Goal: Task Accomplishment & Management: Complete application form

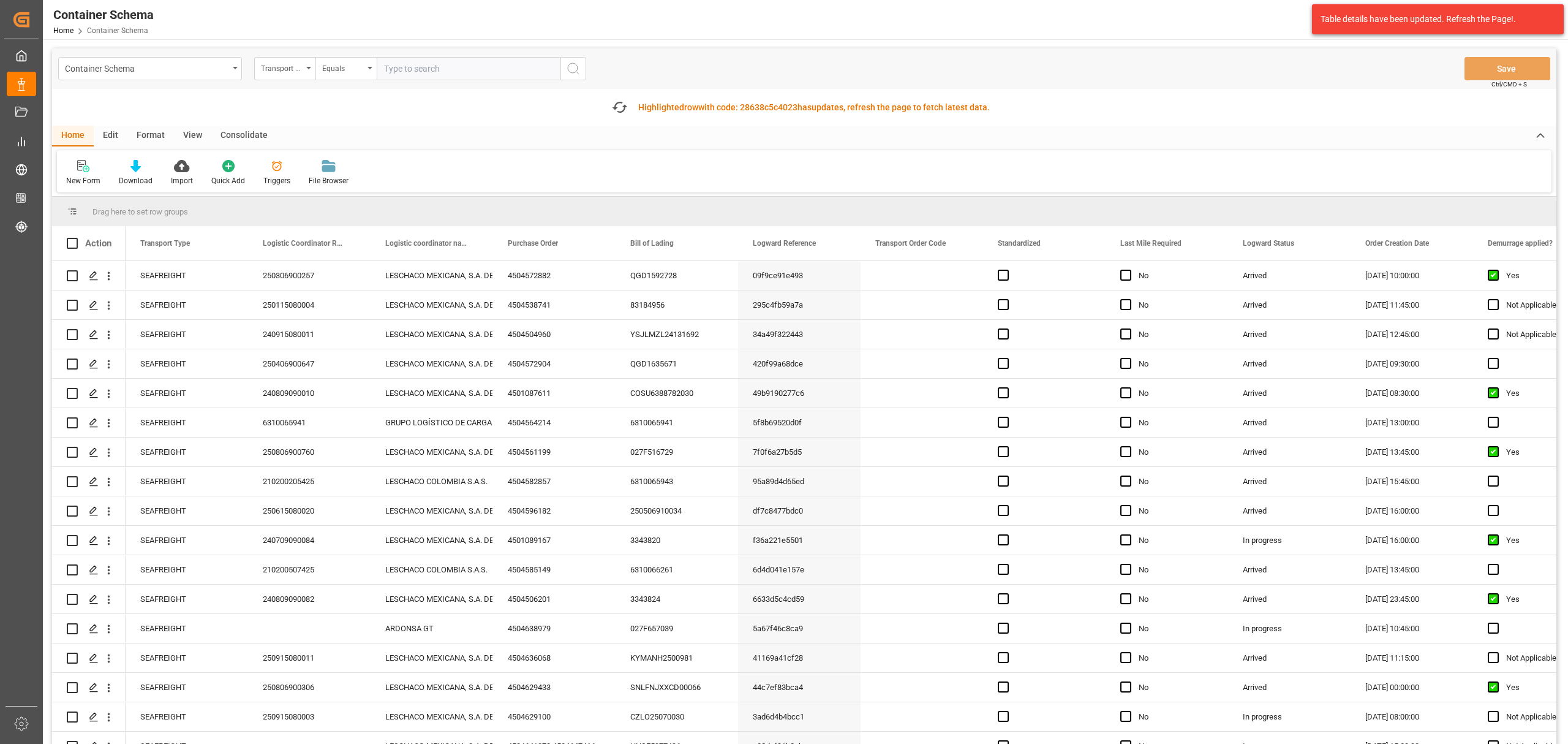
click at [437, 65] on input "text" at bounding box center [468, 68] width 184 height 23
click at [361, 86] on div "Container Schema Transport Type Equals Save Ctrl/CMD + S" at bounding box center [804, 68] width 1504 height 41
click at [359, 72] on div "Equals" at bounding box center [343, 67] width 42 height 14
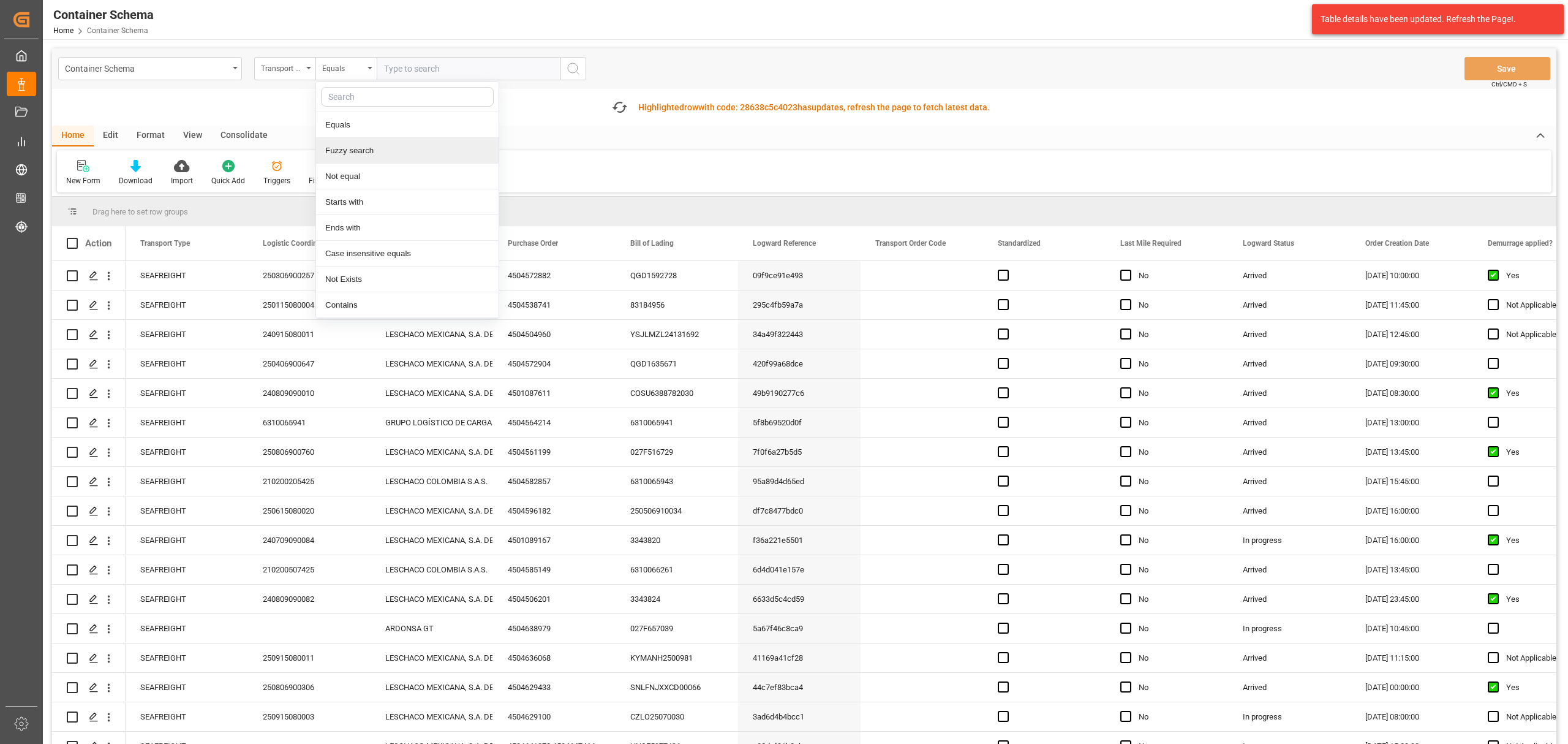
click at [361, 157] on div "Fuzzy search" at bounding box center [407, 151] width 183 height 26
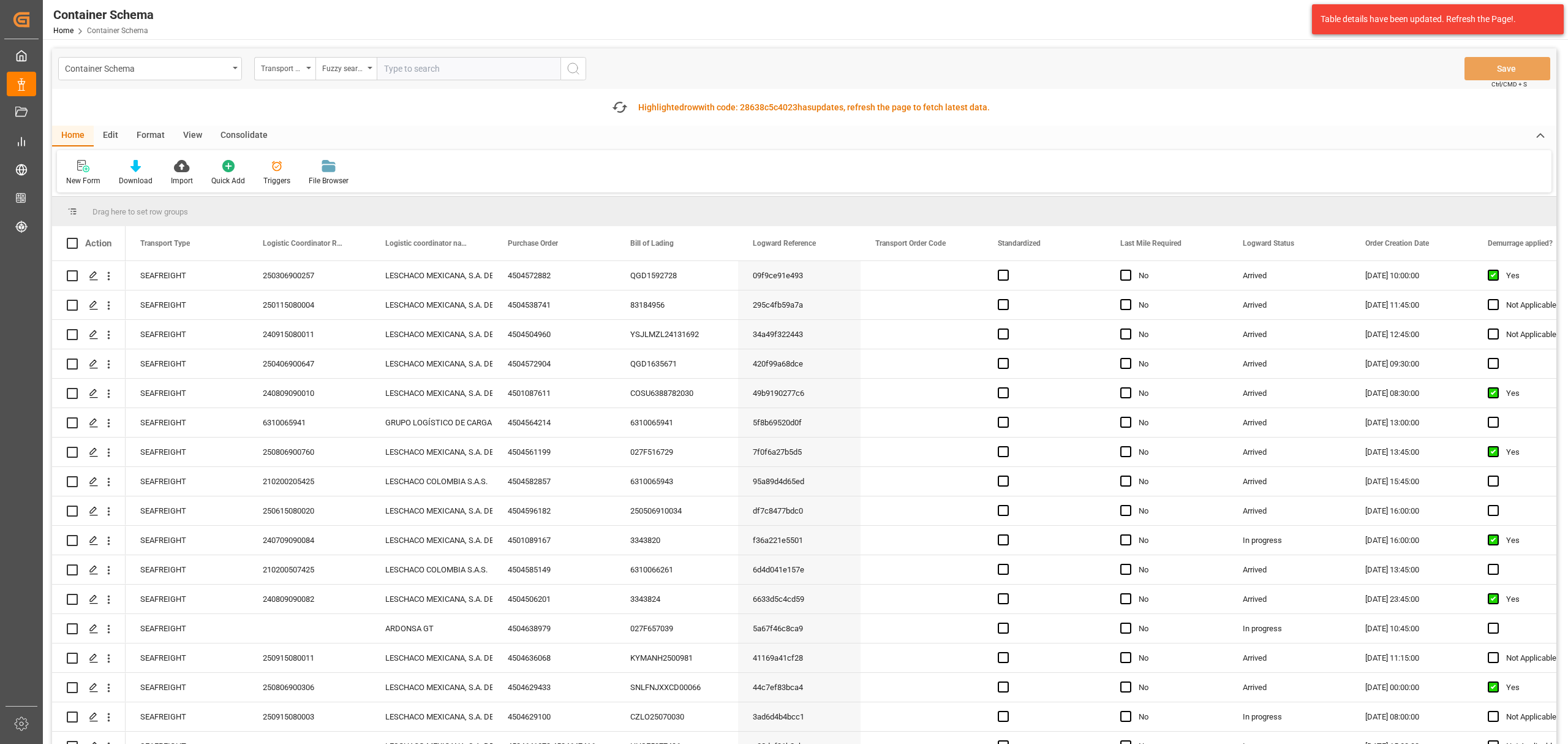
click at [424, 59] on input "text" at bounding box center [468, 68] width 184 height 23
paste input "210200409525"
type input "210200409525"
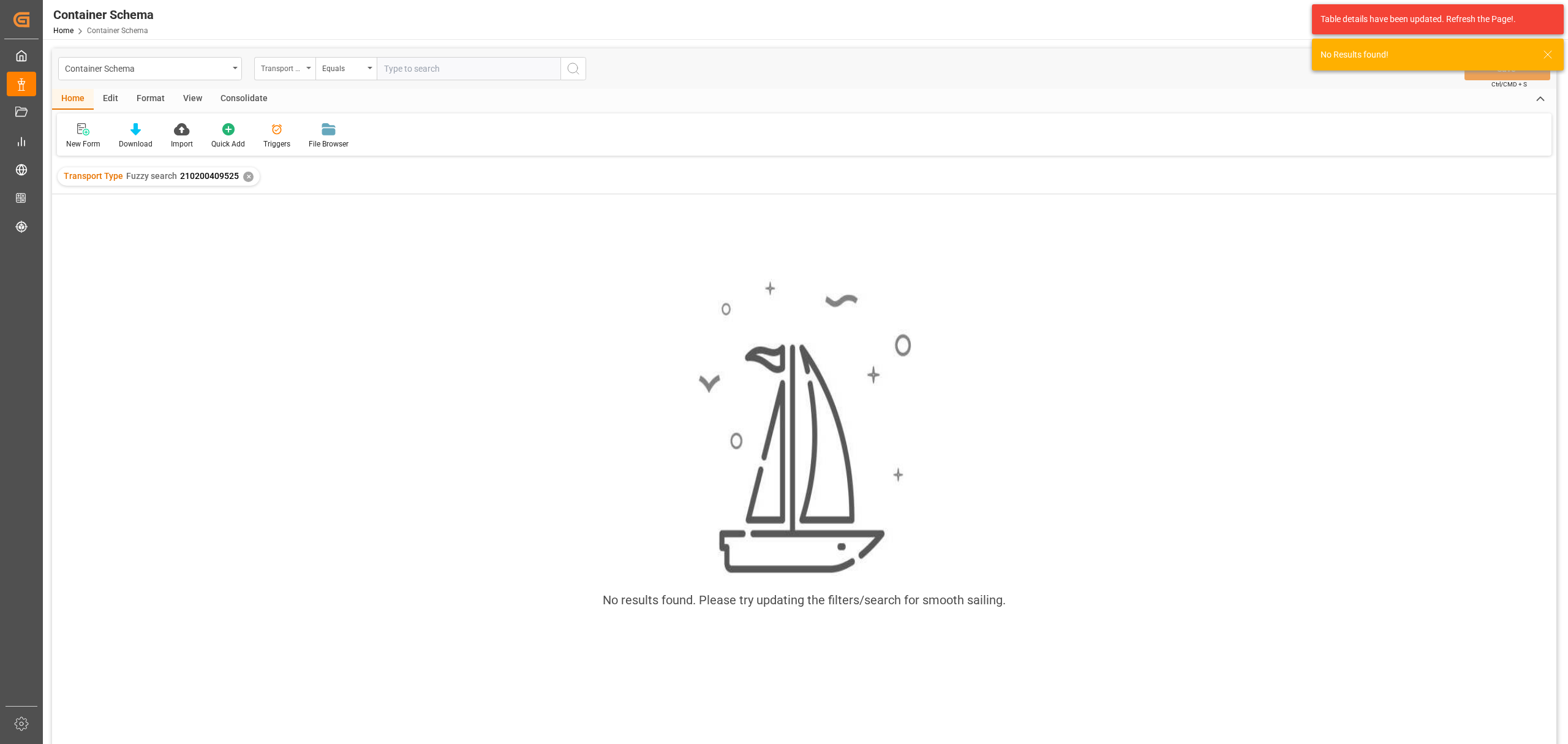
click at [265, 67] on div "Transport Type" at bounding box center [281, 67] width 42 height 14
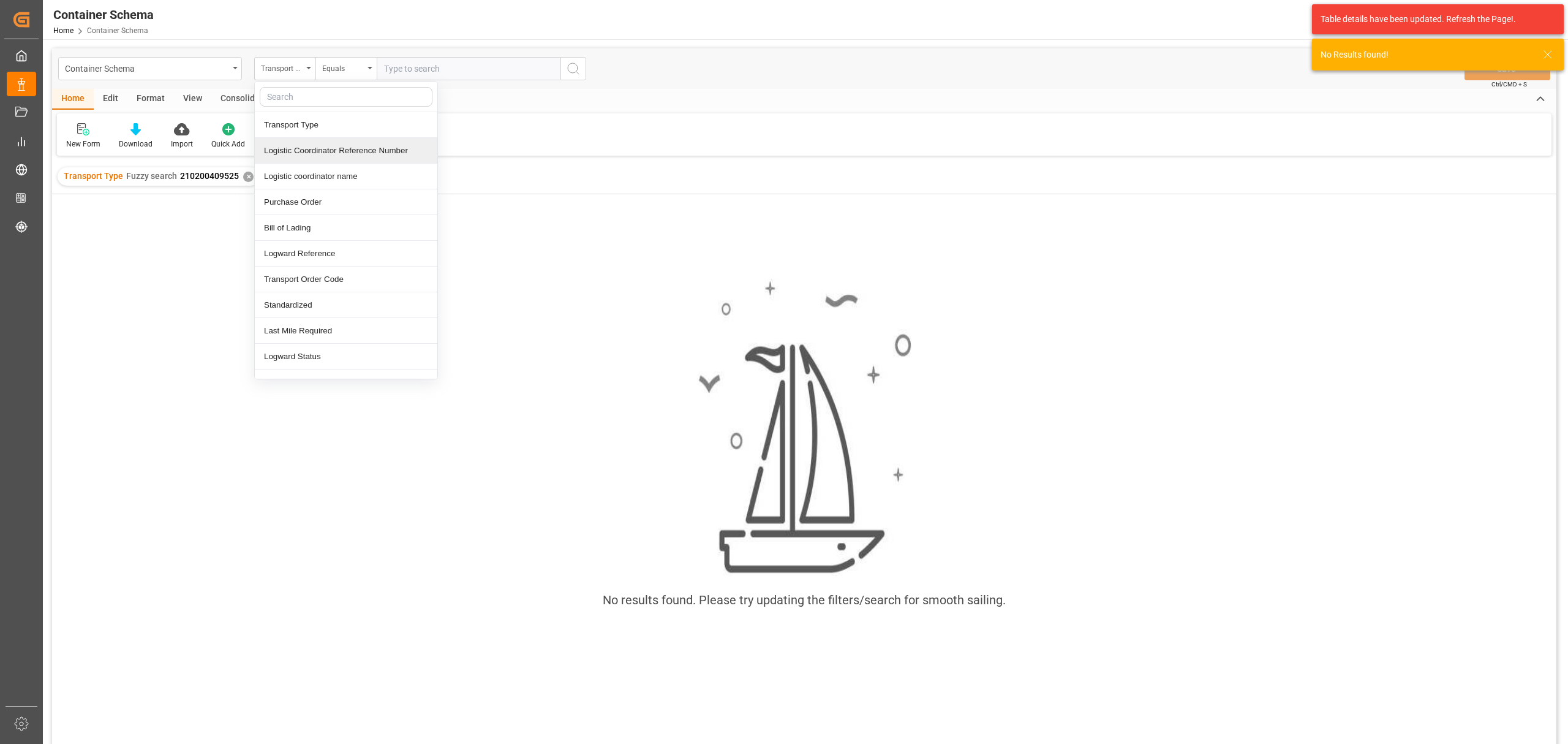
click at [331, 148] on div "Logistic Coordinator Reference Number" at bounding box center [346, 151] width 183 height 26
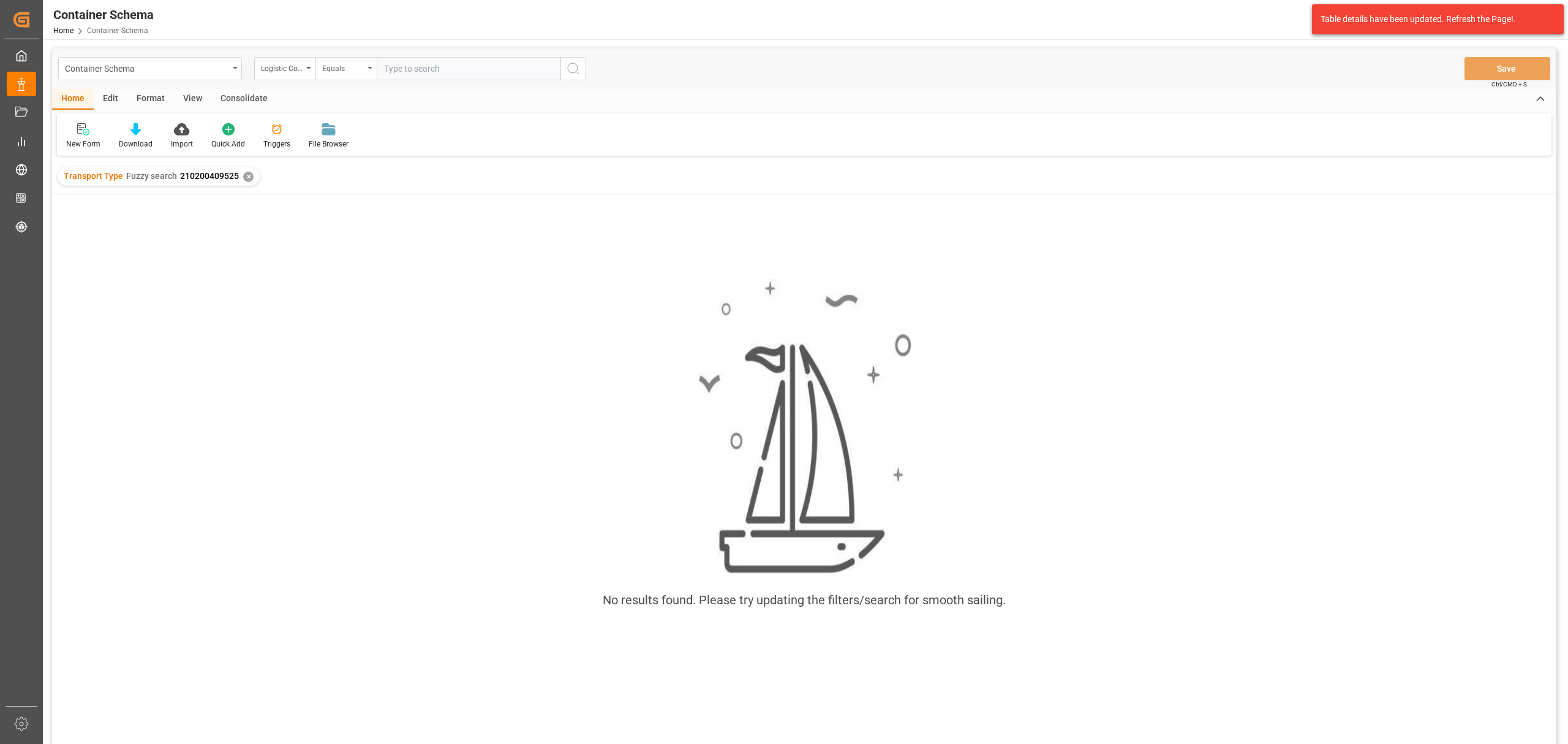
click at [337, 74] on div "Equals" at bounding box center [343, 67] width 42 height 14
click at [378, 151] on div "Fuzzy search" at bounding box center [407, 151] width 183 height 26
click at [424, 76] on input "text" at bounding box center [468, 68] width 184 height 23
paste input "210200409525"
type input "210200409525"
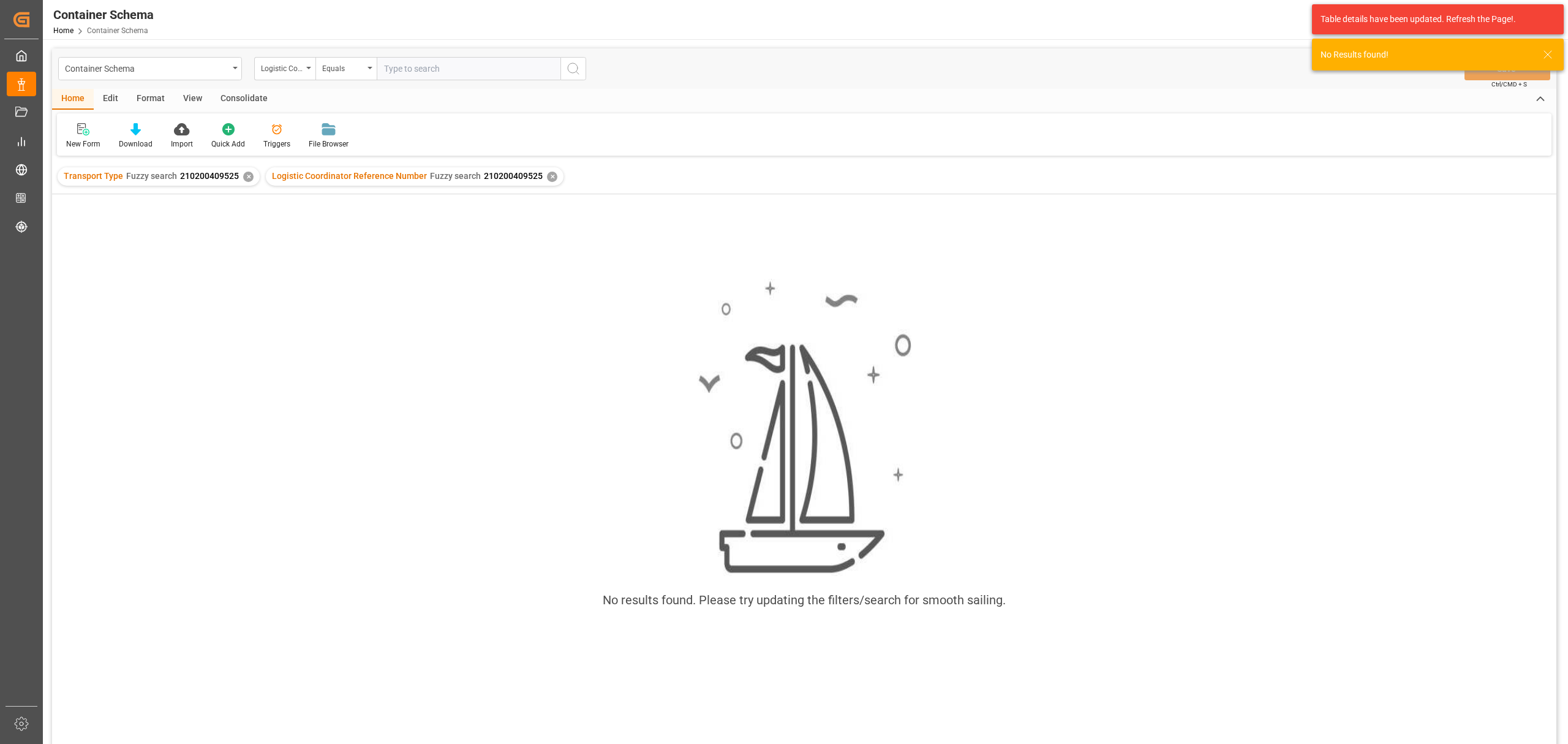
click at [246, 176] on div "✕" at bounding box center [248, 177] width 10 height 10
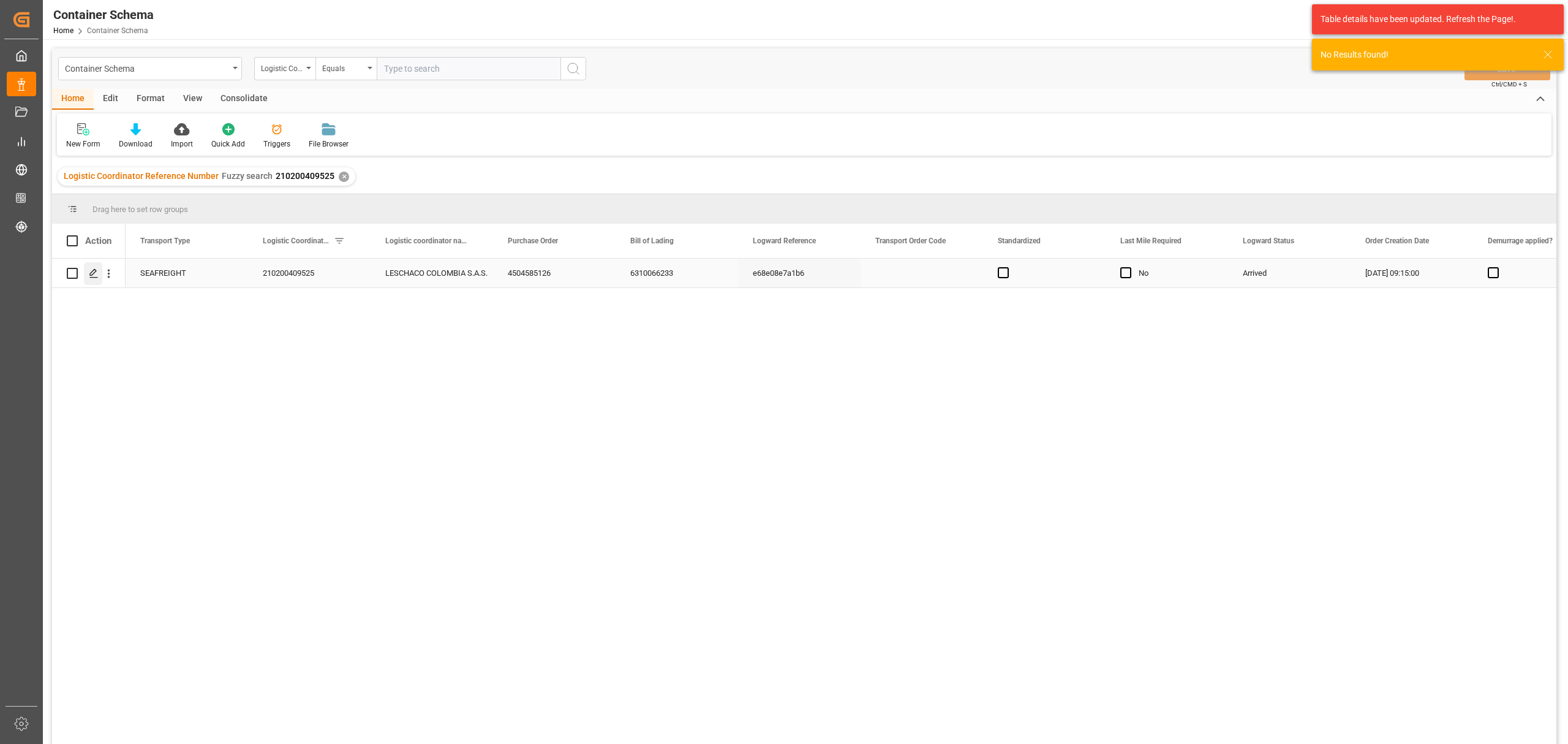
click at [93, 281] on div "Press SPACE to select this row." at bounding box center [93, 274] width 18 height 23
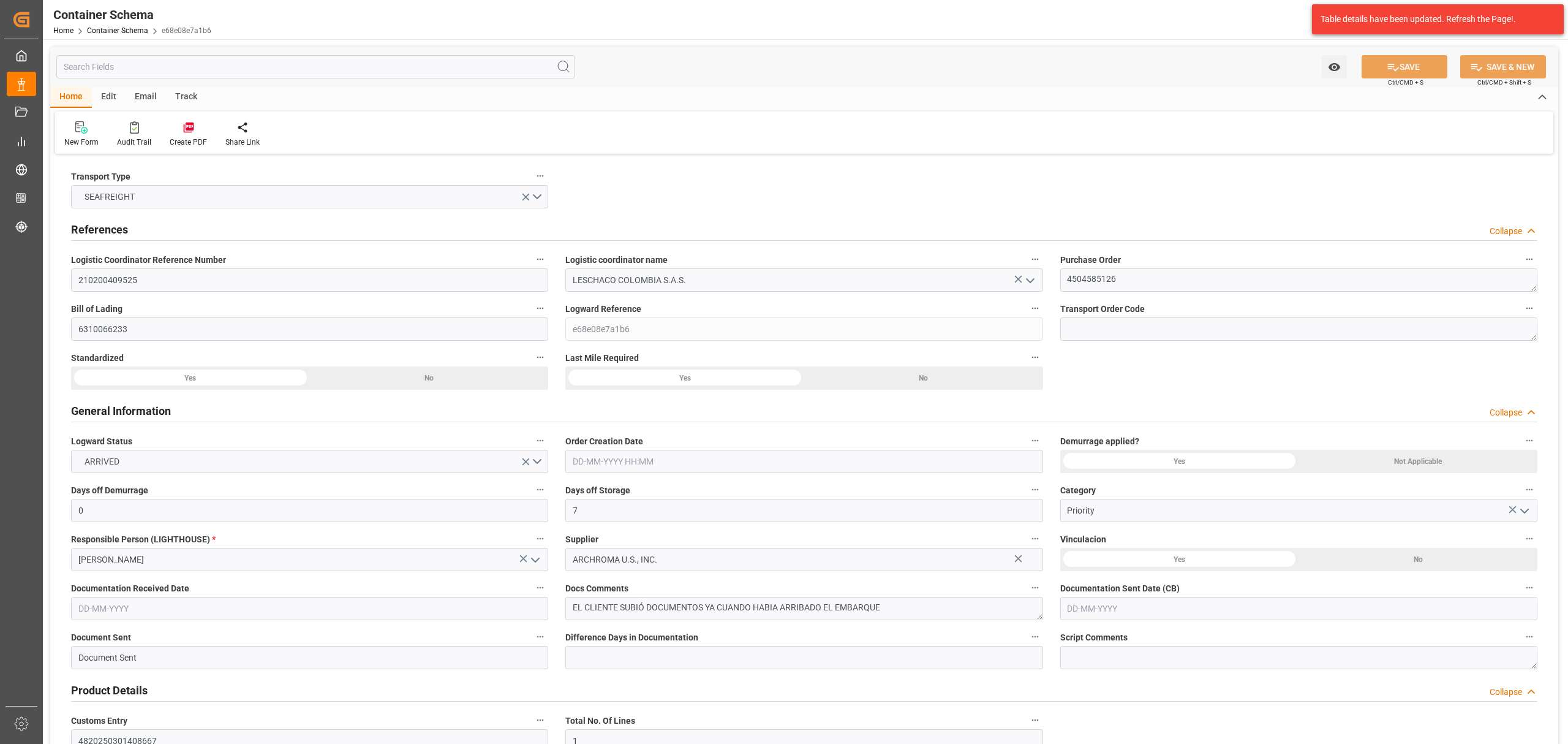
type input "0"
type input "7"
type input "1"
type input "400"
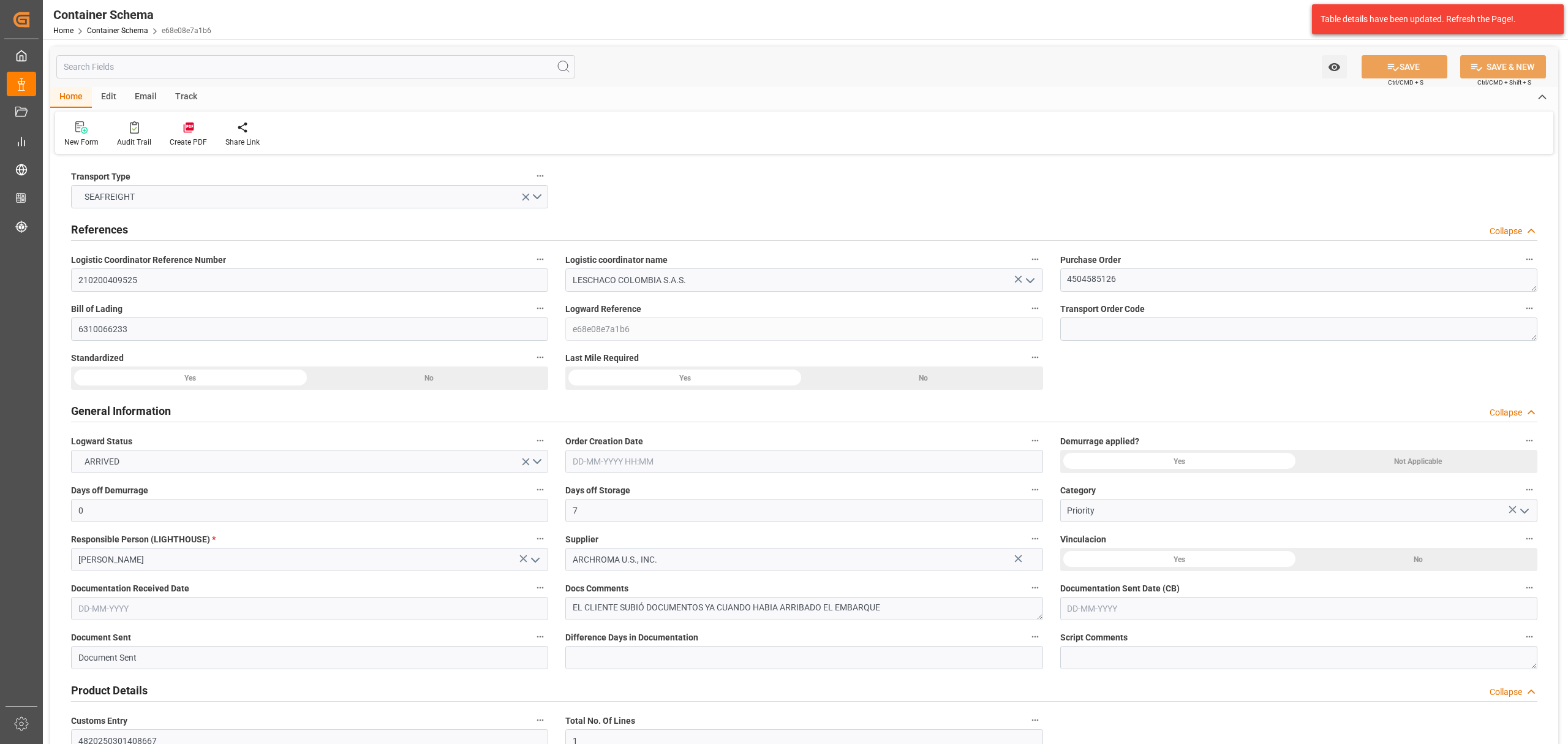
type input "445"
type input "Maersk"
type input "Maersk Line AS"
type input "USPEF"
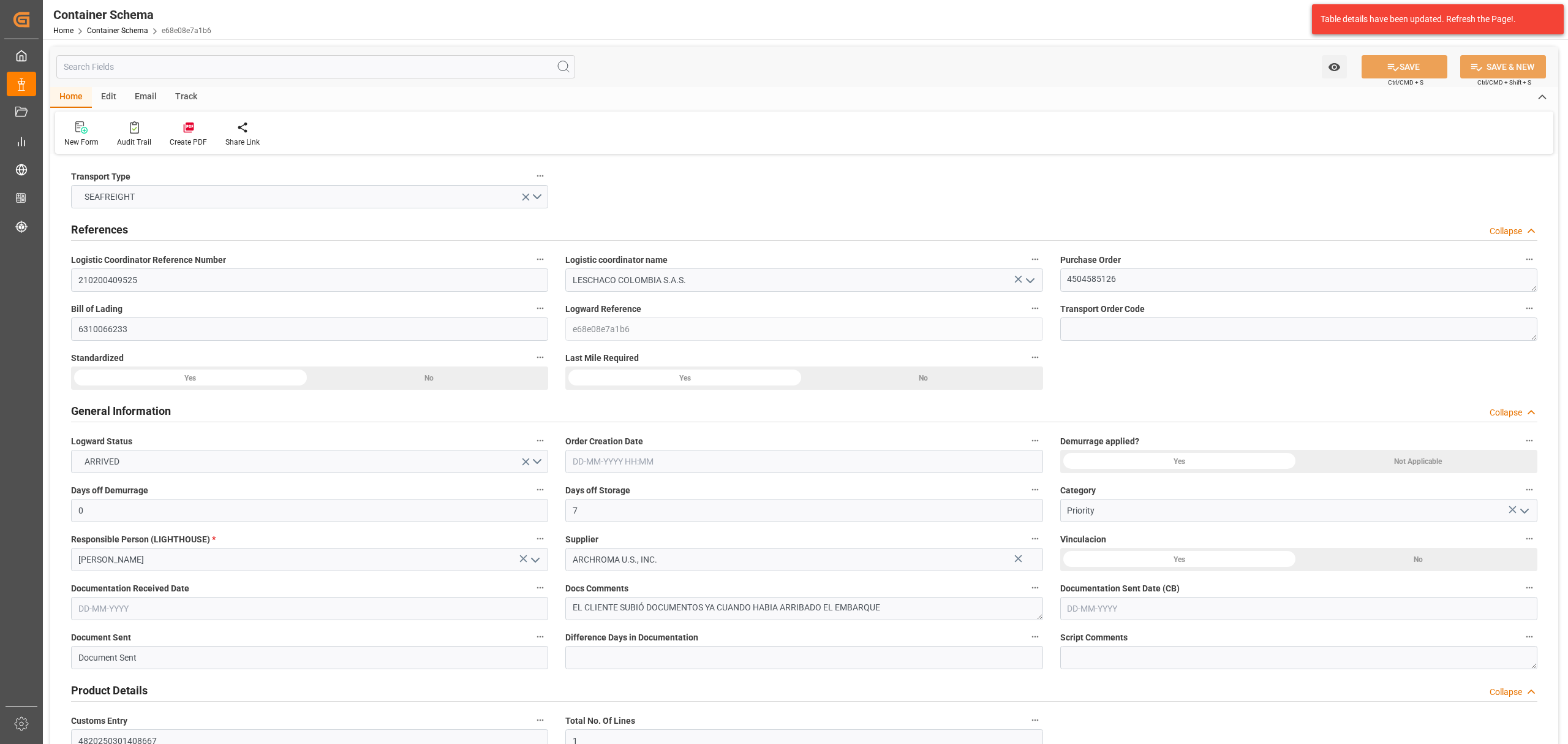
type input "COCTG"
type input "9786774"
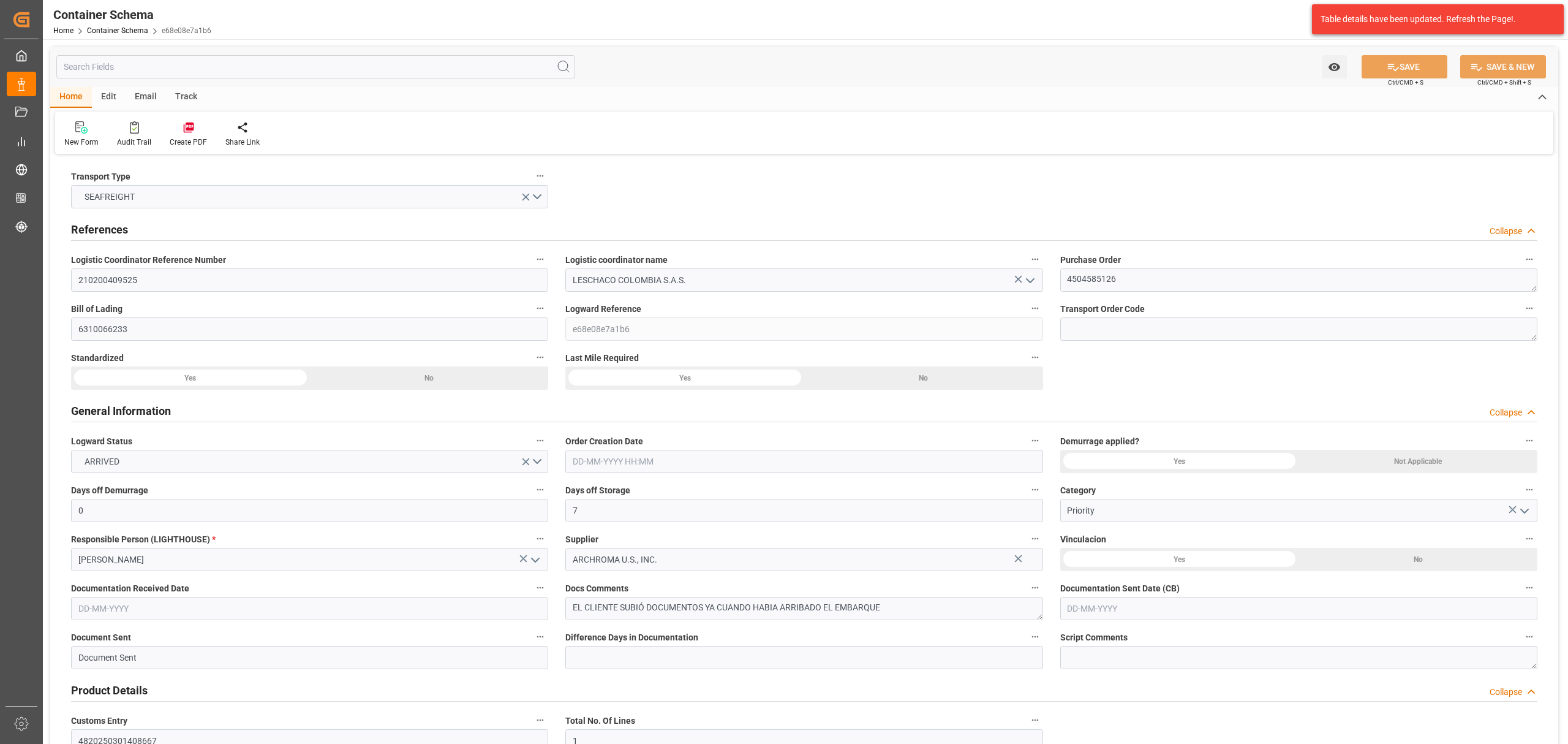
type input "9786774"
type input "28-04-2025 09:15"
type input "27-04-2025"
type input "28-04-2025"
type input "27-04-2025"
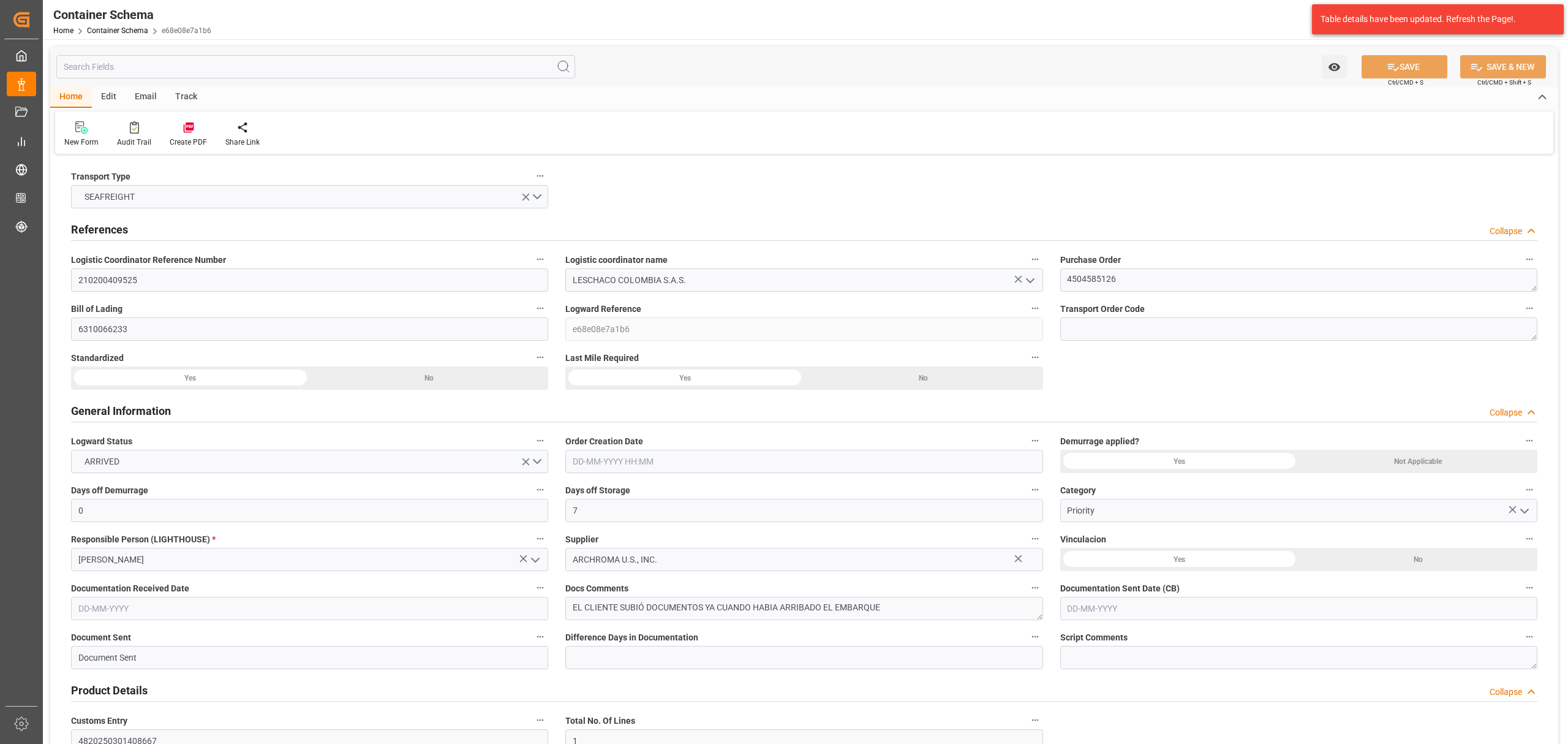
type input "22-04-2025 00:00"
type input "24-04-2025 00:00"
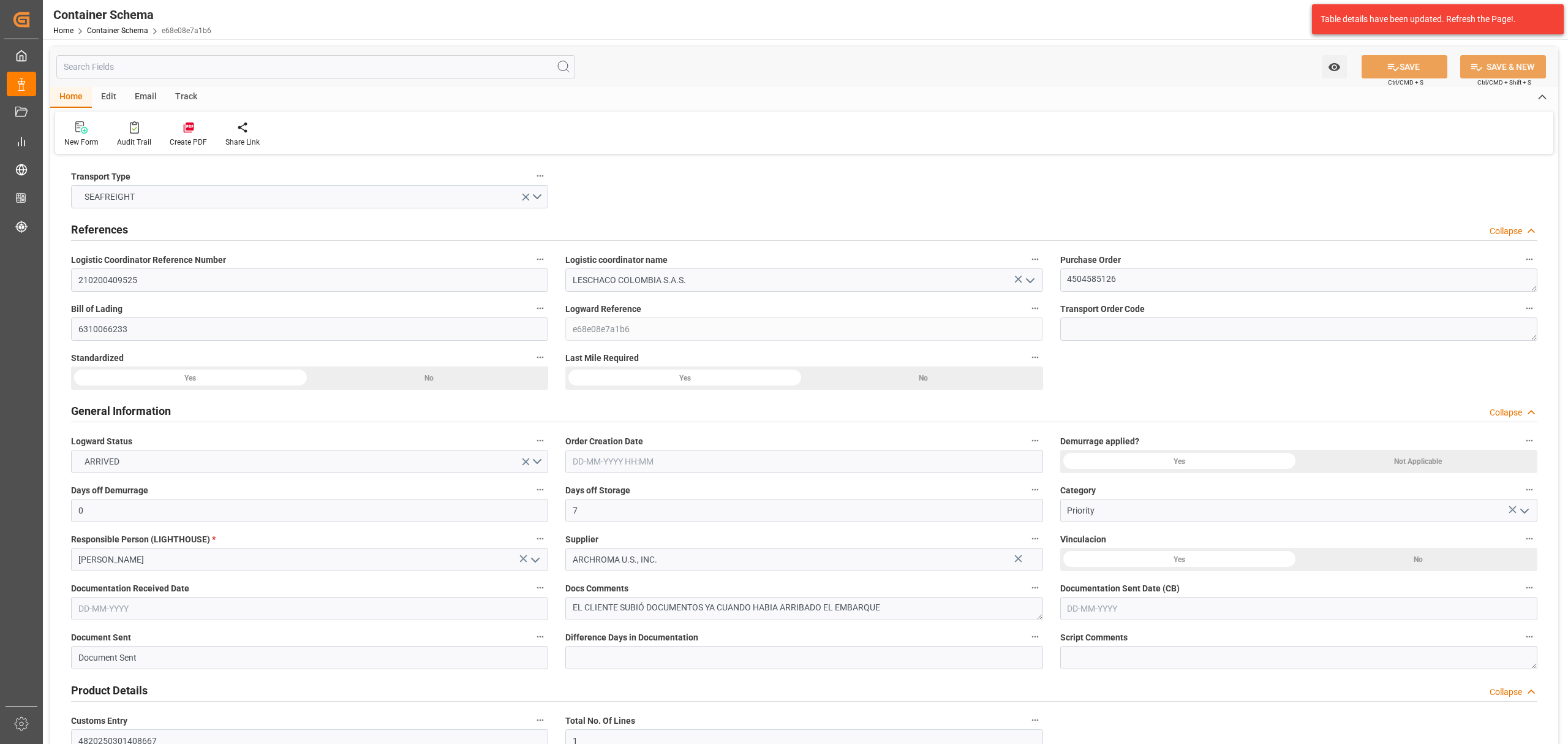
type input "27-04-2025 00:00"
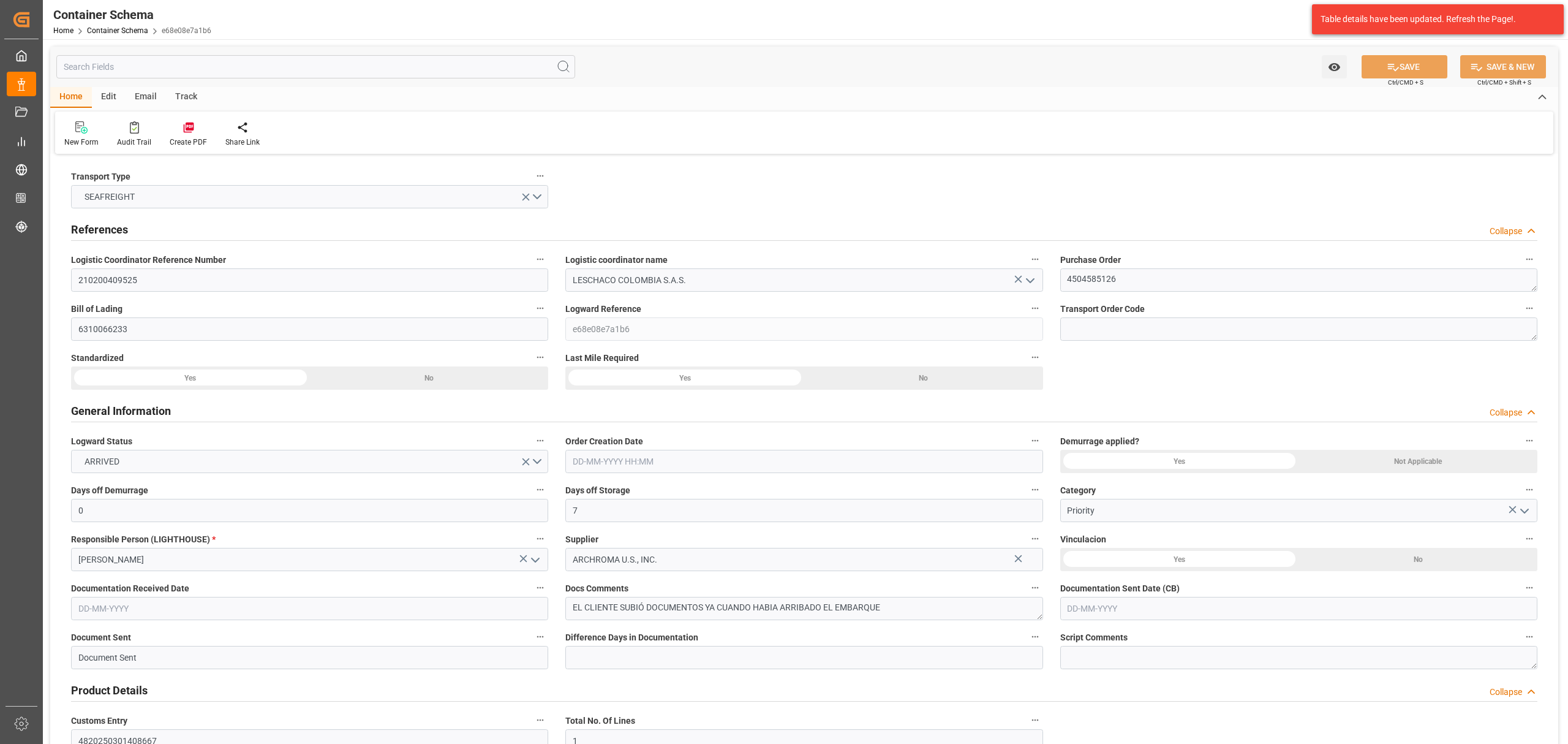
type input "04-05-2025 00:00"
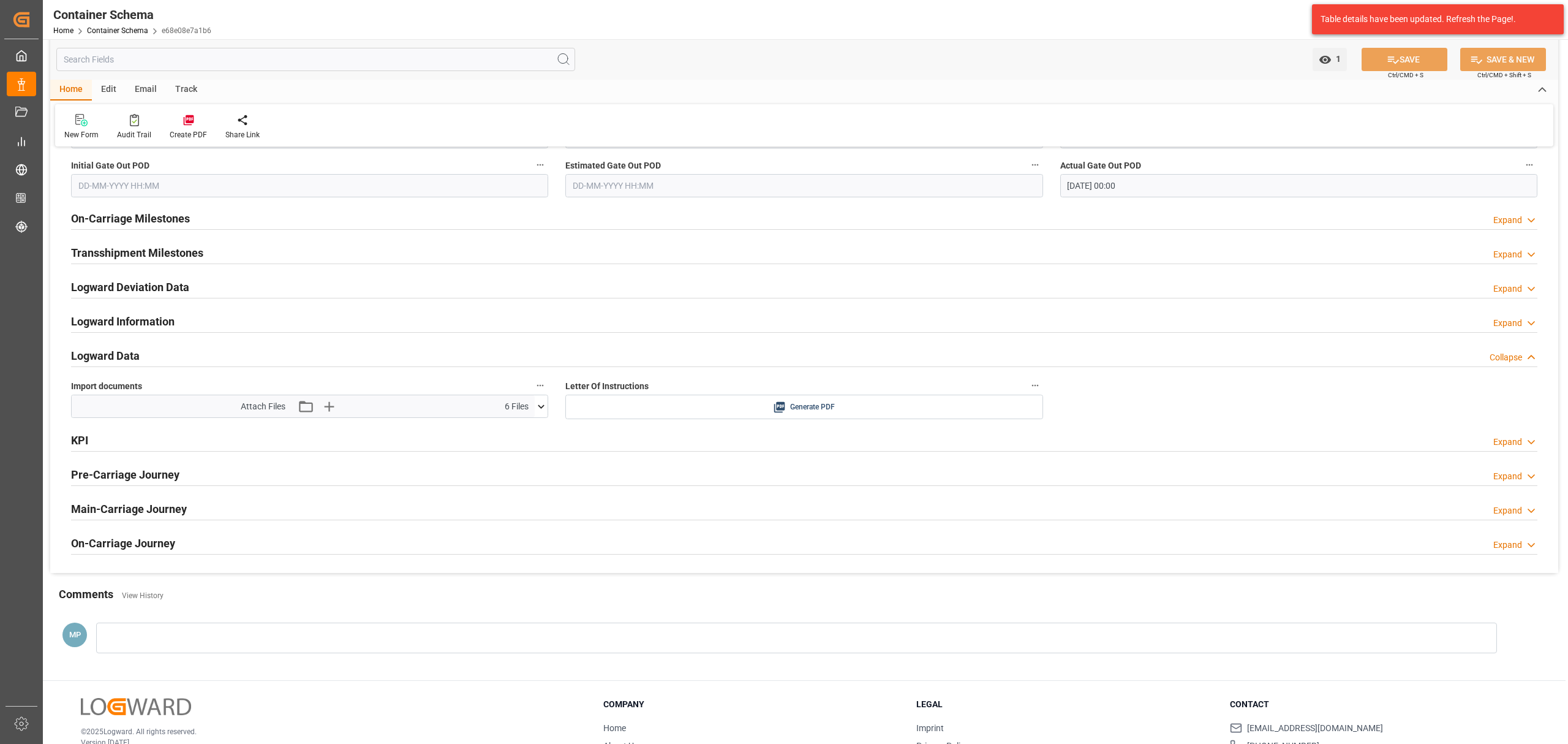
scroll to position [1636, 0]
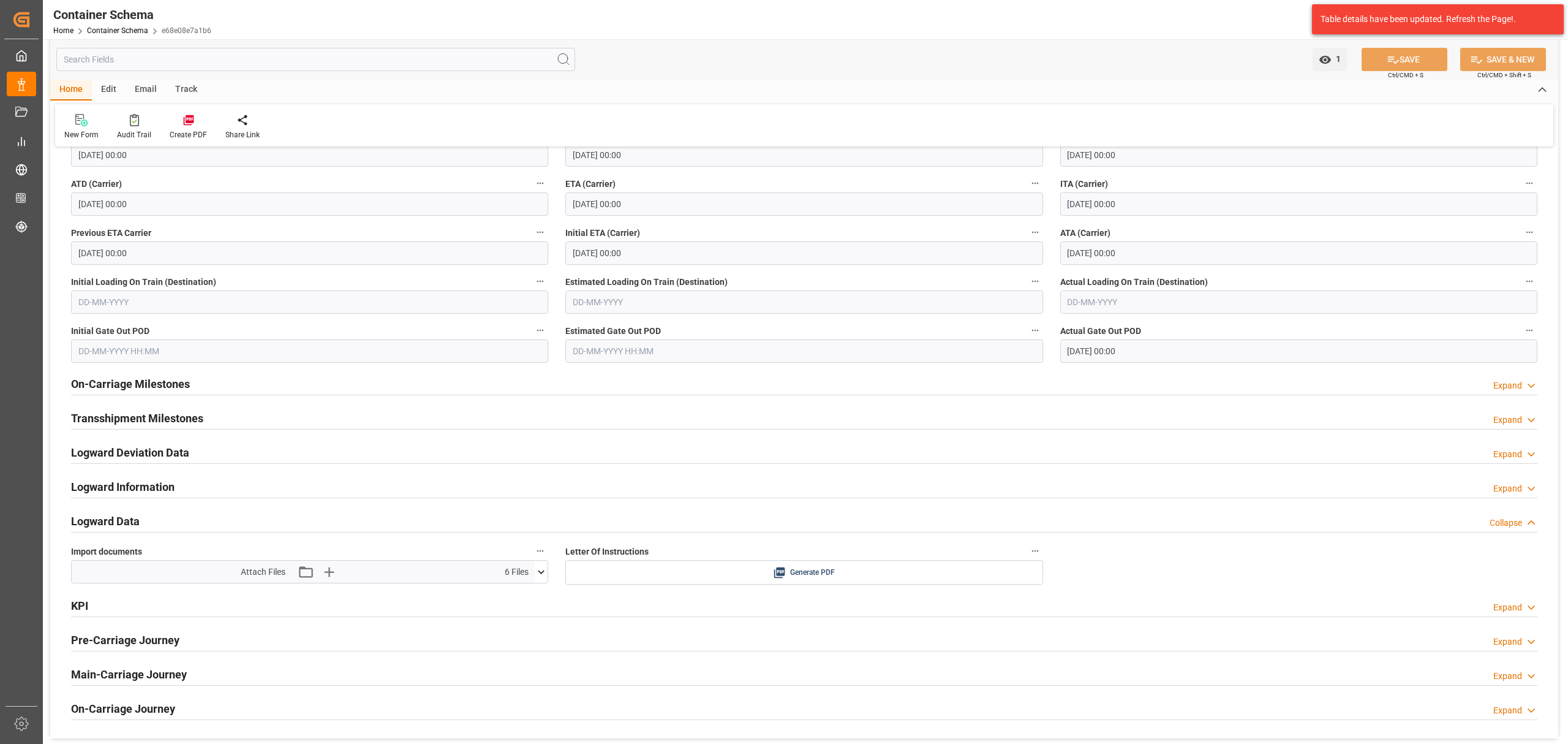
click at [158, 380] on h2 "On-Carriage Milestones" at bounding box center [130, 384] width 119 height 17
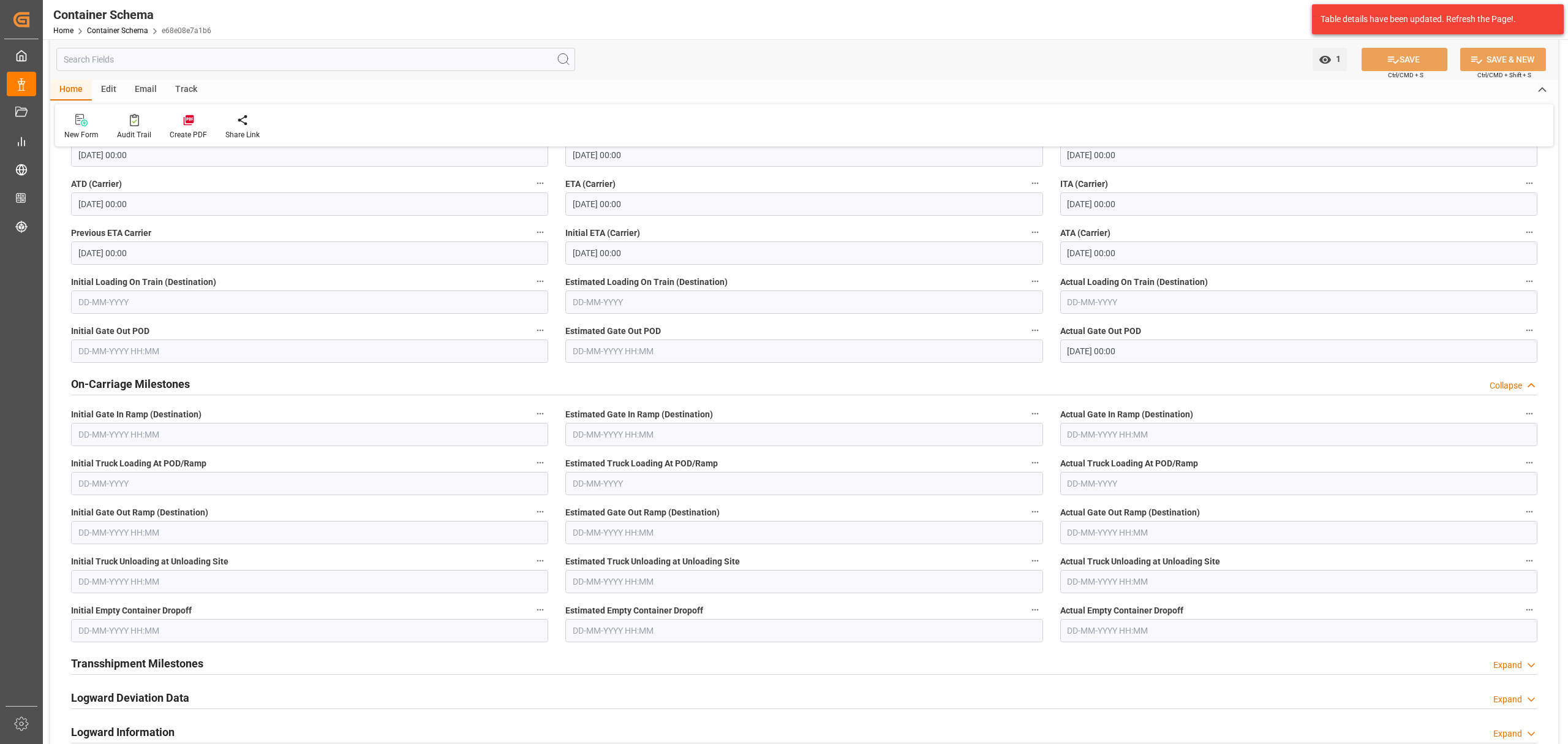
click at [162, 381] on h2 "On-Carriage Milestones" at bounding box center [130, 384] width 119 height 17
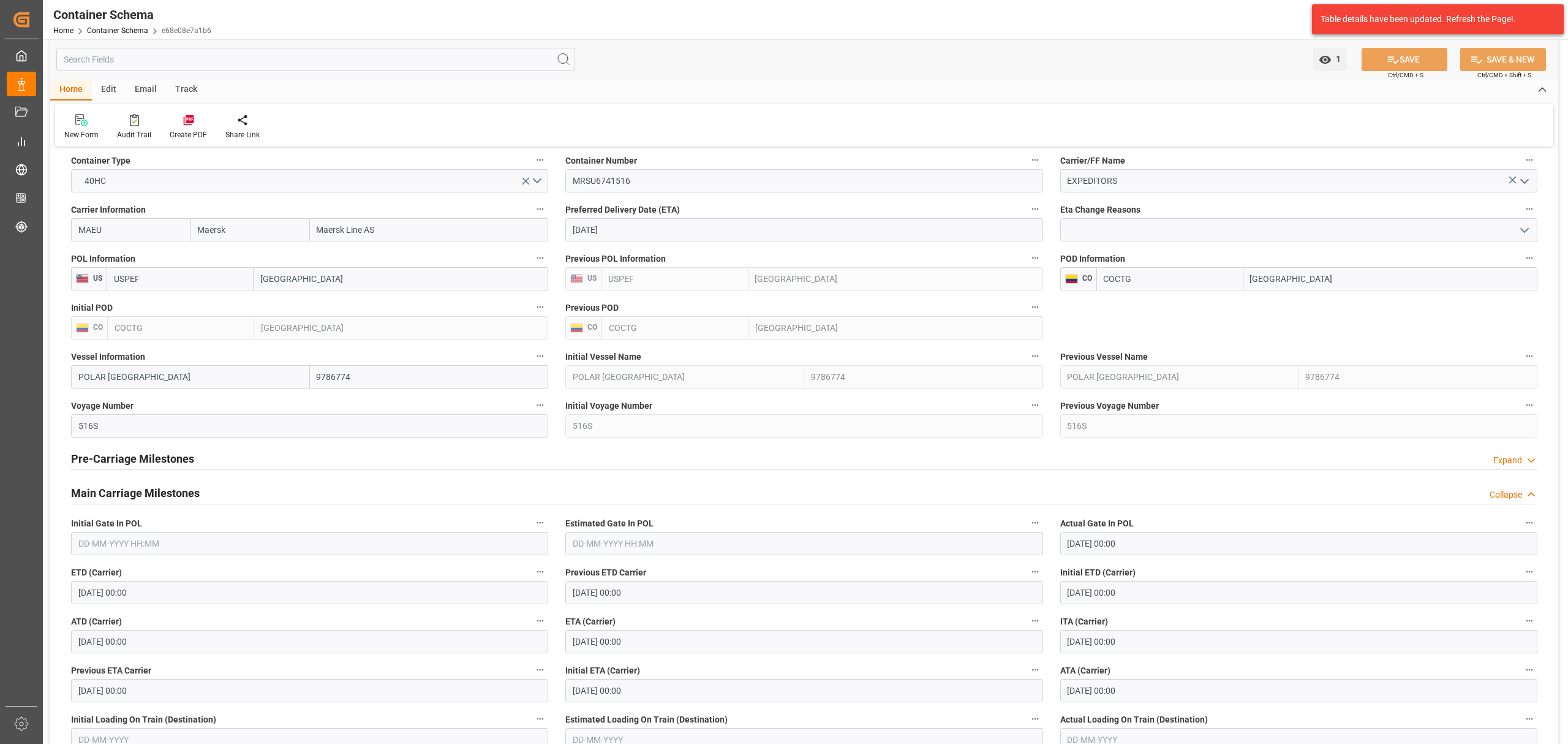
scroll to position [1146, 0]
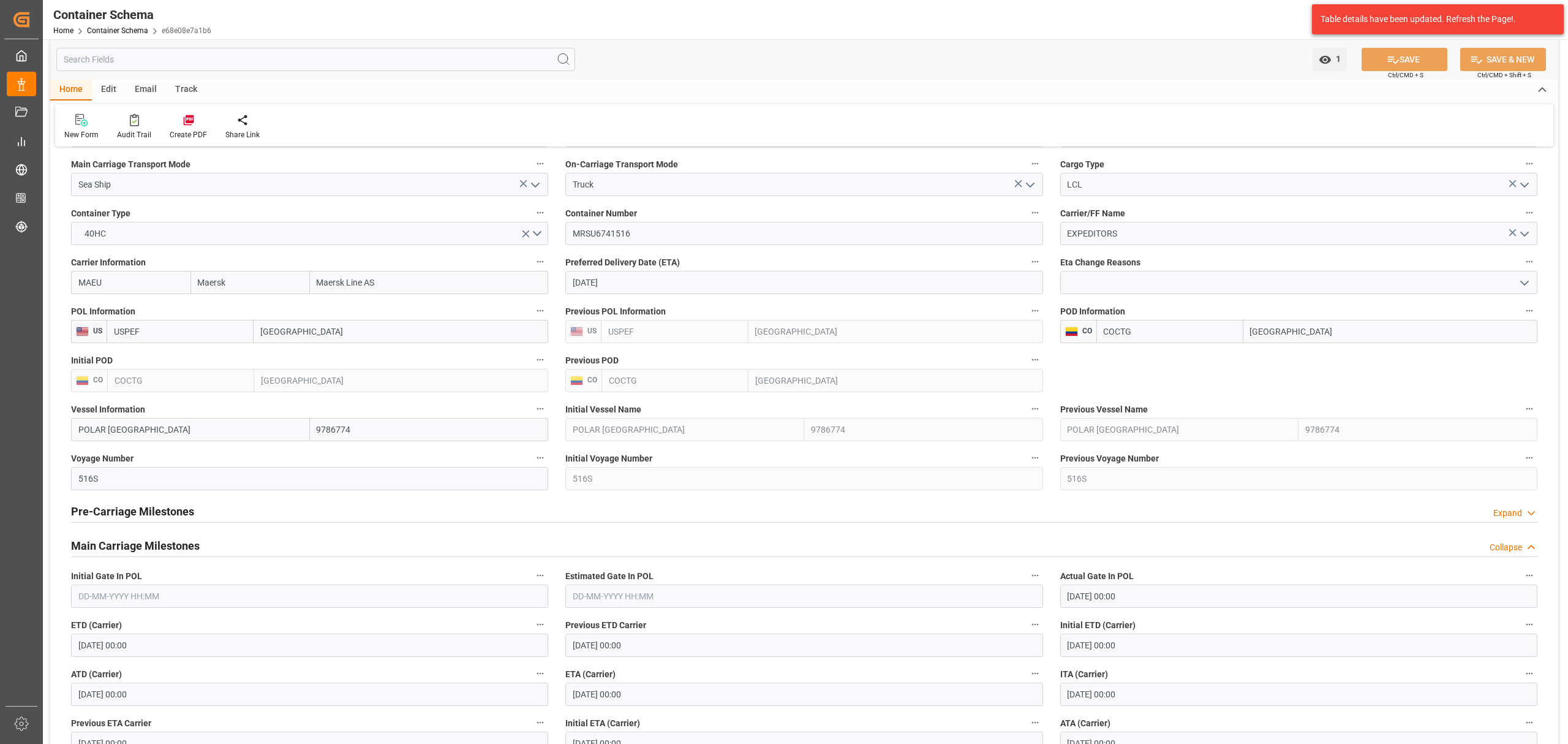
click at [146, 544] on h2 "Main Carriage Milestones" at bounding box center [135, 545] width 128 height 17
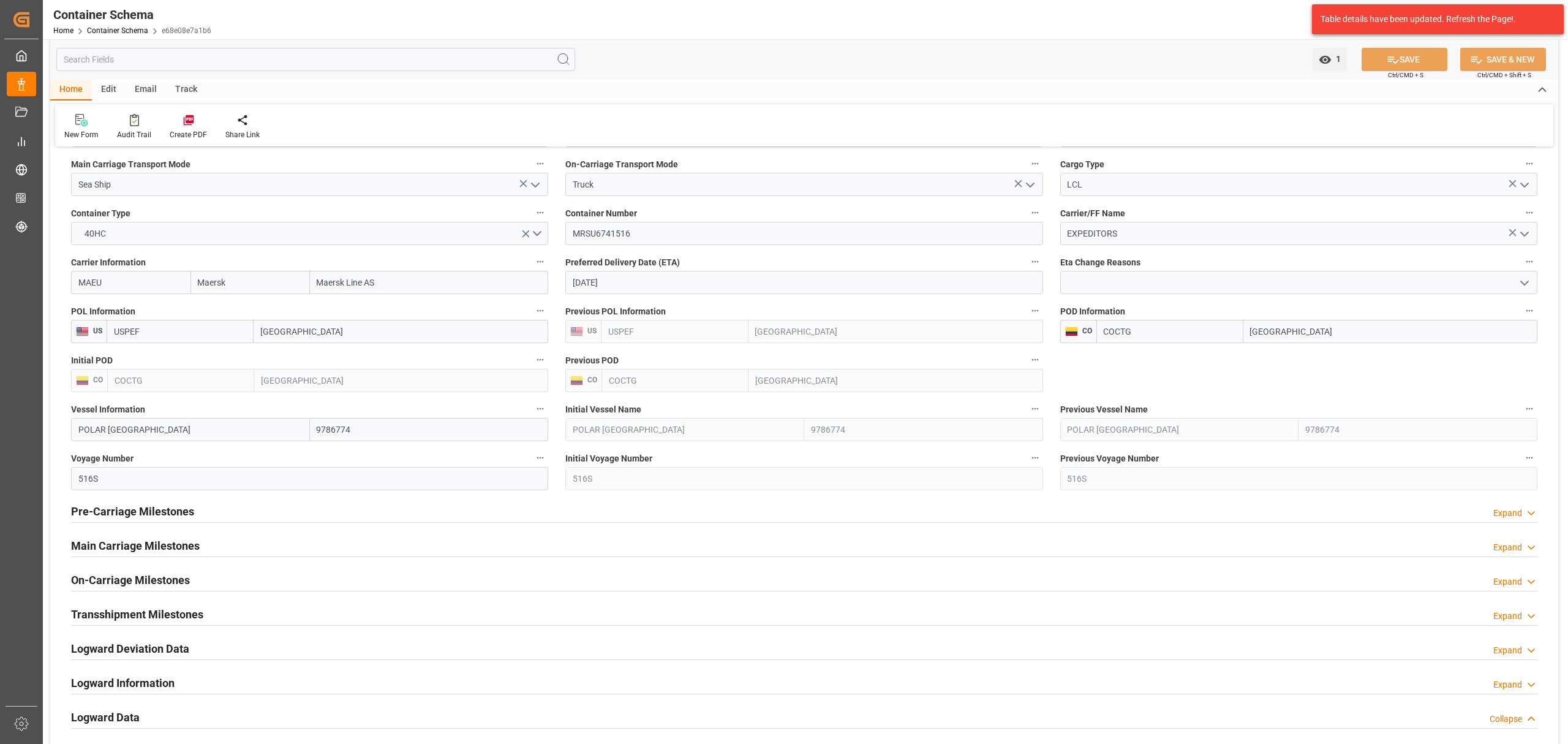
click at [144, 512] on h2 "Pre-Carriage Milestones" at bounding box center [132, 511] width 123 height 17
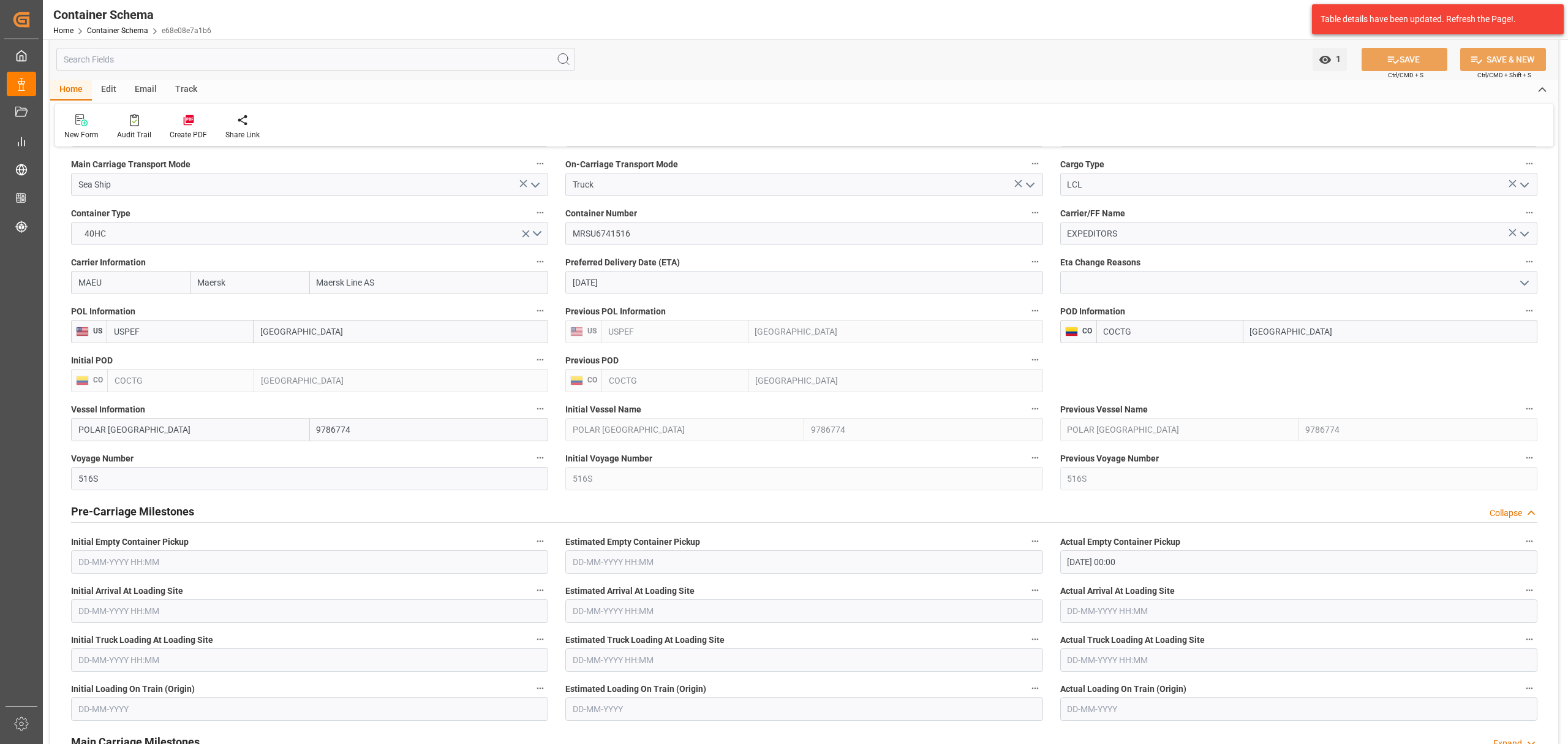
click at [144, 512] on h2 "Pre-Carriage Milestones" at bounding box center [132, 511] width 123 height 17
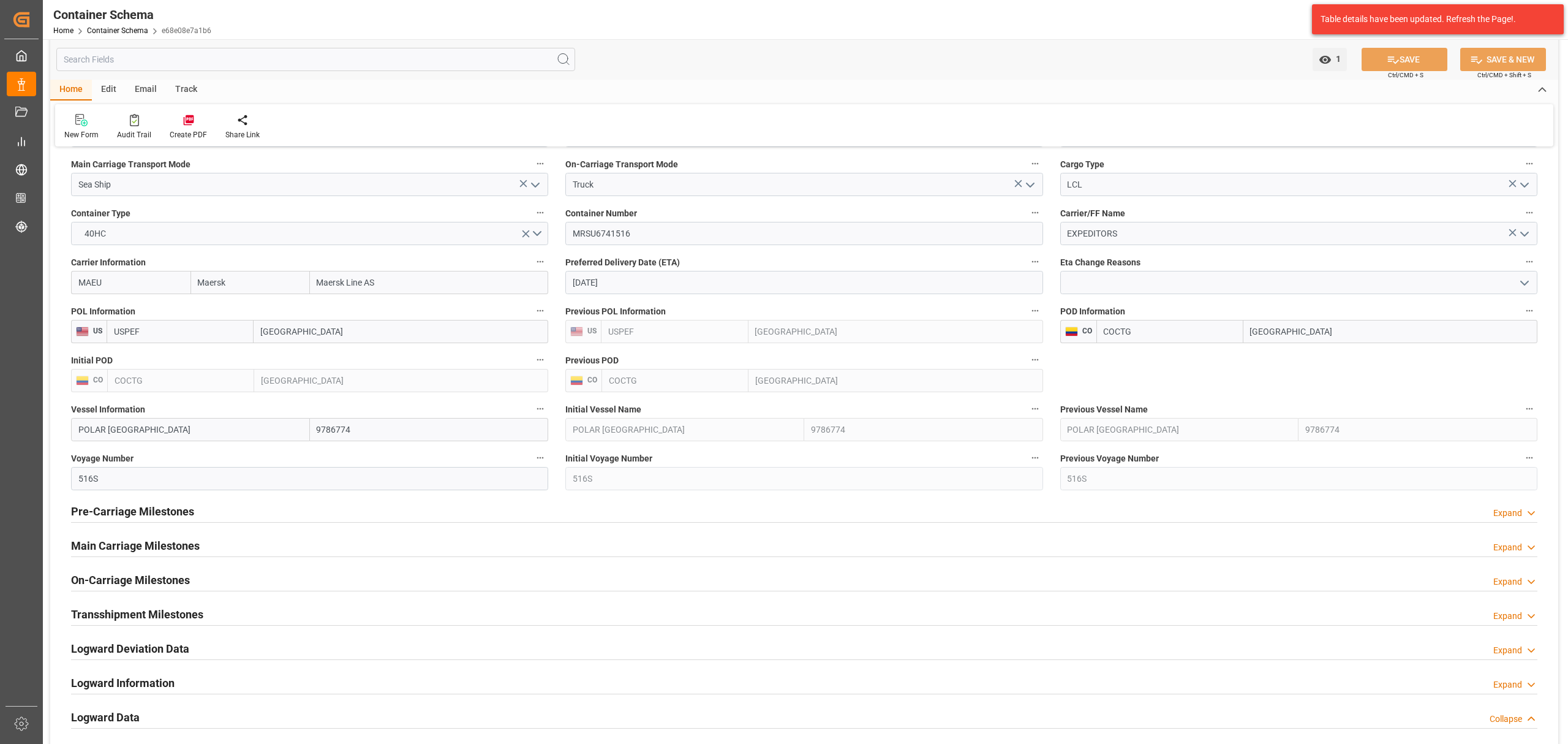
click at [150, 549] on h2 "Main Carriage Milestones" at bounding box center [135, 545] width 128 height 17
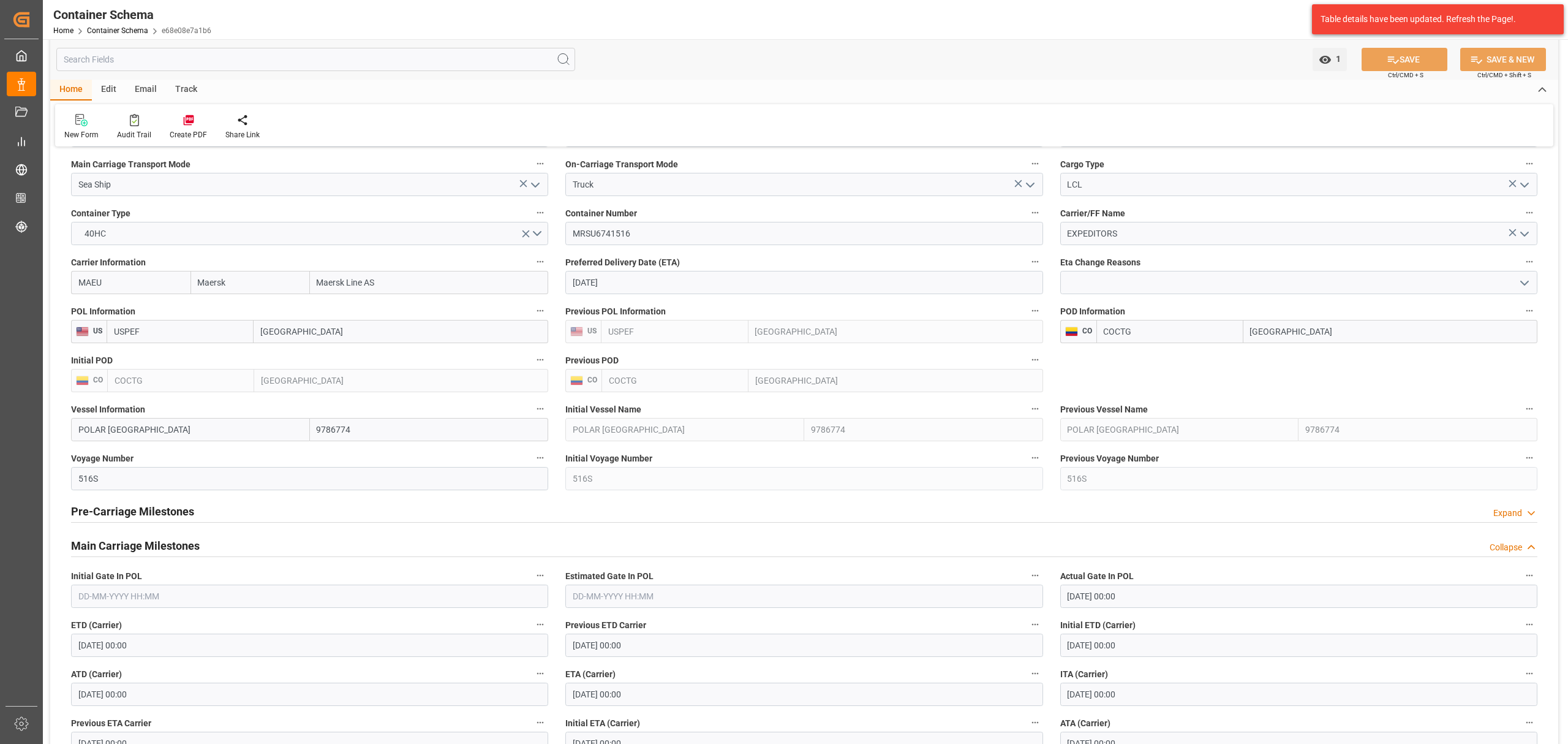
click at [150, 549] on h2 "Main Carriage Milestones" at bounding box center [135, 545] width 128 height 17
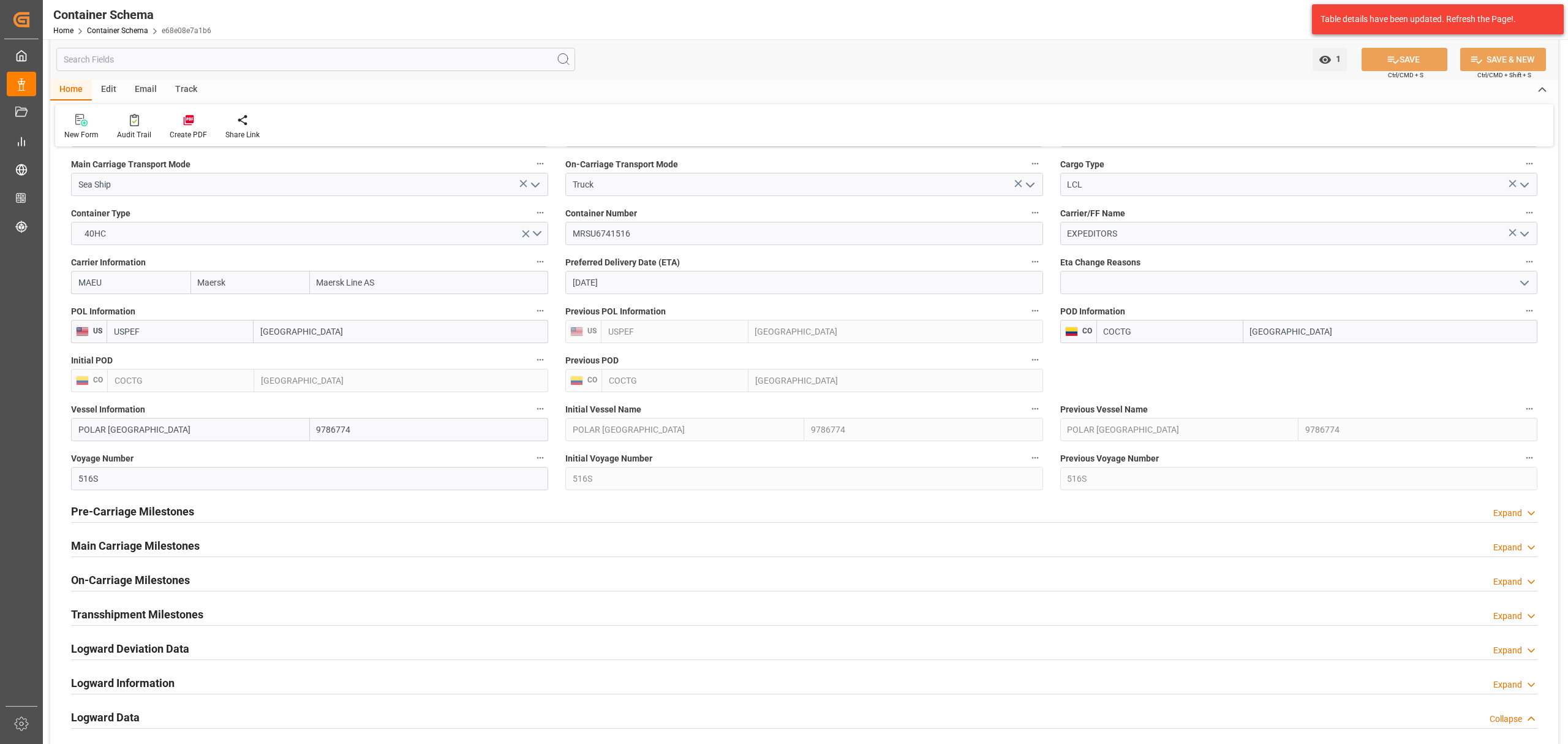
click at [155, 583] on h2 "On-Carriage Milestones" at bounding box center [130, 580] width 119 height 17
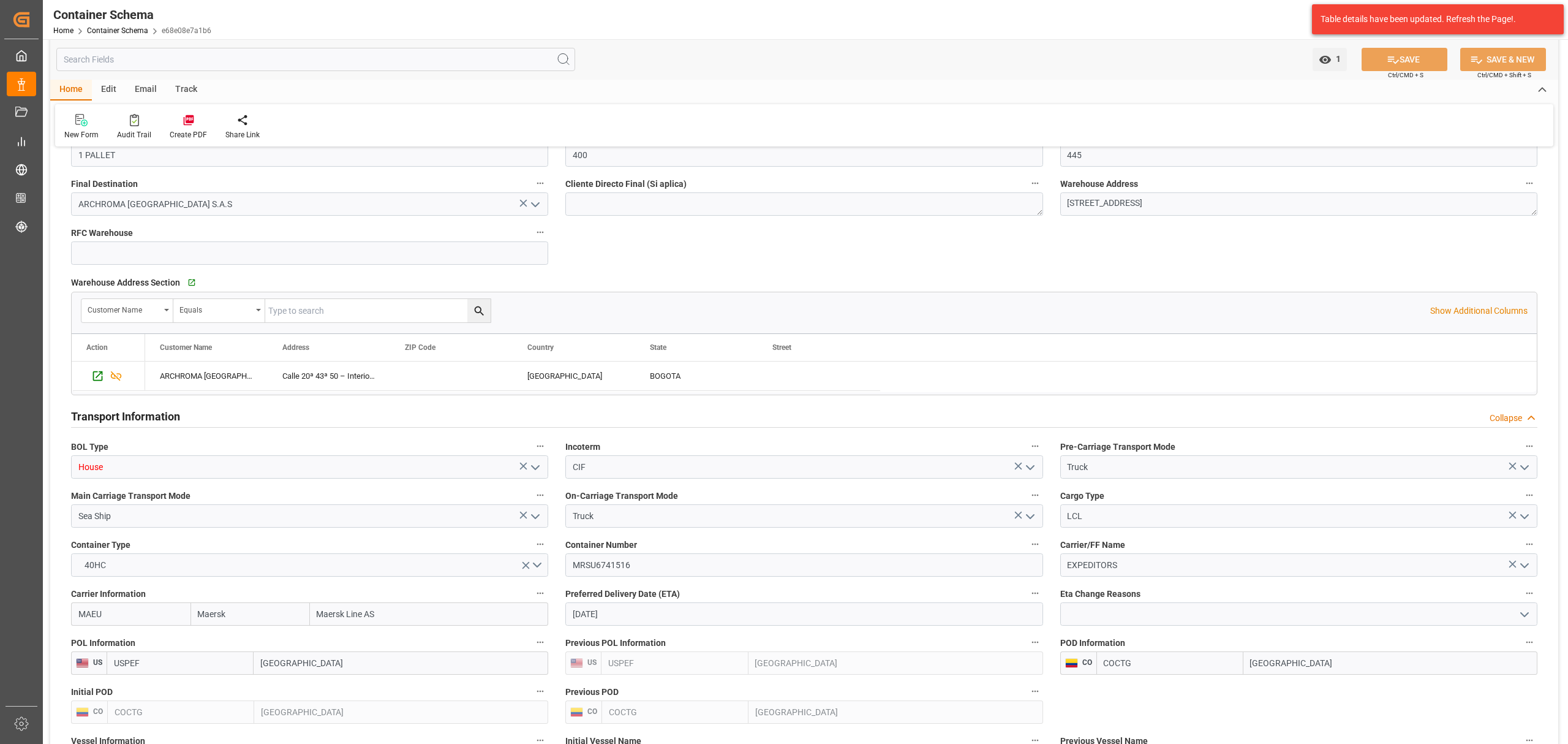
scroll to position [981, 0]
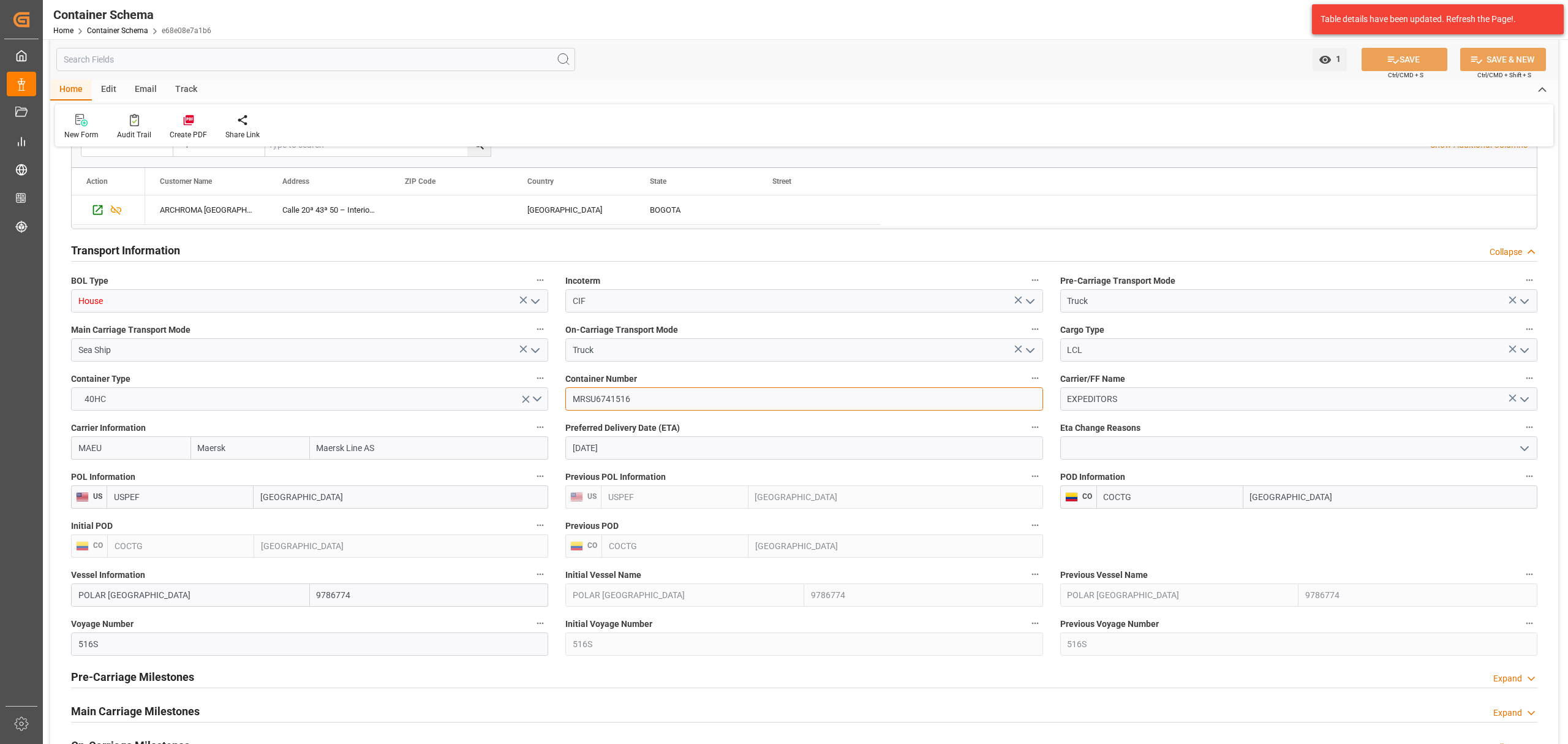
drag, startPoint x: 638, startPoint y: 403, endPoint x: 563, endPoint y: 406, distance: 75.1
click at [563, 406] on div "Container Number MRSU6741516" at bounding box center [804, 390] width 494 height 49
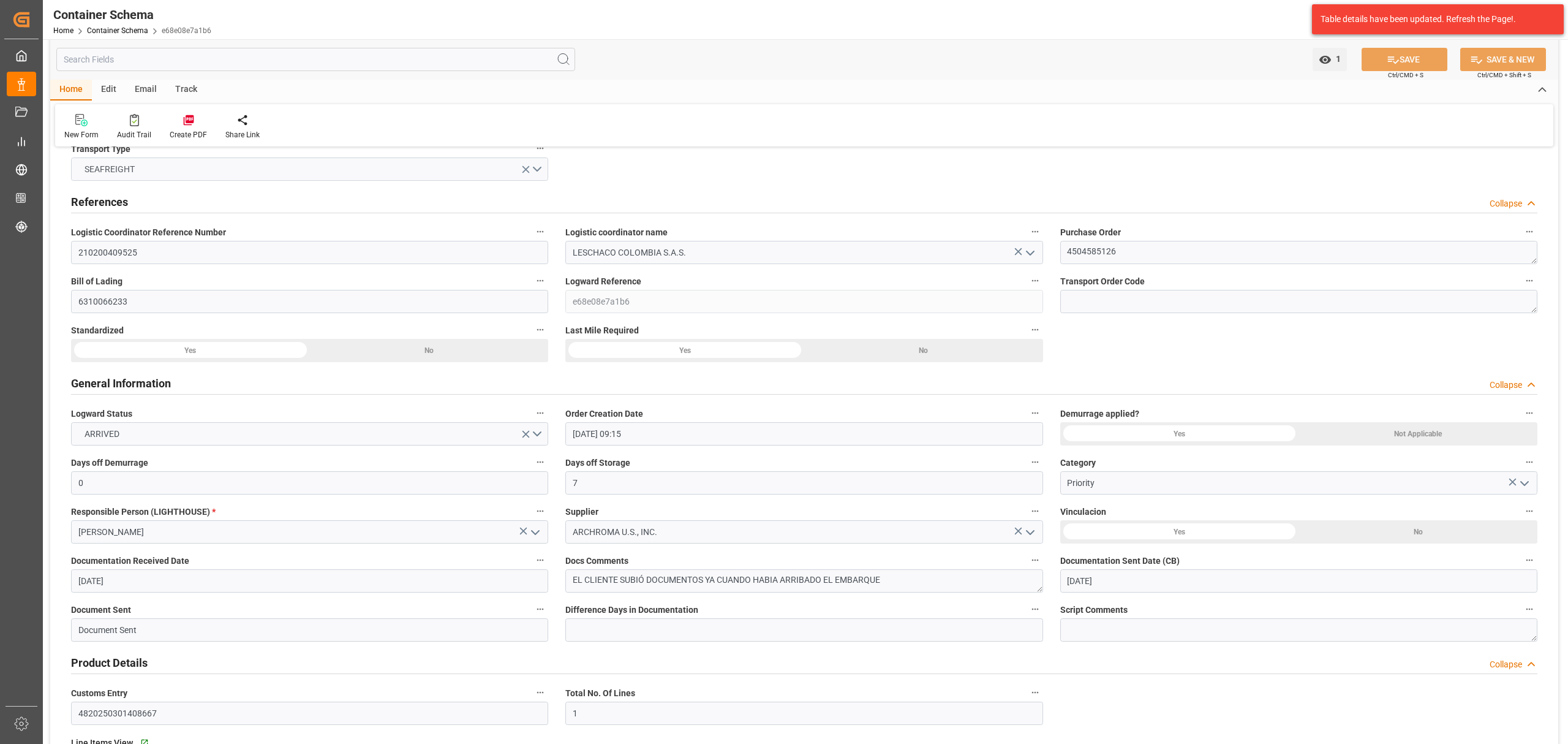
scroll to position [0, 0]
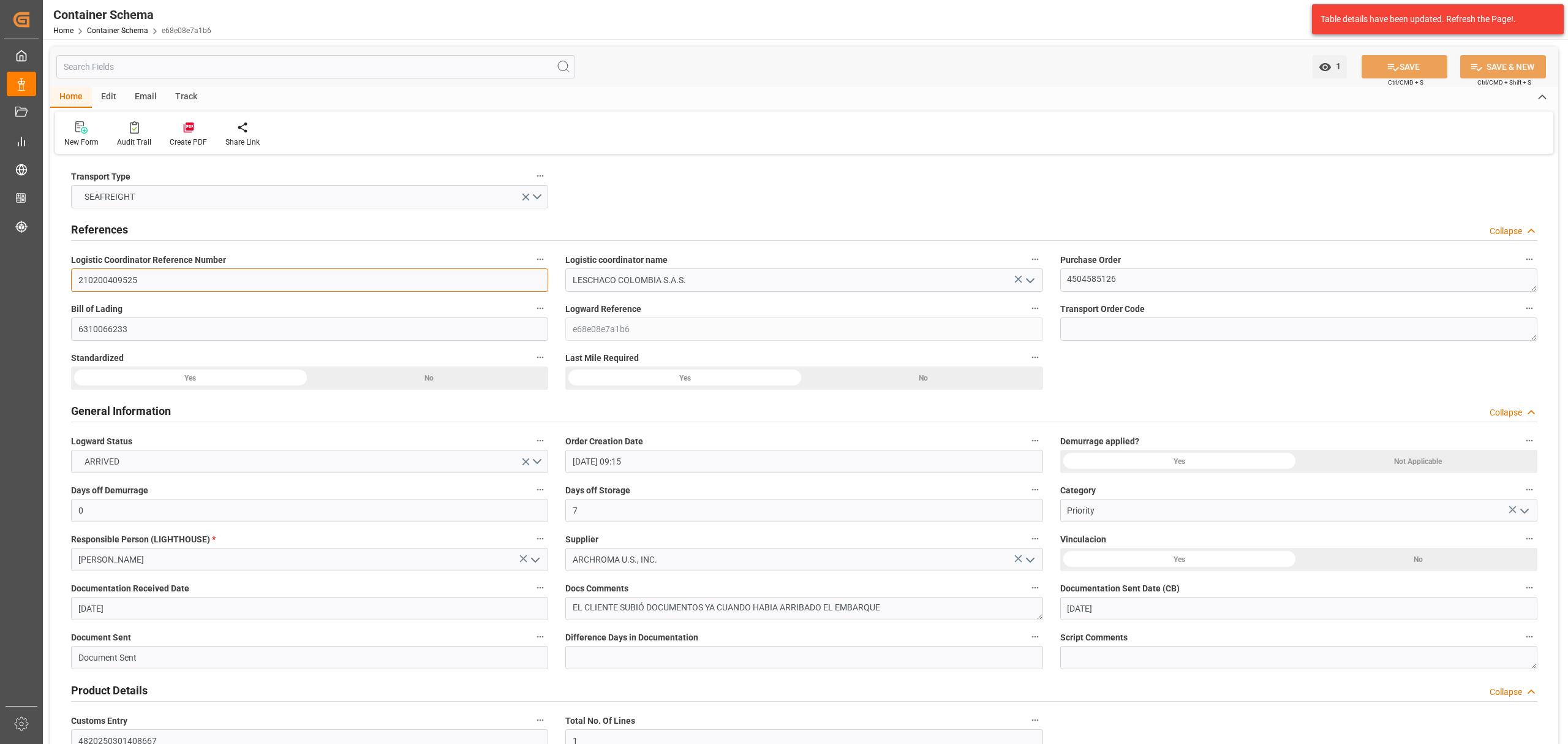
click at [97, 283] on input "210200409525" at bounding box center [310, 279] width 478 height 23
click at [1096, 280] on textarea "4504585126" at bounding box center [1299, 279] width 478 height 23
drag, startPoint x: 182, startPoint y: 30, endPoint x: 160, endPoint y: 33, distance: 22.2
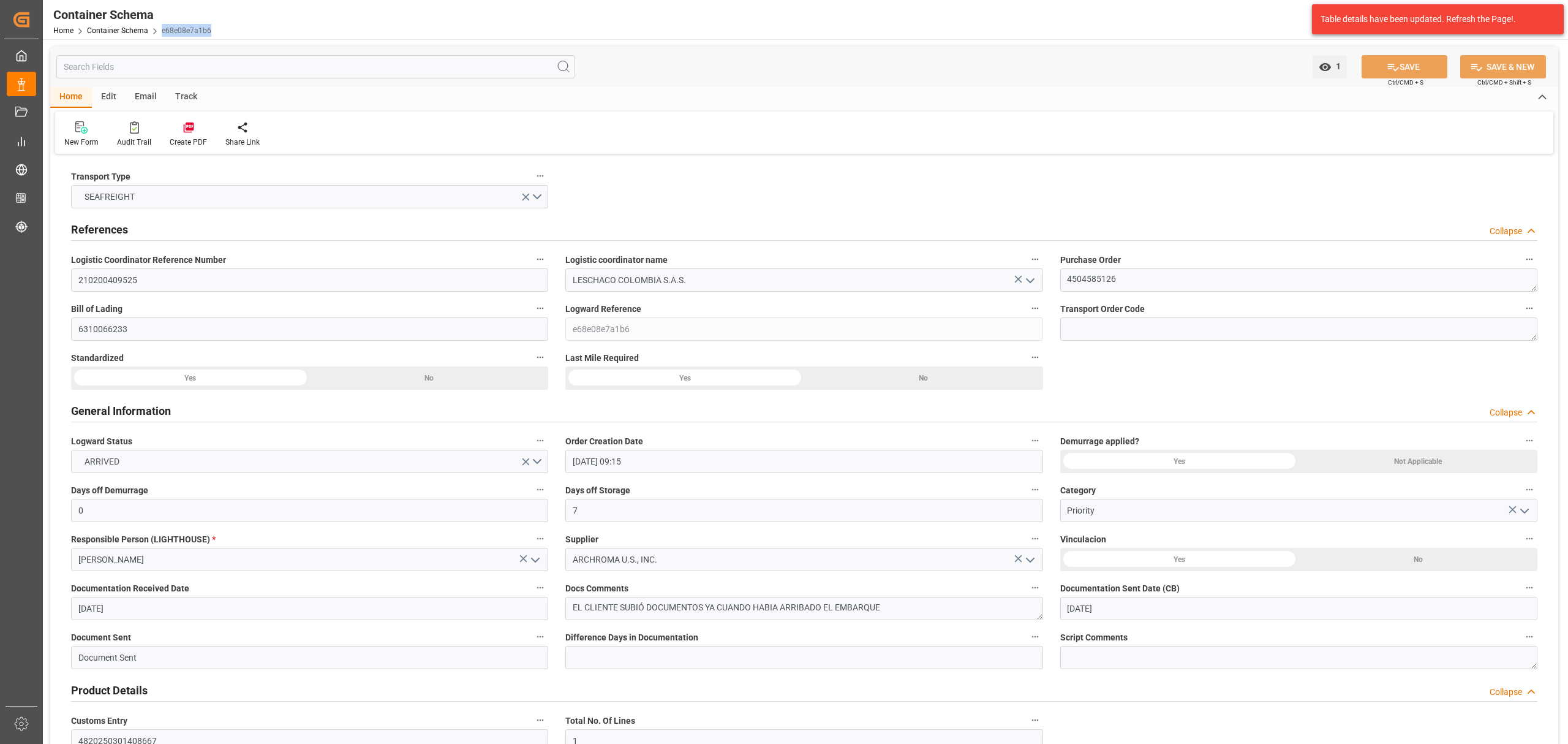
click at [160, 33] on div "Container Schema Home Container Schema e68e08e7a1b6 Archroma LATAM 99+ Notifica…" at bounding box center [801, 19] width 1534 height 39
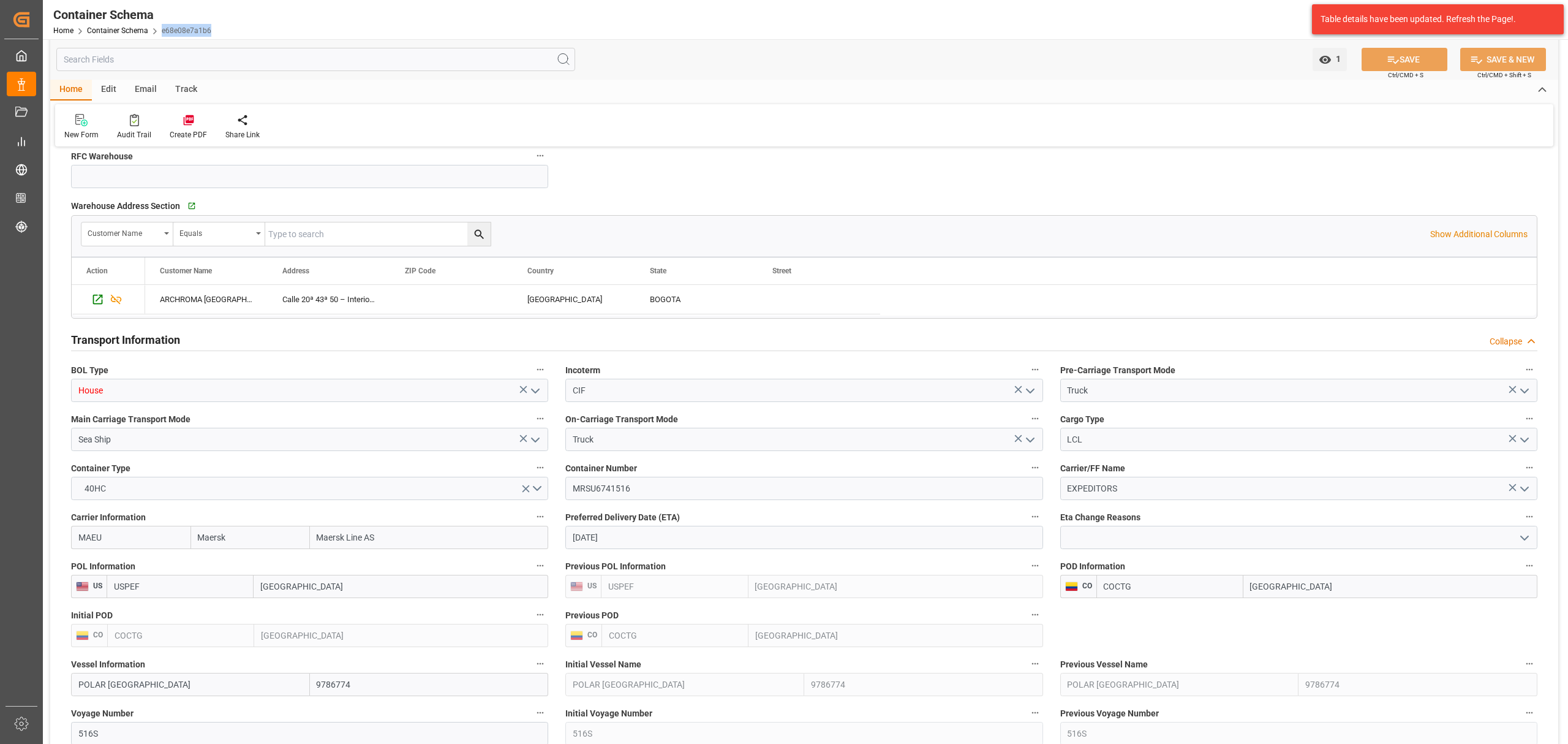
scroll to position [898, 0]
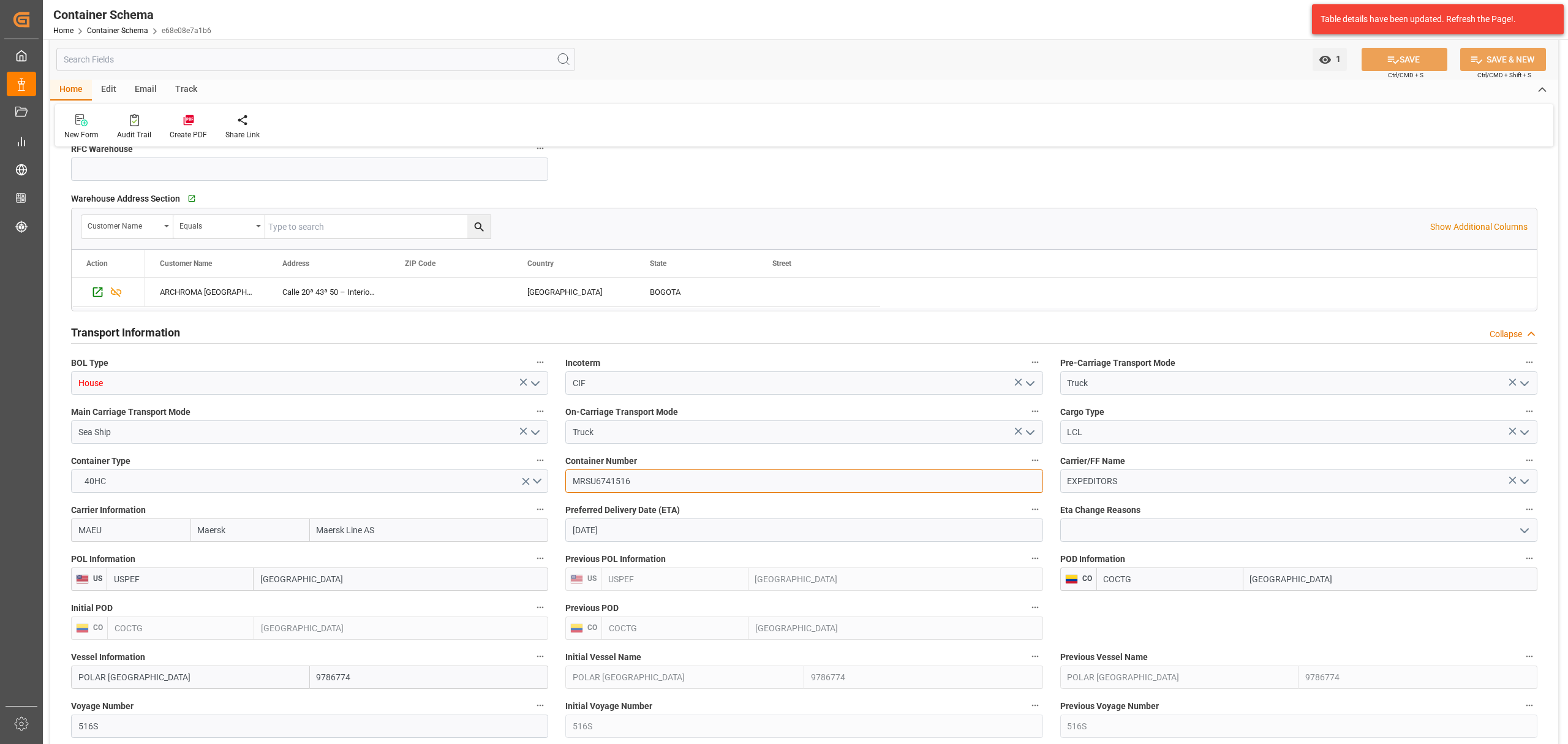
click at [624, 481] on input "MRSU6741516" at bounding box center [804, 481] width 478 height 23
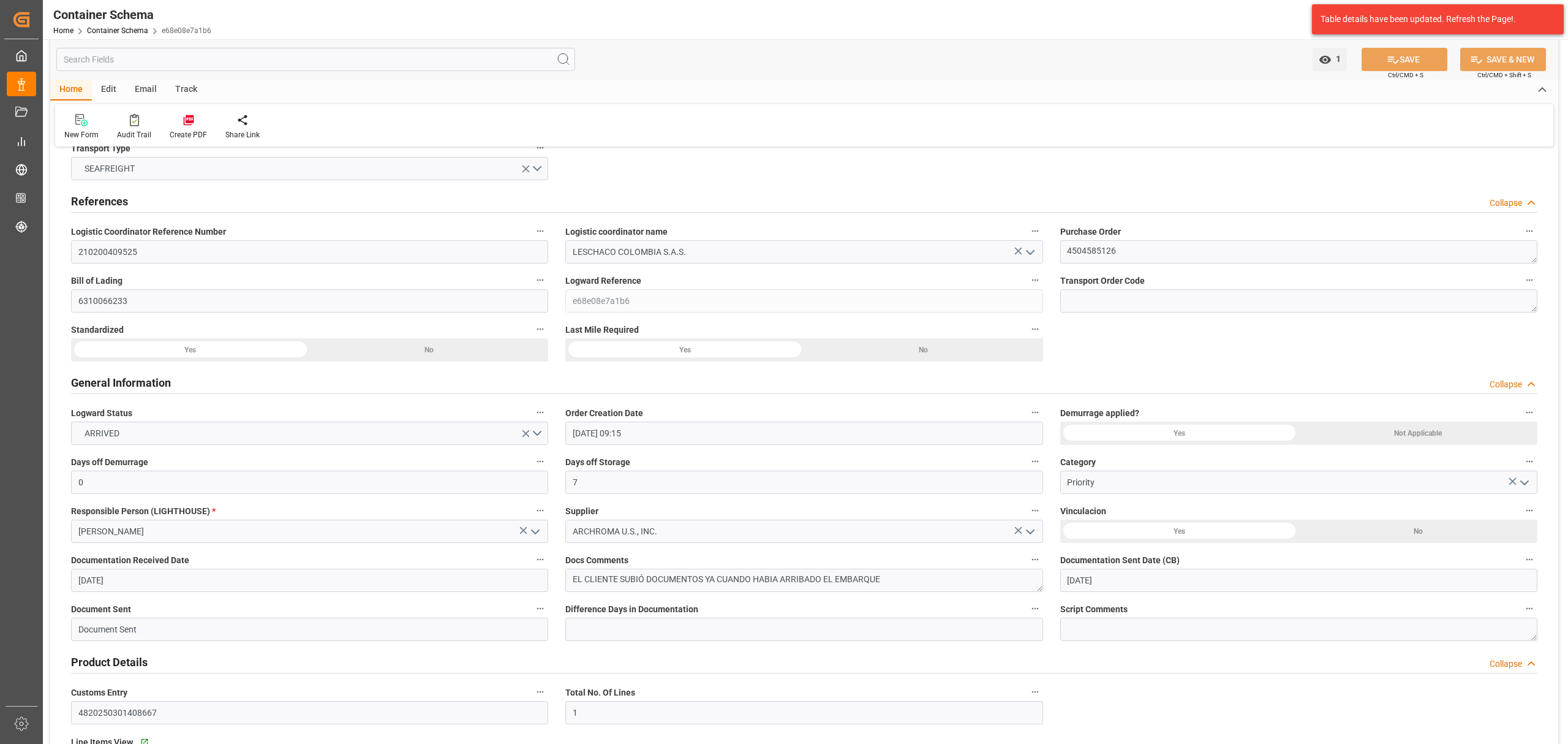
scroll to position [0, 0]
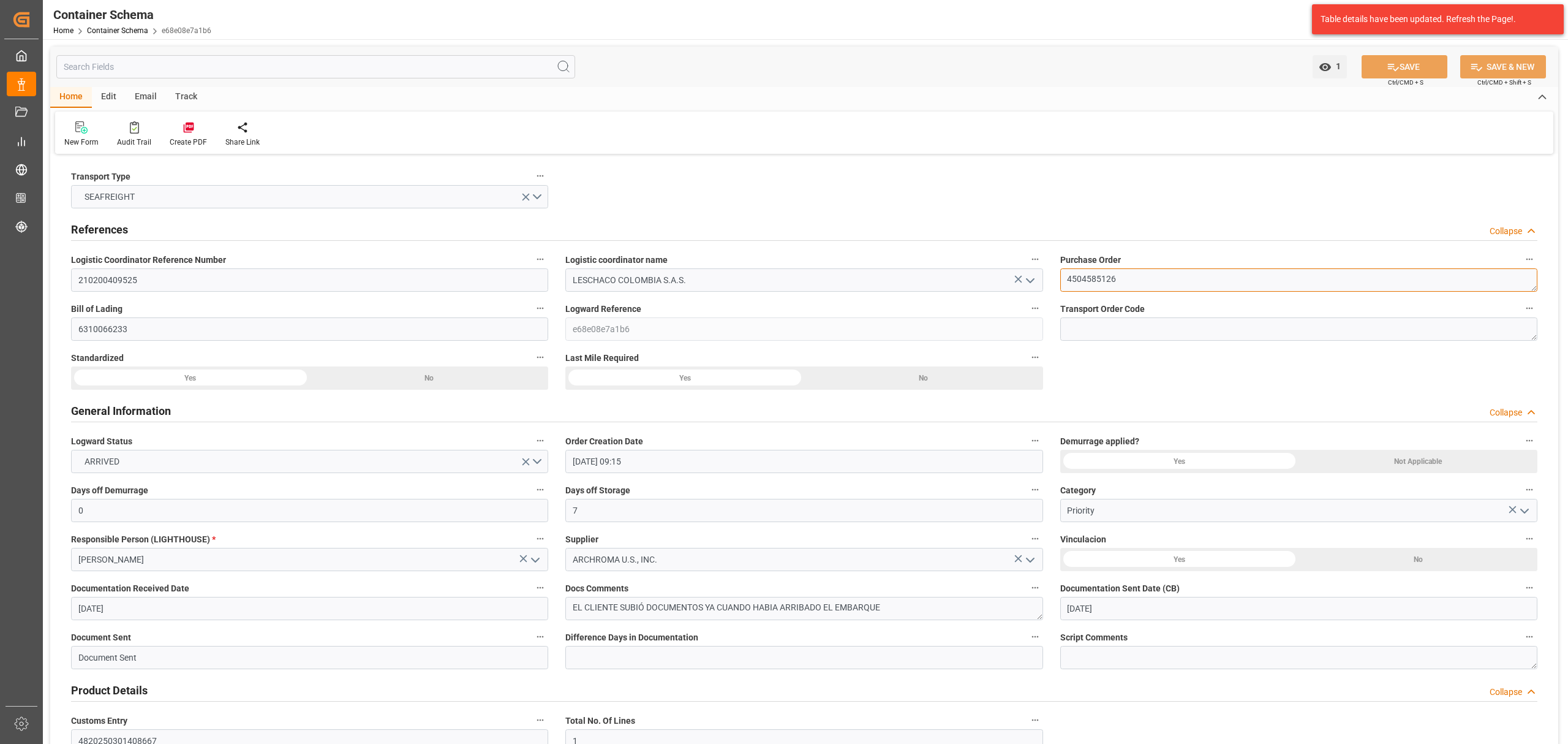
click at [1094, 281] on textarea "4504585126" at bounding box center [1299, 279] width 478 height 23
drag, startPoint x: 170, startPoint y: 30, endPoint x: 160, endPoint y: 29, distance: 10.0
click at [160, 29] on div "Container Schema Home Container Schema e68e08e7a1b6 Archroma LATAM 99+ Notifica…" at bounding box center [801, 19] width 1534 height 39
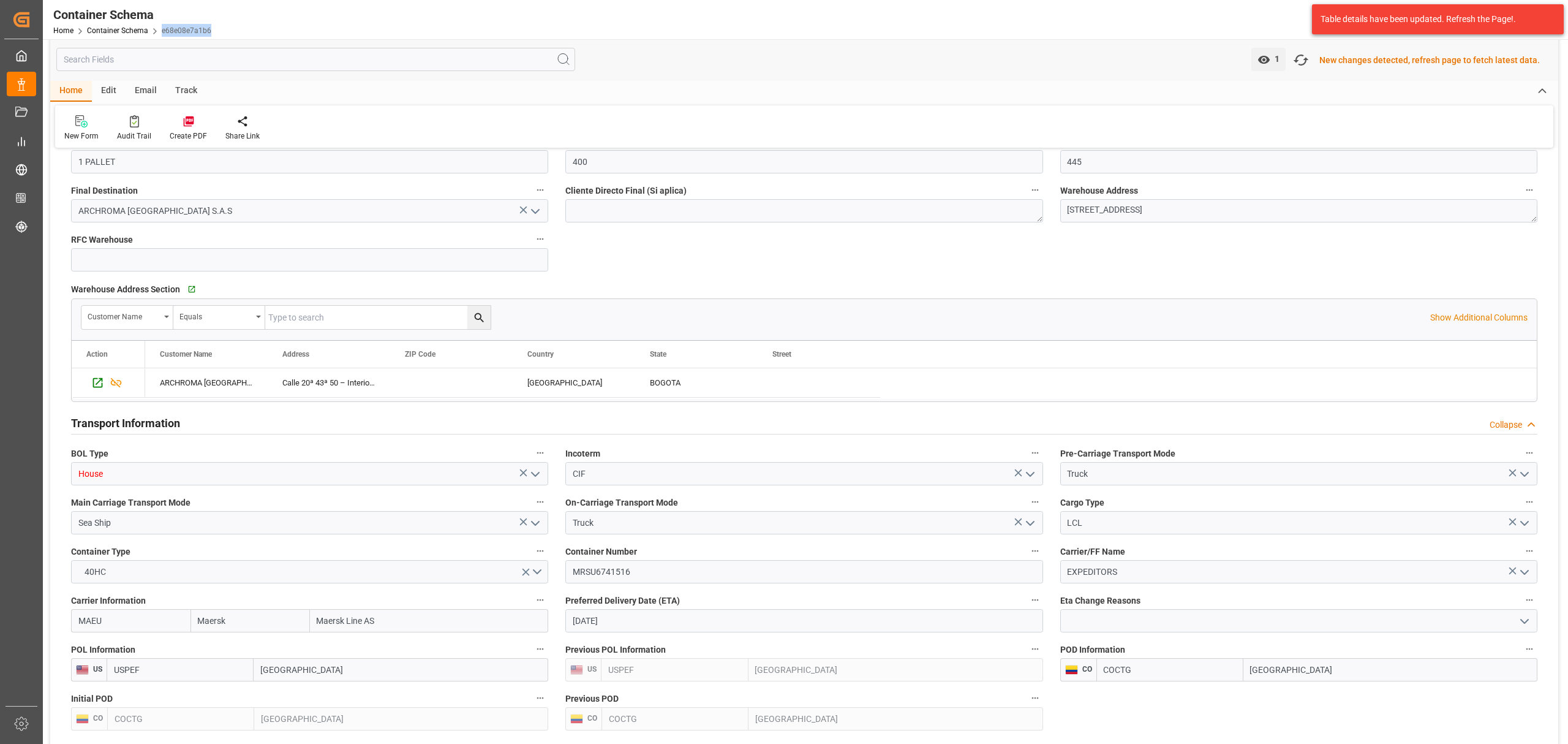
scroll to position [898, 0]
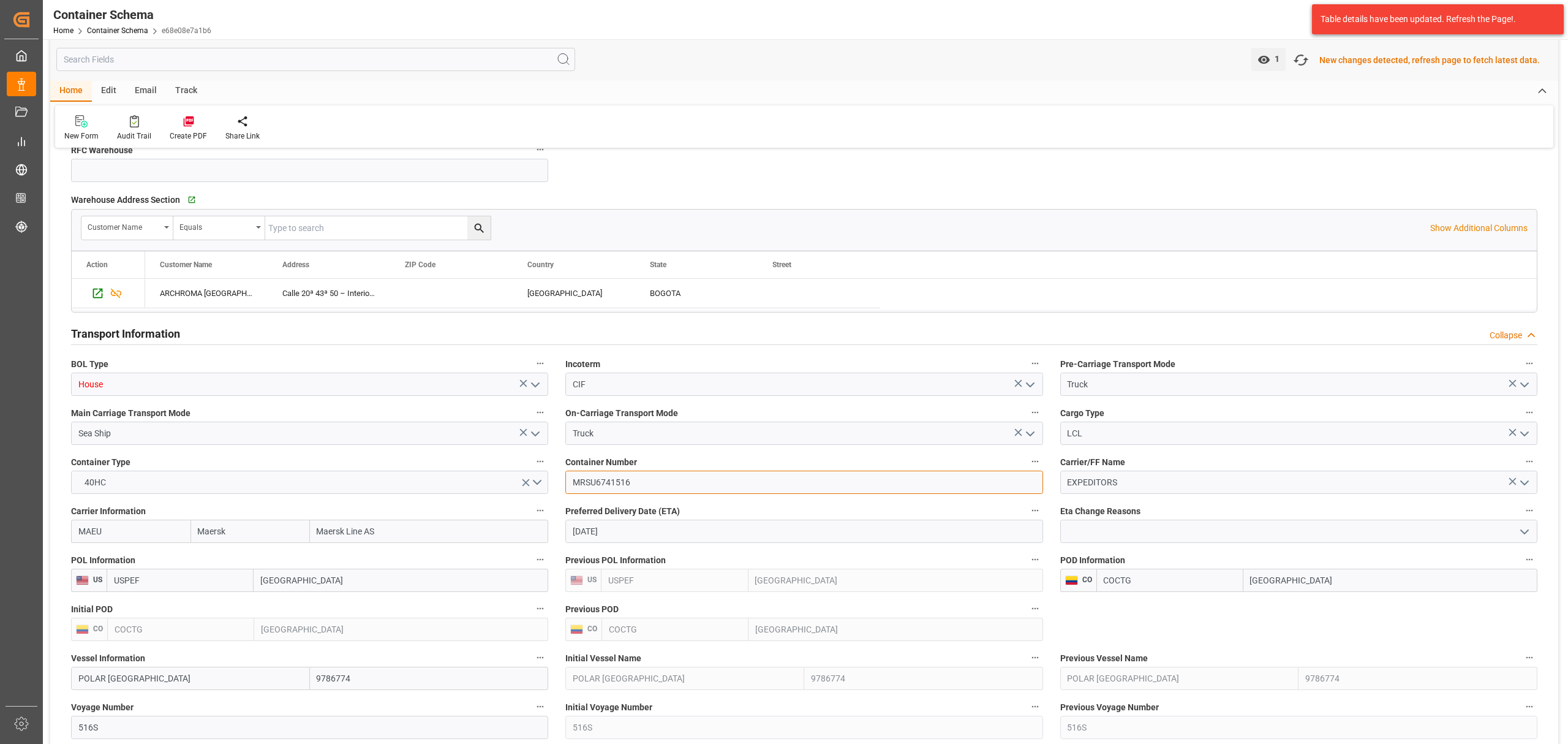
click at [598, 492] on input "MRSU6741516" at bounding box center [804, 482] width 478 height 23
click at [598, 489] on input "MRSU6741516" at bounding box center [804, 482] width 478 height 23
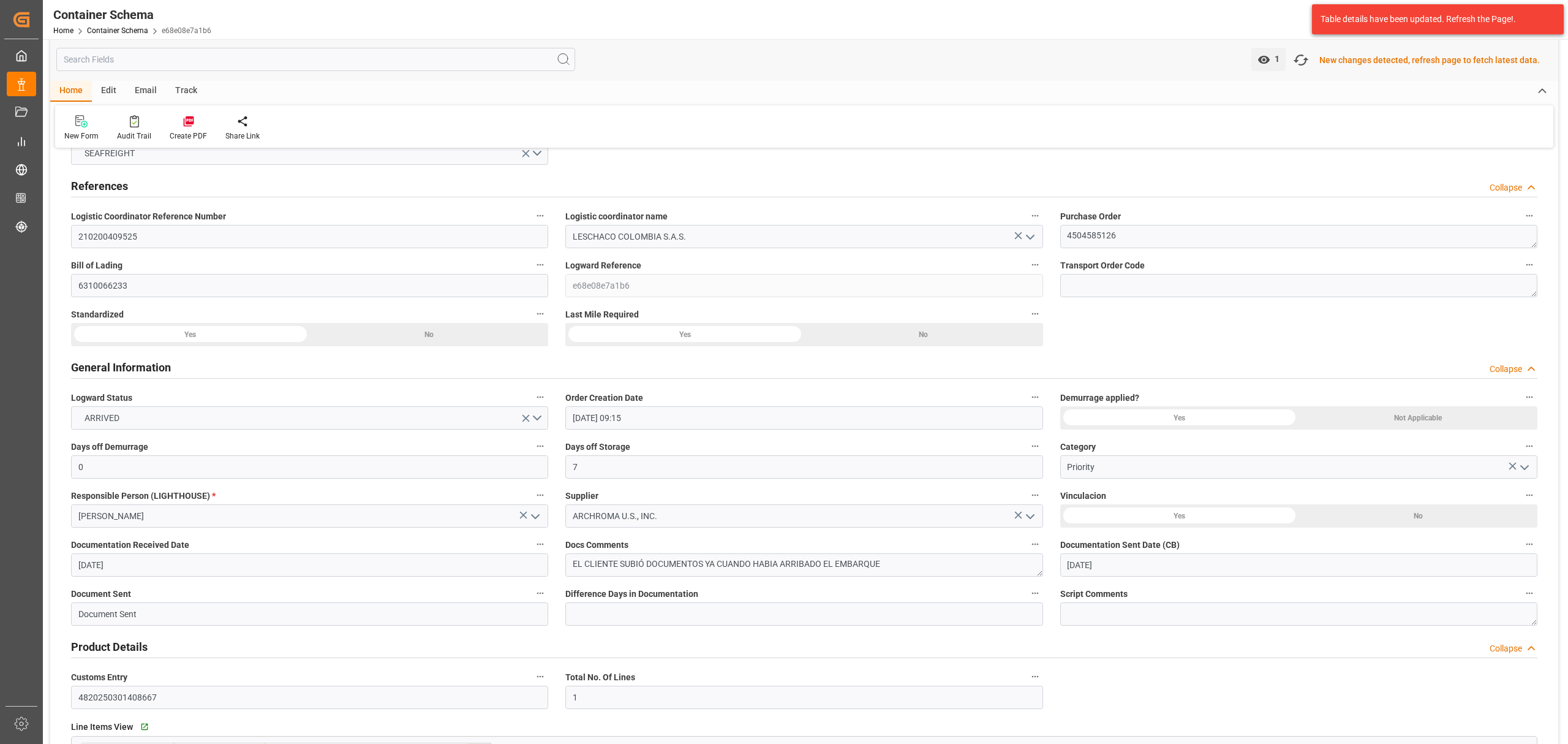
scroll to position [0, 0]
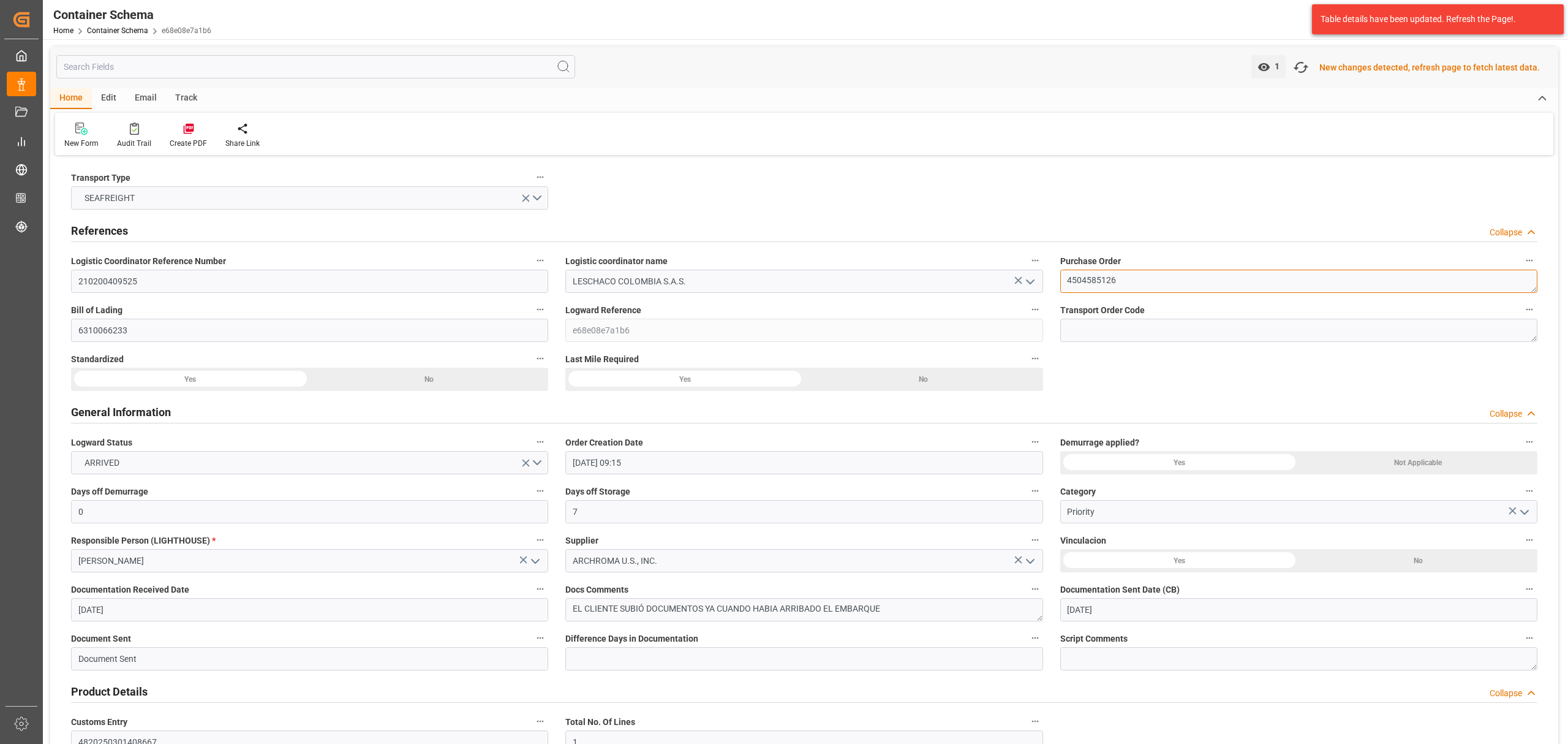
click at [1103, 277] on textarea "4504585126" at bounding box center [1299, 281] width 478 height 23
drag, startPoint x: 1103, startPoint y: 277, endPoint x: 1097, endPoint y: 277, distance: 6.0
click at [1097, 277] on textarea "4504585126" at bounding box center [1299, 281] width 478 height 23
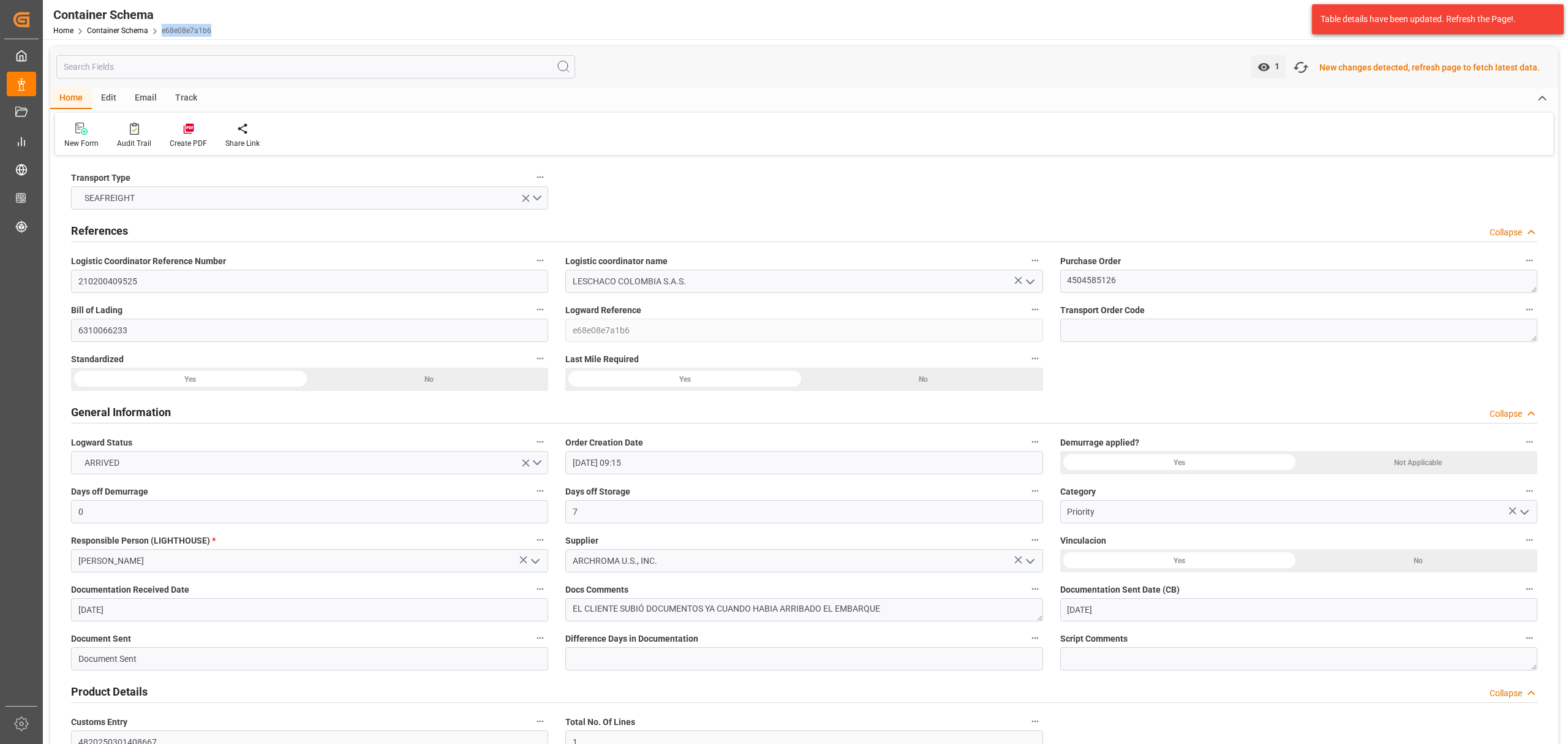
drag, startPoint x: 221, startPoint y: 30, endPoint x: 158, endPoint y: 30, distance: 63.0
click at [158, 30] on div "Container Schema Home Container Schema e68e08e7a1b6 Archroma LATAM 99+ Notifica…" at bounding box center [801, 19] width 1534 height 39
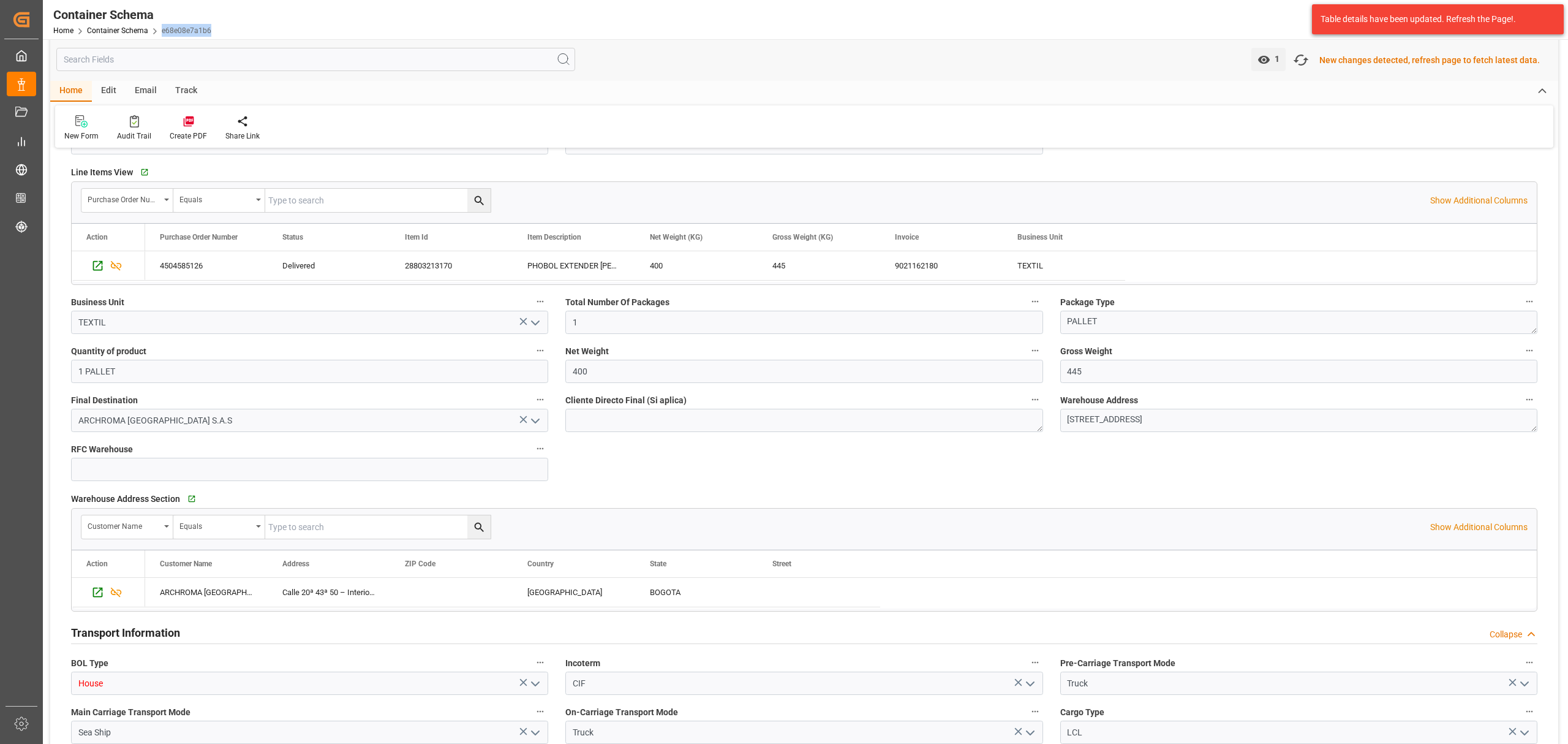
scroll to position [736, 0]
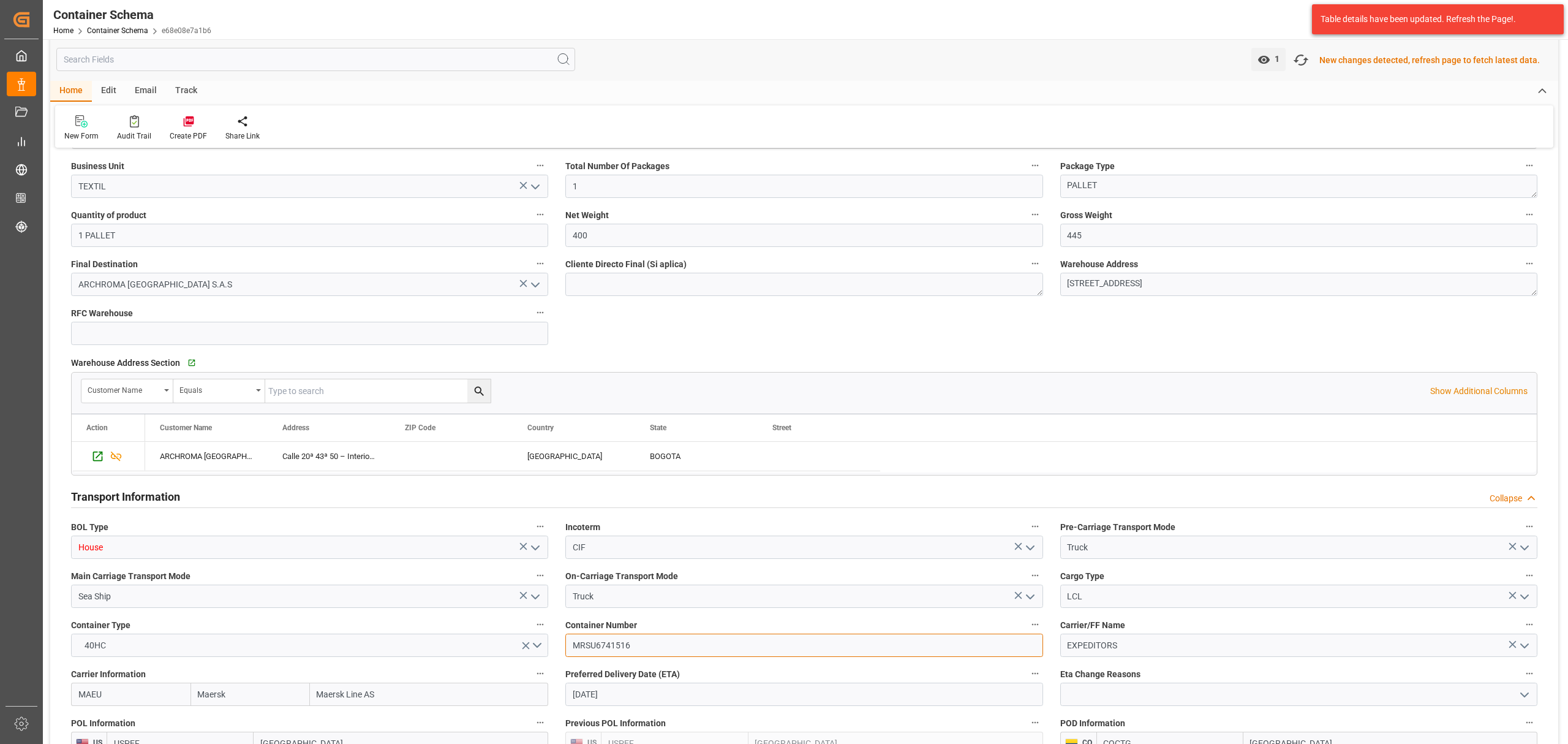
click at [605, 648] on input "MRSU6741516" at bounding box center [804, 645] width 478 height 23
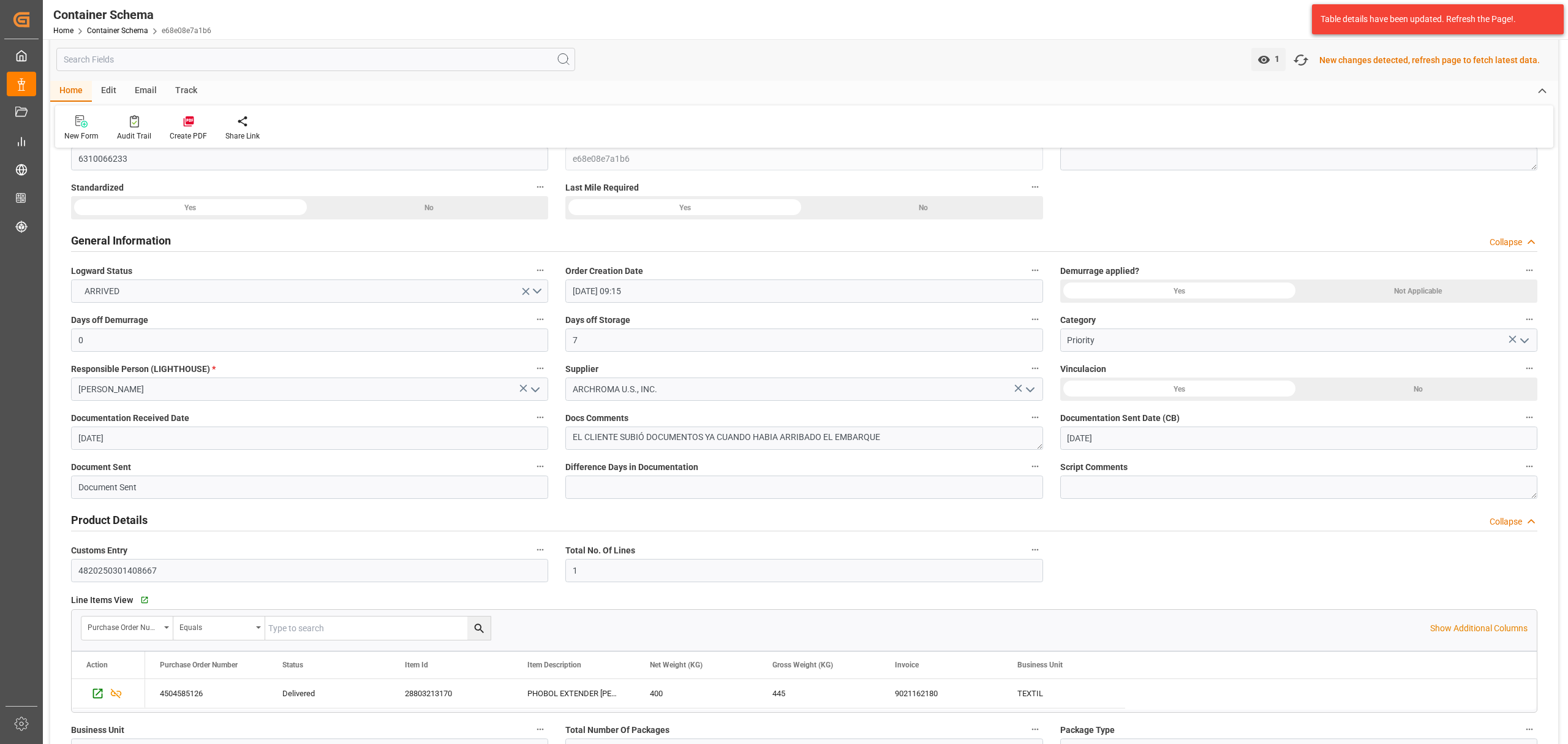
scroll to position [0, 0]
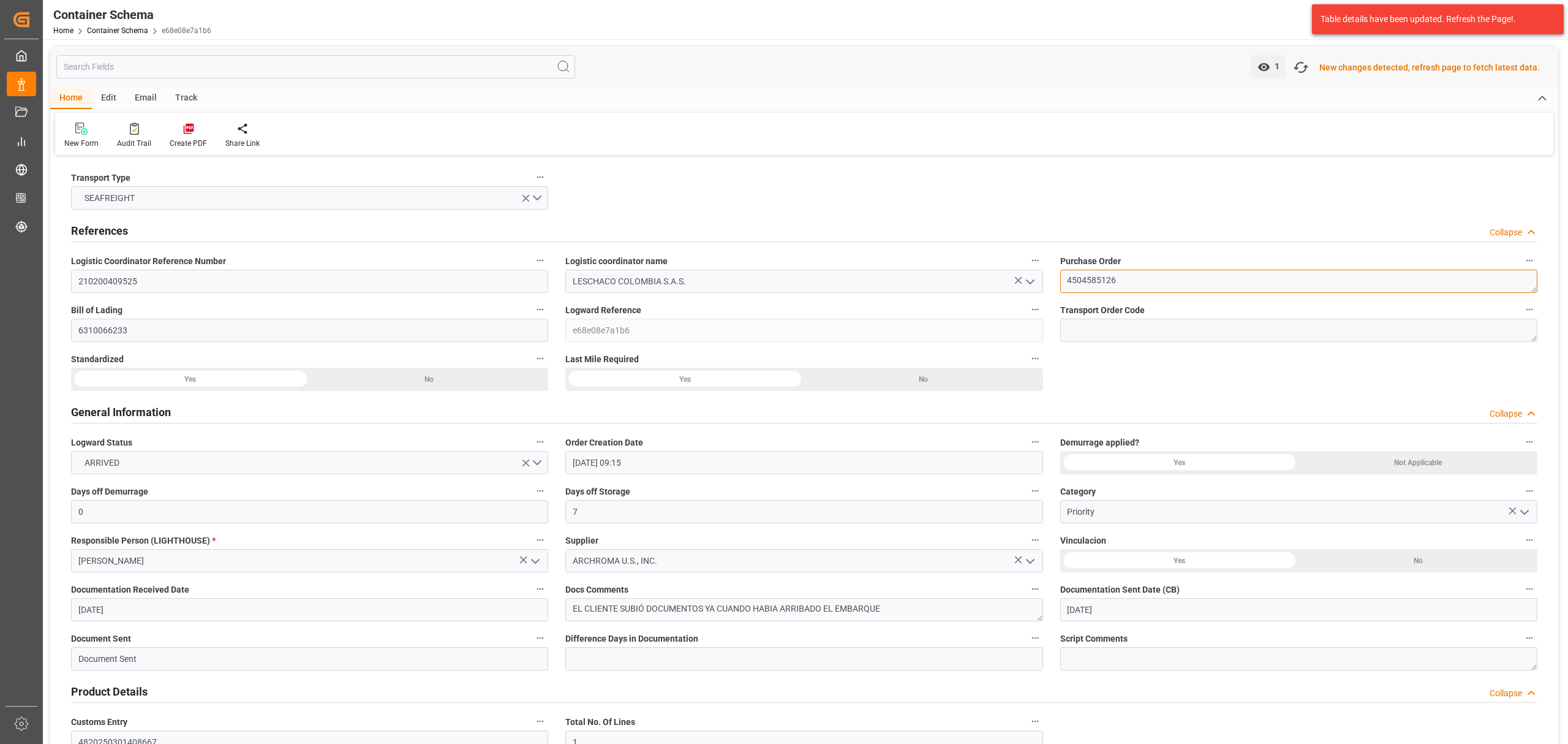
click at [1100, 275] on textarea "4504585126" at bounding box center [1299, 281] width 478 height 23
click at [154, 32] on div "Container Schema Home Container Schema e68e08e7a1b6 Archroma LATAM 99+ Notifica…" at bounding box center [801, 19] width 1534 height 39
click at [138, 286] on input "210200409525" at bounding box center [310, 279] width 478 height 23
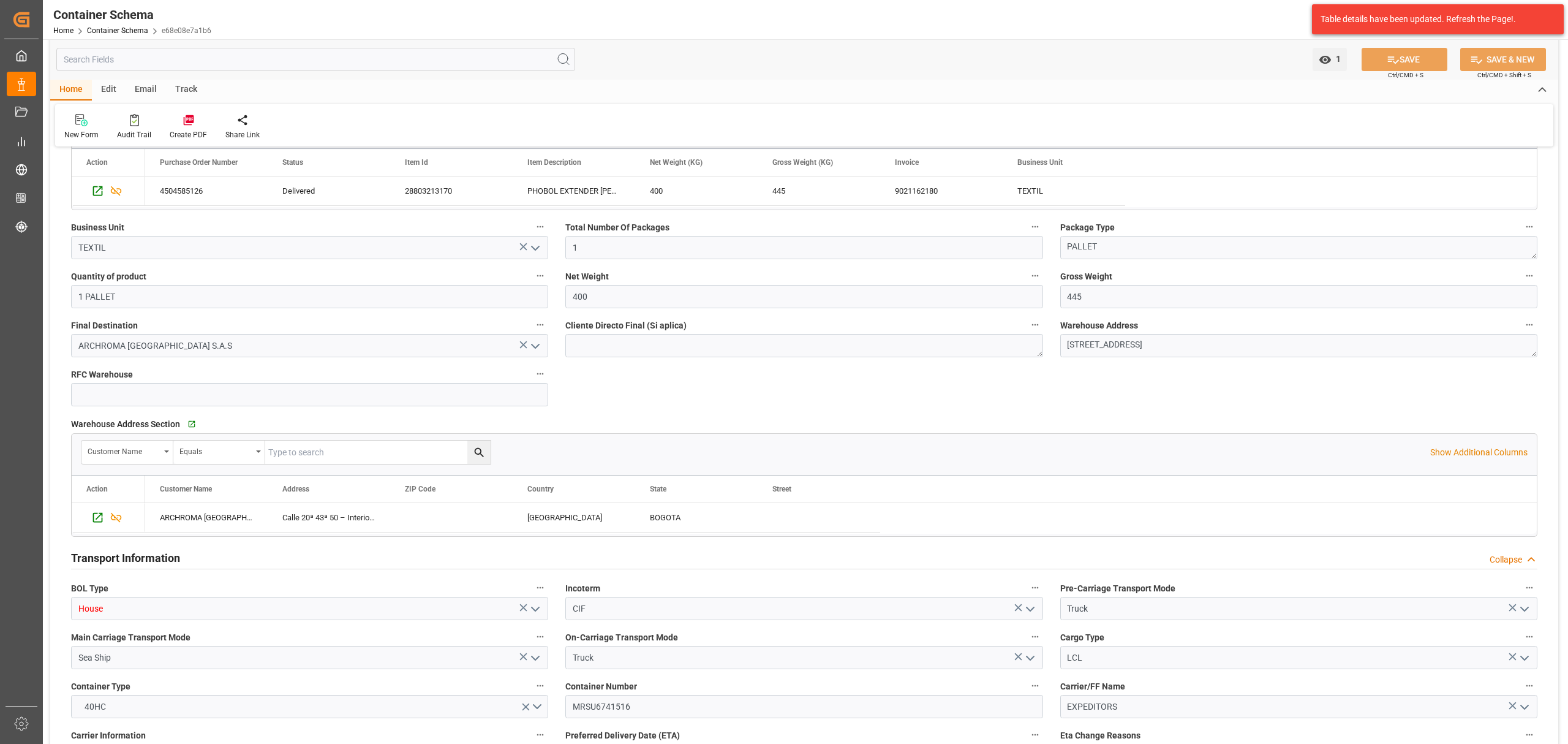
scroll to position [817, 0]
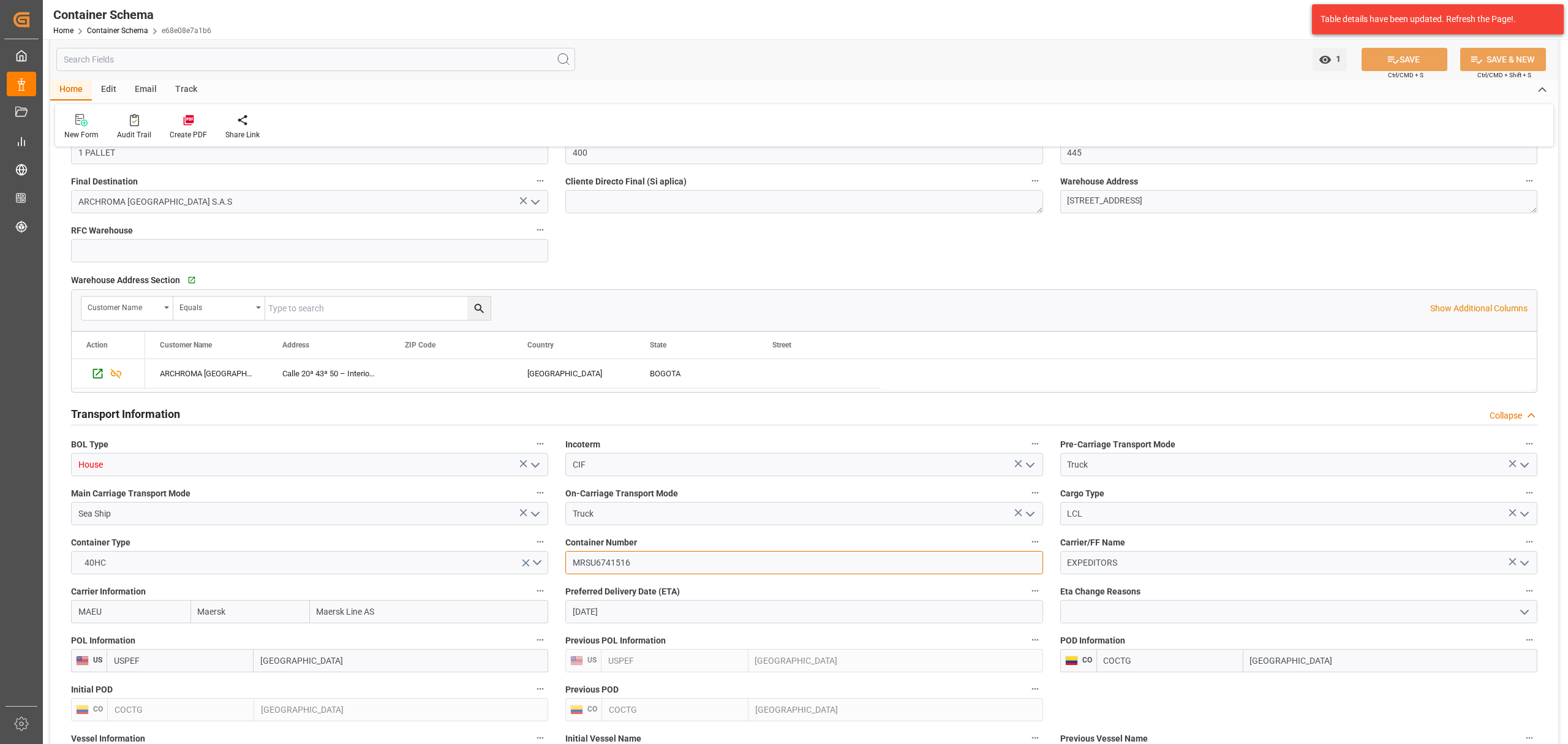
click at [595, 564] on input "MRSU6741516" at bounding box center [804, 562] width 478 height 23
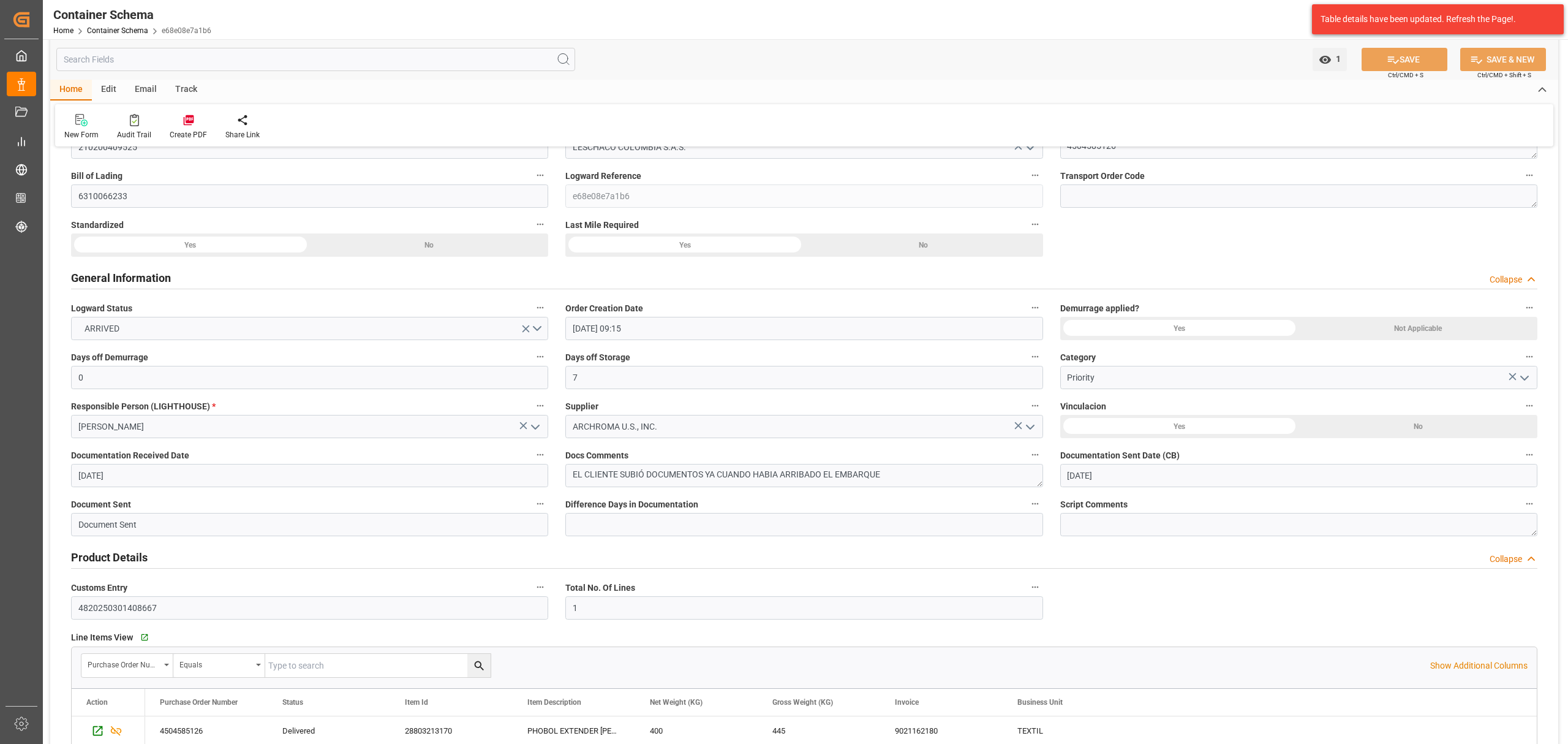
scroll to position [81, 0]
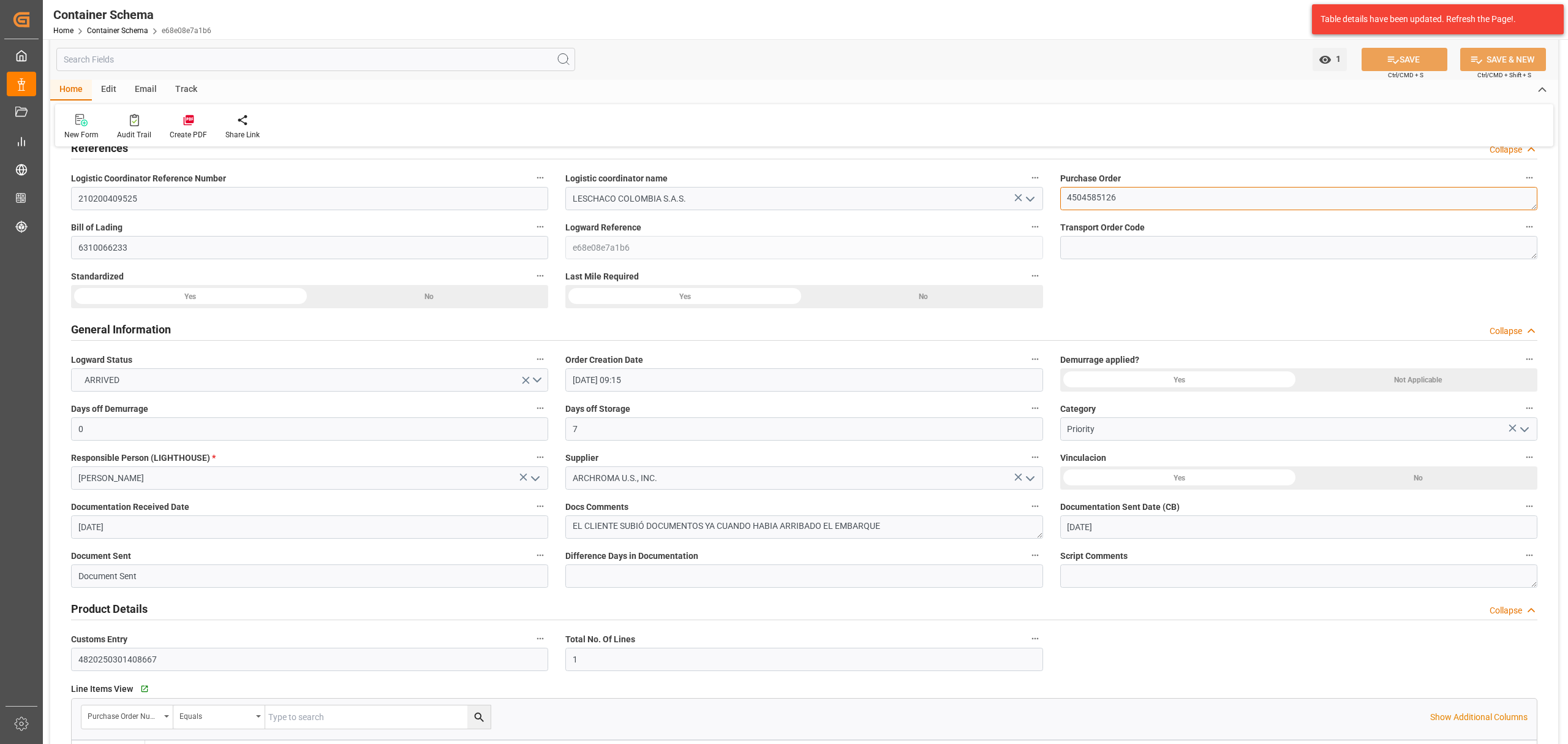
click at [1090, 198] on textarea "4504585126" at bounding box center [1299, 198] width 478 height 23
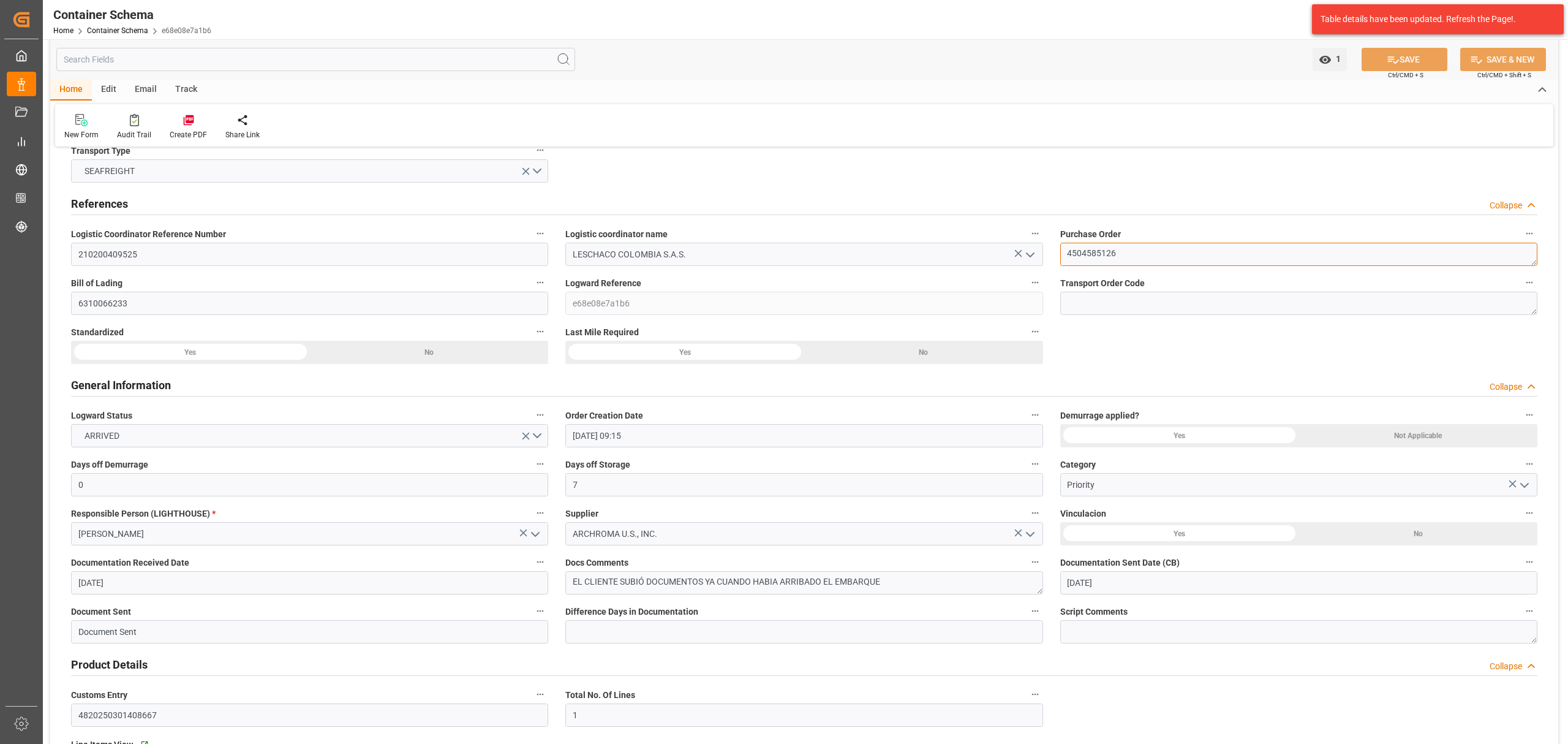
scroll to position [0, 0]
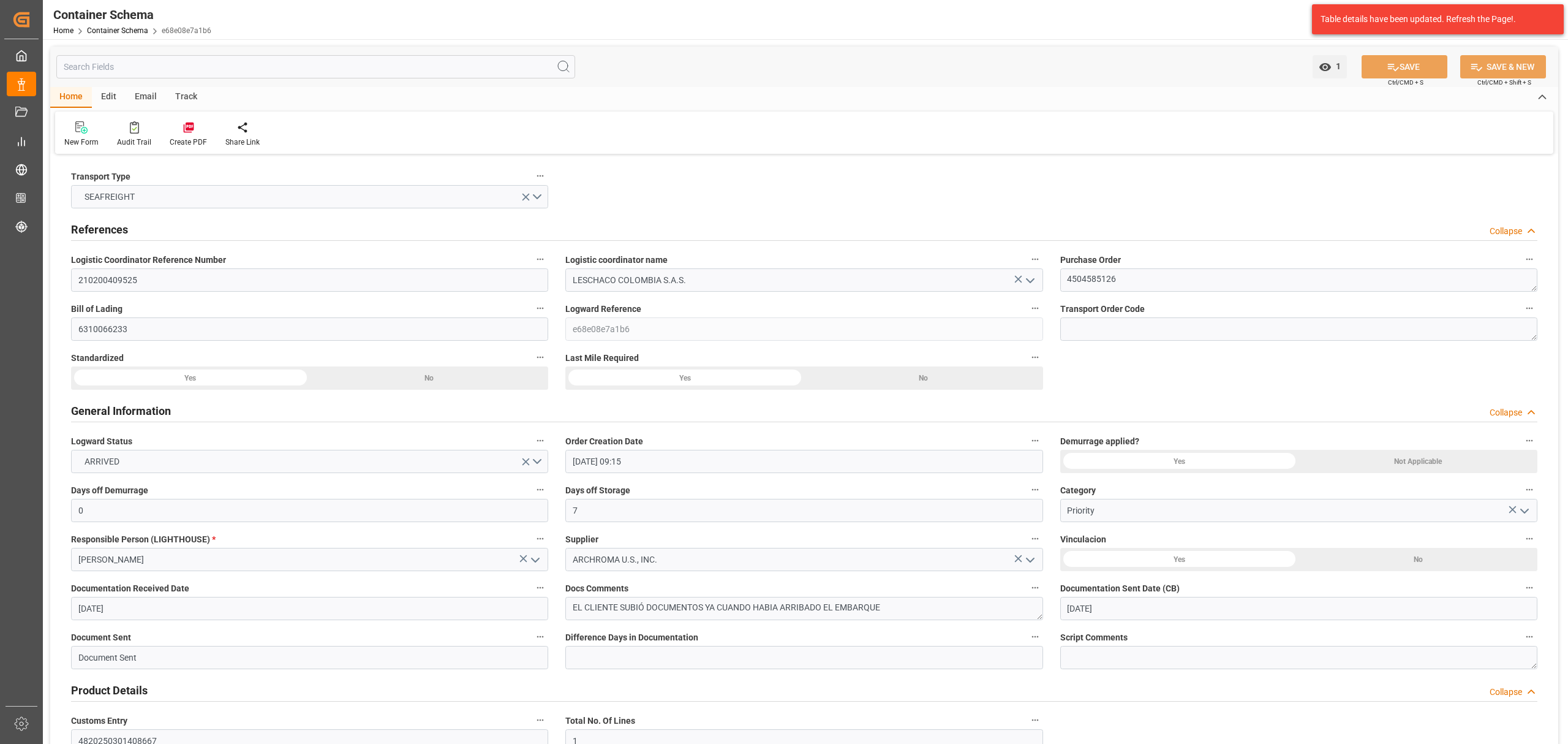
click at [175, 27] on span "e68e08e7a1b6" at bounding box center [187, 30] width 50 height 8
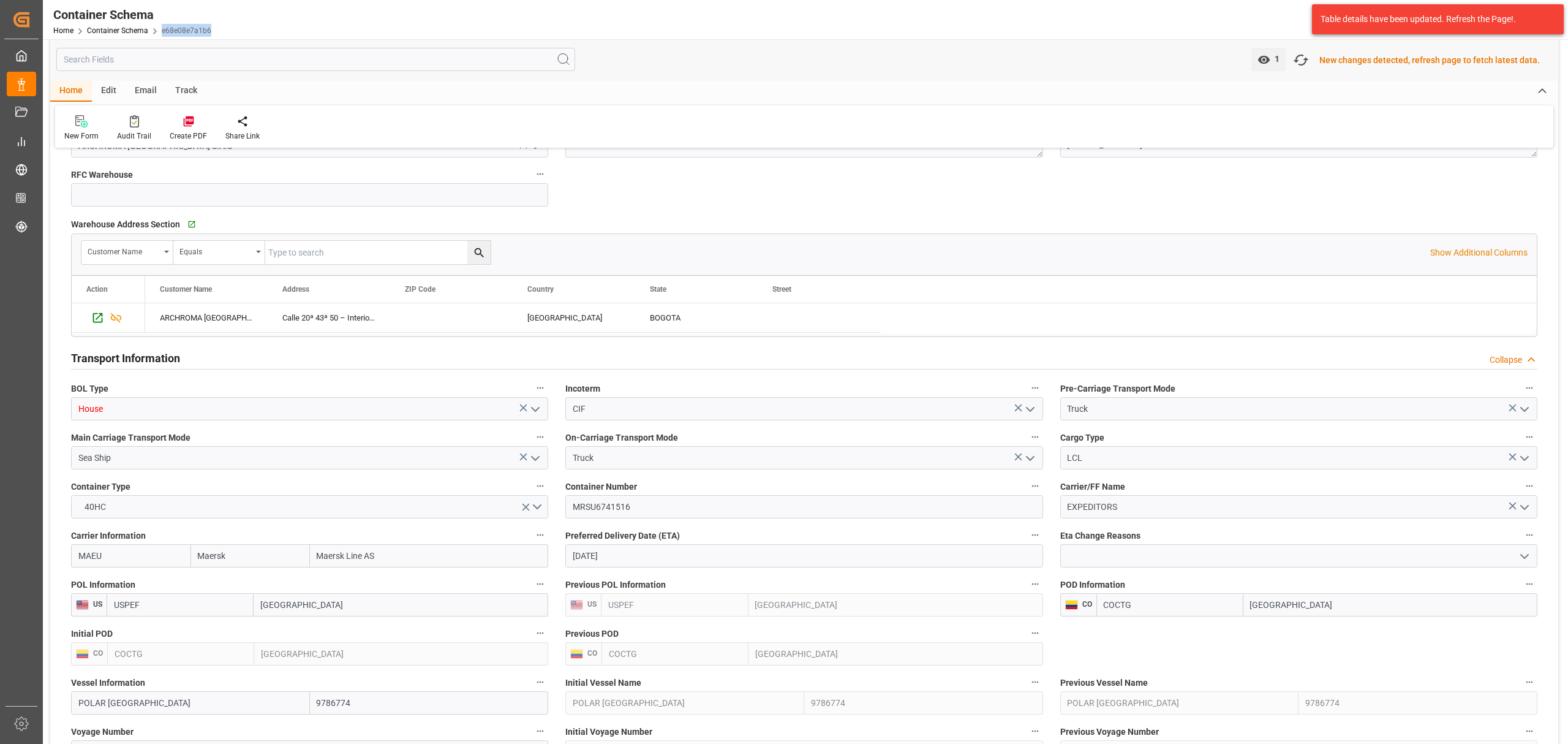
scroll to position [898, 0]
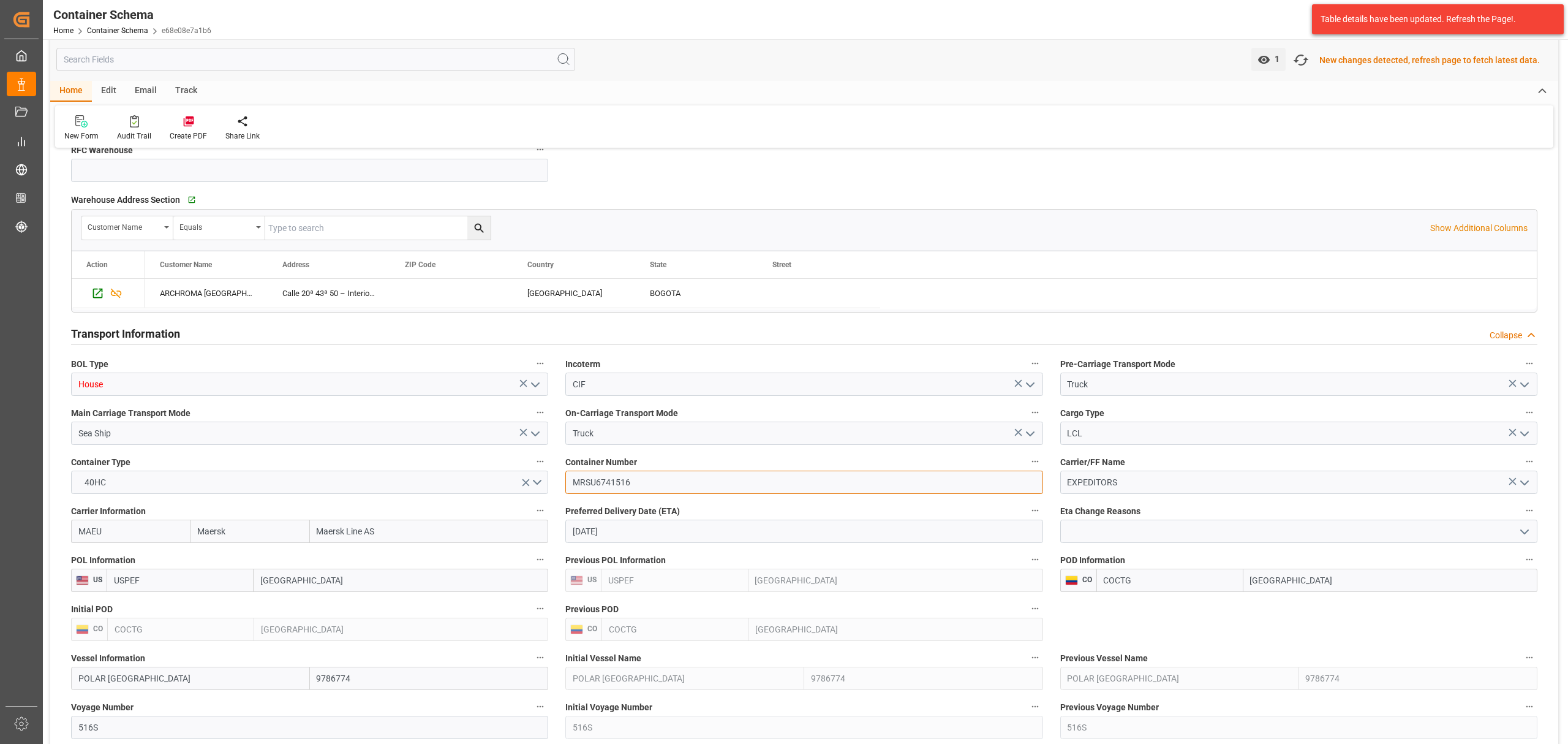
click at [599, 482] on input "MRSU6741516" at bounding box center [804, 482] width 478 height 23
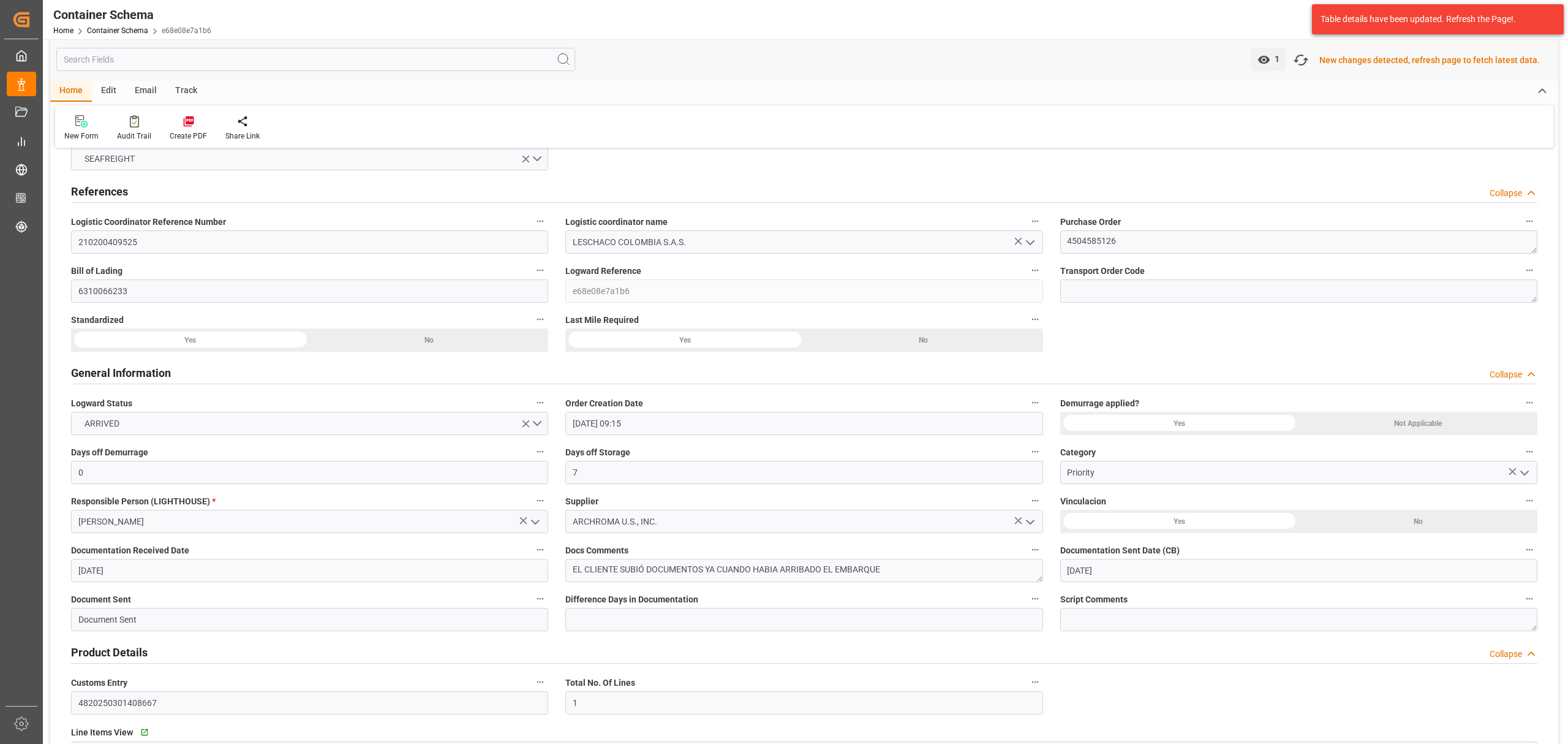
scroll to position [0, 0]
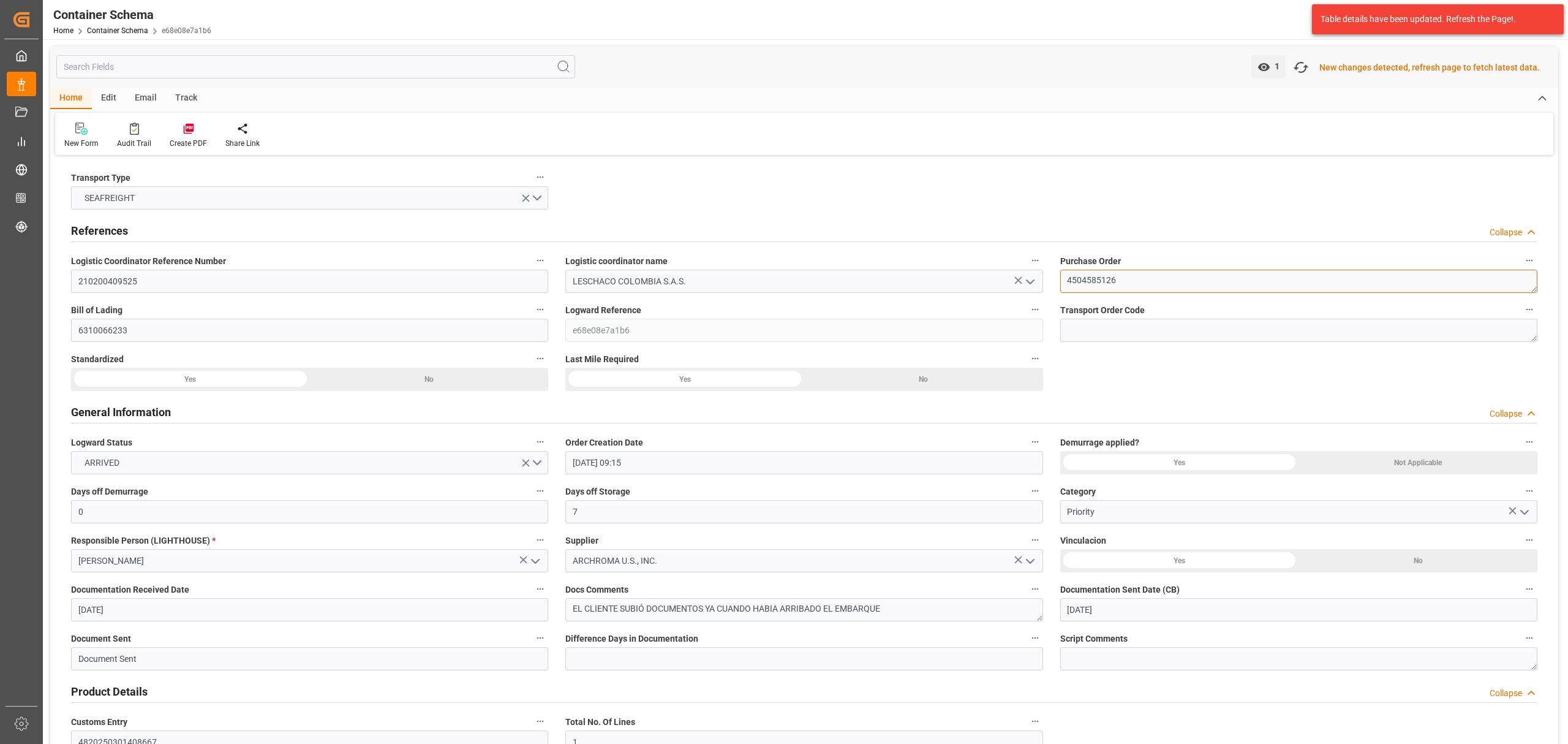
click at [1101, 283] on textarea "4504585126" at bounding box center [1299, 281] width 478 height 23
click at [99, 287] on input "210200409525" at bounding box center [310, 281] width 478 height 23
drag, startPoint x: 257, startPoint y: 29, endPoint x: 158, endPoint y: 33, distance: 99.1
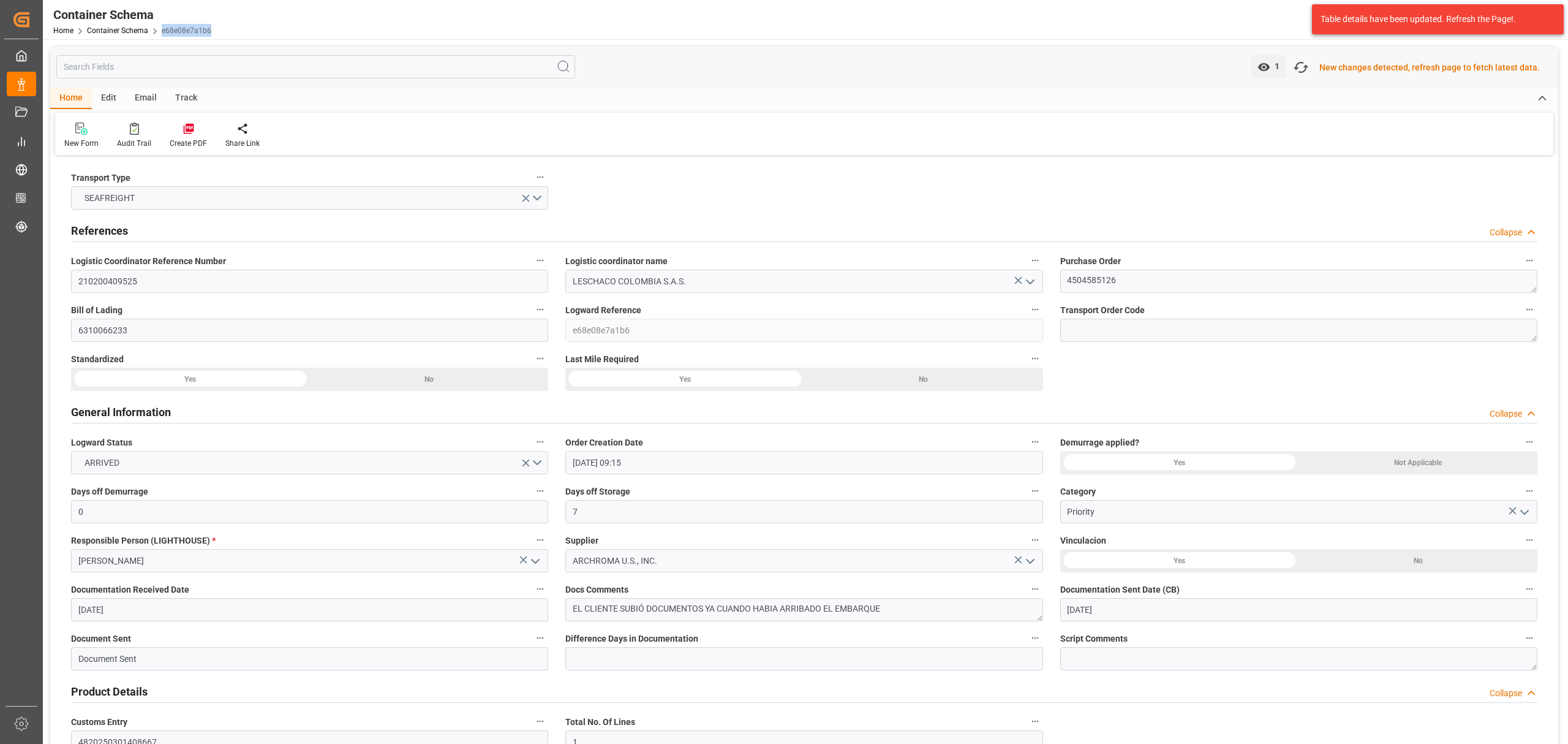
click at [158, 33] on div "Container Schema Home Container Schema e68e08e7a1b6 Archroma LATAM 99+ Notifica…" at bounding box center [801, 19] width 1534 height 39
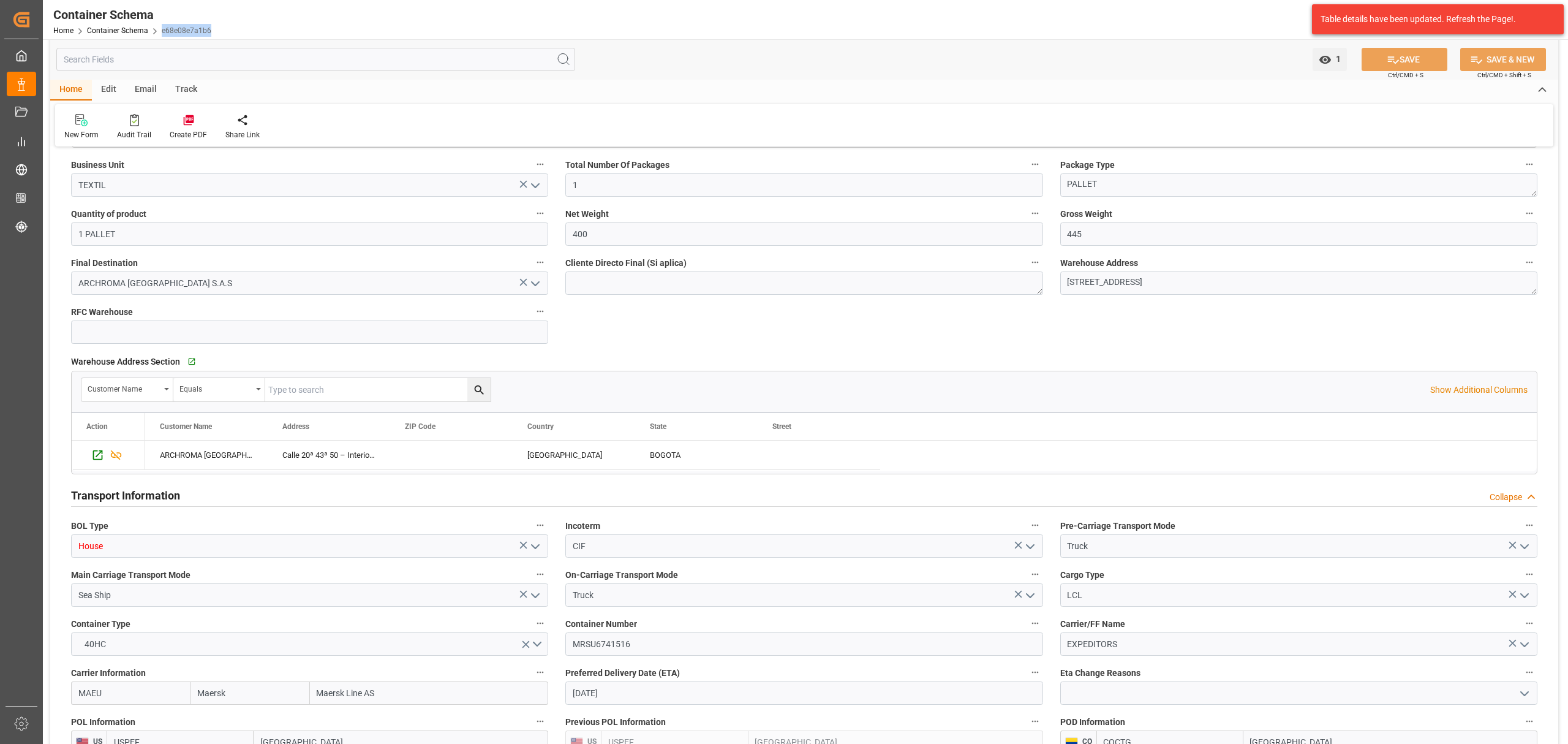
scroll to position [981, 0]
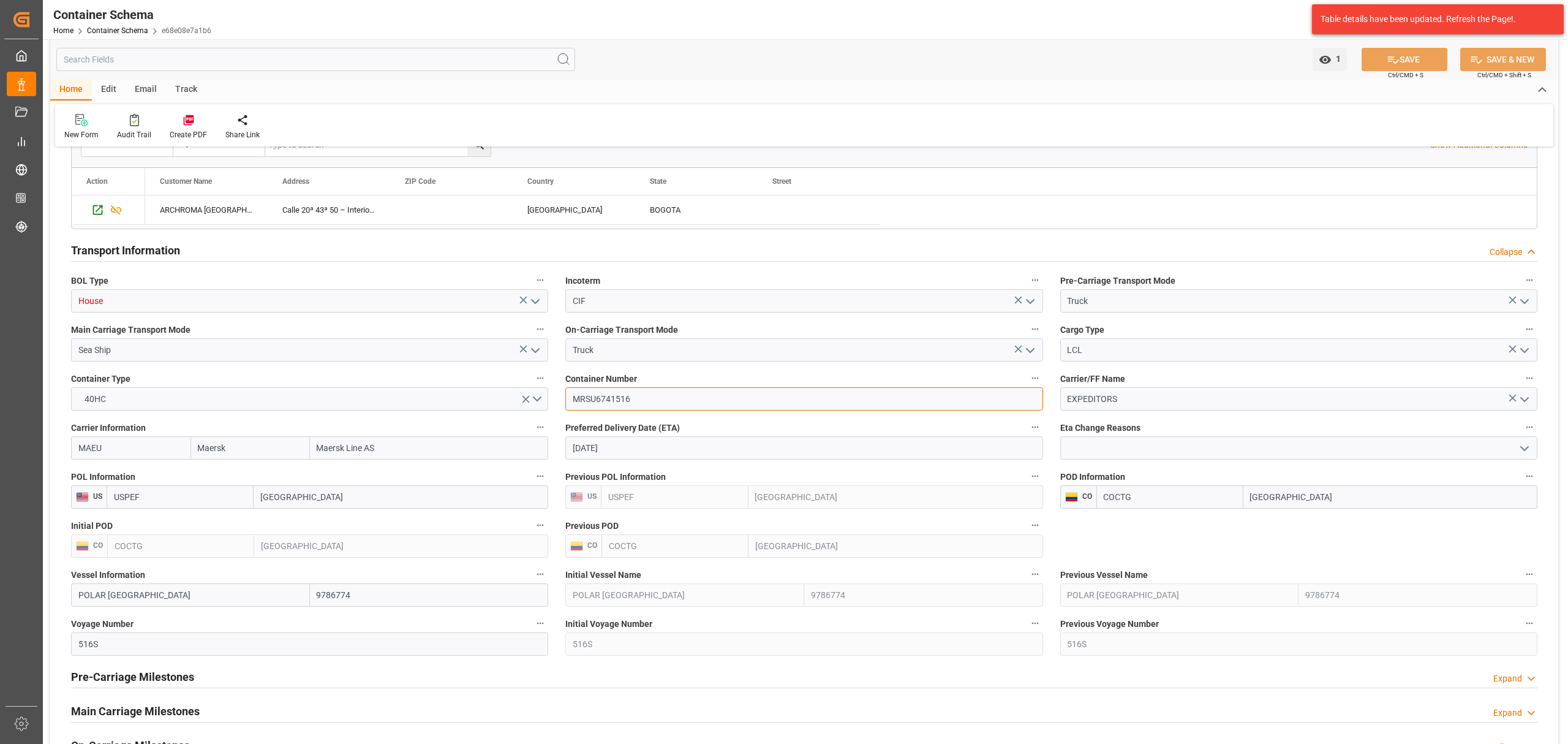
click at [616, 402] on input "MRSU6741516" at bounding box center [804, 398] width 478 height 23
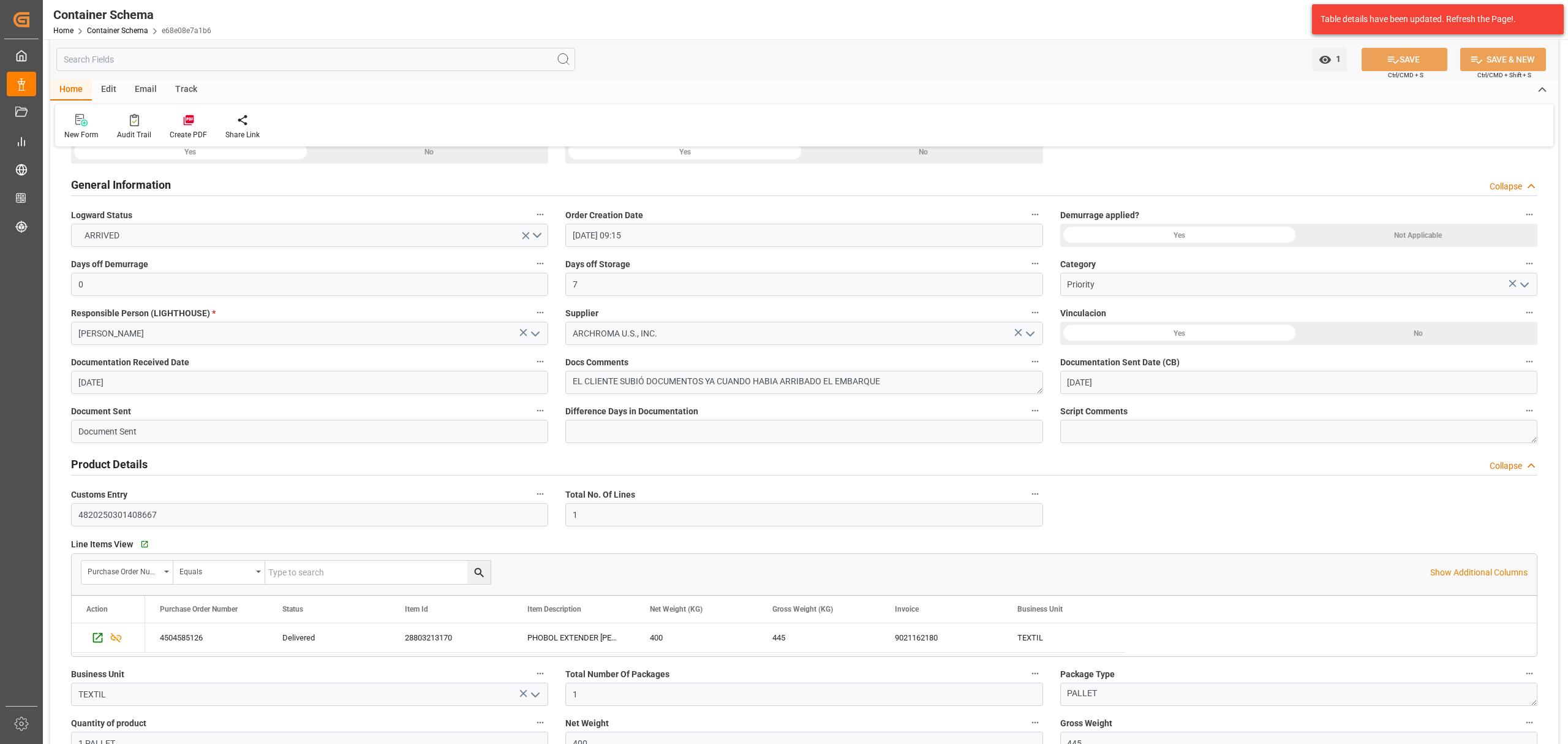
scroll to position [0, 0]
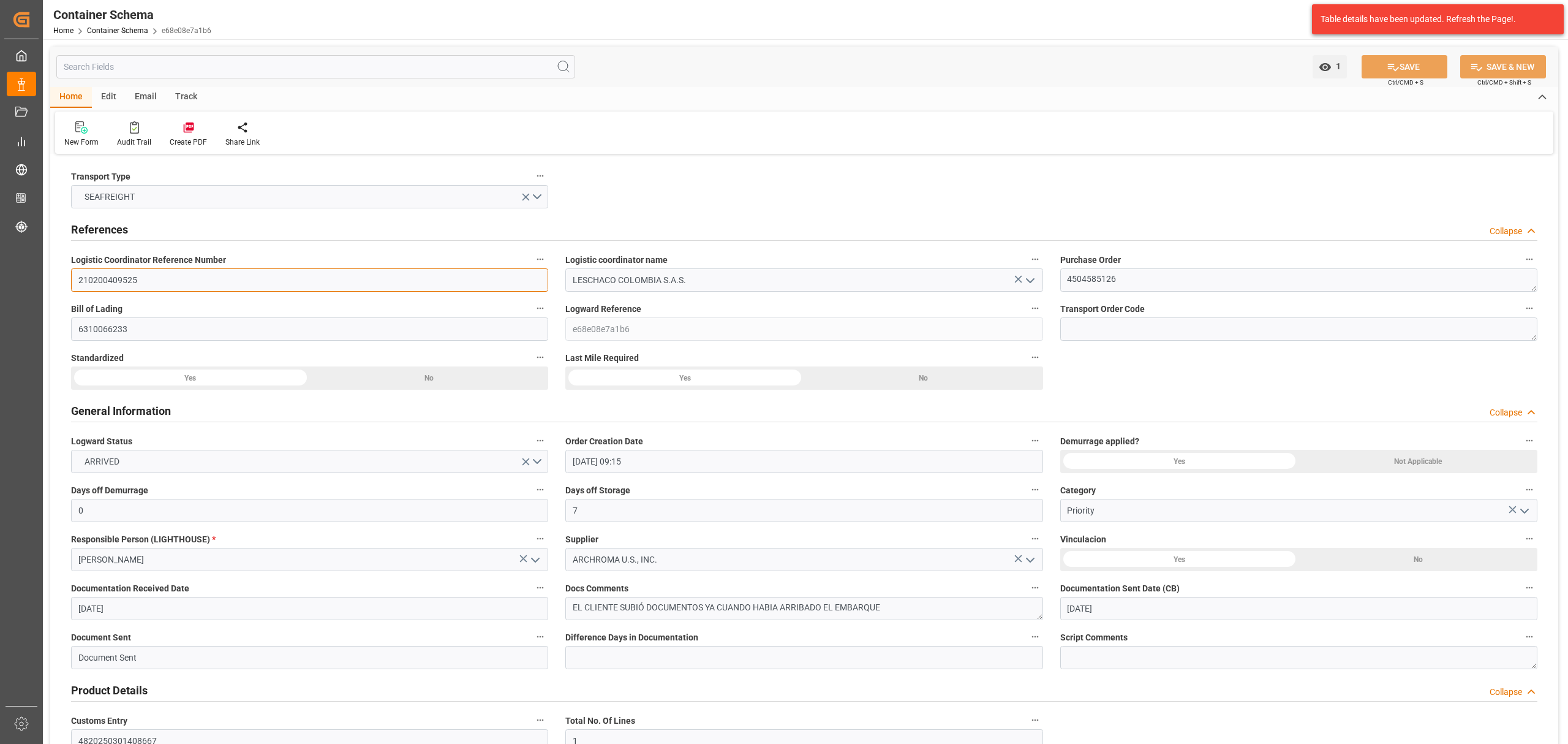
click at [114, 285] on input "210200409525" at bounding box center [310, 279] width 478 height 23
type input "210200409525"
click at [1104, 274] on textarea "4504585126" at bounding box center [1299, 279] width 478 height 23
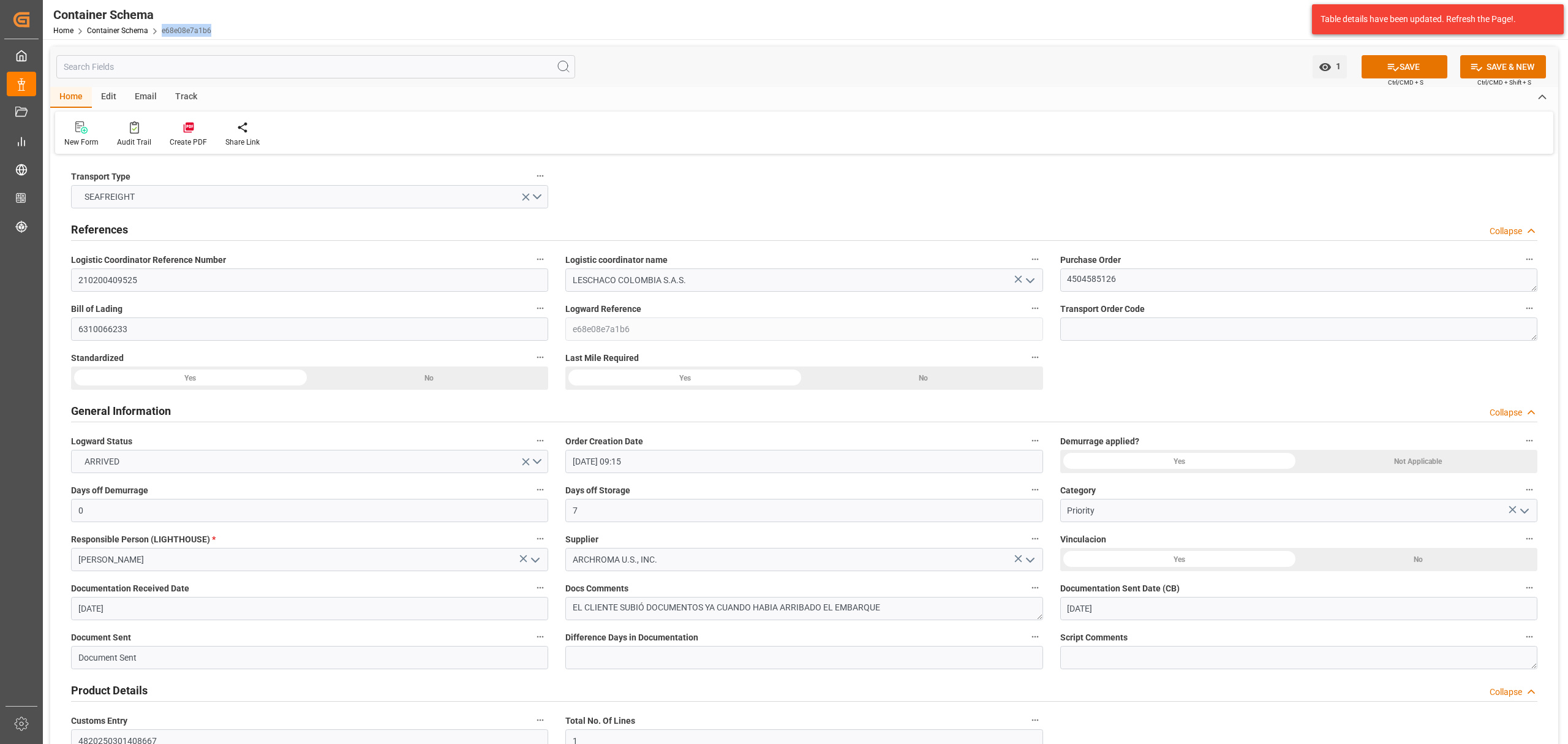
drag, startPoint x: 144, startPoint y: 26, endPoint x: 169, endPoint y: 30, distance: 25.3
click at [166, 30] on div "Container Schema Home Container Schema e68e08e7a1b6" at bounding box center [132, 19] width 166 height 39
drag, startPoint x: 155, startPoint y: 29, endPoint x: 203, endPoint y: 34, distance: 48.3
click at [203, 34] on div "Home Container Schema e68e08e7a1b6" at bounding box center [132, 30] width 158 height 13
click at [212, 30] on div "Container Schema Home Container Schema e68e08e7a1b6" at bounding box center [132, 19] width 166 height 39
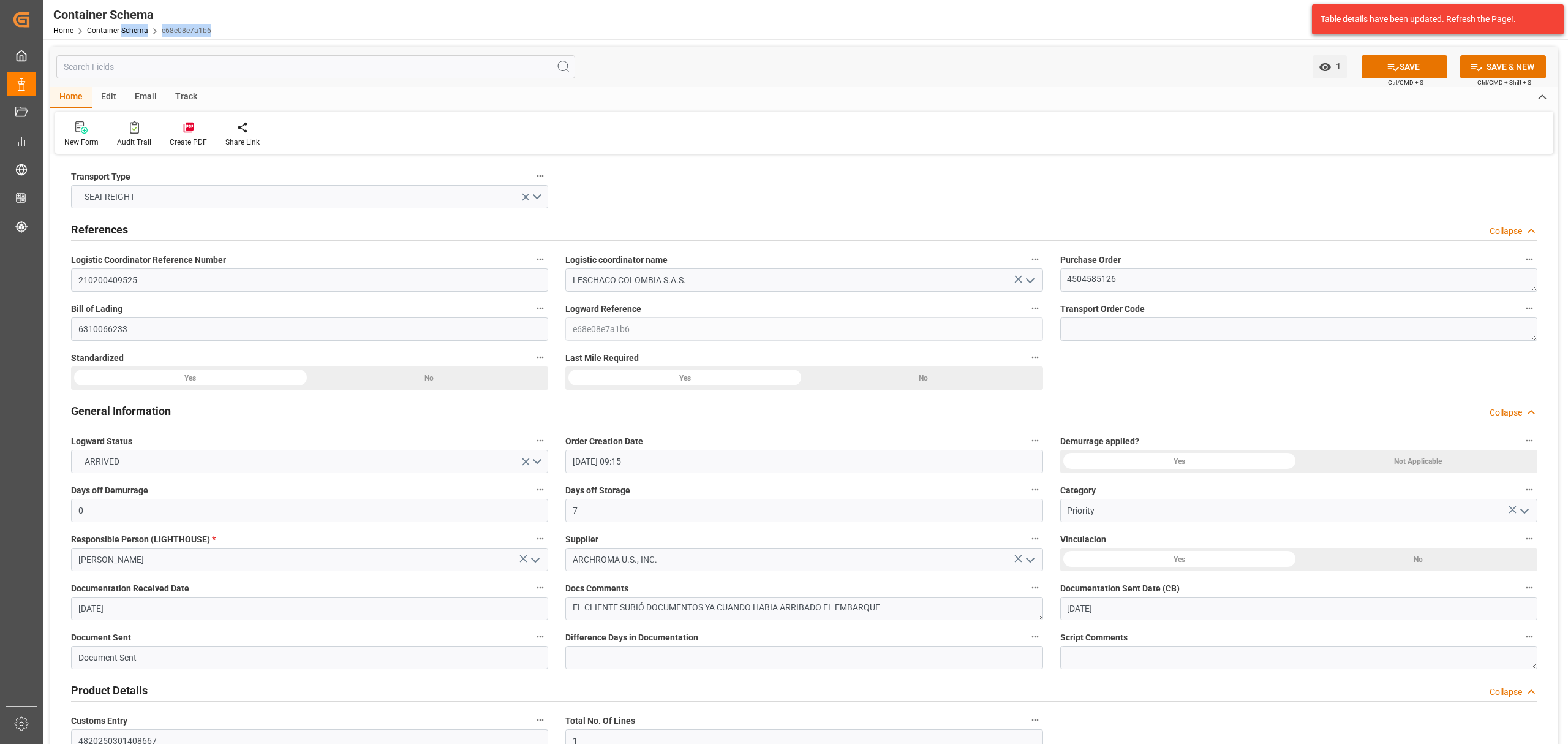
drag, startPoint x: 212, startPoint y: 30, endPoint x: 162, endPoint y: 30, distance: 50.0
click at [162, 30] on div "Container Schema Home Container Schema e68e08e7a1b6" at bounding box center [132, 19] width 166 height 39
click at [163, 30] on span "e68e08e7a1b6" at bounding box center [187, 30] width 50 height 8
click at [162, 33] on span "e68e08e7a1b6" at bounding box center [187, 30] width 50 height 8
drag, startPoint x: 161, startPoint y: 30, endPoint x: 209, endPoint y: 31, distance: 48.0
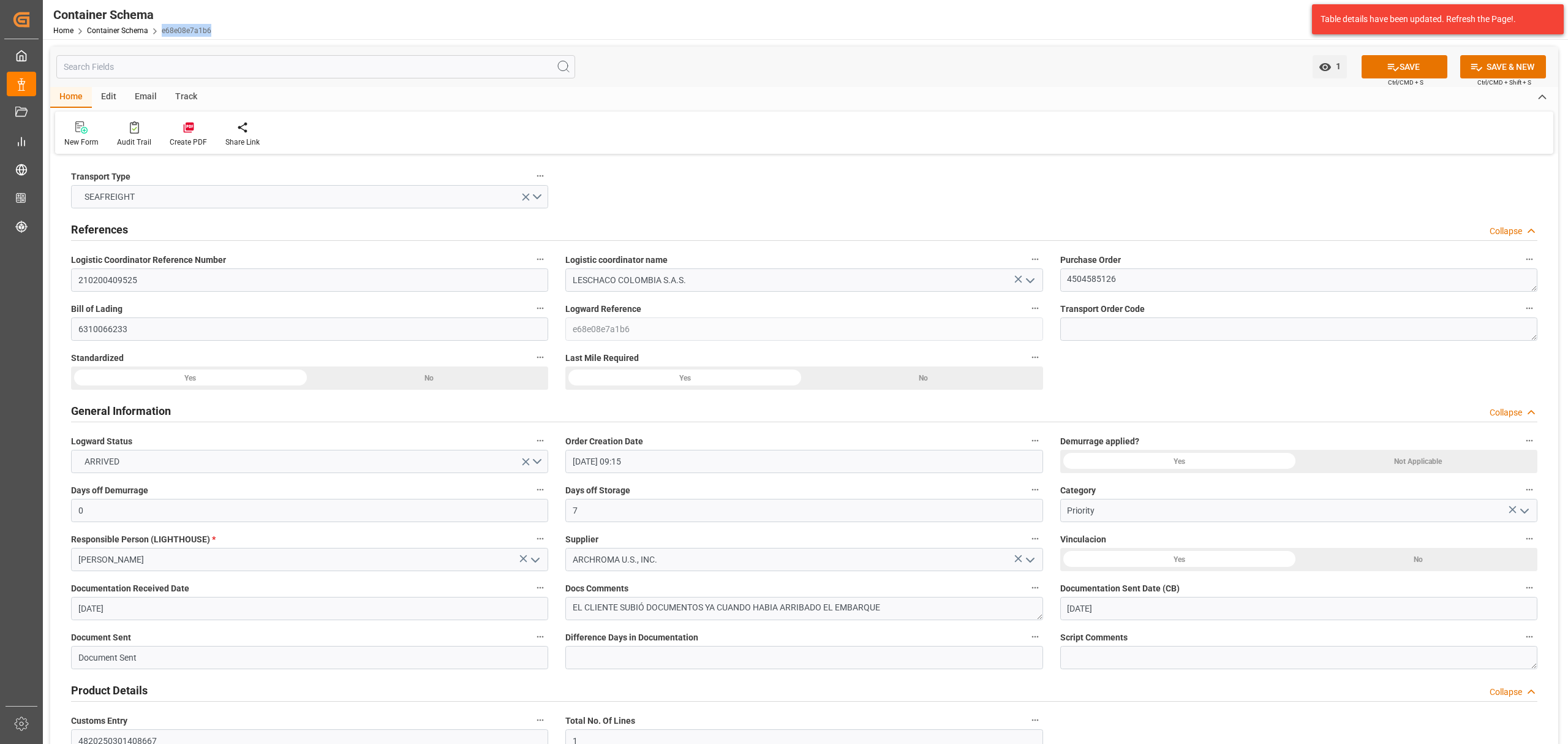
click at [209, 31] on div "Container Schema Home Container Schema e68e08e7a1b6" at bounding box center [132, 19] width 166 height 39
copy link "e68e08e7a1b6"
click at [1539, 18] on div "Table details have been updated. Refresh the Page!." at bounding box center [1434, 19] width 225 height 13
click at [1520, 23] on div "Table details have been updated. Refresh the Page!." at bounding box center [1434, 19] width 225 height 13
click at [1510, 22] on div "Table details have been updated. Refresh the Page!." at bounding box center [1434, 19] width 225 height 13
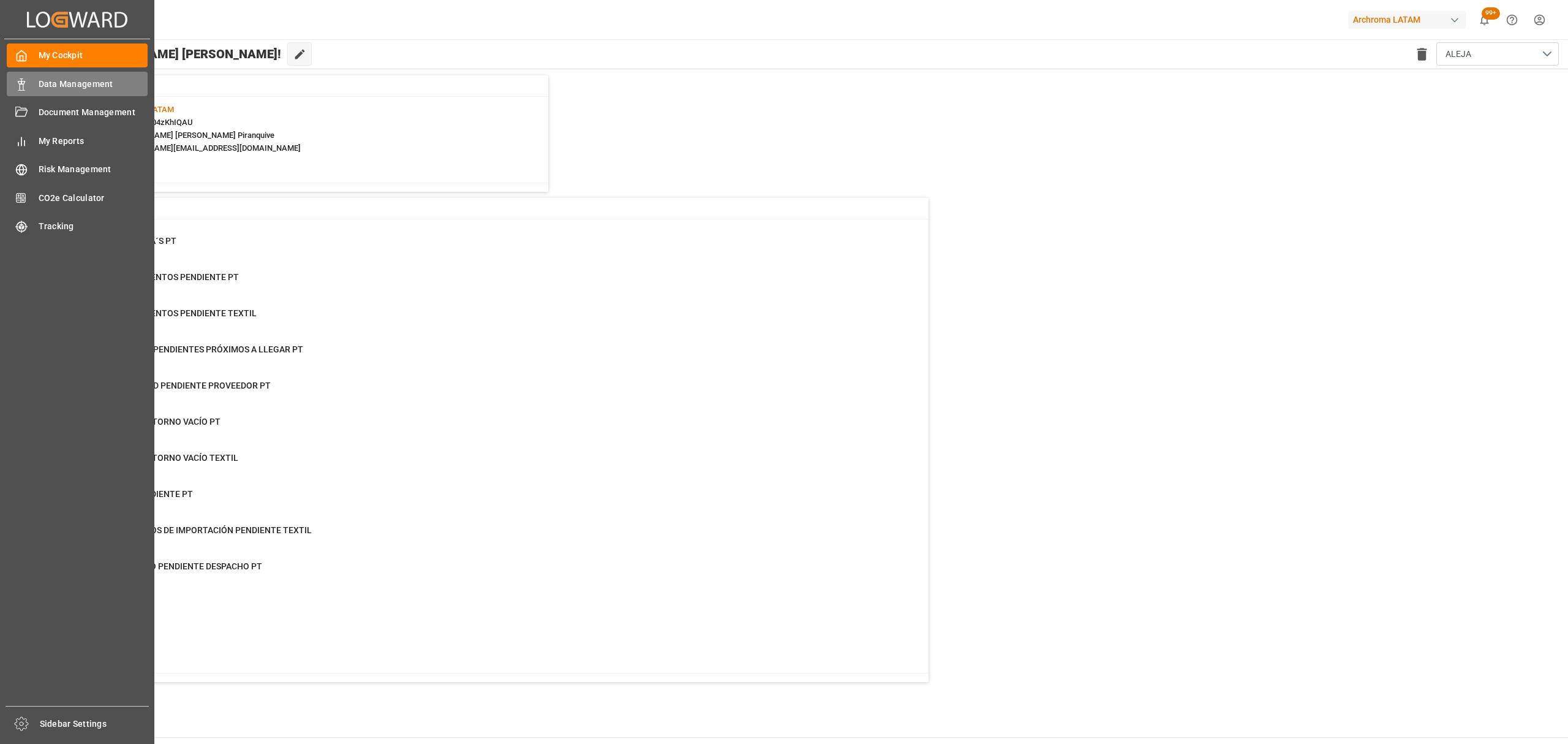
click at [40, 90] on span "Data Management" at bounding box center [93, 84] width 110 height 13
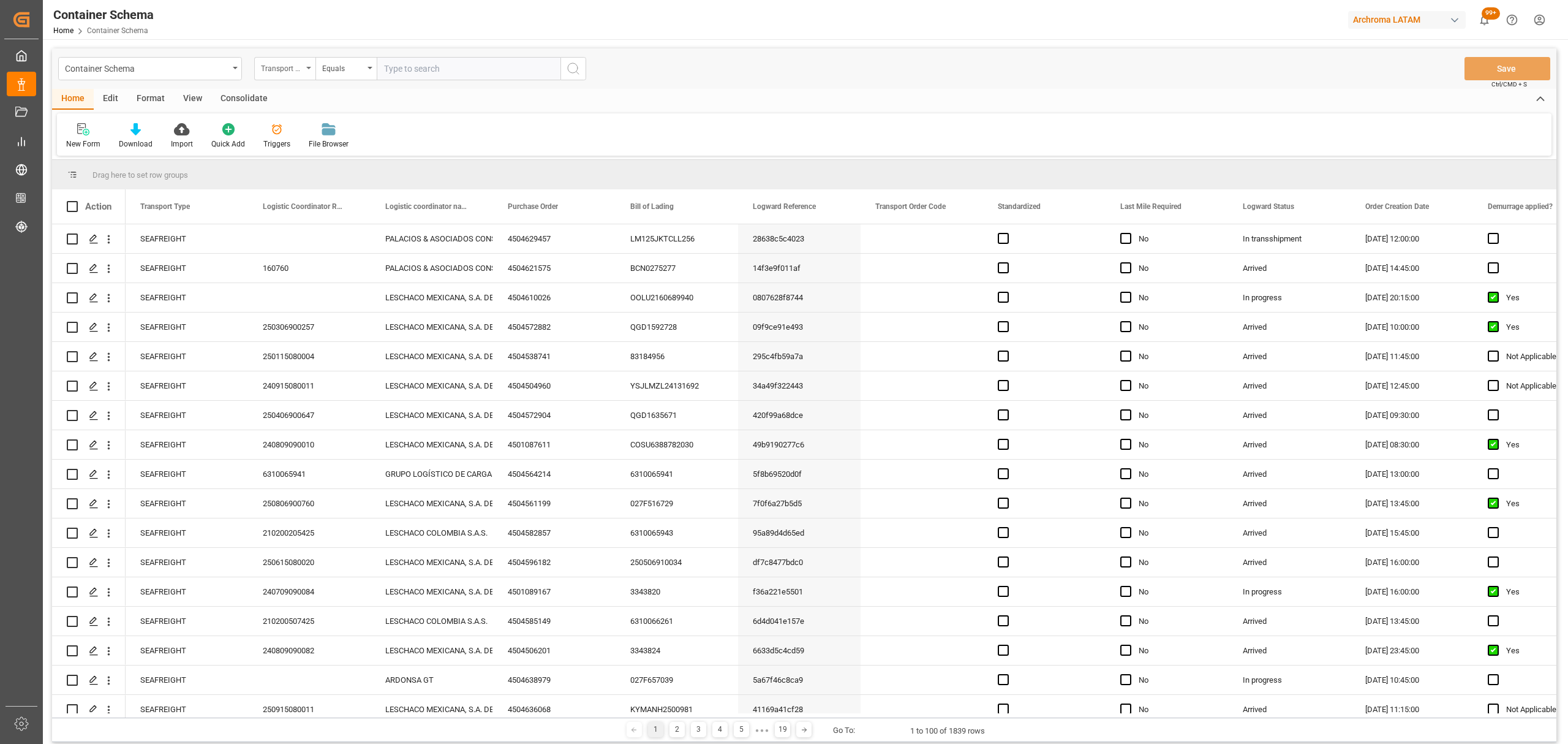
click at [277, 67] on div "Transport Type" at bounding box center [281, 67] width 42 height 14
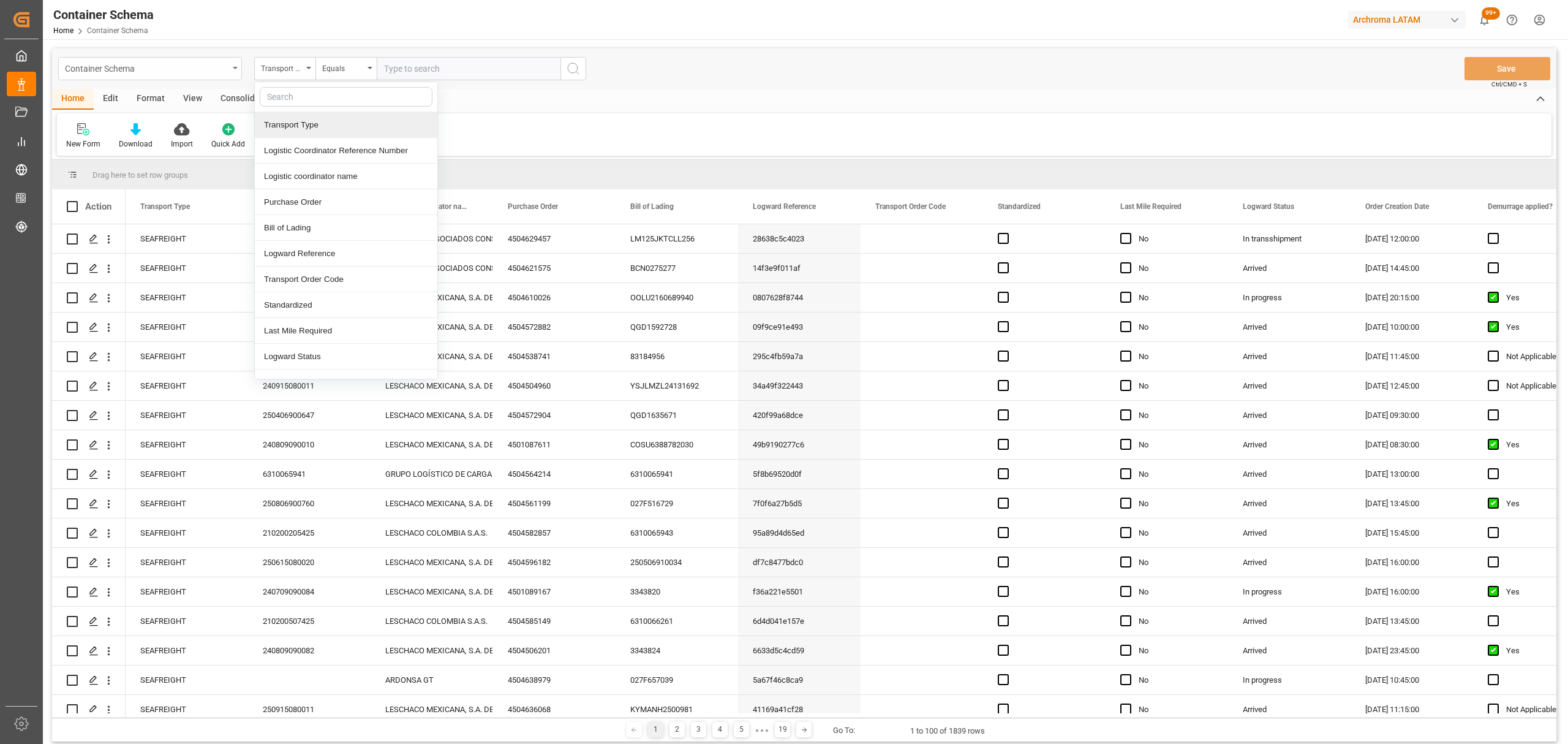
click at [188, 61] on div "Container Schema" at bounding box center [146, 67] width 164 height 16
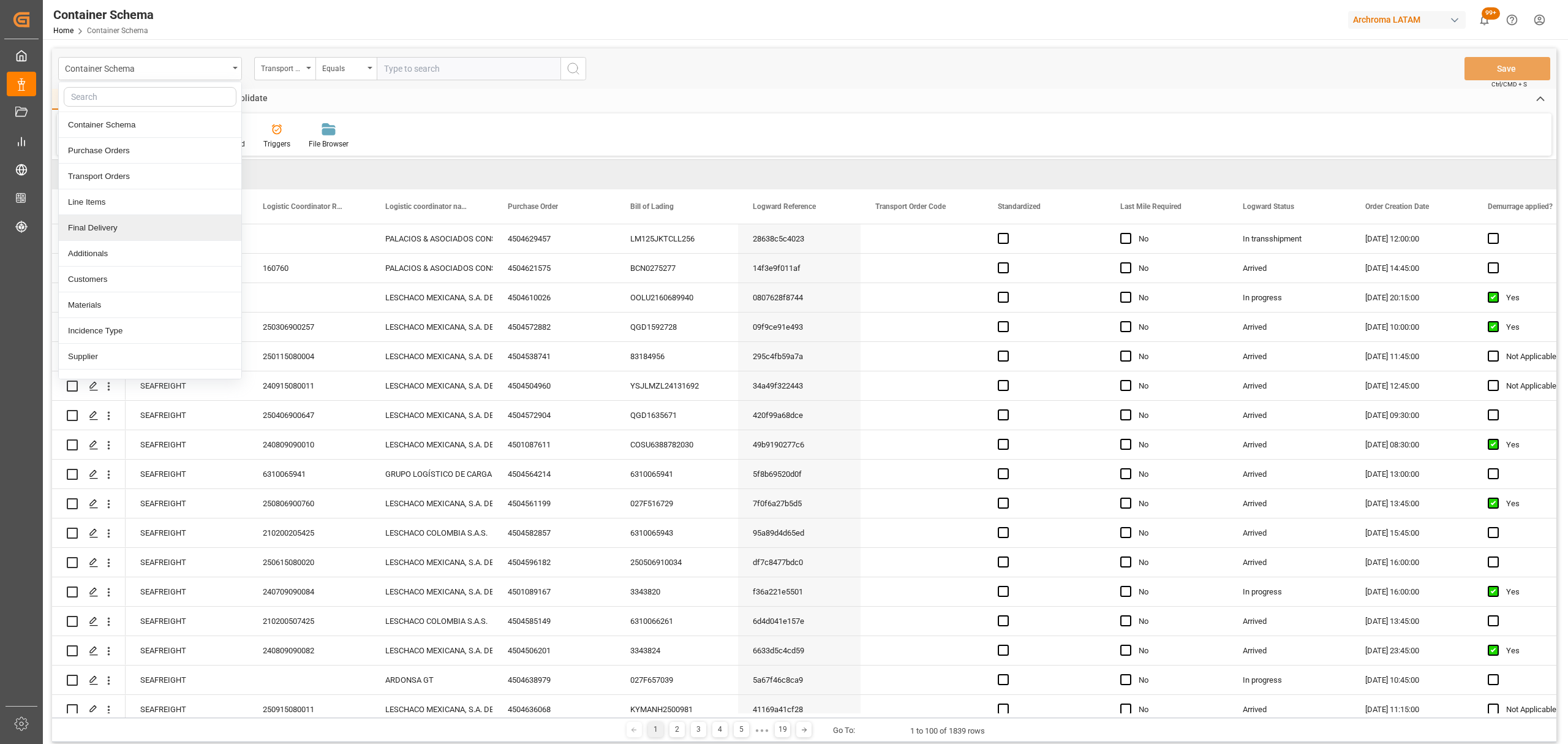
click at [138, 236] on div "Final Delivery" at bounding box center [151, 228] width 183 height 26
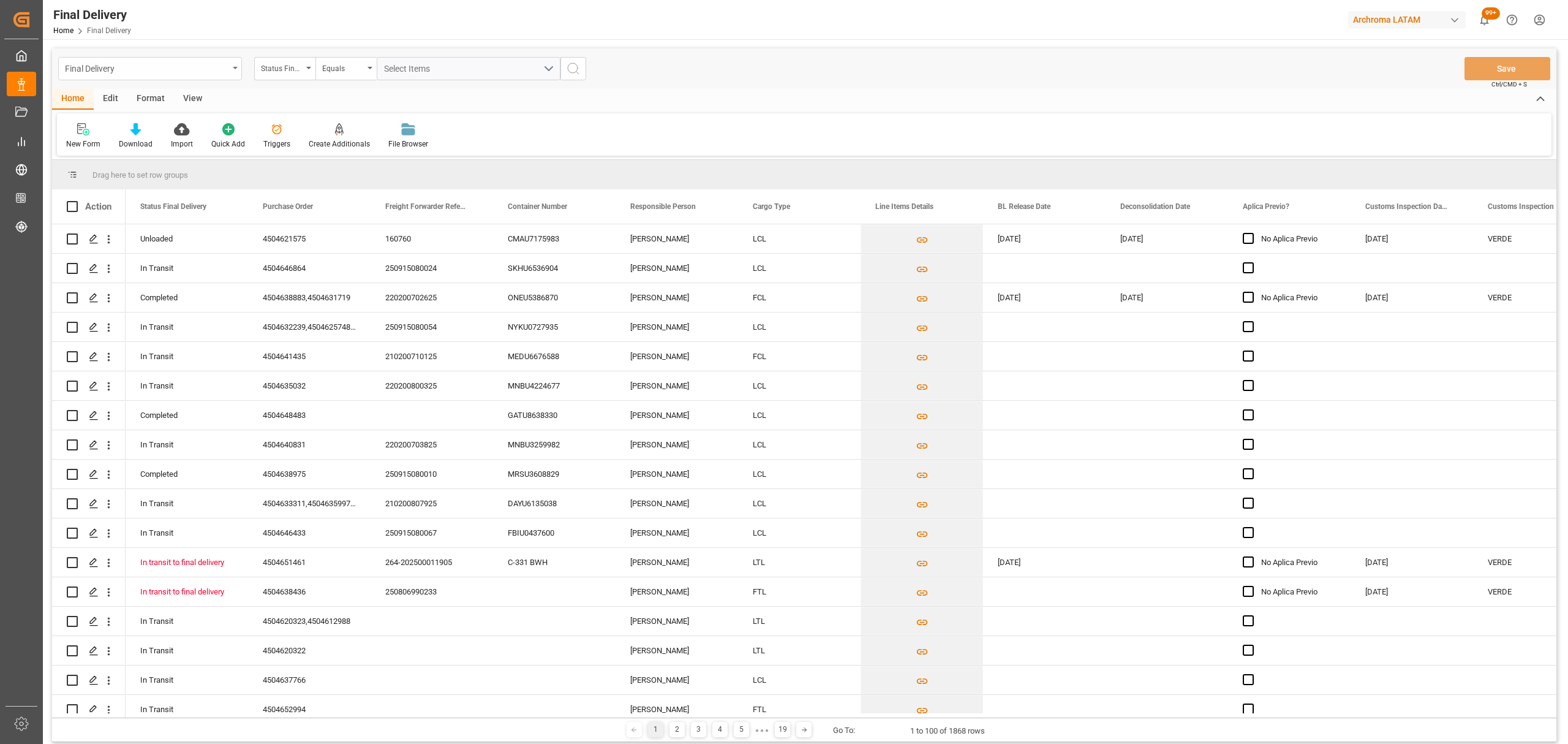
click at [138, 74] on div "Final Delivery" at bounding box center [146, 67] width 164 height 16
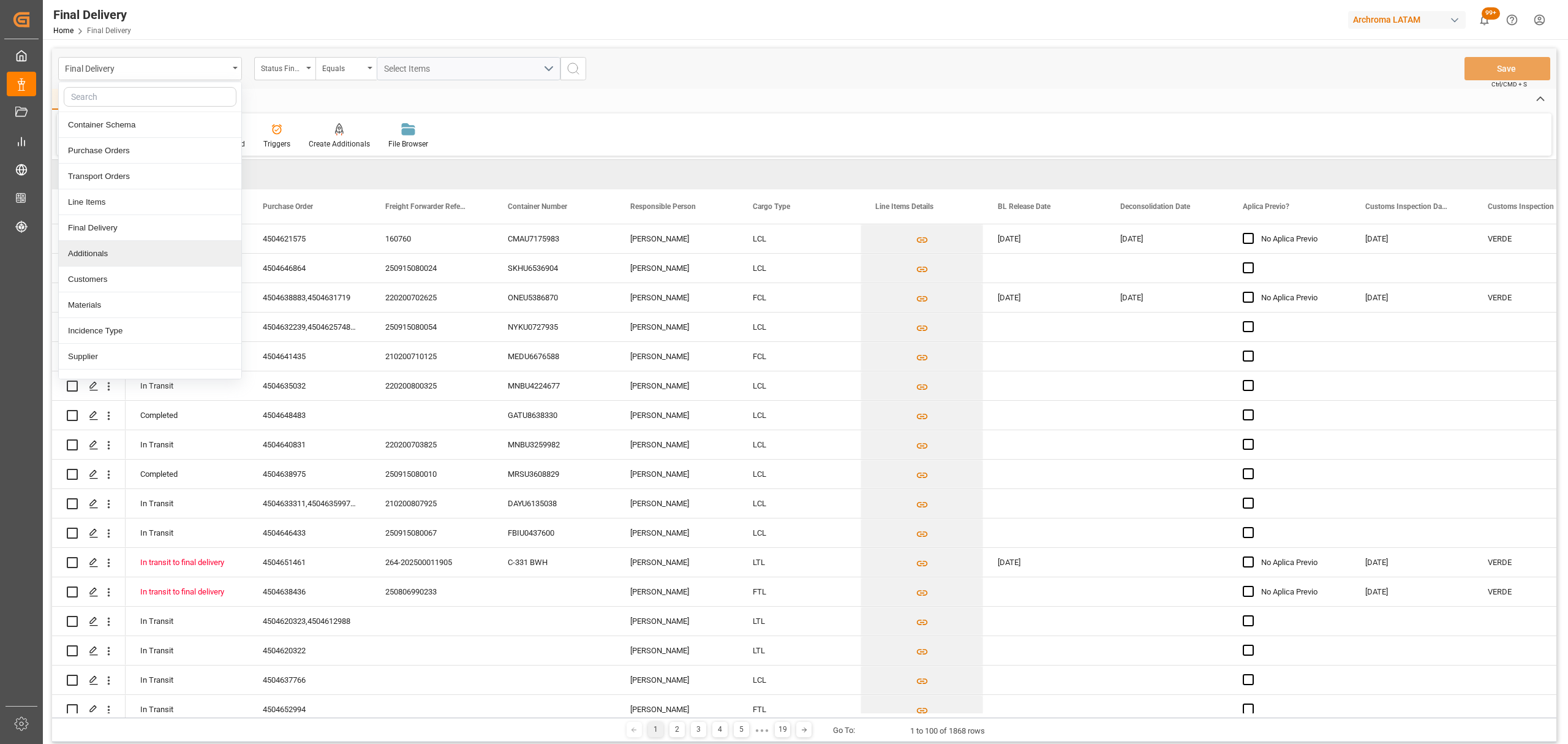
click at [116, 252] on div "Additionals" at bounding box center [151, 254] width 183 height 26
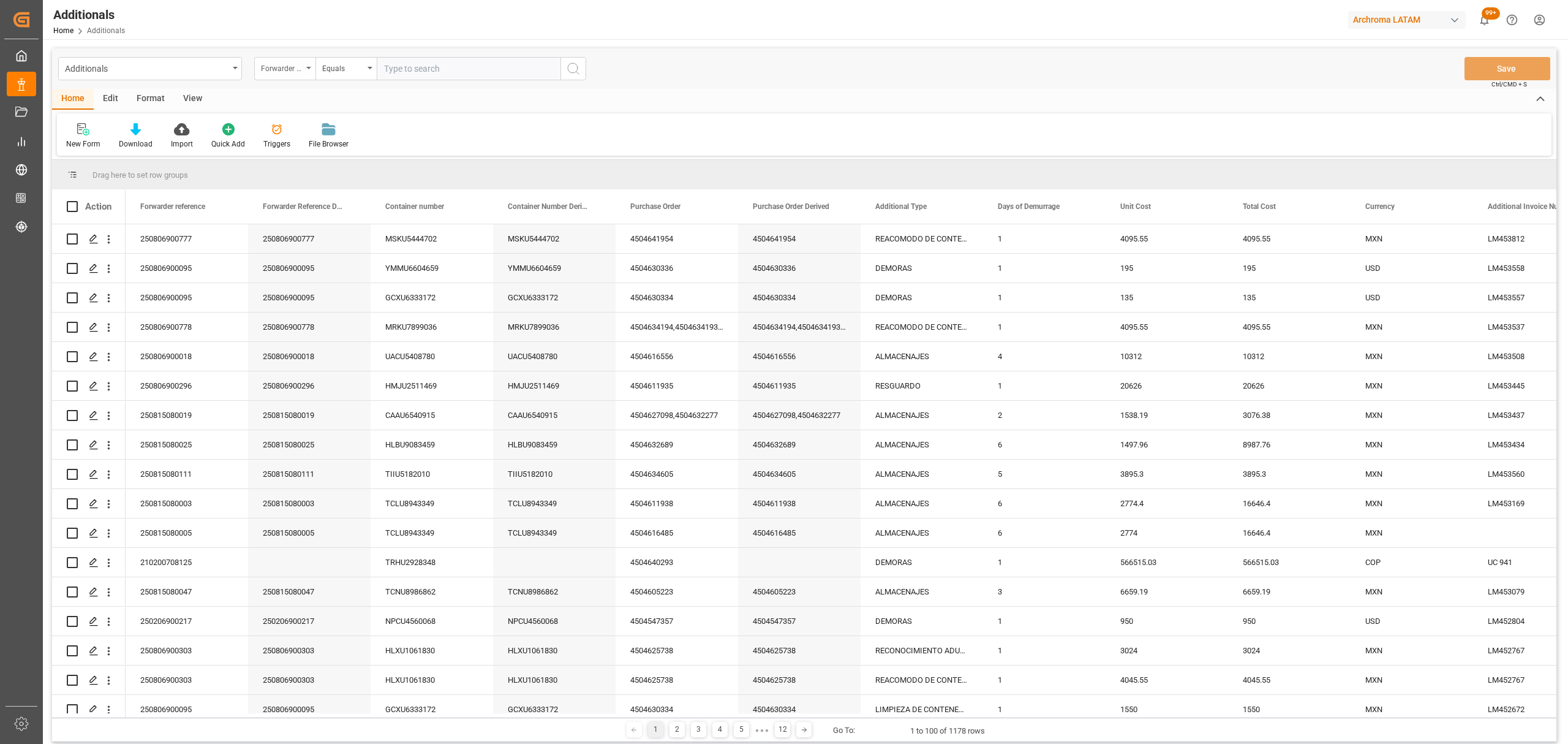
click at [292, 67] on div "Forwarder reference" at bounding box center [281, 67] width 42 height 14
type input "-"
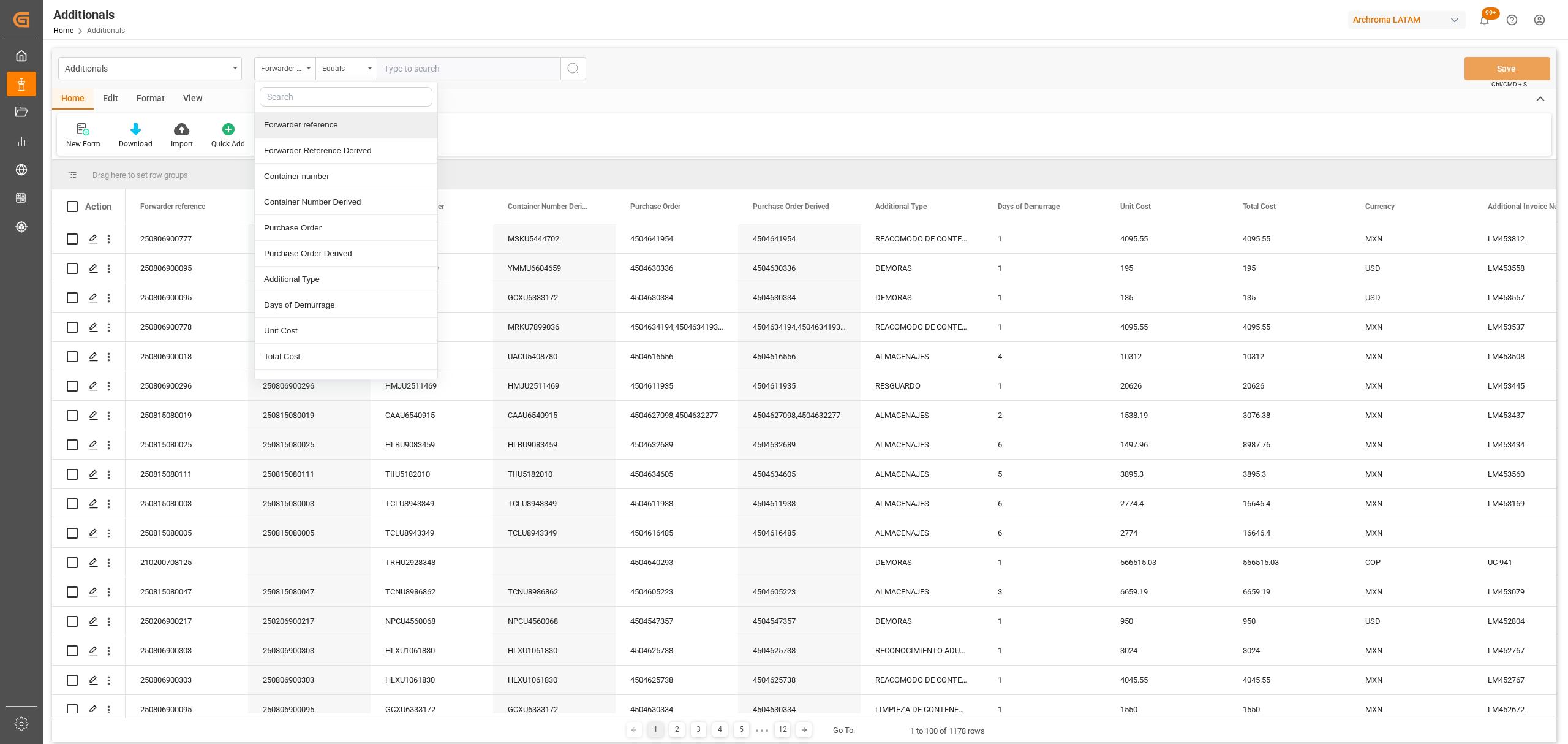
click at [332, 130] on div "Forwarder reference" at bounding box center [346, 125] width 183 height 26
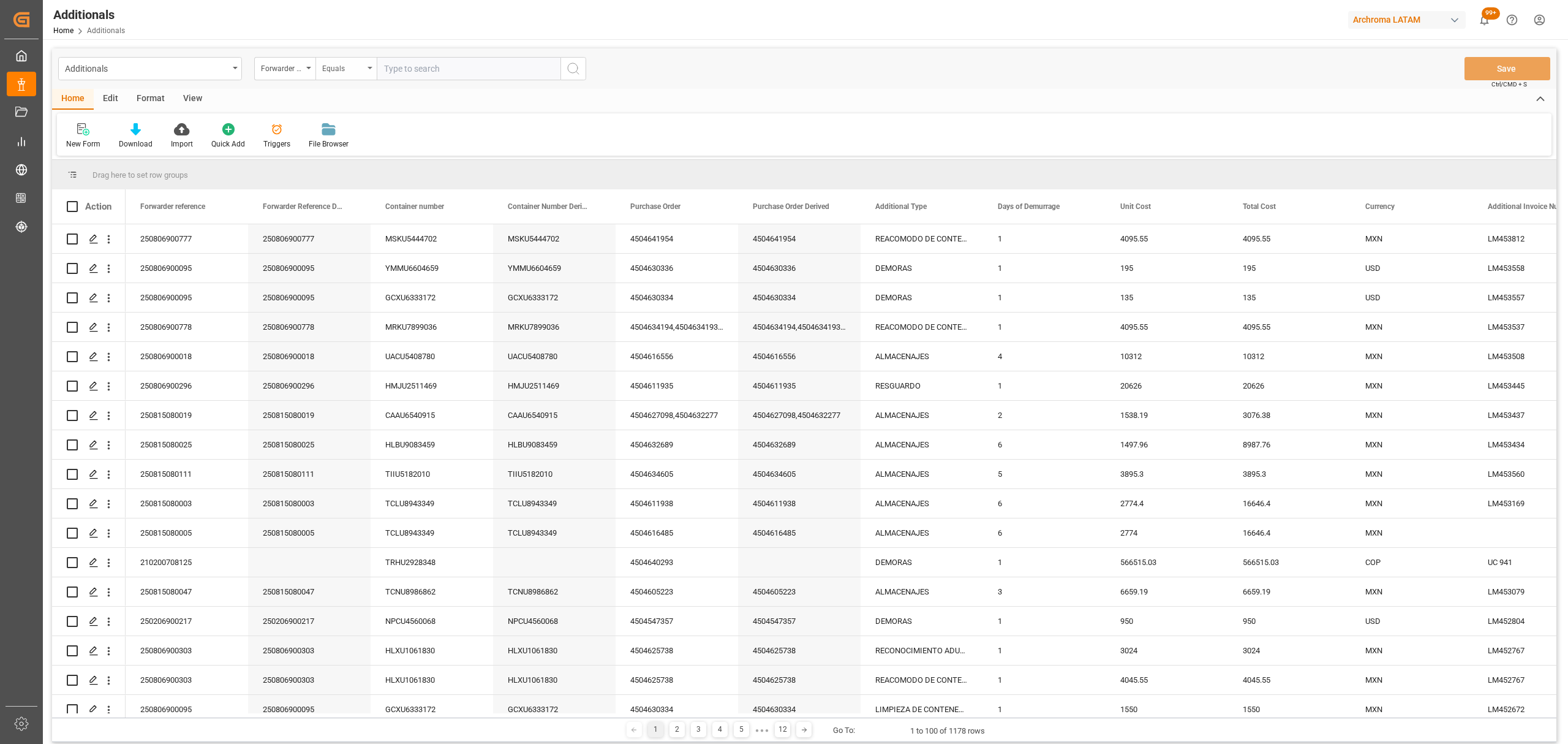
click at [366, 68] on div "Equals" at bounding box center [346, 68] width 61 height 23
click at [360, 148] on div "Fuzzy search" at bounding box center [407, 151] width 183 height 26
click at [467, 65] on input "text" at bounding box center [468, 68] width 184 height 23
click at [71, 139] on div "New Form" at bounding box center [83, 144] width 34 height 11
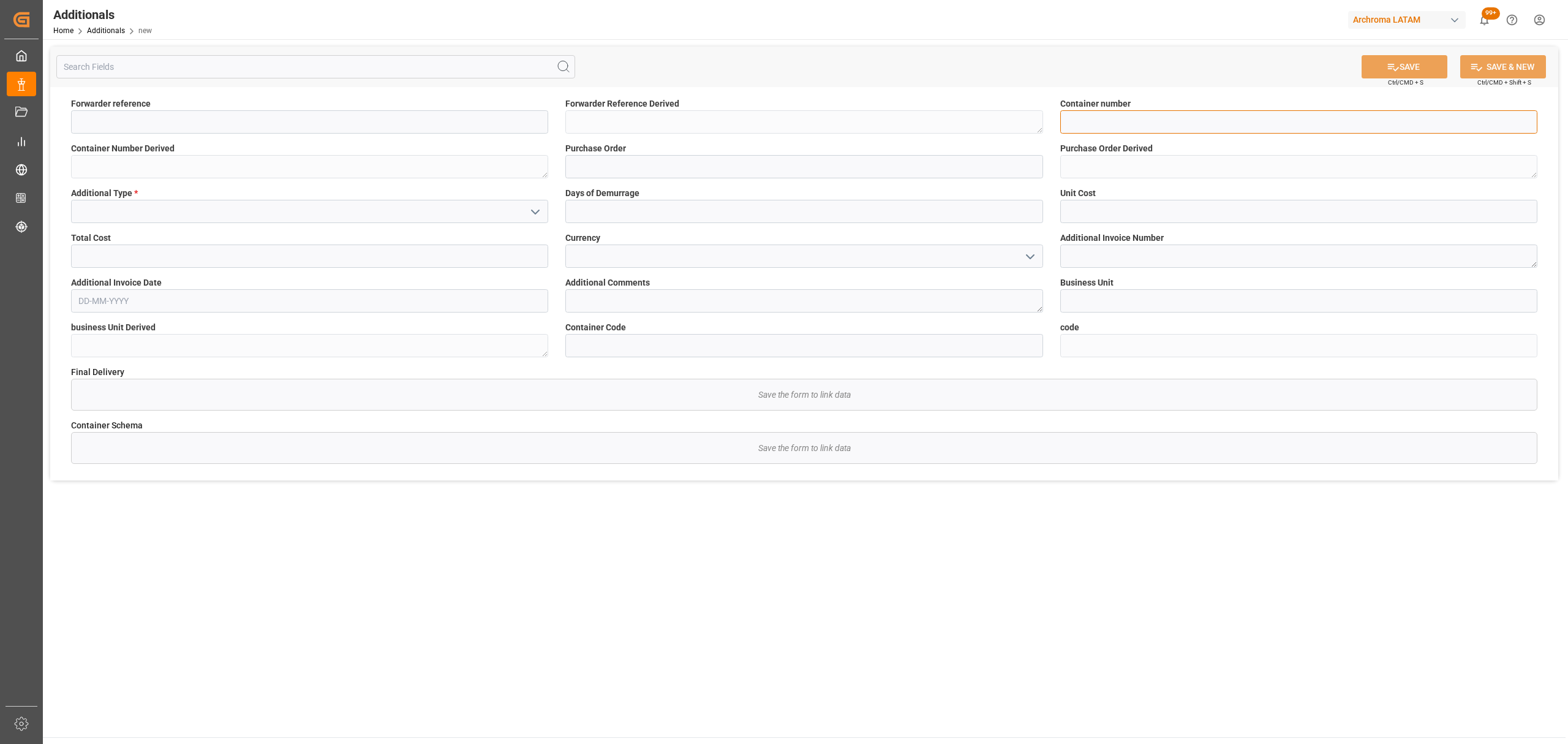
click at [1083, 112] on input at bounding box center [1299, 121] width 478 height 23
paste input "MRSU6741516"
type input "MRSU6741516"
drag, startPoint x: 245, startPoint y: 117, endPoint x: 256, endPoint y: 128, distance: 15.6
click at [245, 117] on input at bounding box center [310, 121] width 478 height 23
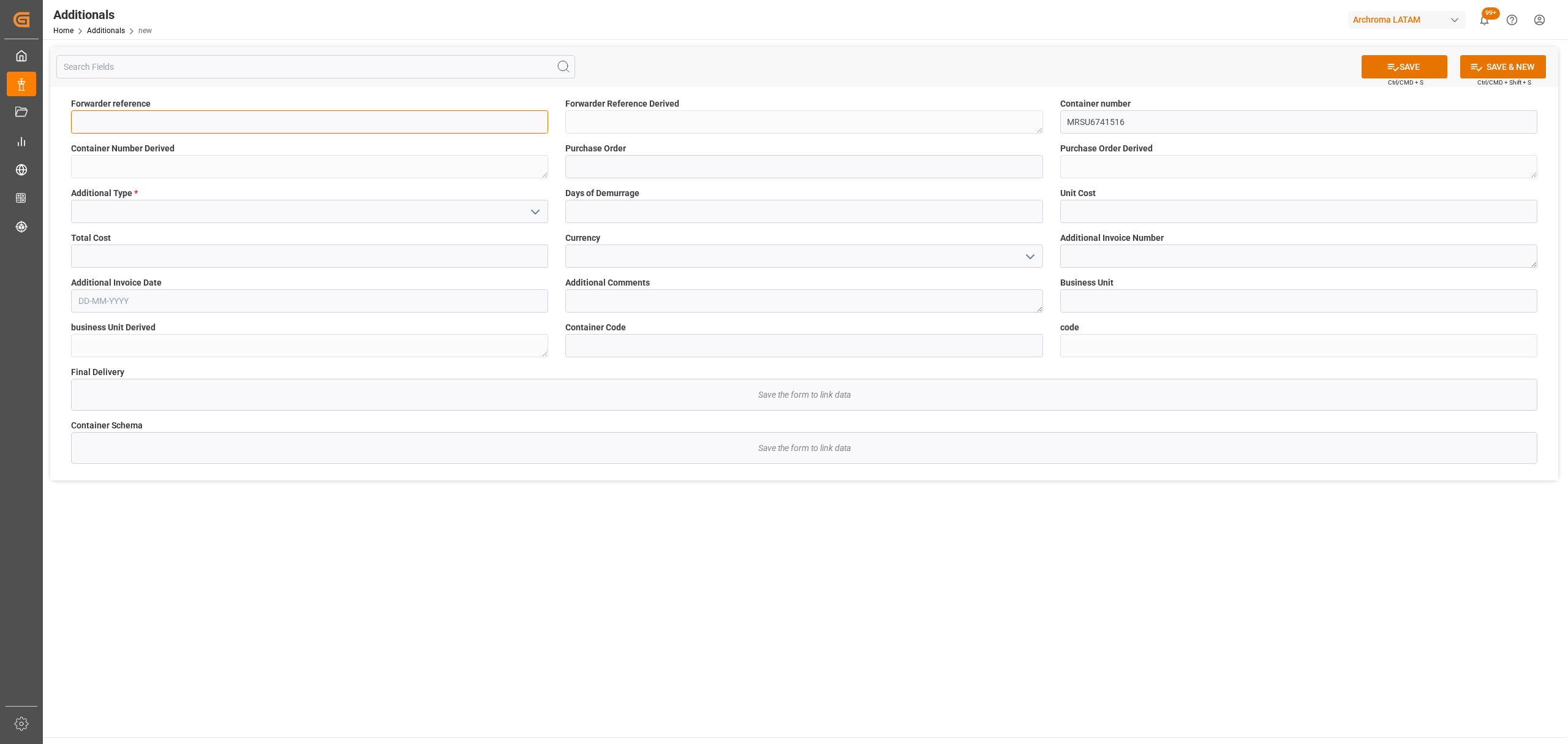
paste input "210200409525"
type input "210200409525"
click at [621, 170] on input at bounding box center [804, 166] width 478 height 23
paste input "4504585126"
type input "4504585126"
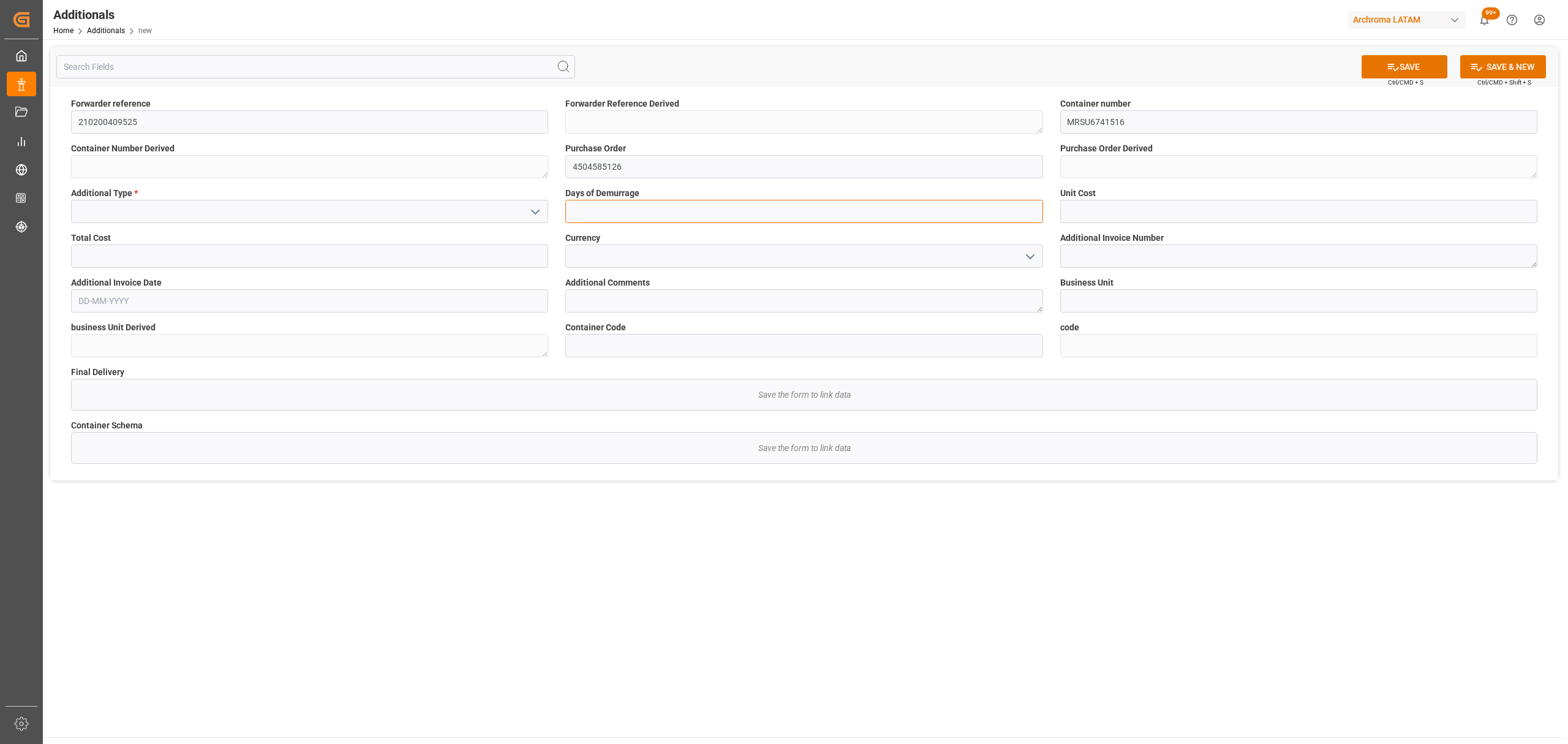
click at [658, 212] on input "text" at bounding box center [804, 211] width 478 height 23
click at [817, 226] on div "Days of Demurrage" at bounding box center [804, 205] width 494 height 44
click at [805, 211] on input "text" at bounding box center [804, 211] width 478 height 23
type input "4"
click at [516, 210] on input at bounding box center [310, 211] width 478 height 23
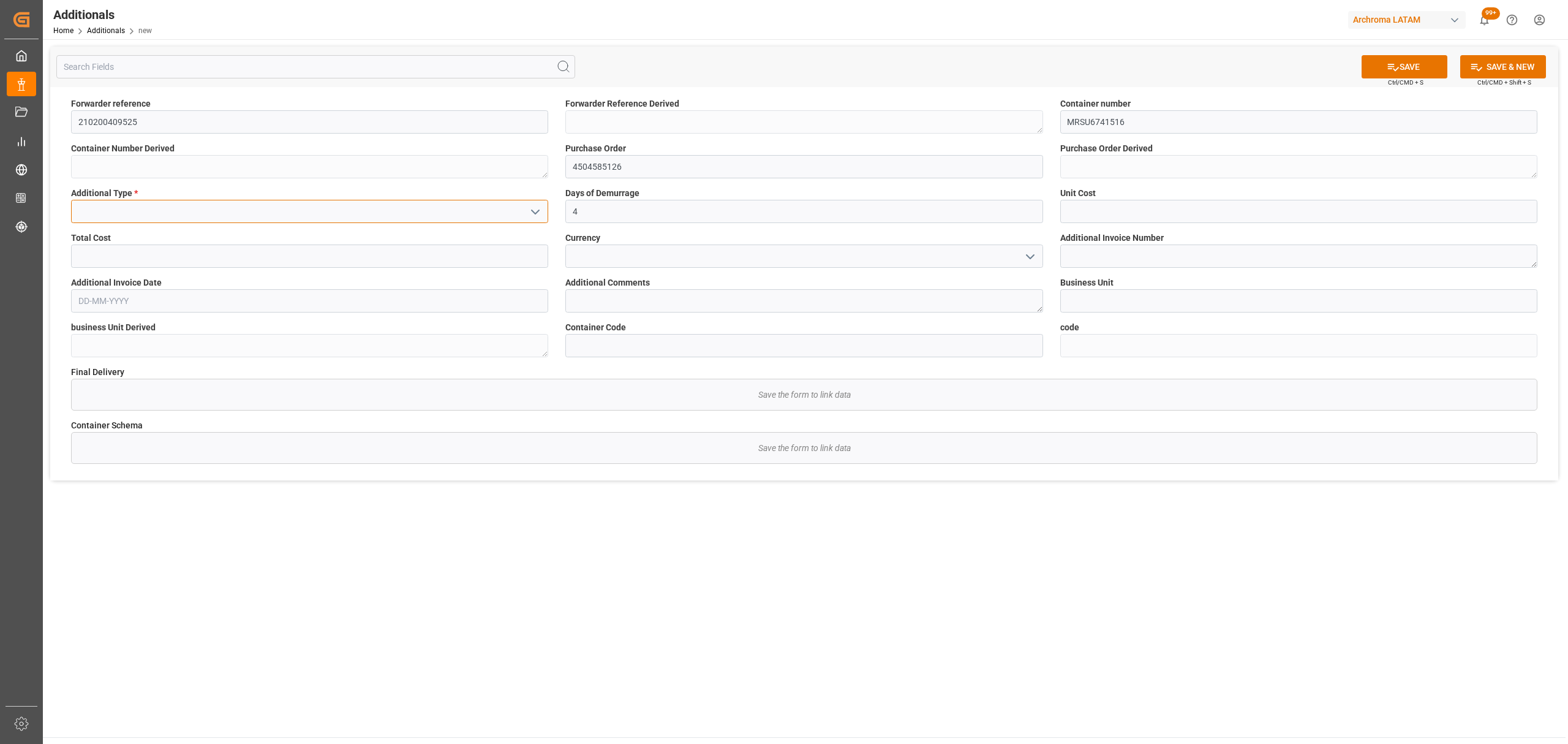
click at [530, 201] on input at bounding box center [310, 211] width 478 height 23
click at [526, 206] on button "open menu" at bounding box center [535, 212] width 18 height 19
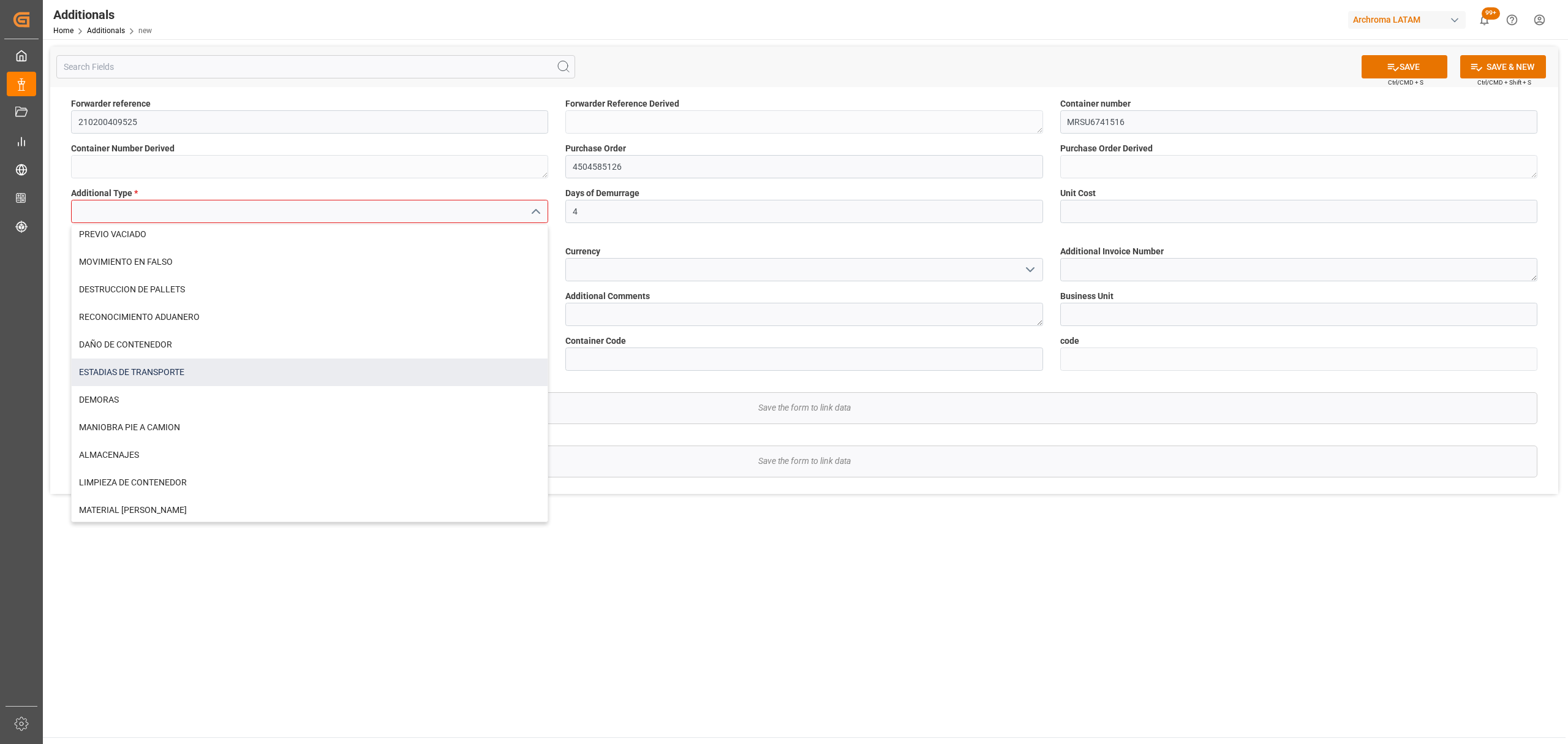
scroll to position [503, 0]
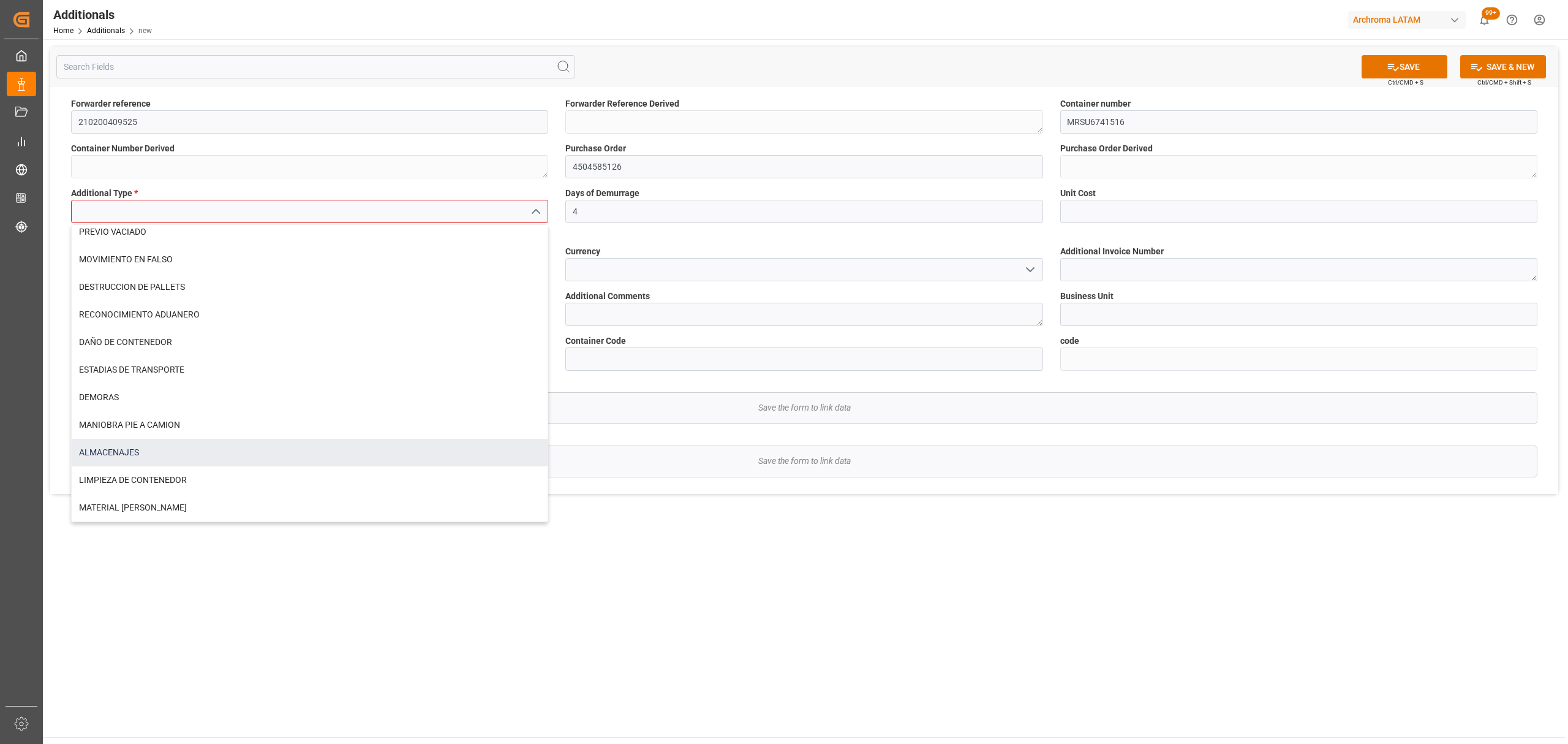
click at [133, 446] on div "ALMACENAJES" at bounding box center [310, 453] width 476 height 28
type input "ALMACENAJES"
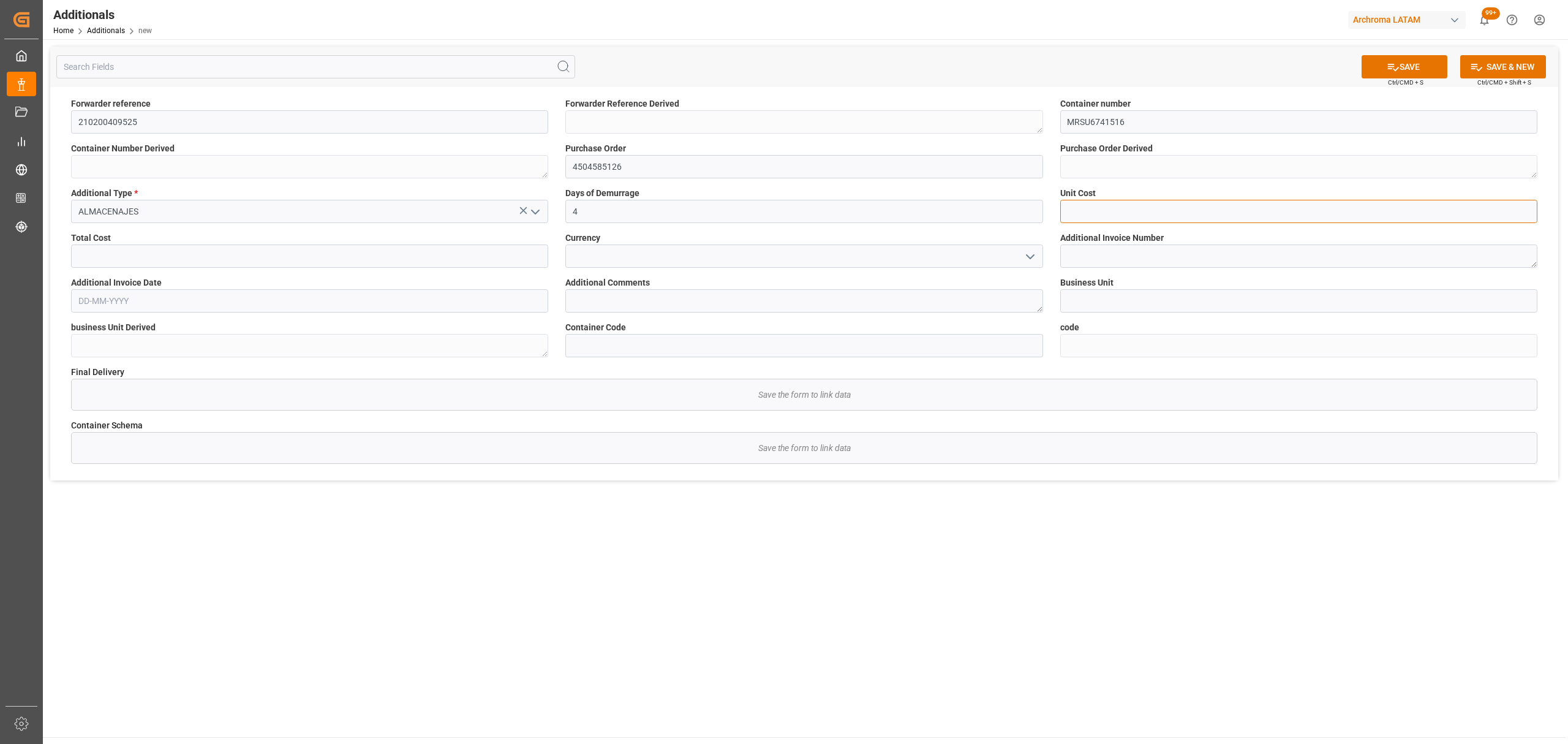
click at [1104, 207] on input "text" at bounding box center [1299, 211] width 478 height 23
type input "4.22"
click at [1044, 255] on div at bounding box center [804, 256] width 495 height 23
click at [1035, 253] on icon "open menu" at bounding box center [1030, 257] width 15 height 15
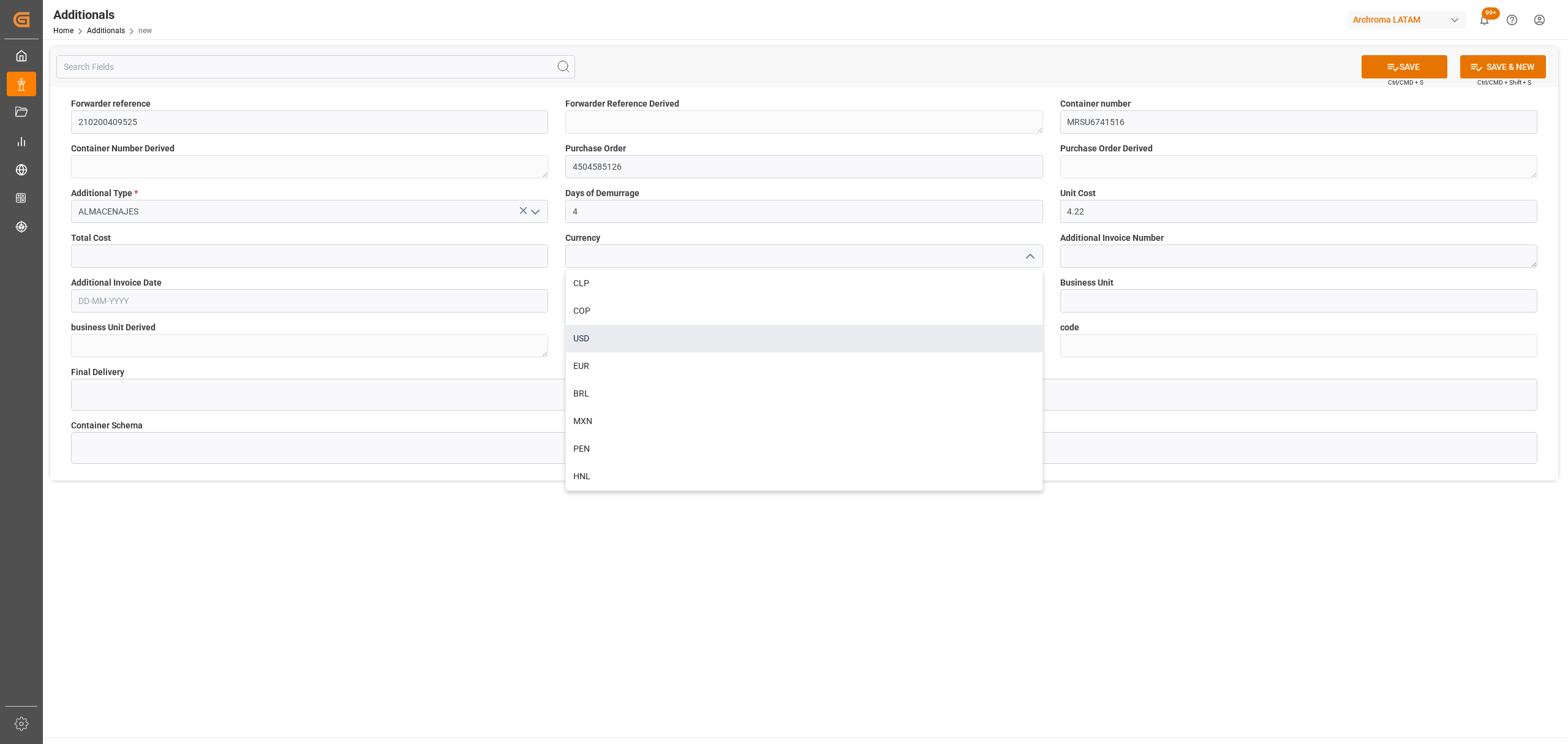
click at [792, 334] on div "USD" at bounding box center [804, 338] width 476 height 28
type input "USD"
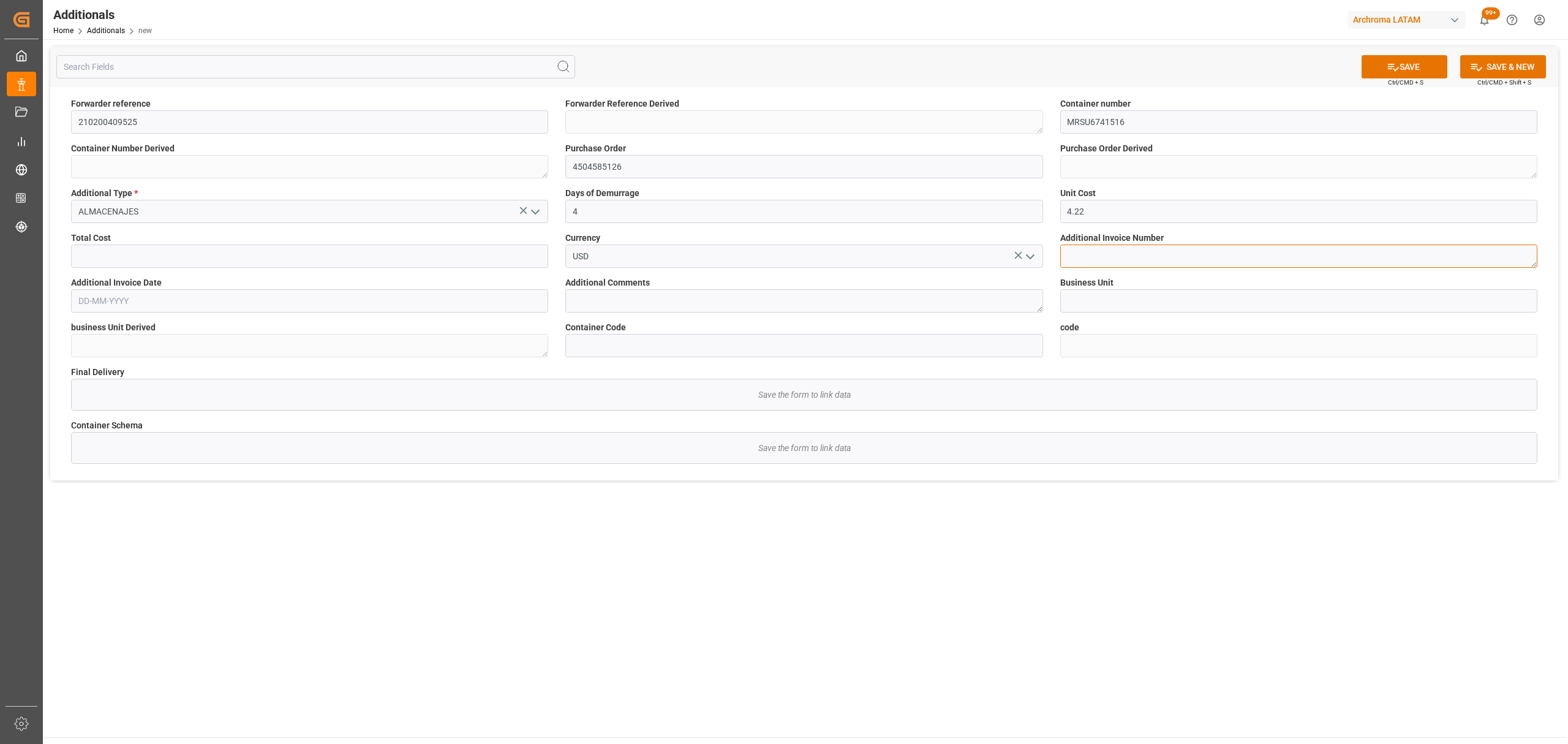
click at [1187, 255] on textarea at bounding box center [1299, 256] width 478 height 23
type textarea "61.648"
drag, startPoint x: 402, startPoint y: 308, endPoint x: 395, endPoint y: 307, distance: 7.1
click at [401, 308] on input "text" at bounding box center [310, 300] width 478 height 23
click at [254, 293] on input "text" at bounding box center [310, 300] width 478 height 23
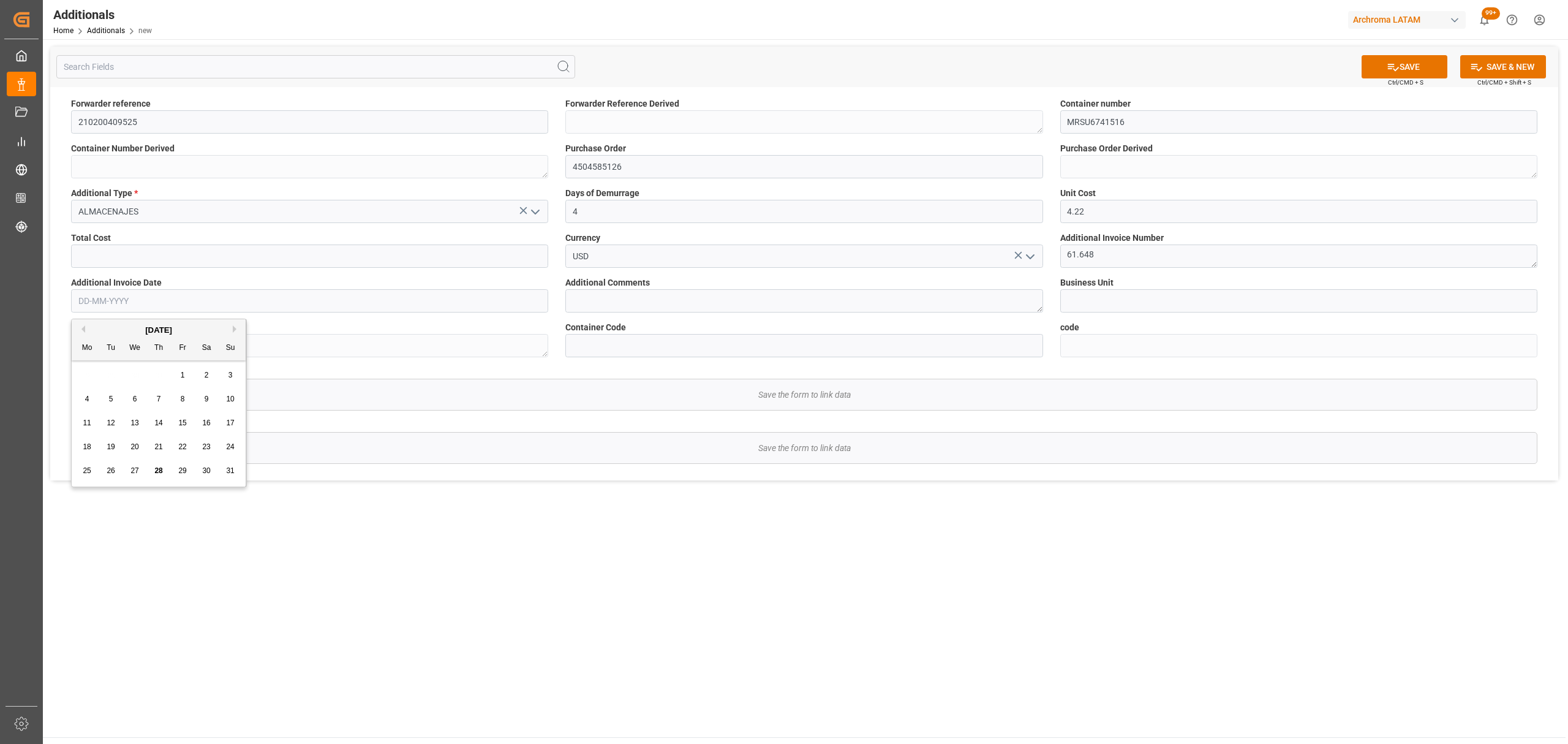
click at [758, 326] on label "Container Code" at bounding box center [804, 327] width 478 height 13
drag, startPoint x: 1113, startPoint y: 257, endPoint x: 1019, endPoint y: 256, distance: 94.0
click at [1019, 256] on div "Forwarder reference 210200409525 Forwarder Reference Derived Container number M…" at bounding box center [804, 284] width 1508 height 394
paste textarea "FESP6887758"
type textarea "FESP6887758"
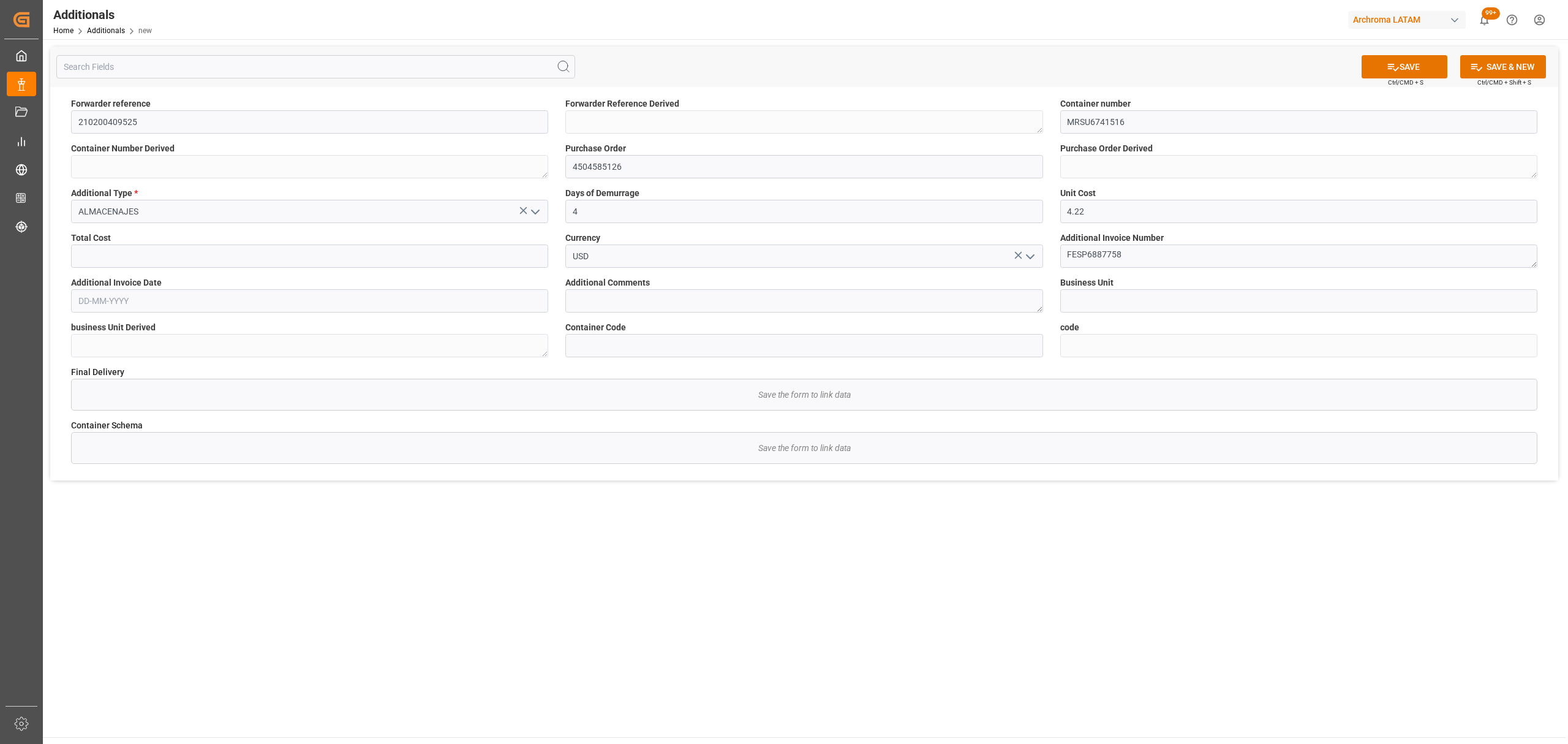
click at [261, 300] on input "text" at bounding box center [310, 300] width 478 height 23
click at [81, 332] on button "Previous Month" at bounding box center [81, 329] width 7 height 7
click at [78, 334] on div "[DATE]" at bounding box center [159, 330] width 174 height 12
click at [76, 332] on div "[DATE]" at bounding box center [159, 330] width 174 height 12
click at [82, 330] on button "Previous Month" at bounding box center [81, 329] width 7 height 7
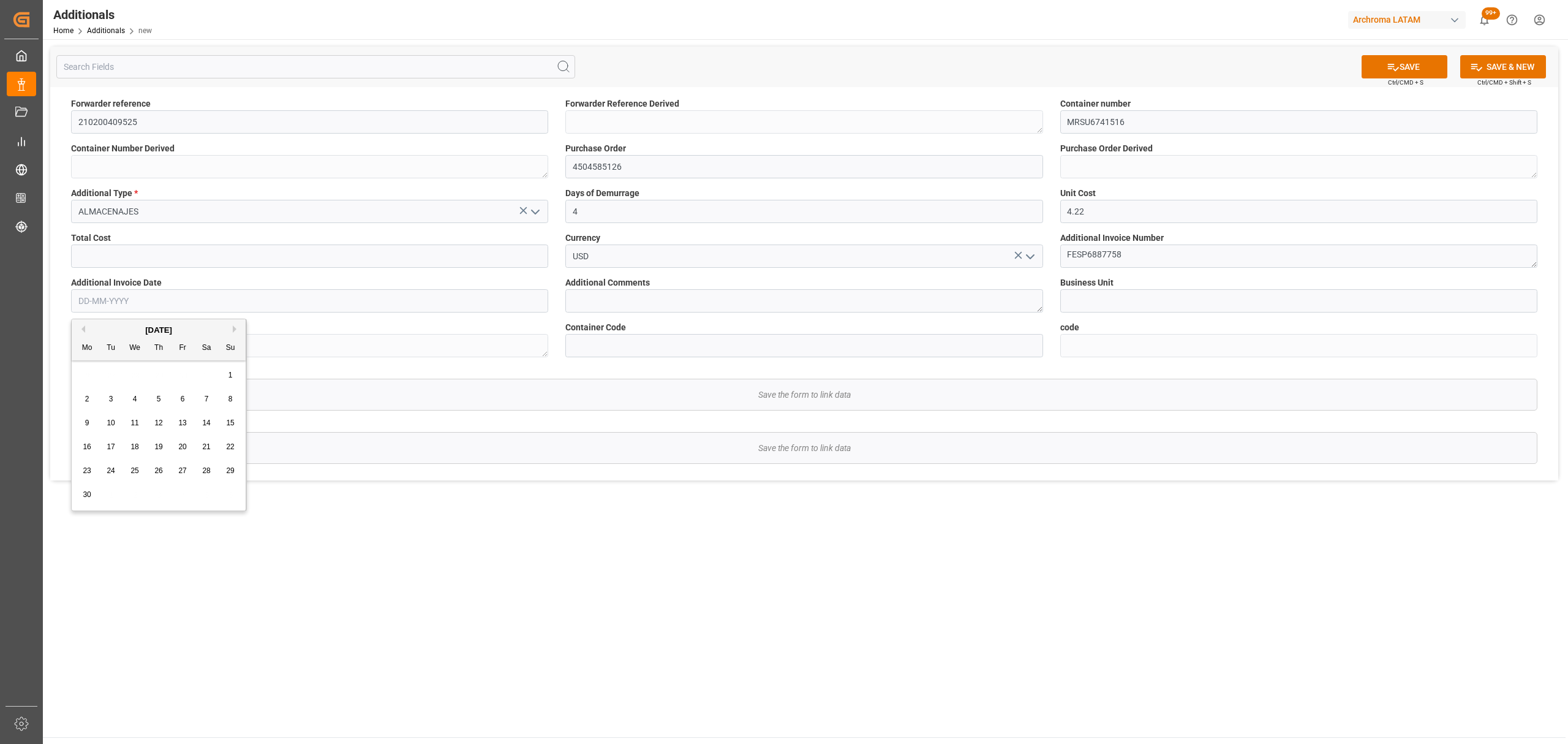
click at [85, 331] on div "June 2025" at bounding box center [159, 330] width 174 height 12
click at [82, 330] on button "Previous Month" at bounding box center [81, 329] width 7 height 7
click at [185, 372] on div "2" at bounding box center [183, 375] width 16 height 15
type input "02-05-2025"
click at [1091, 298] on input at bounding box center [1299, 300] width 478 height 23
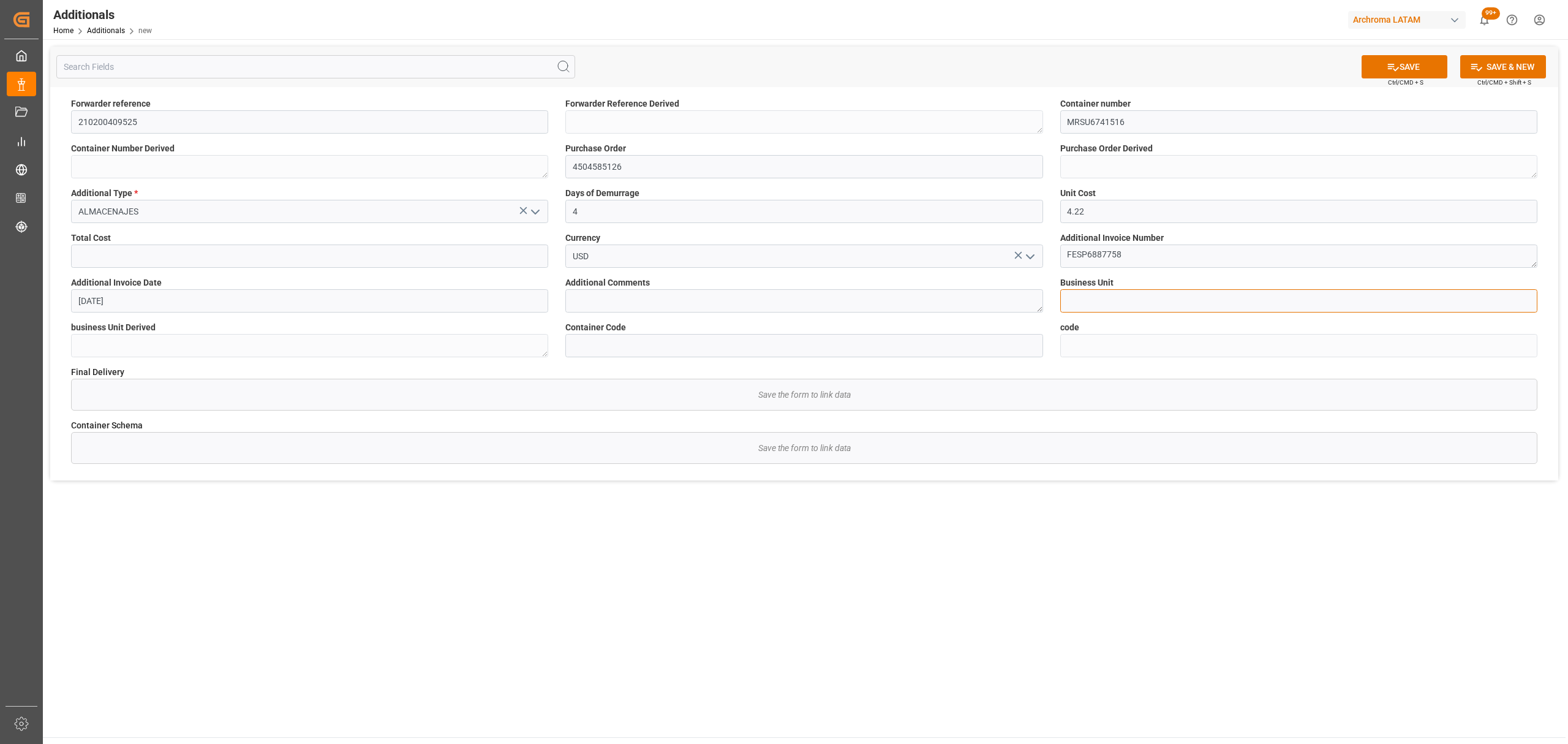
type input "TEXTIL"
click at [980, 308] on textarea at bounding box center [804, 300] width 478 height 23
type textarea "CORRESPONDE A LOS ALMACENAJES GENERADOS EN PUERTO"
click at [492, 236] on label "Total Cost" at bounding box center [310, 238] width 478 height 13
click at [480, 253] on input "text" at bounding box center [310, 256] width 478 height 23
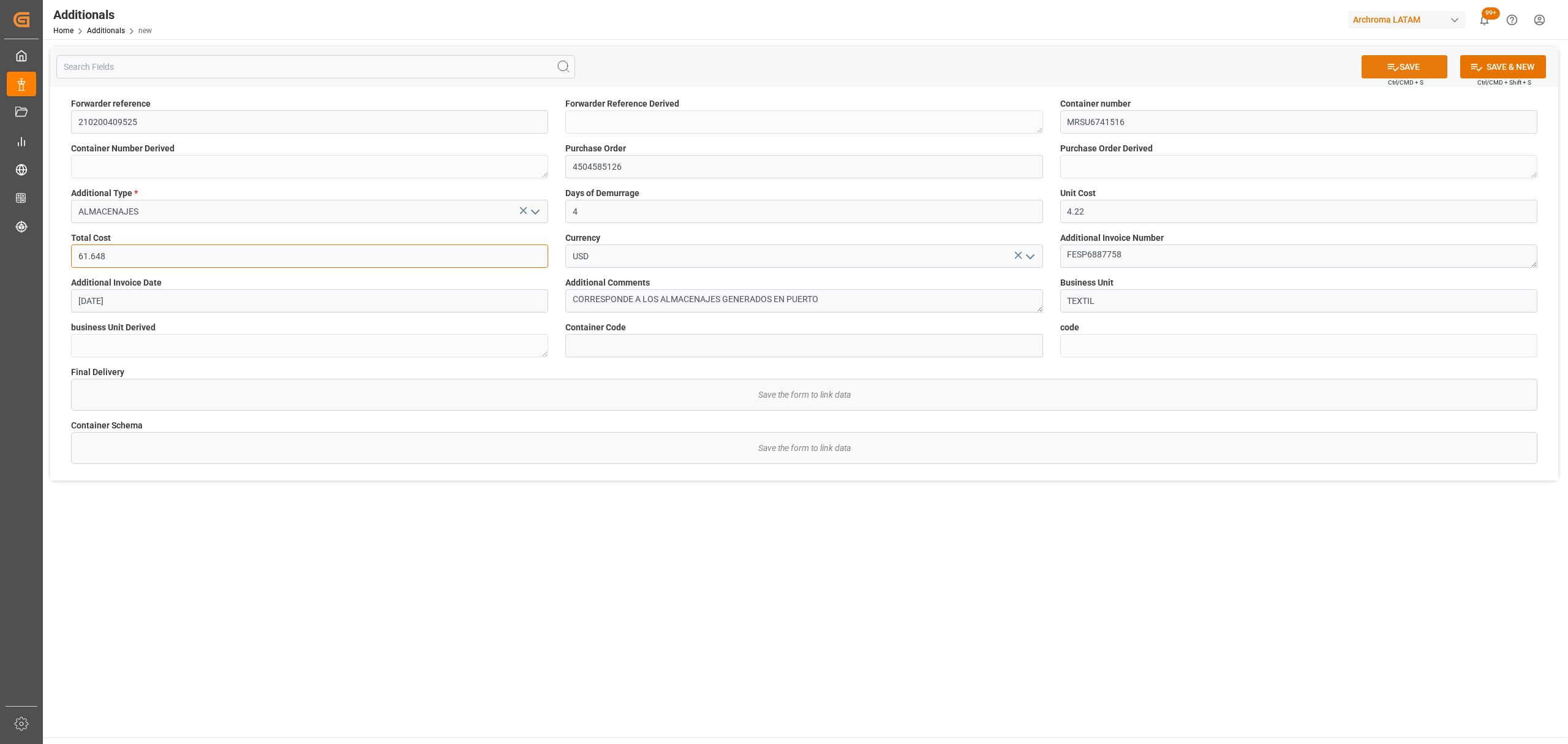
type input "61.648"
click at [1387, 61] on icon at bounding box center [1393, 67] width 13 height 13
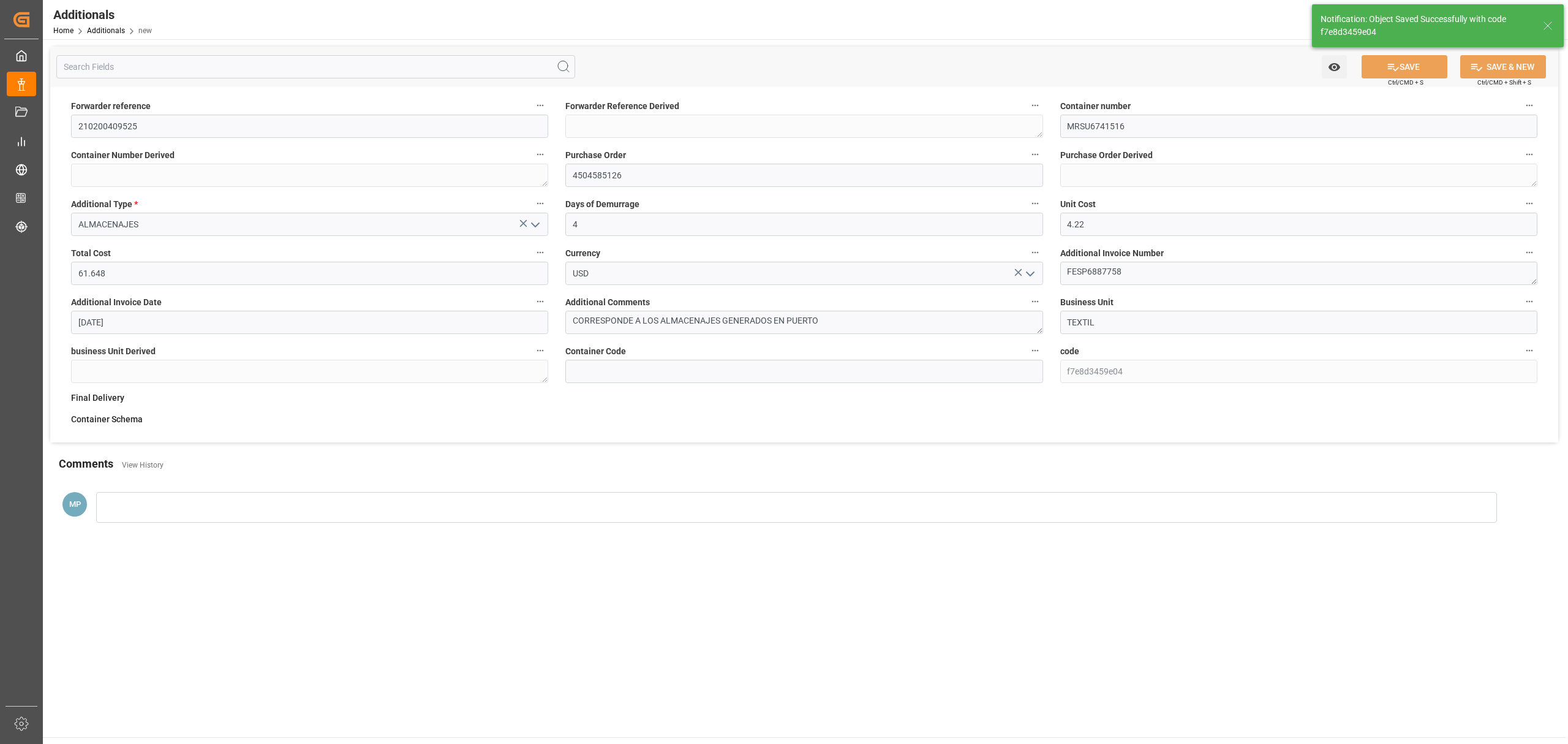
type input "f7e8d3459e04"
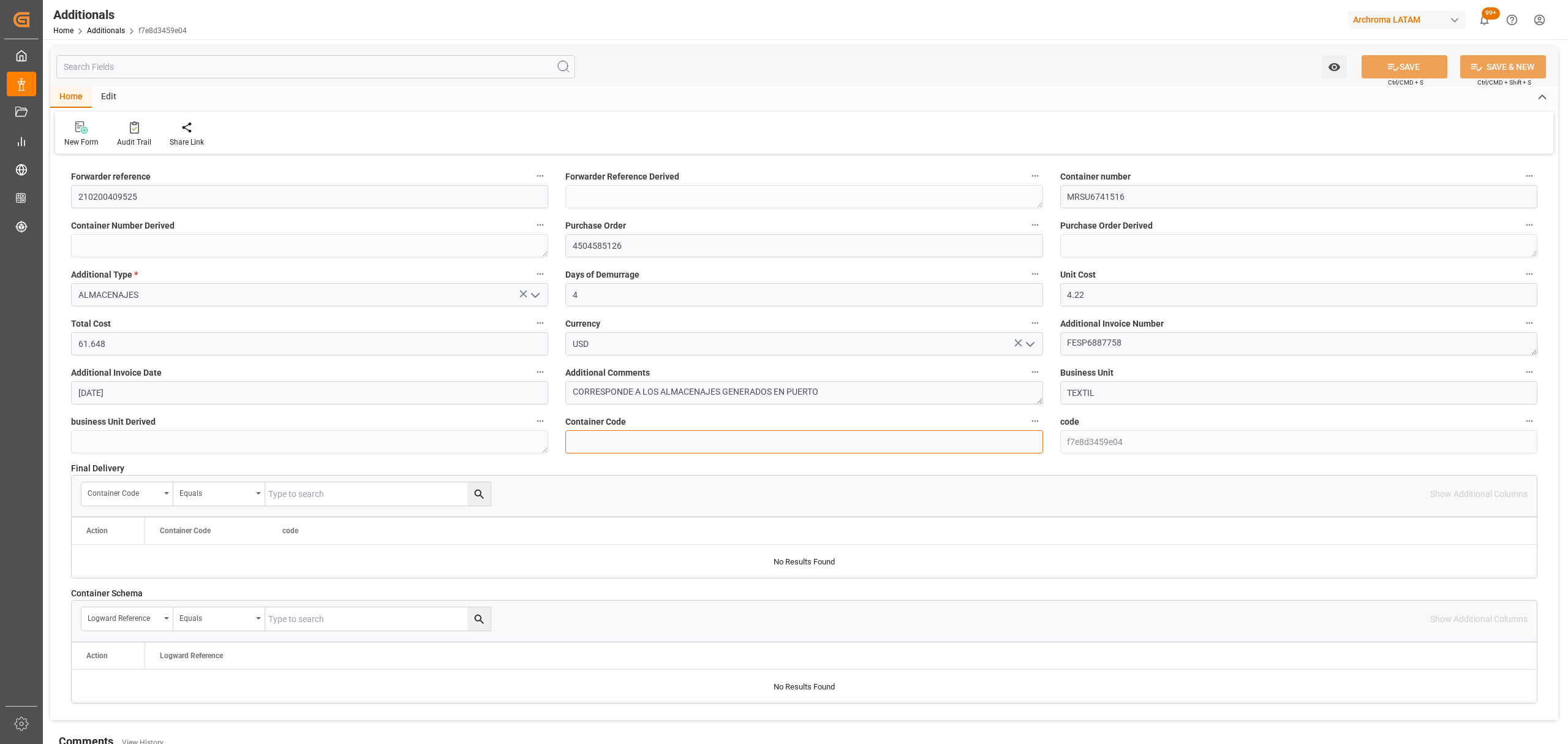
click at [709, 447] on input at bounding box center [804, 441] width 478 height 23
paste input "e68e08e7a1b6"
type input "e68e08e7a1b6"
drag, startPoint x: 1398, startPoint y: 70, endPoint x: 1367, endPoint y: 67, distance: 31.1
click at [1399, 70] on button "SAVE" at bounding box center [1404, 67] width 86 height 23
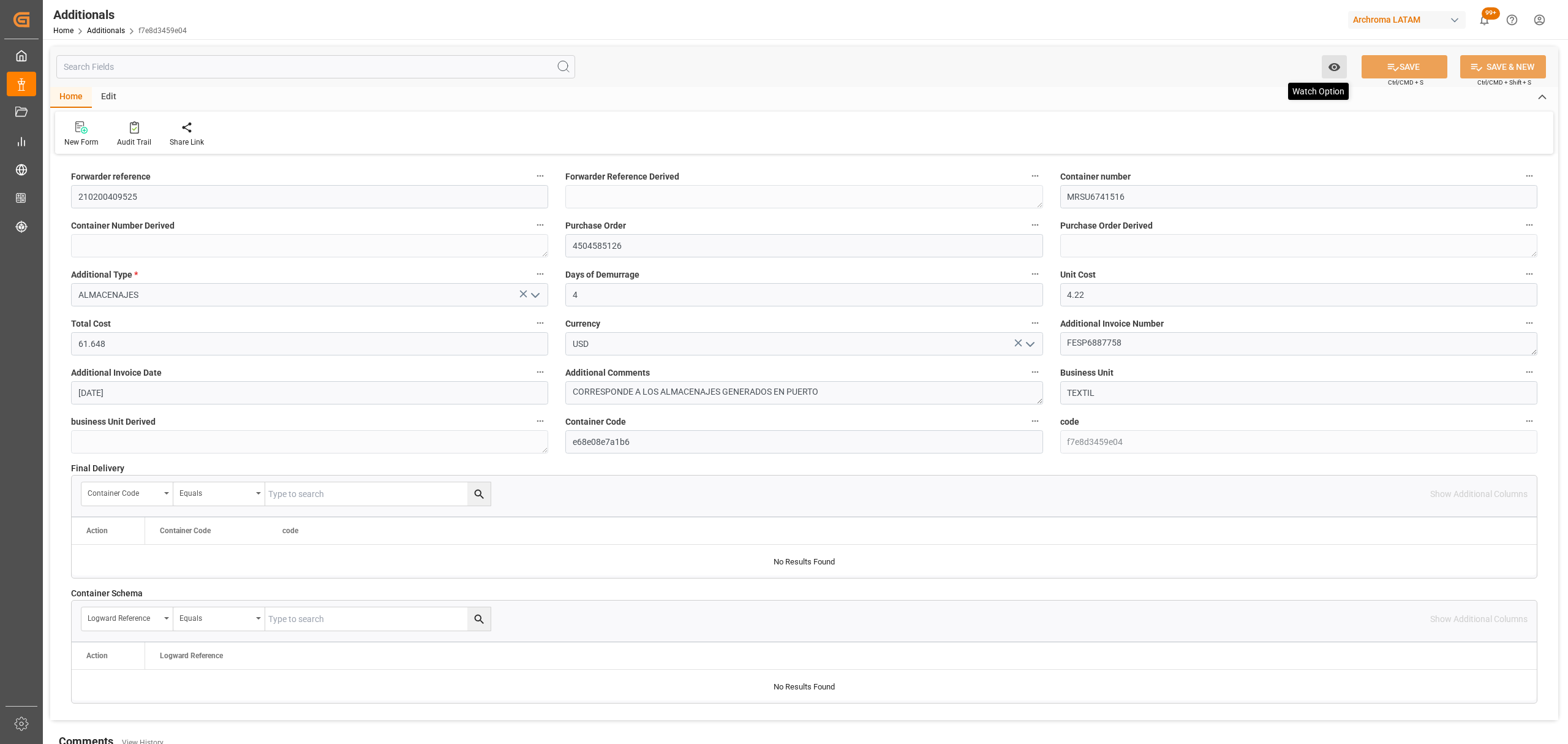
click at [1338, 62] on icon "open menu" at bounding box center [1334, 67] width 13 height 13
click at [1290, 91] on span "Start Watching" at bounding box center [1283, 94] width 112 height 13
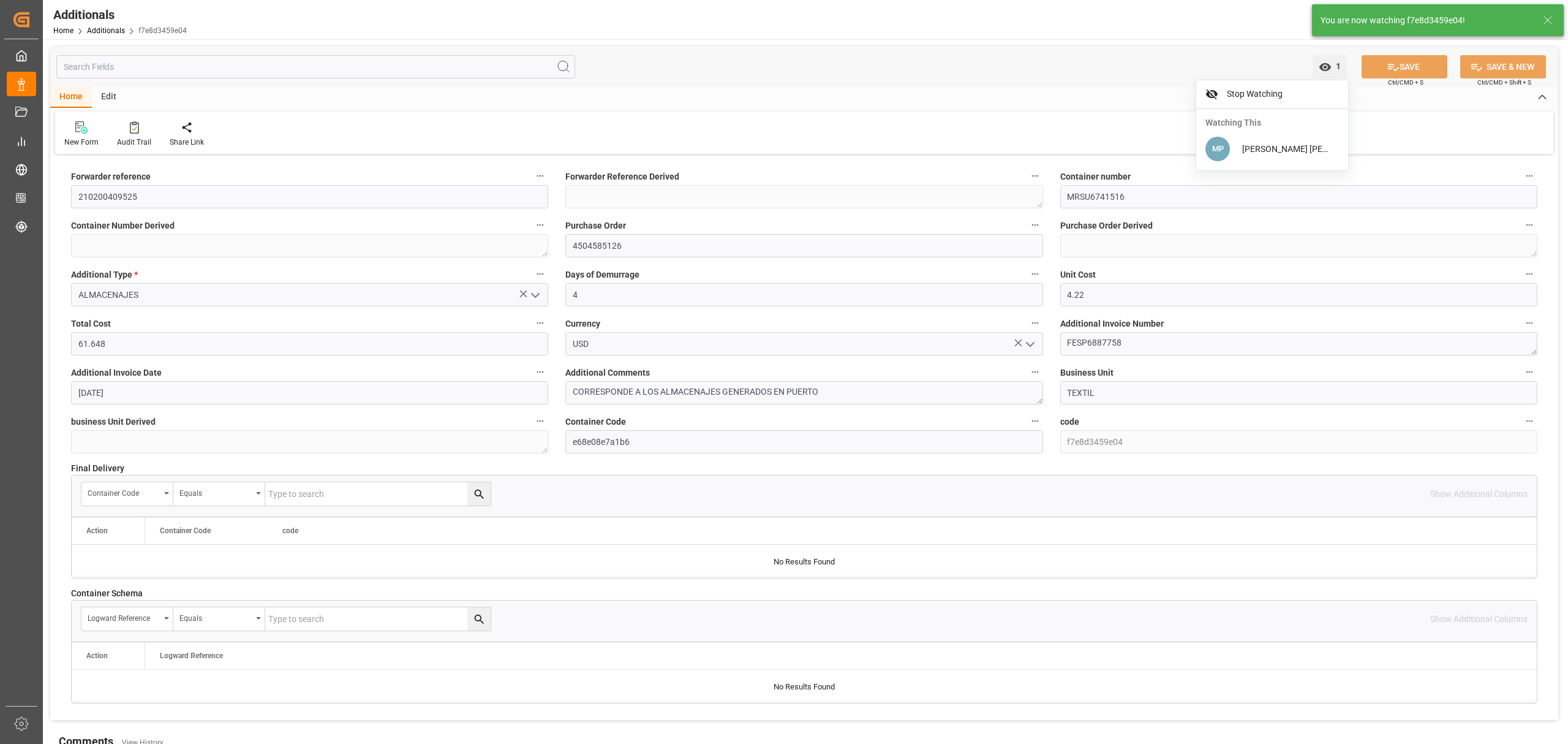
type textarea "210200409525"
type textarea "MRSU6741516"
type textarea "4504585126"
type textarea "TEXTIL"
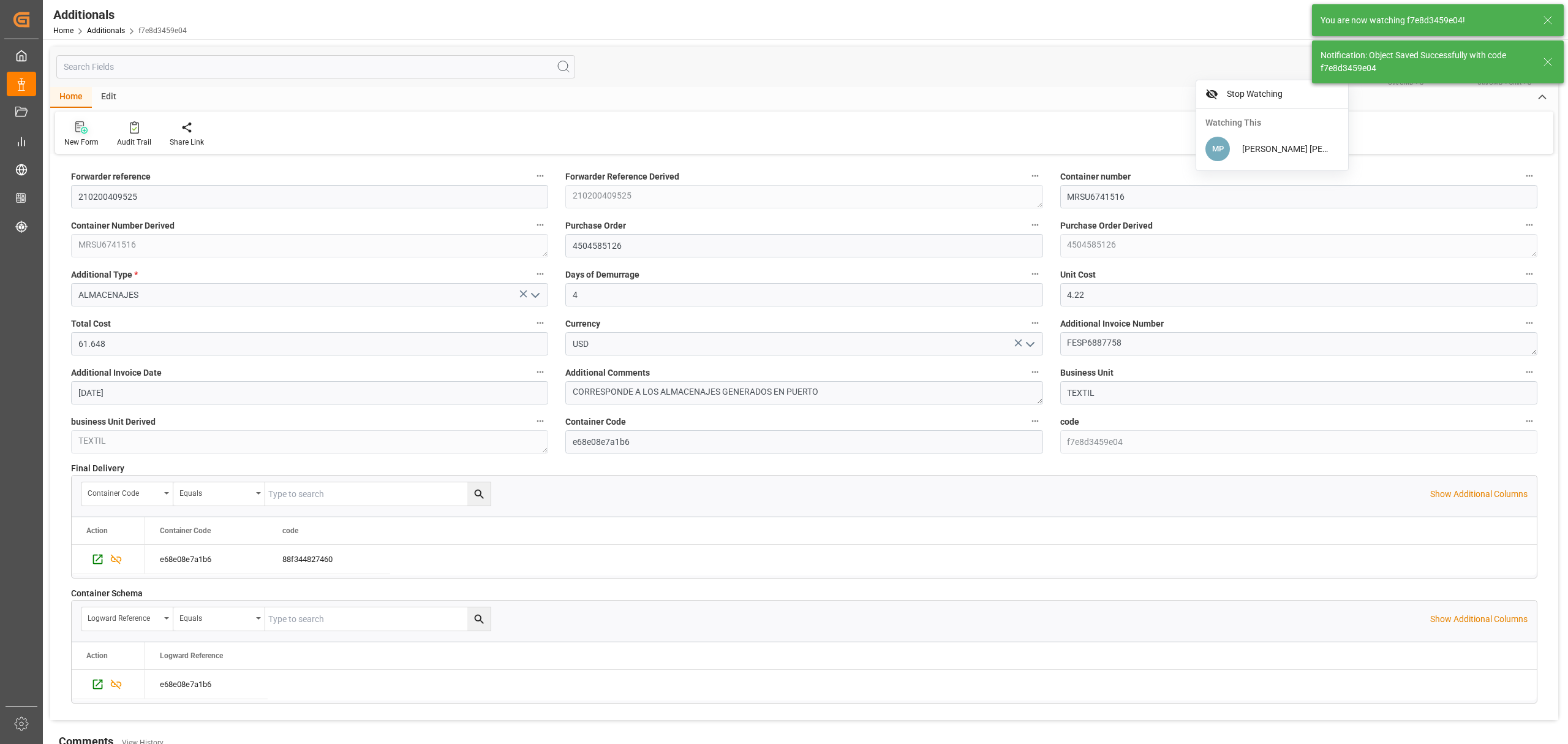
click at [72, 128] on div at bounding box center [81, 128] width 34 height 13
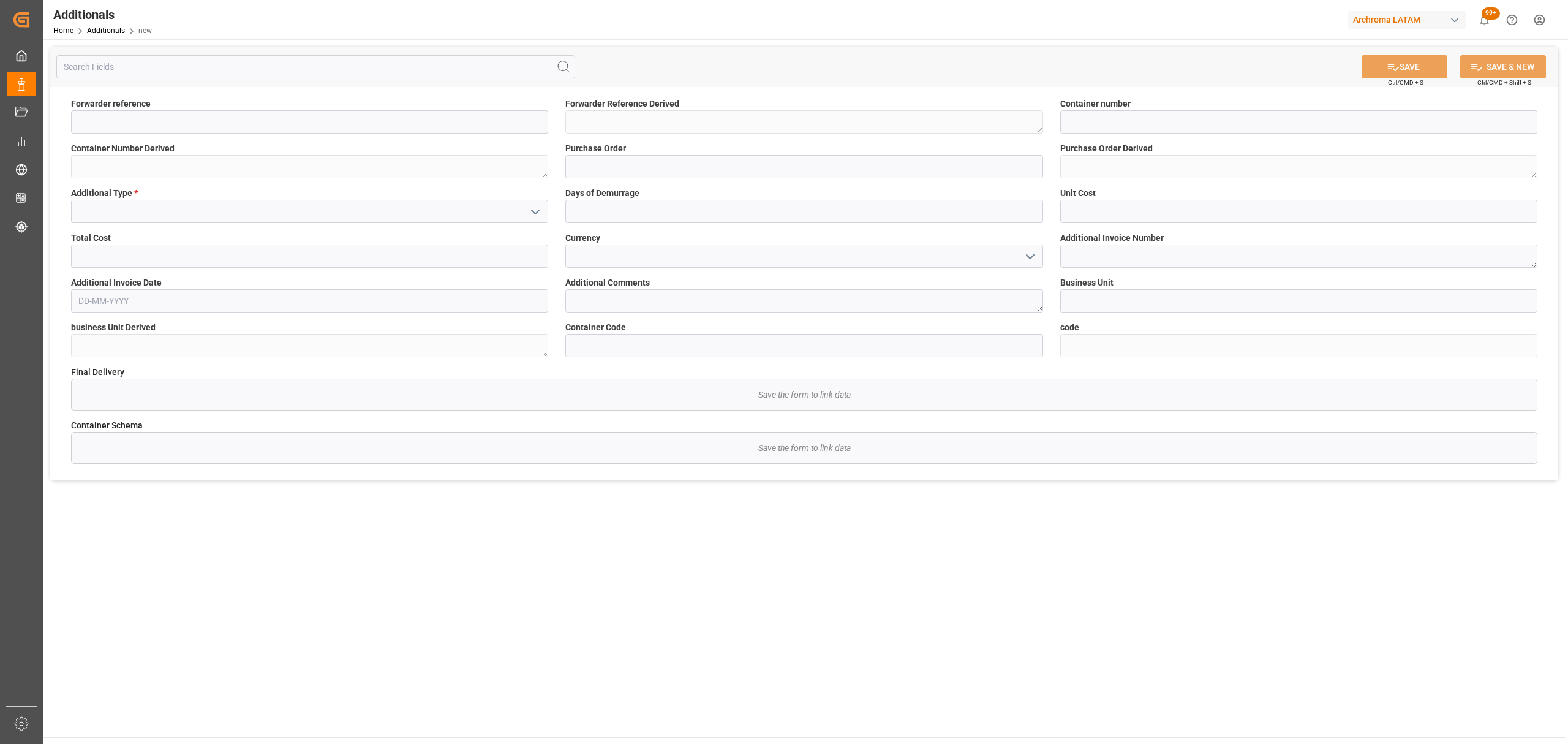
click at [535, 212] on polyline "open menu" at bounding box center [536, 212] width 7 height 4
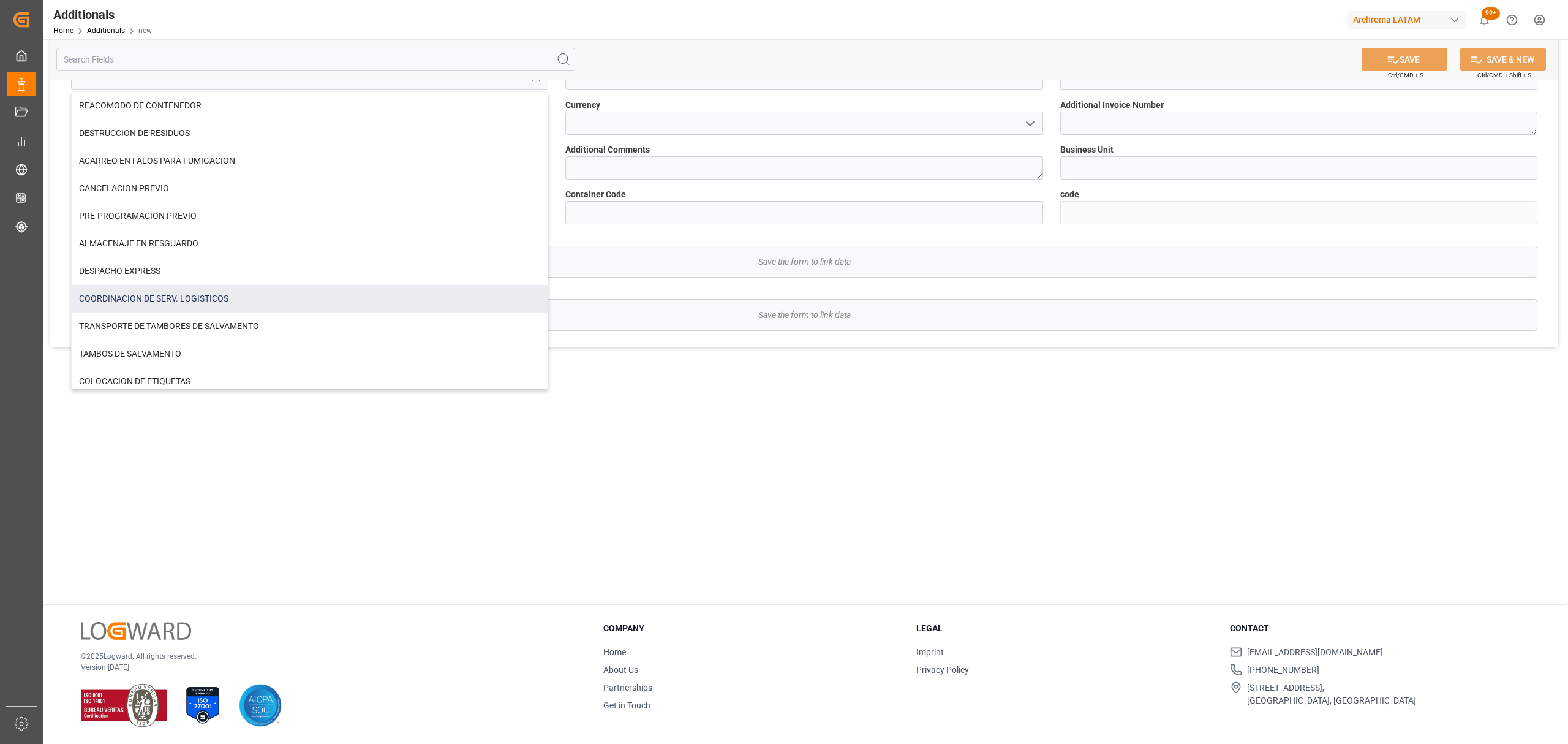
click at [232, 301] on div "COORDINACION DE SERV. LOGISTICOS" at bounding box center [310, 299] width 476 height 28
type input "COORDINACION DE SERV. LOGISTICOS"
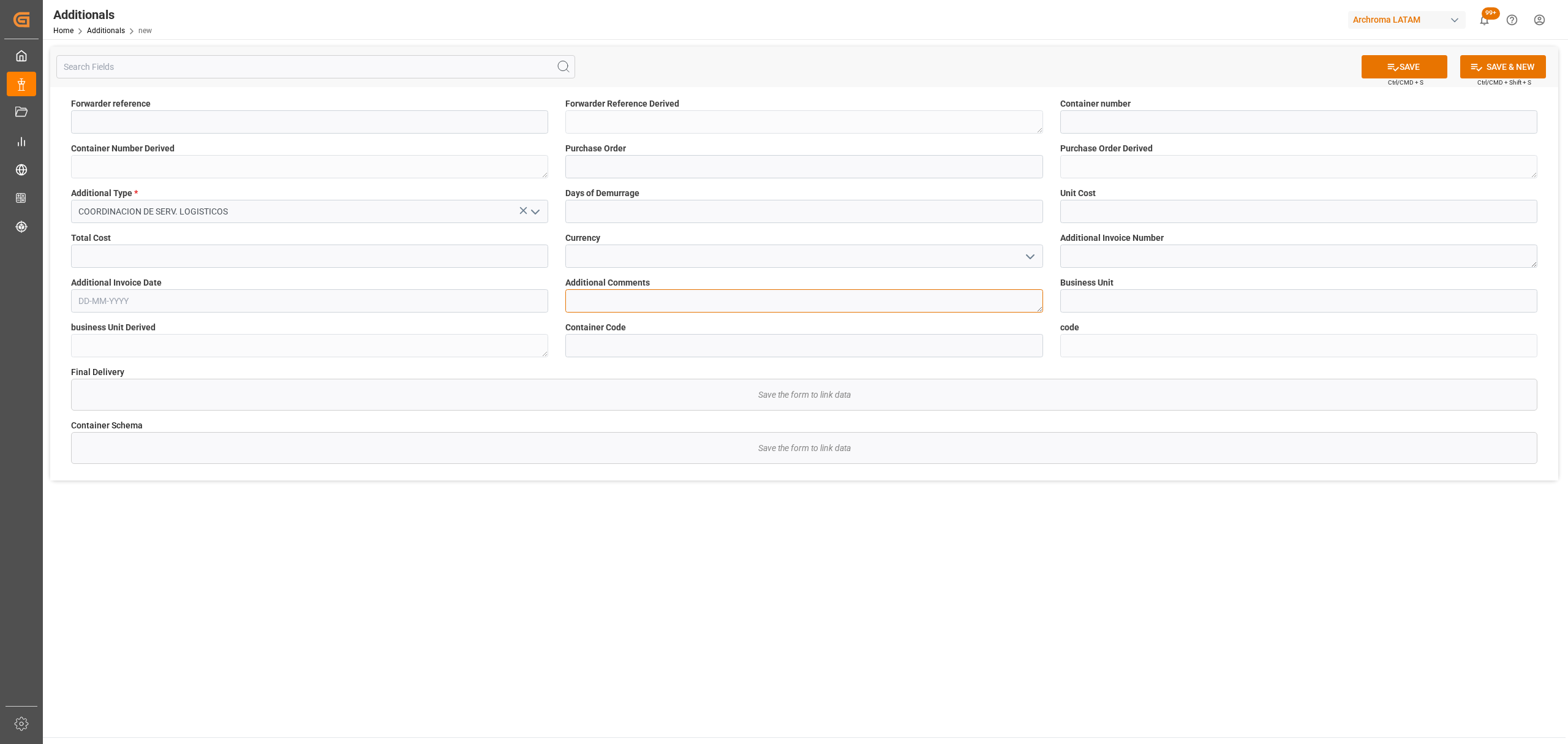
click at [645, 302] on textarea at bounding box center [804, 300] width 478 height 23
type textarea "D"
type textarea "CONSOLIDACION Y DESCONSOLIDACION"
click at [1138, 128] on input at bounding box center [1299, 121] width 478 height 23
paste input "MRSU6741516"
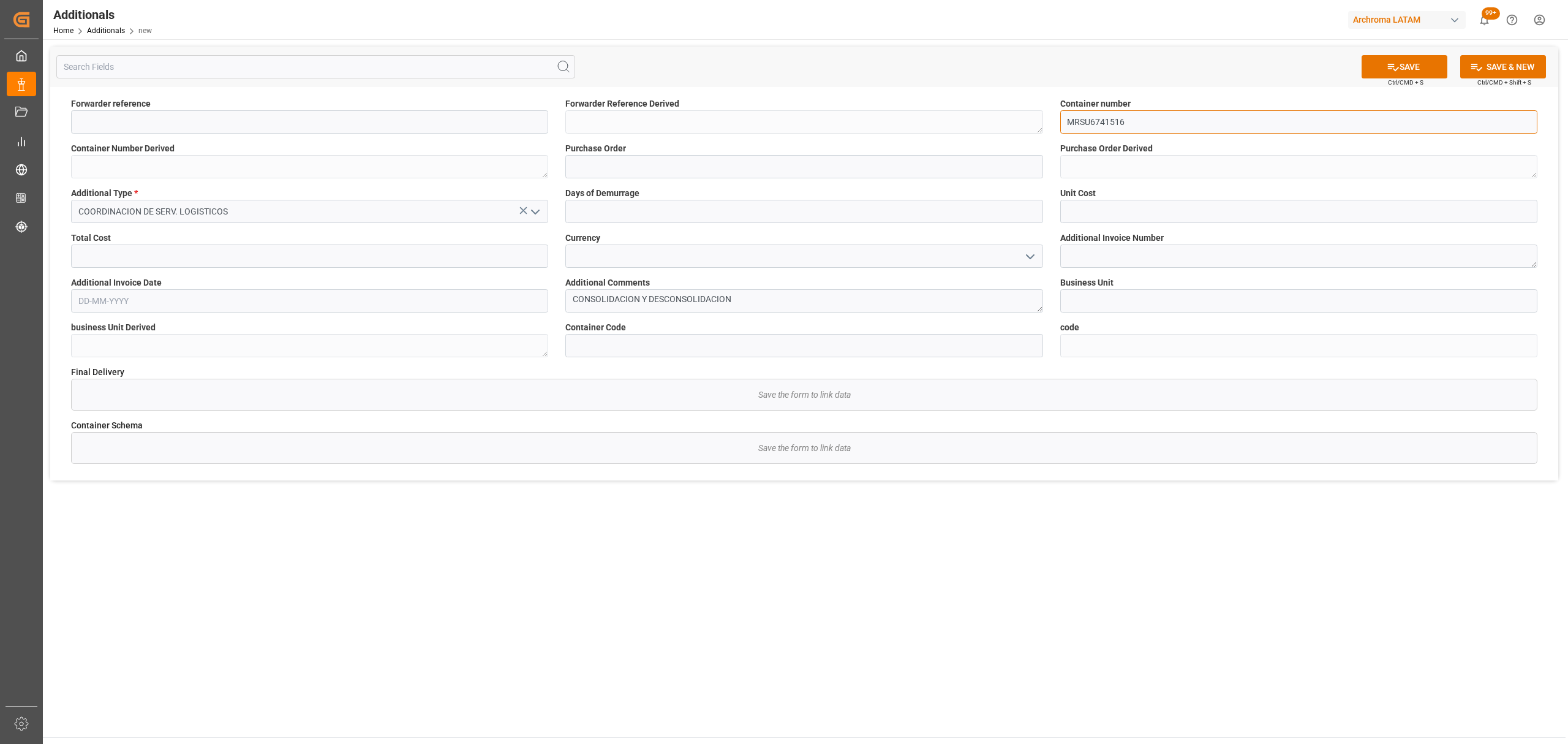
type input "MRSU6741516"
click at [717, 170] on input at bounding box center [804, 166] width 478 height 23
type input "V"
paste input "4504585126"
type input "4504585126"
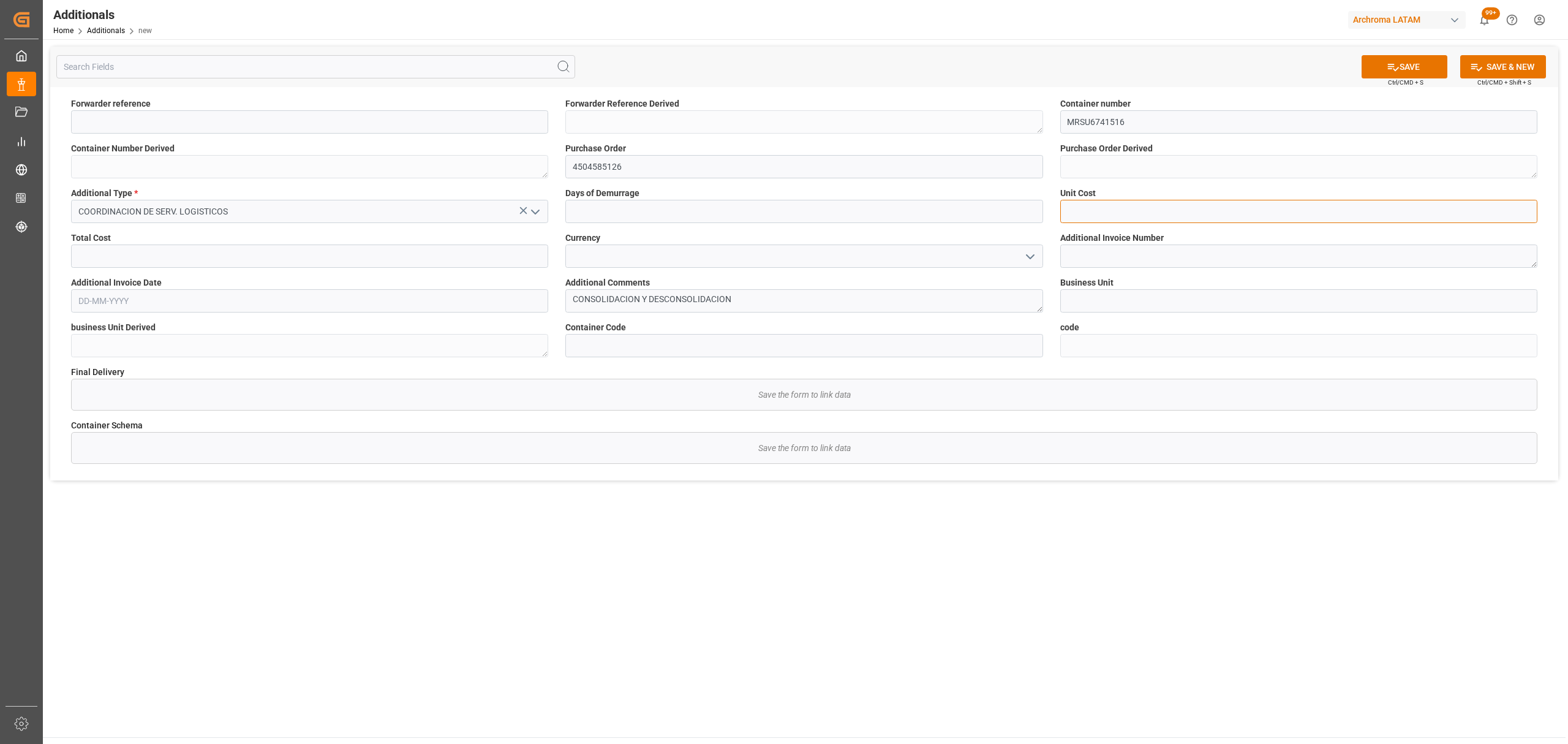
click at [1100, 222] on input "text" at bounding box center [1299, 211] width 478 height 23
type input "120.500"
click at [452, 255] on input "text" at bounding box center [310, 256] width 478 height 23
drag, startPoint x: 1123, startPoint y: 206, endPoint x: 1015, endPoint y: 209, distance: 108.0
click at [1015, 209] on div "Forwarder reference Forwarder Reference Derived Container number MRSU6741516 Co…" at bounding box center [804, 284] width 1508 height 394
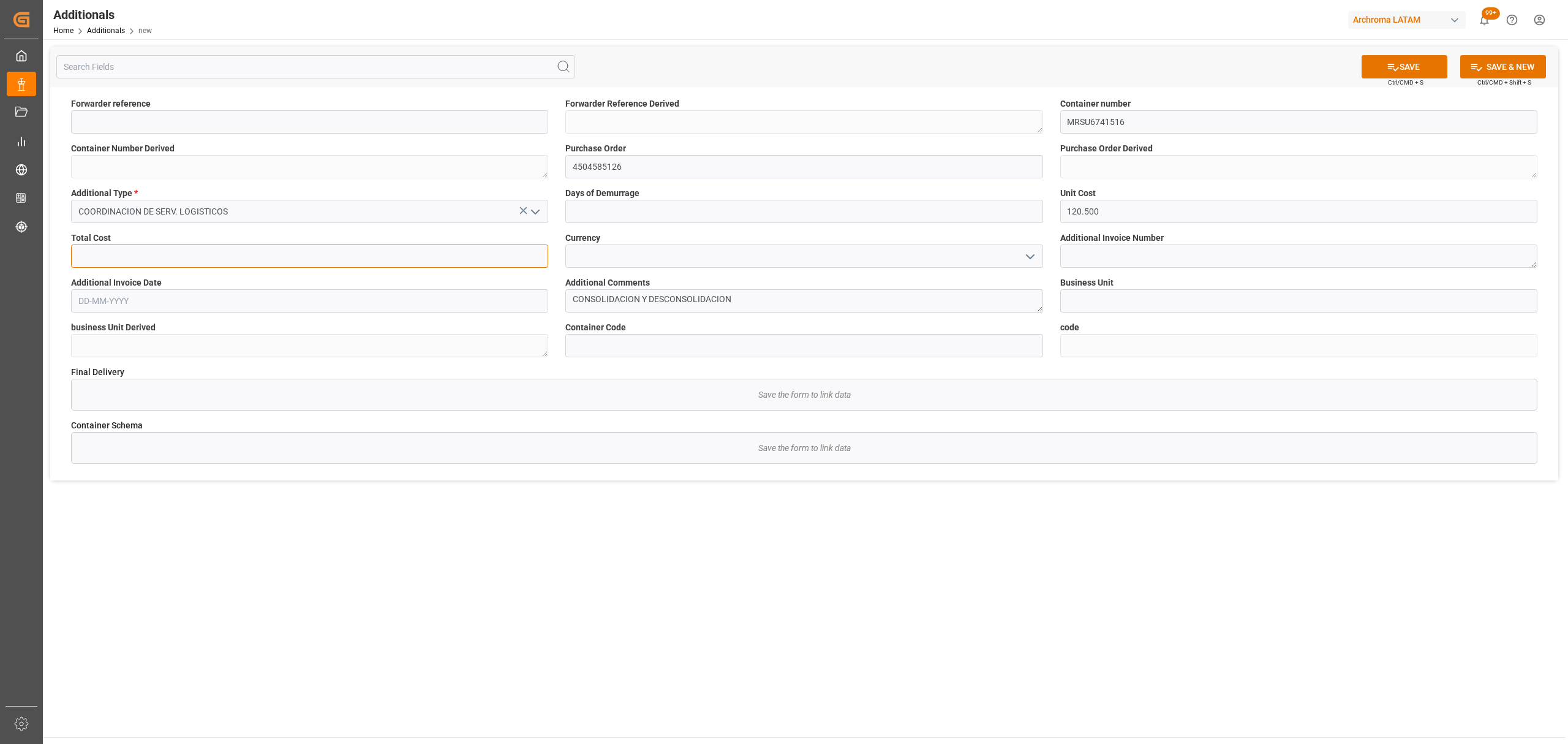
click at [133, 257] on input "text" at bounding box center [310, 256] width 478 height 23
paste input "120.500"
type input "120.5"
click at [1029, 255] on icon "open menu" at bounding box center [1030, 257] width 15 height 15
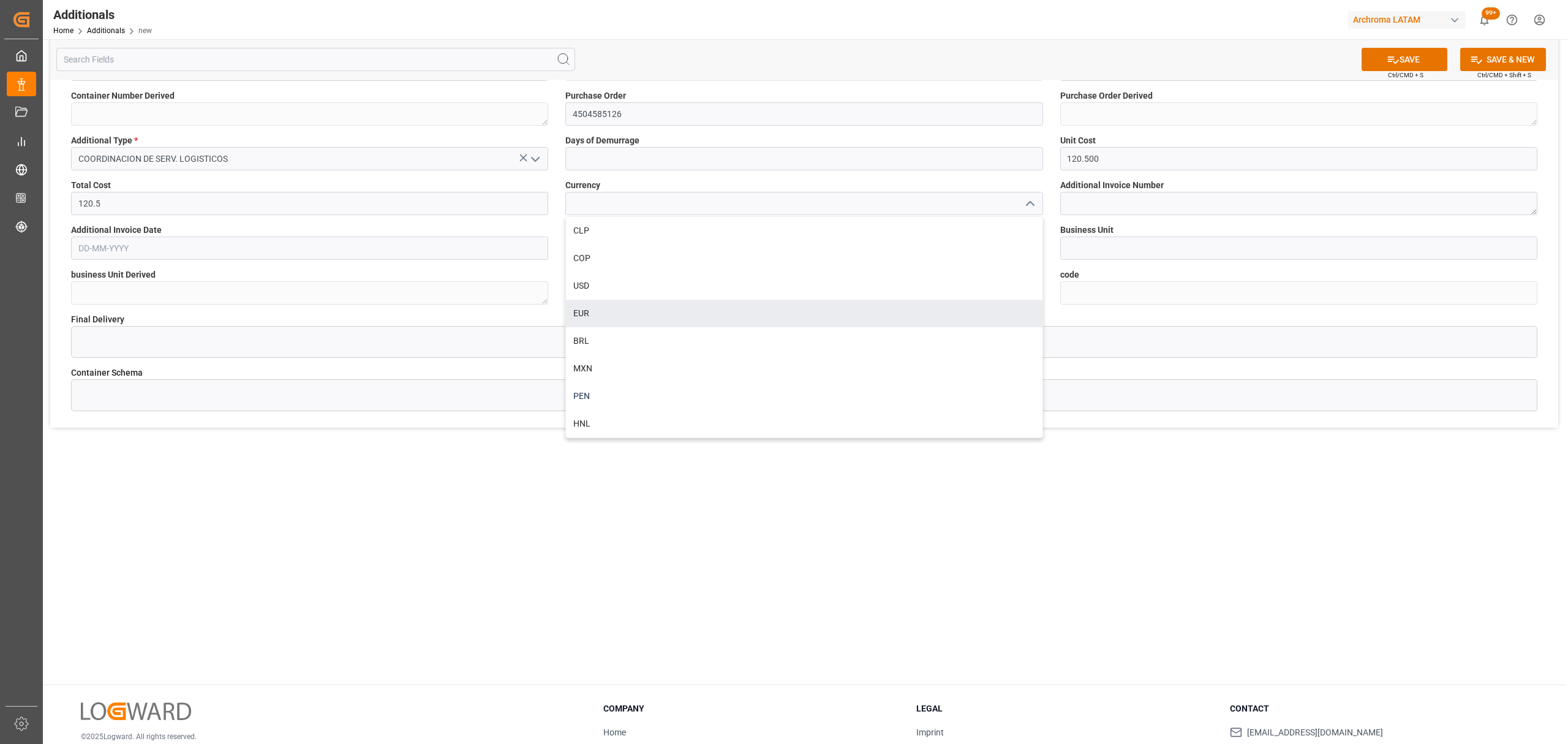
scroll to position [81, 0]
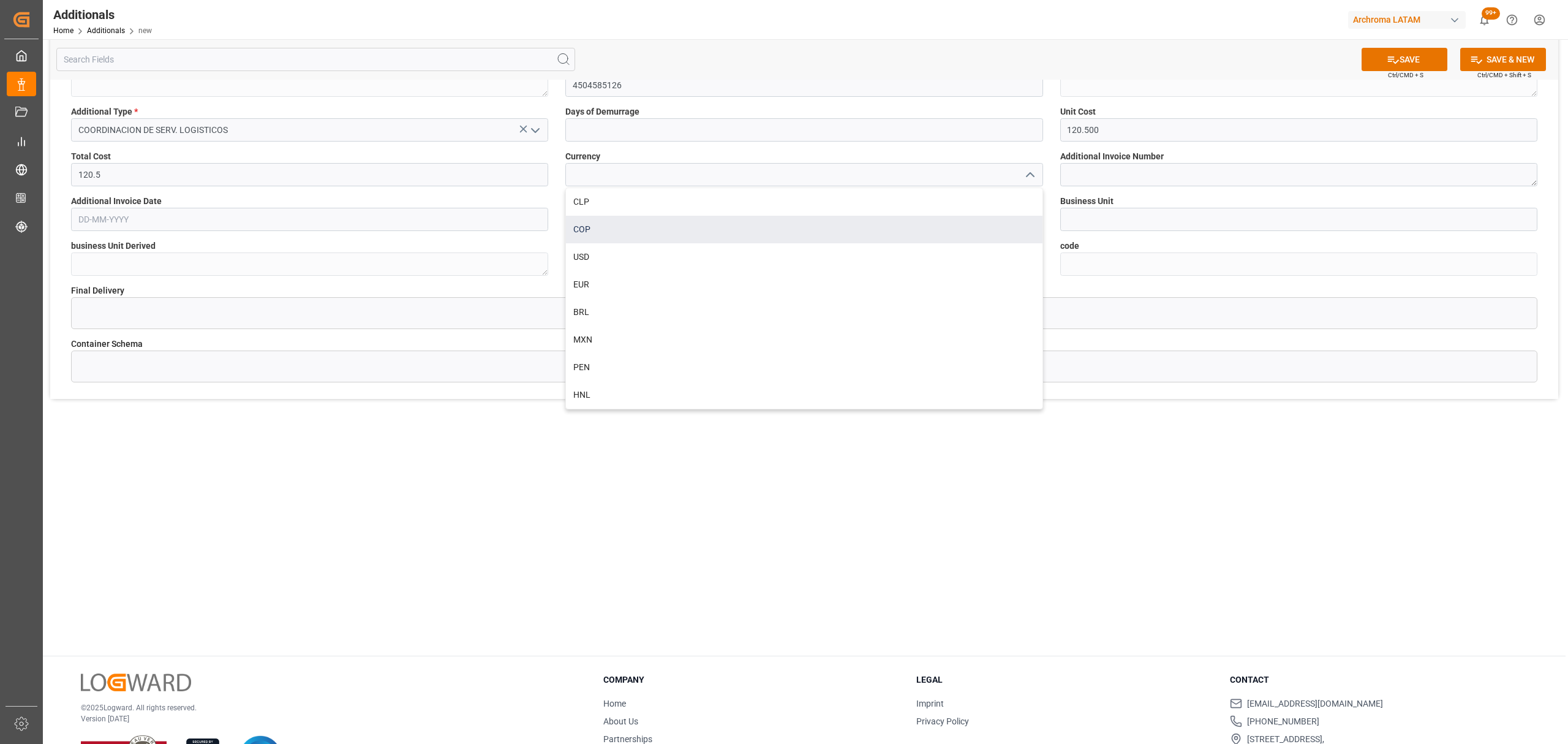
click at [716, 219] on div "COP" at bounding box center [804, 229] width 476 height 28
type input "COP"
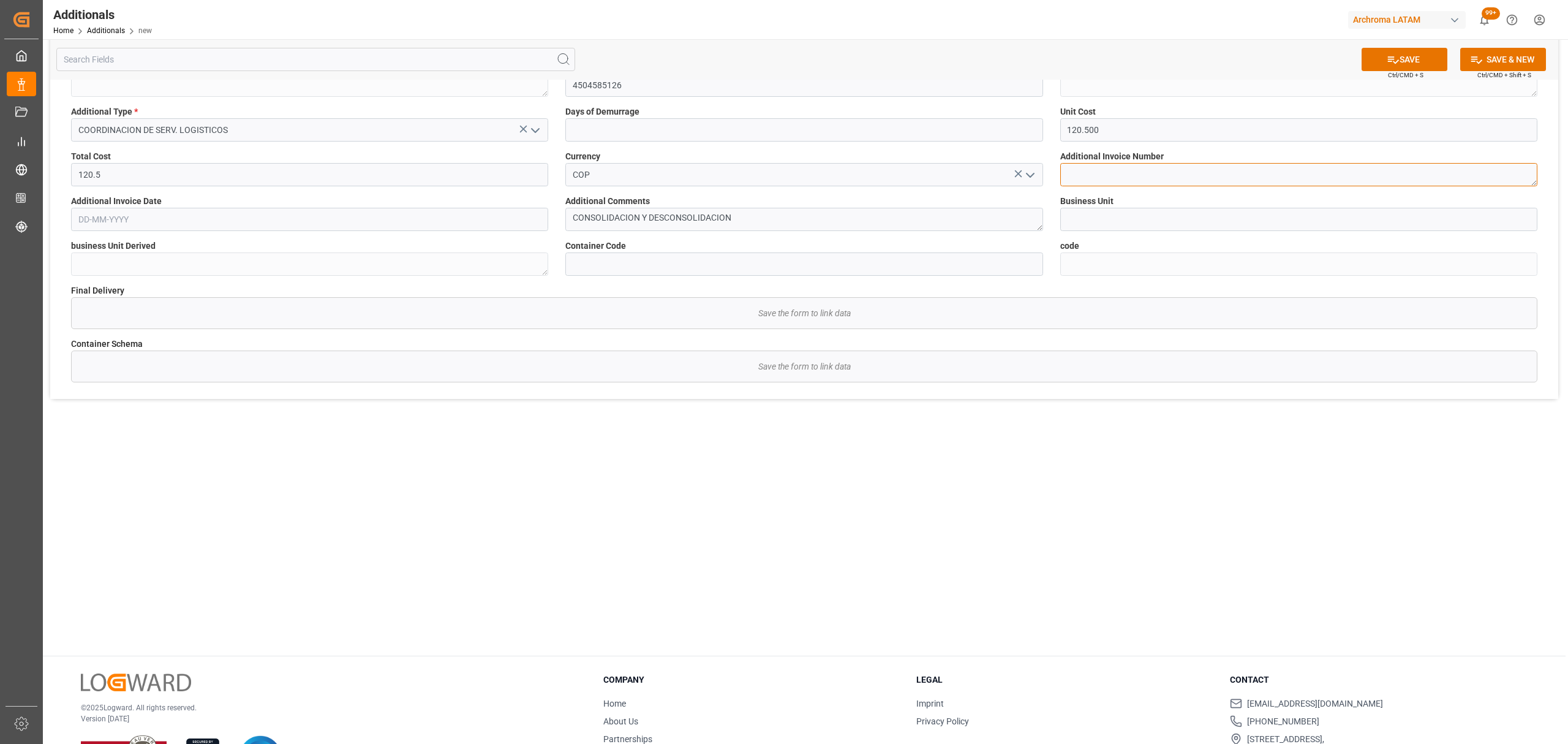
click at [1135, 172] on textarea at bounding box center [1299, 174] width 478 height 23
click at [1162, 174] on textarea at bounding box center [1299, 174] width 478 height 23
paste textarea "FESP6887757"
type textarea "FESP6887757"
click at [1128, 211] on input at bounding box center [1299, 219] width 478 height 23
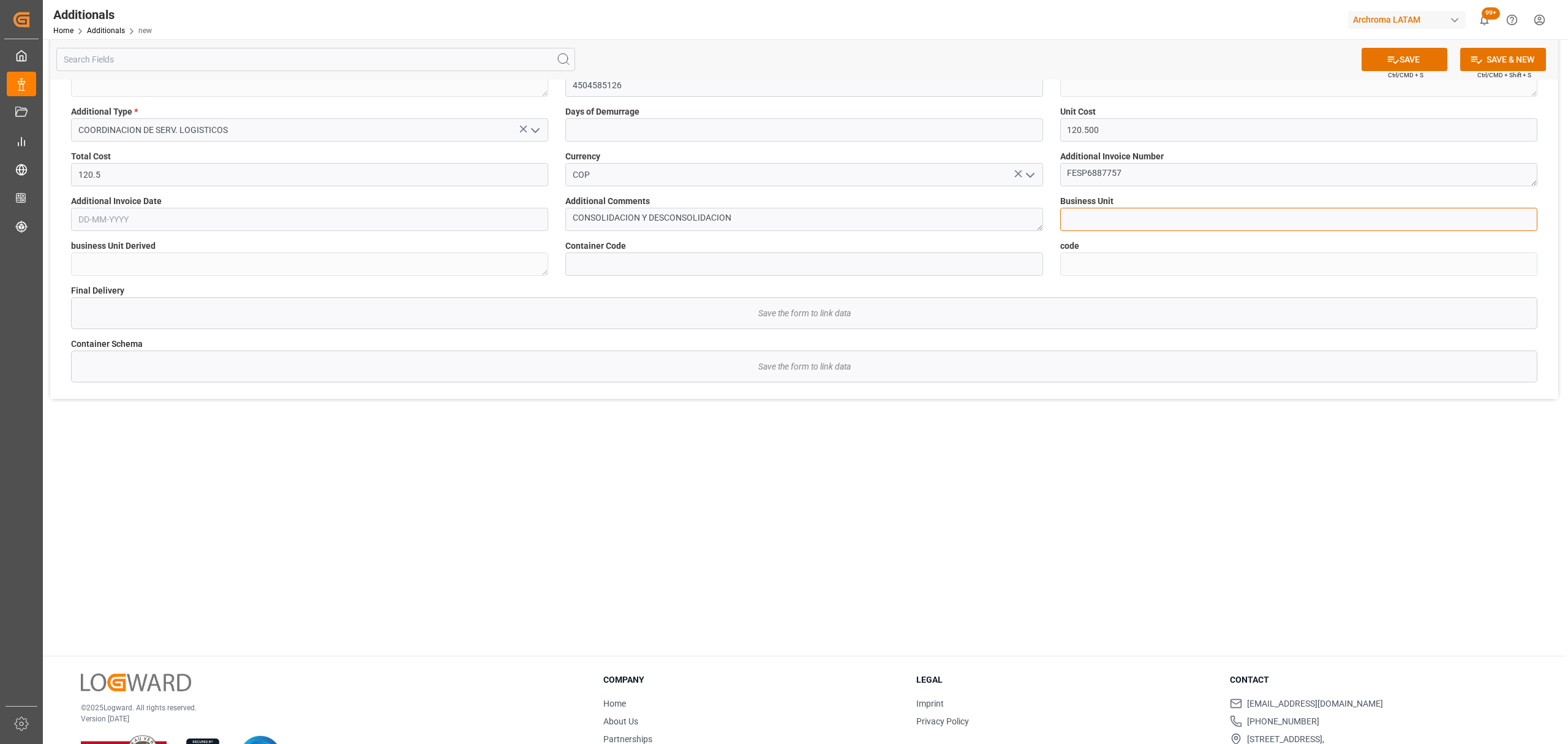
type input "TEXTIL"
click at [185, 214] on input "text" at bounding box center [310, 219] width 478 height 23
click at [84, 245] on button "Previous Month" at bounding box center [81, 248] width 7 height 7
click at [78, 245] on button "Previous Month" at bounding box center [81, 248] width 7 height 7
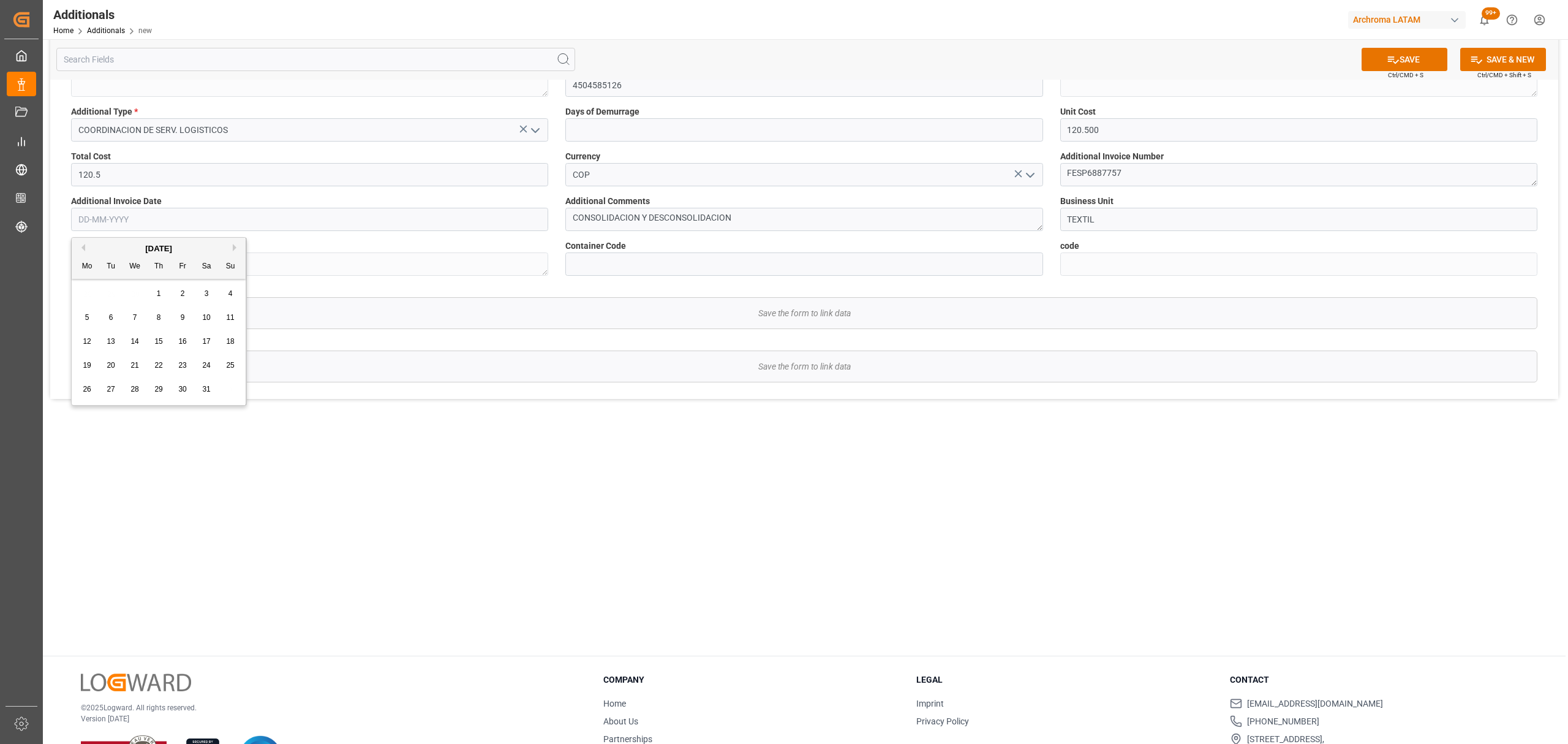
click at [187, 298] on div "2" at bounding box center [183, 294] width 16 height 15
type input "02-05-2025"
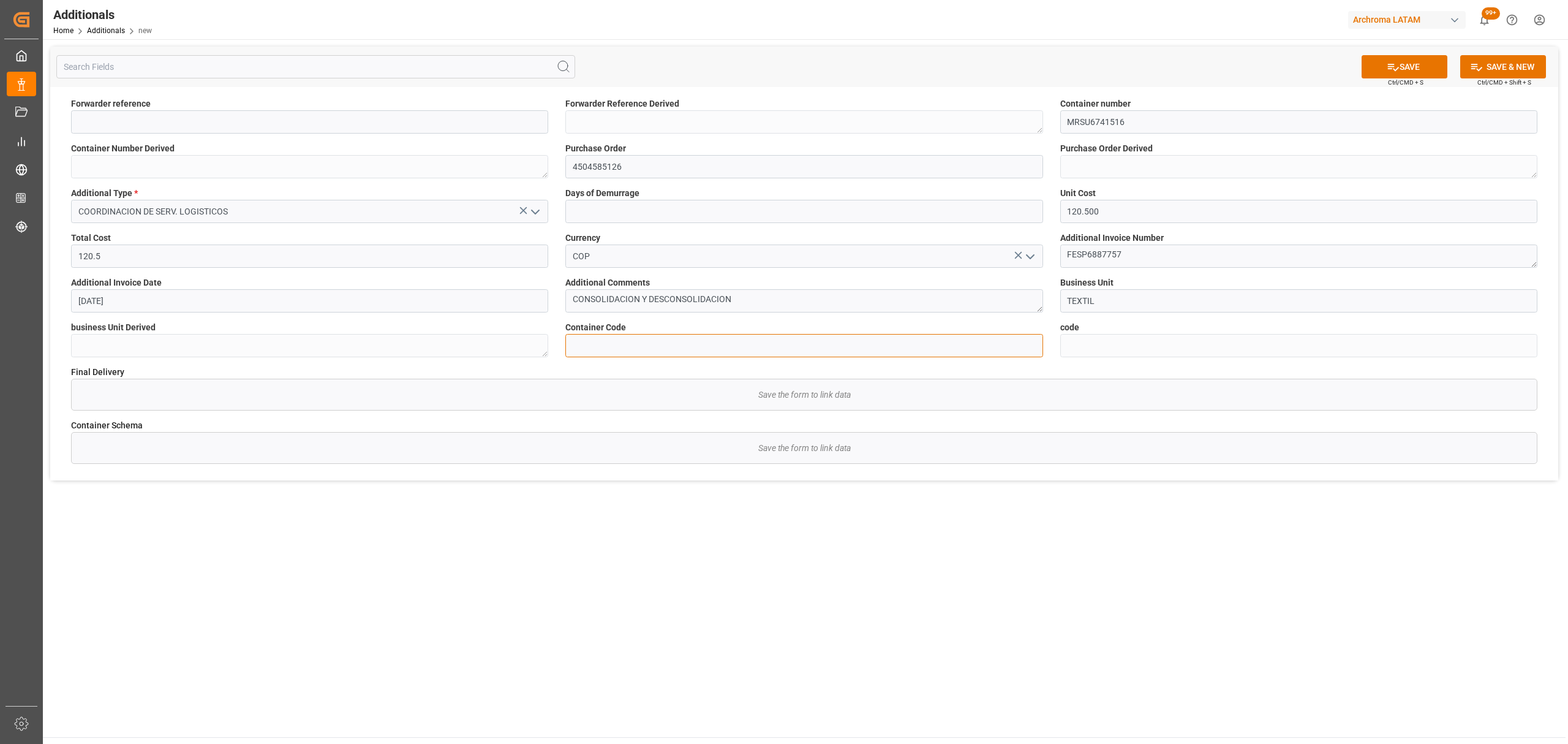
drag, startPoint x: 711, startPoint y: 344, endPoint x: 710, endPoint y: 307, distance: 37.0
click at [711, 344] on input at bounding box center [804, 345] width 478 height 23
paste input "e68e08e7a1b6"
type input "e68e08e7a1b6"
click at [1388, 59] on button "SAVE" at bounding box center [1404, 67] width 86 height 23
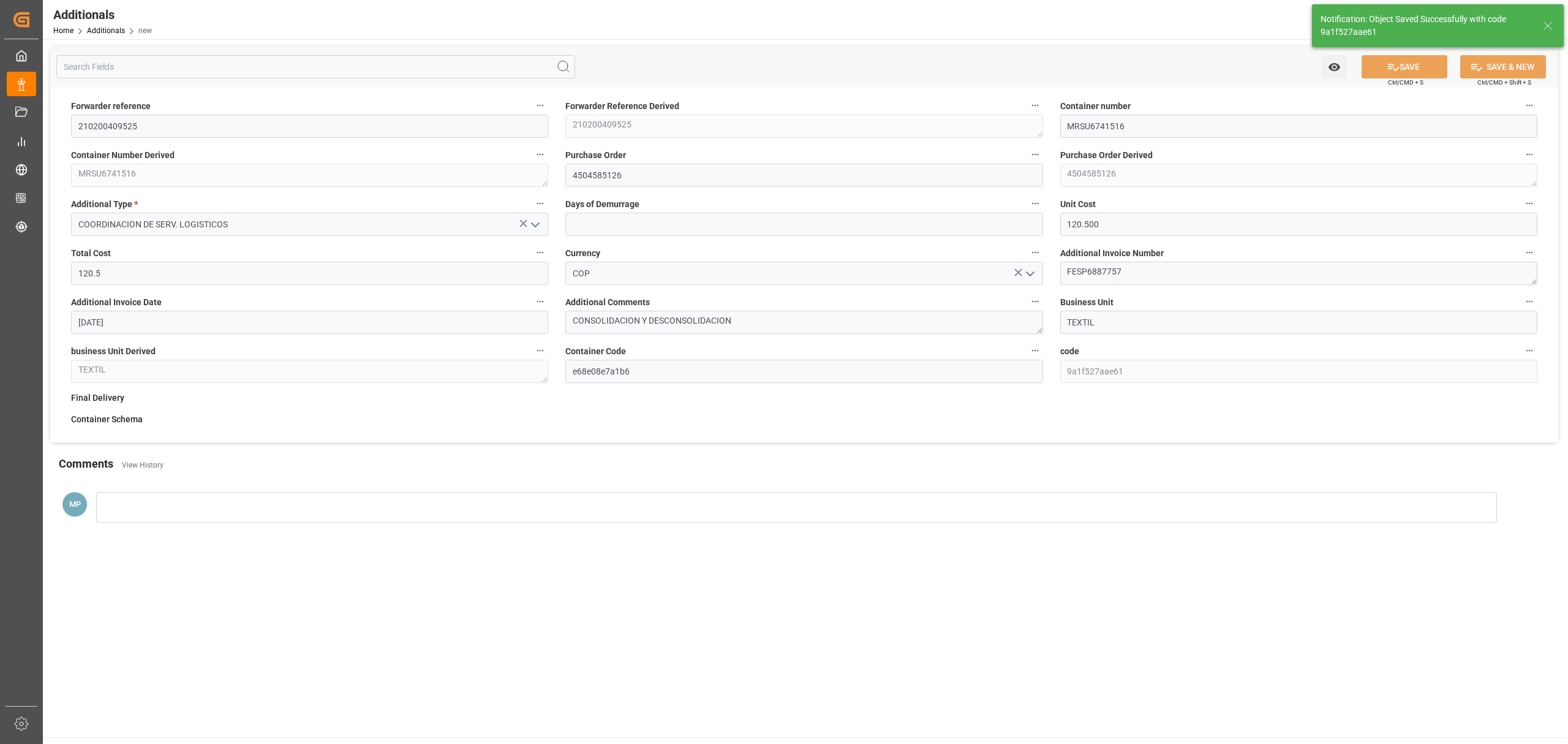
type input "210200409525"
type textarea "210200409525"
type textarea "MRSU6741516"
type textarea "4504585126"
type textarea "TEXTIL"
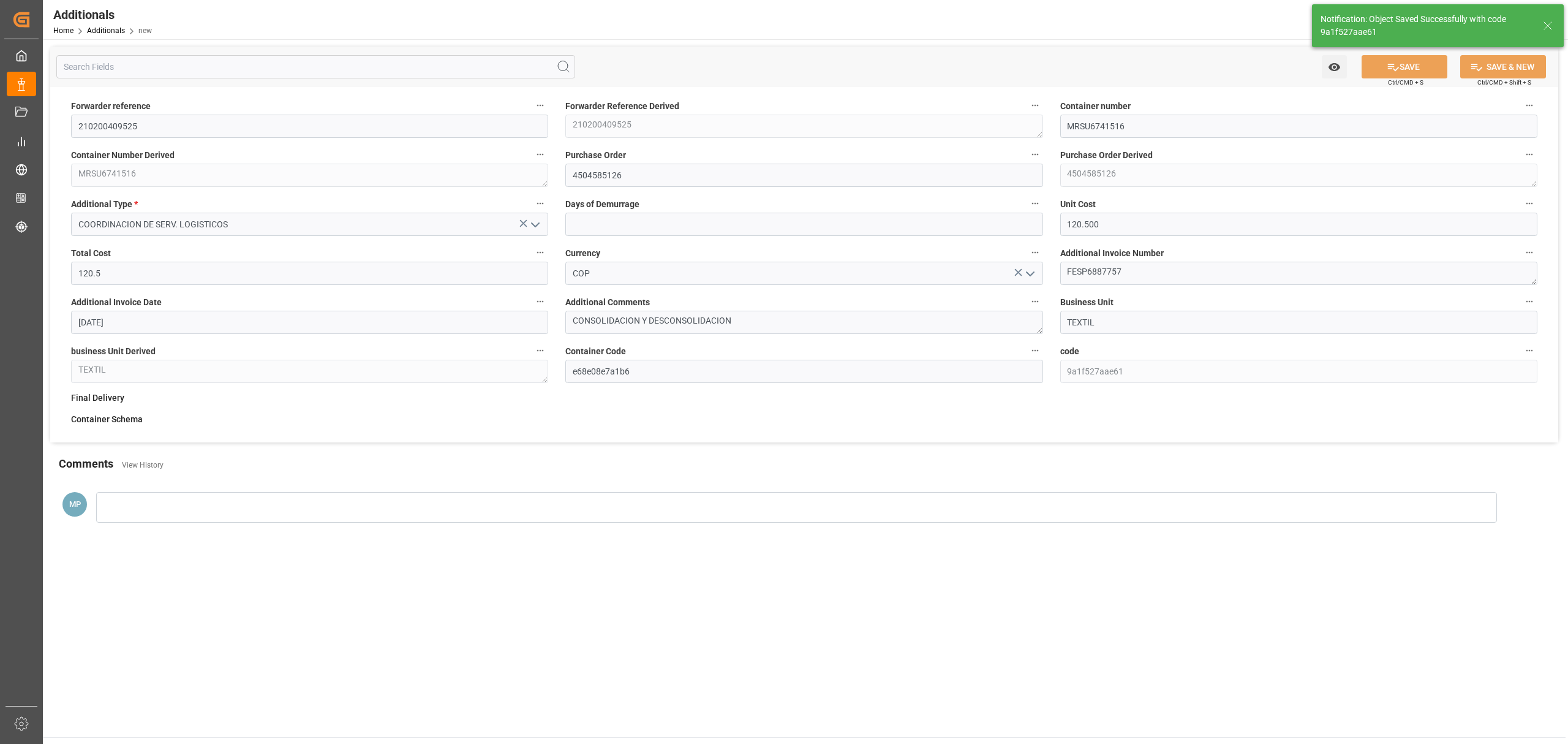
type input "9a1f527aae61"
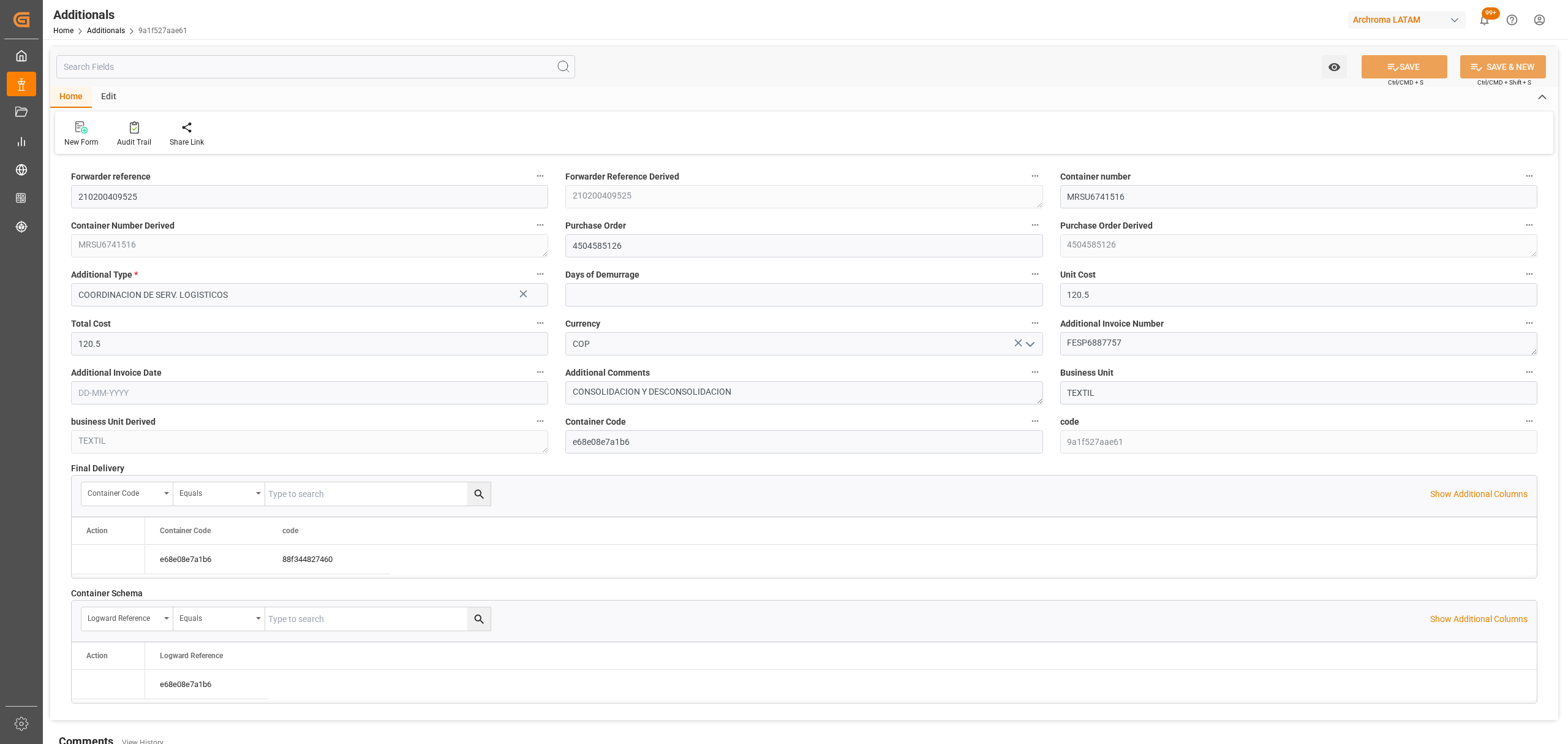
type input "[DATE]"
click at [120, 35] on div "Home Additionals 9a1f527aae61" at bounding box center [120, 30] width 134 height 13
click at [123, 35] on div "Home Additionals 9a1f527aae61" at bounding box center [120, 30] width 134 height 13
click at [130, 34] on icon at bounding box center [132, 31] width 7 height 7
click at [115, 30] on link "Additionals" at bounding box center [105, 30] width 38 height 8
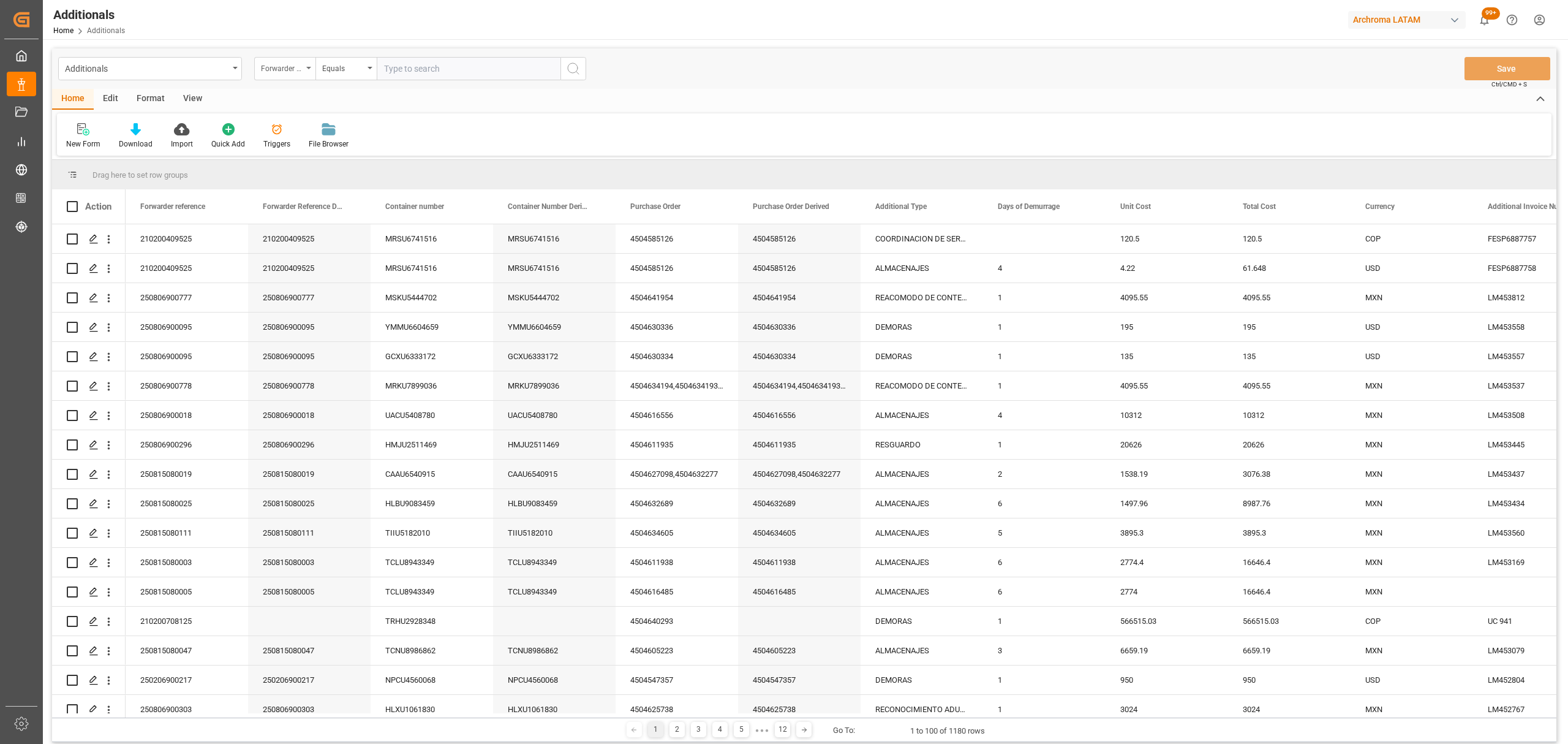
click at [283, 67] on div "Forwarder reference" at bounding box center [281, 67] width 42 height 14
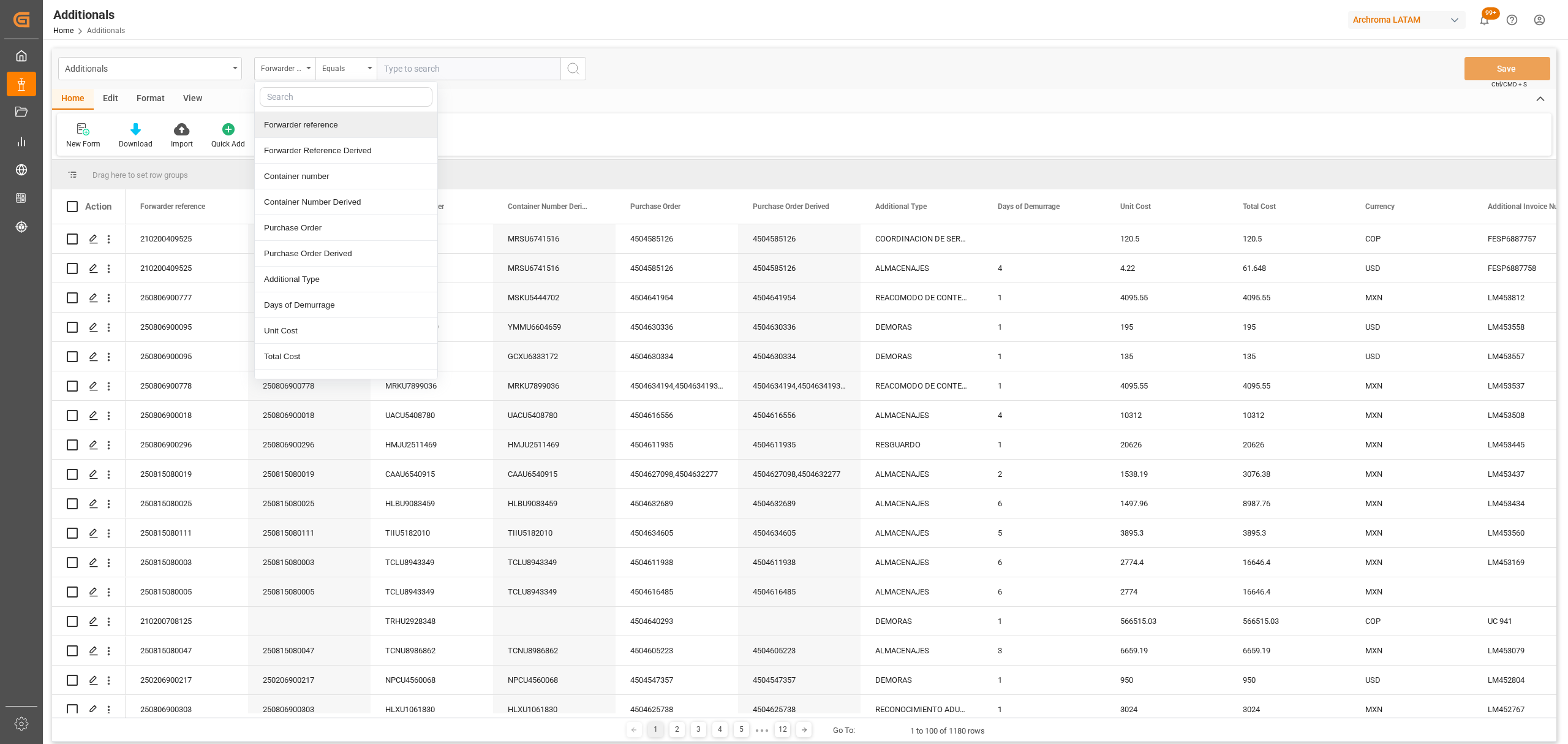
click at [326, 128] on div "Forwarder reference" at bounding box center [346, 125] width 183 height 26
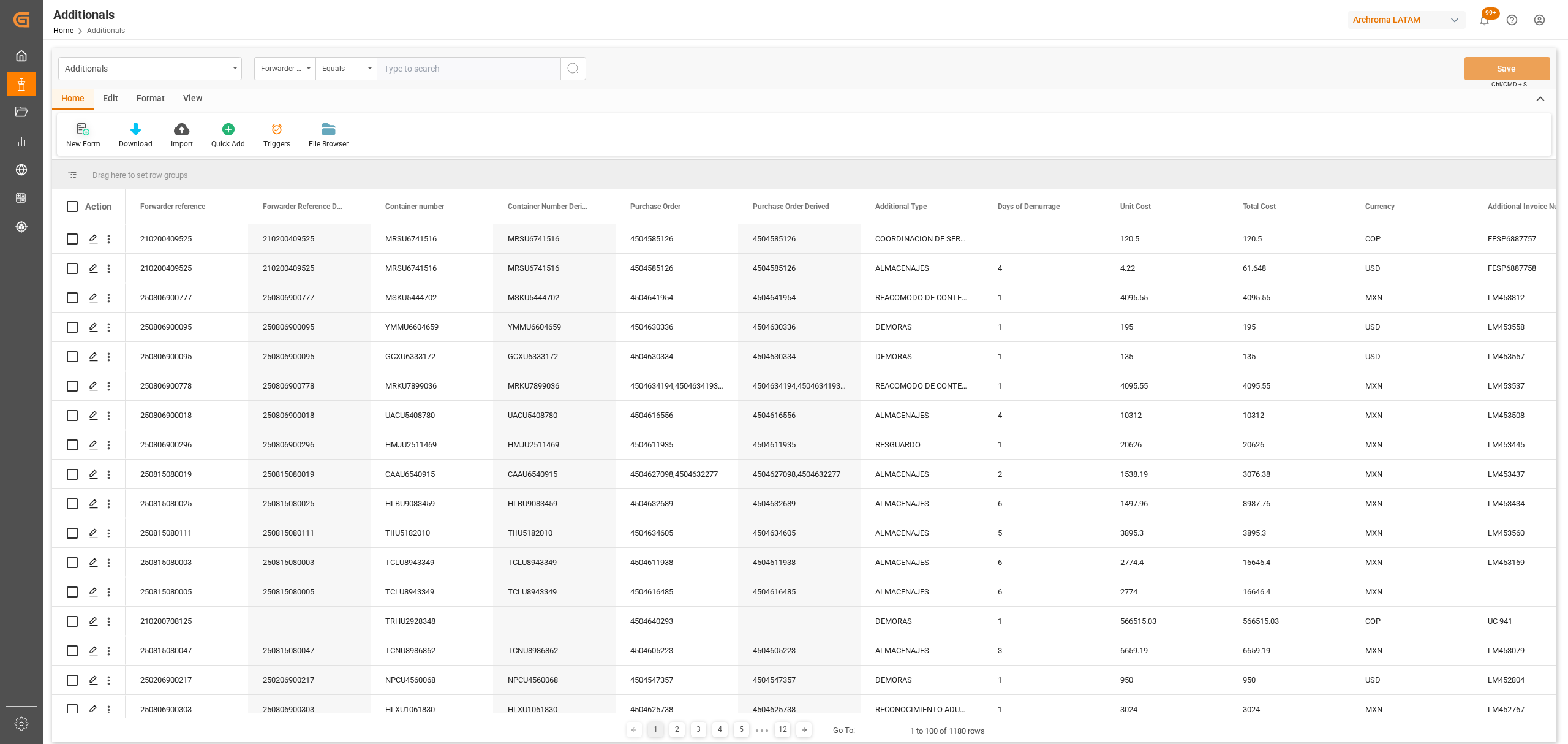
click at [86, 128] on icon at bounding box center [86, 131] width 6 height 6
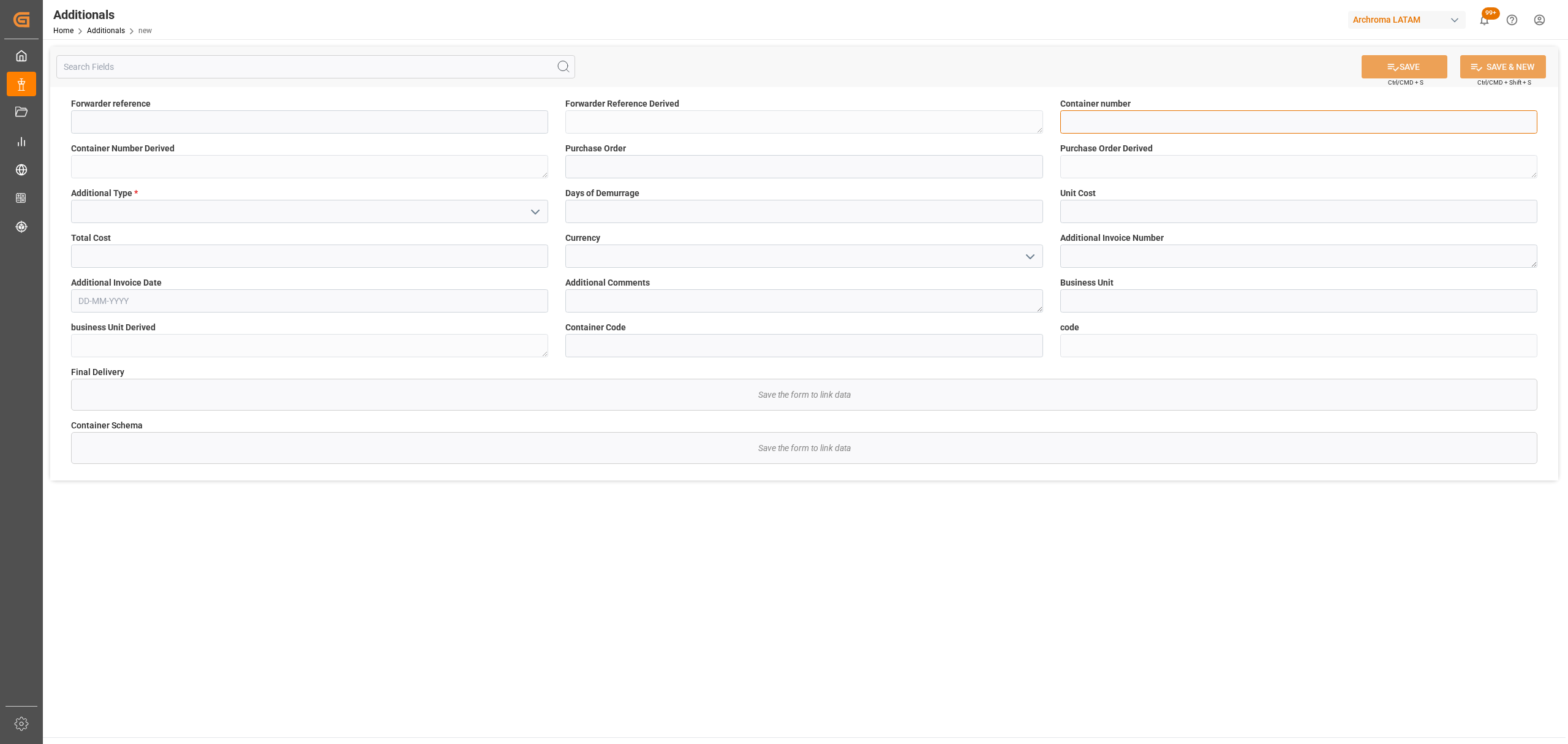
click at [1123, 114] on input at bounding box center [1299, 121] width 478 height 23
click at [1148, 125] on input at bounding box center [1299, 121] width 478 height 23
paste input "MRSU6741516"
type input "MRSU6741516"
click at [590, 172] on input at bounding box center [804, 166] width 478 height 23
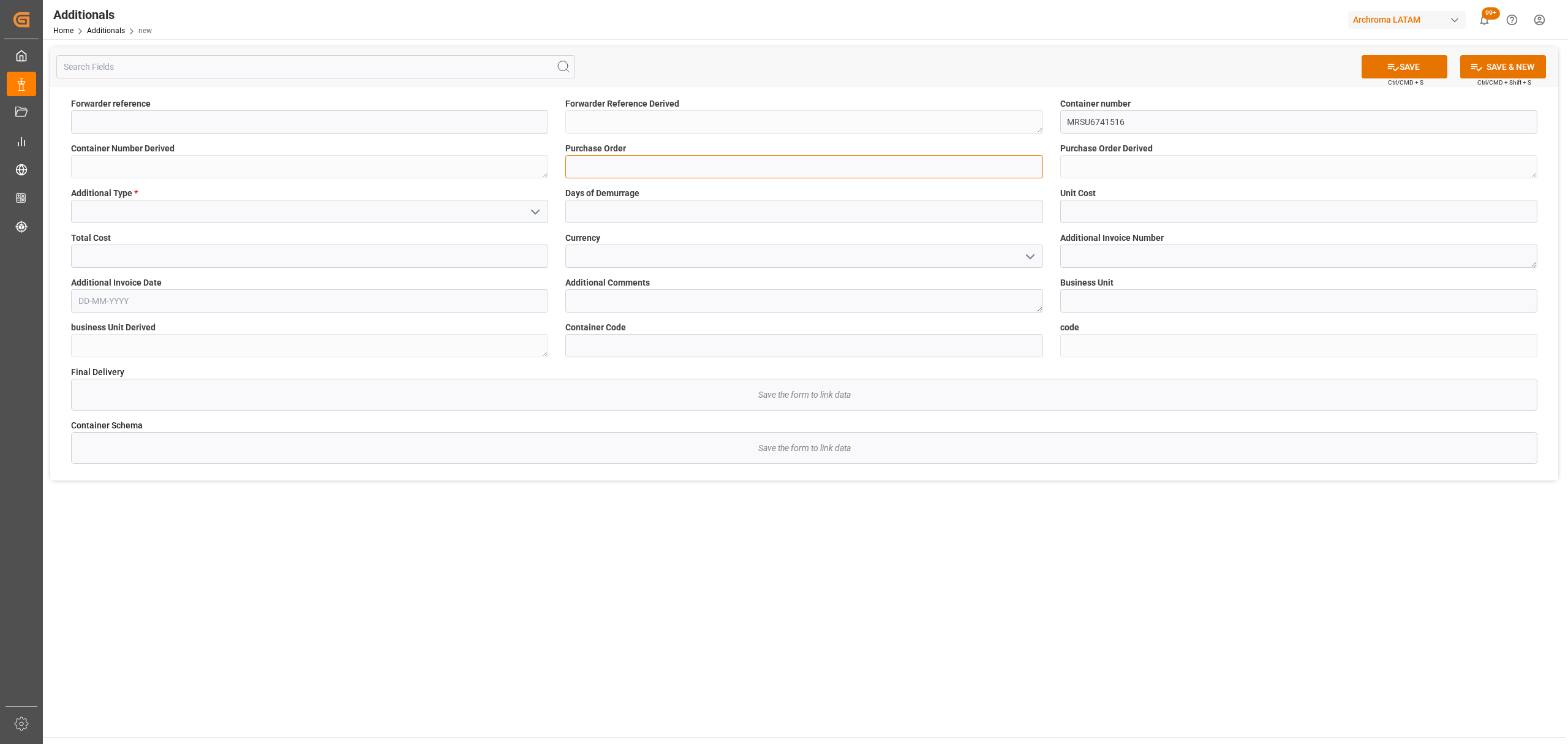
paste input "4504585126"
type input "4504585126"
click at [662, 219] on input "text" at bounding box center [804, 211] width 478 height 23
click at [520, 213] on input at bounding box center [310, 211] width 478 height 23
click at [537, 219] on button "open menu" at bounding box center [535, 212] width 18 height 19
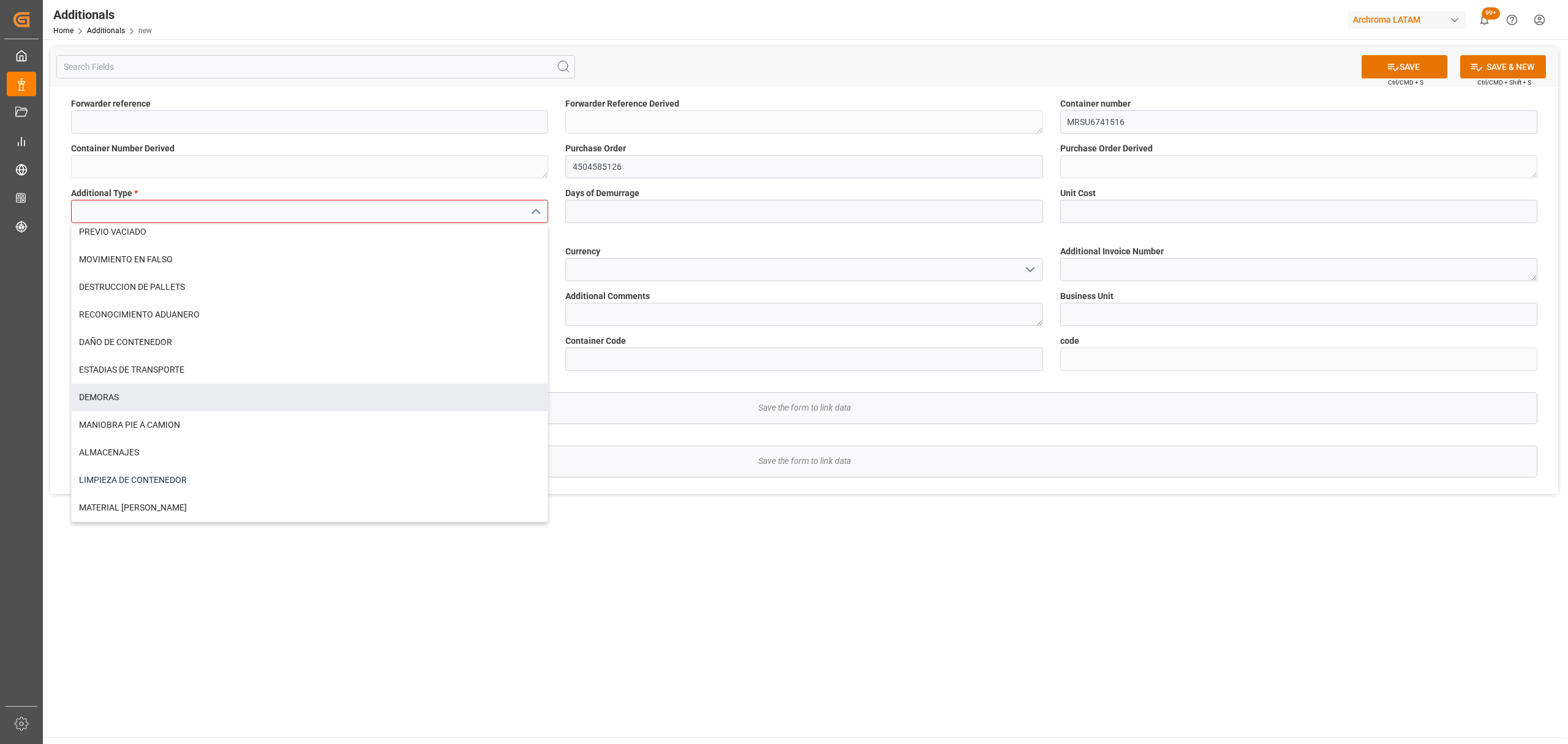
scroll to position [81, 0]
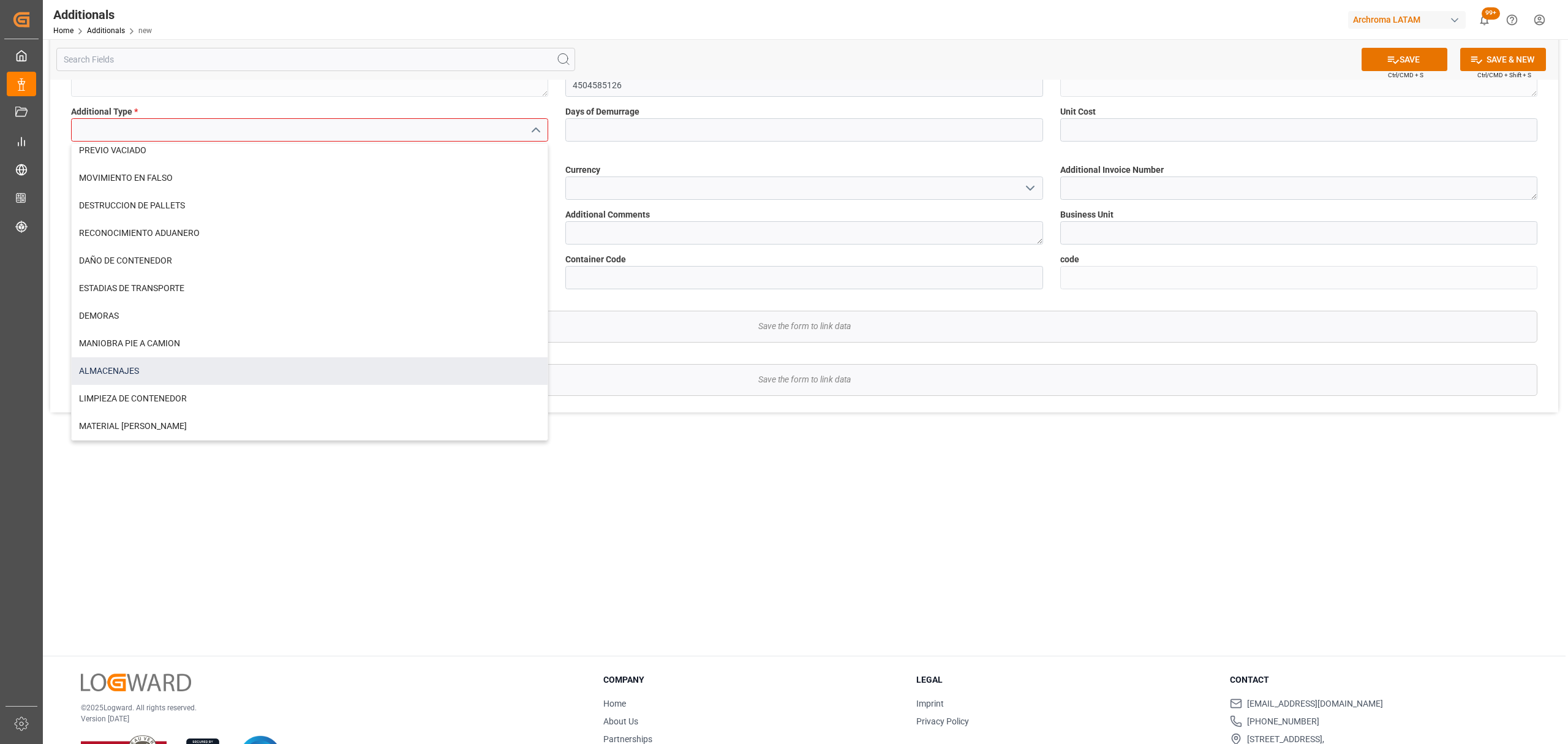
click at [157, 372] on div "ALMACENAJES" at bounding box center [310, 372] width 476 height 28
type input "ALMACENAJES"
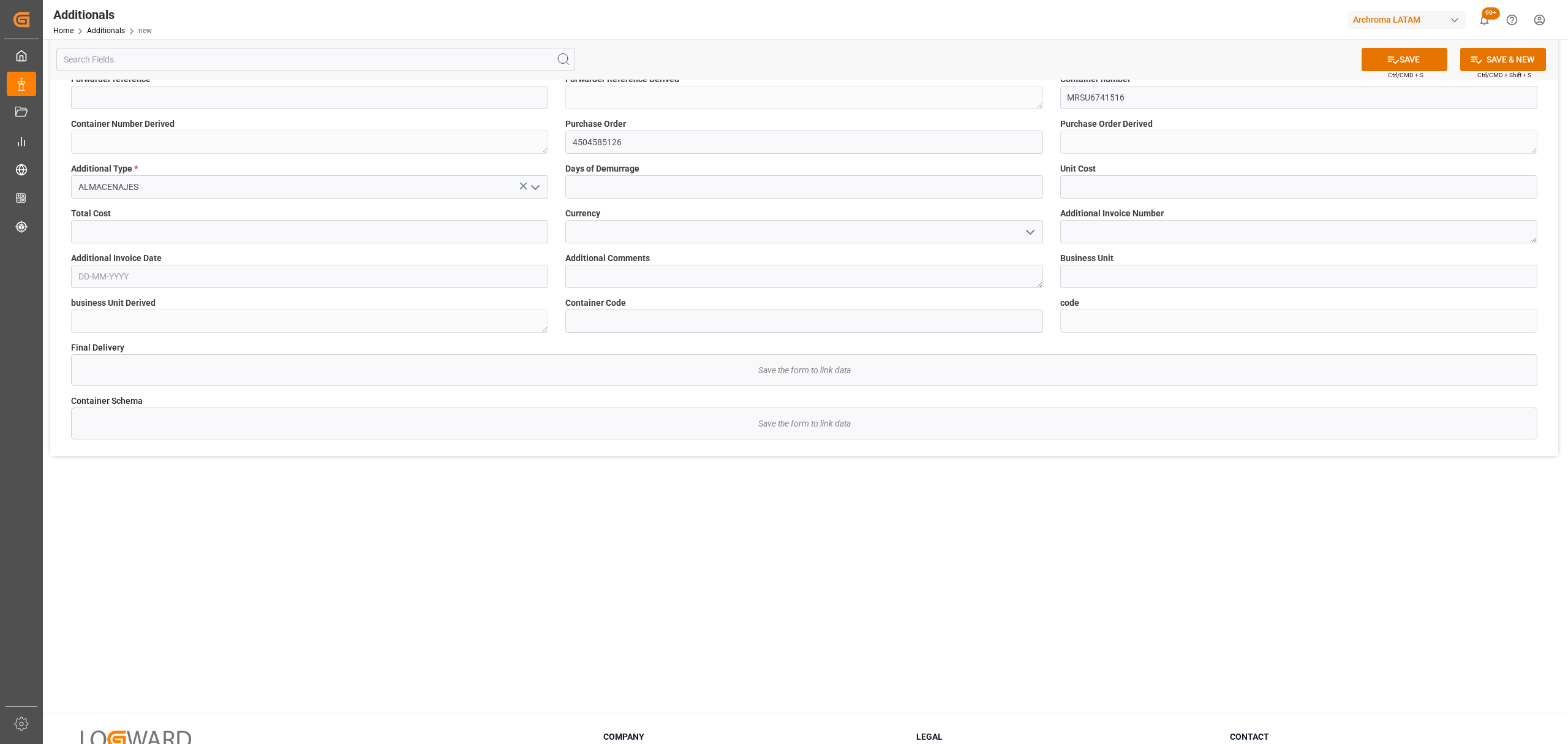
scroll to position [0, 0]
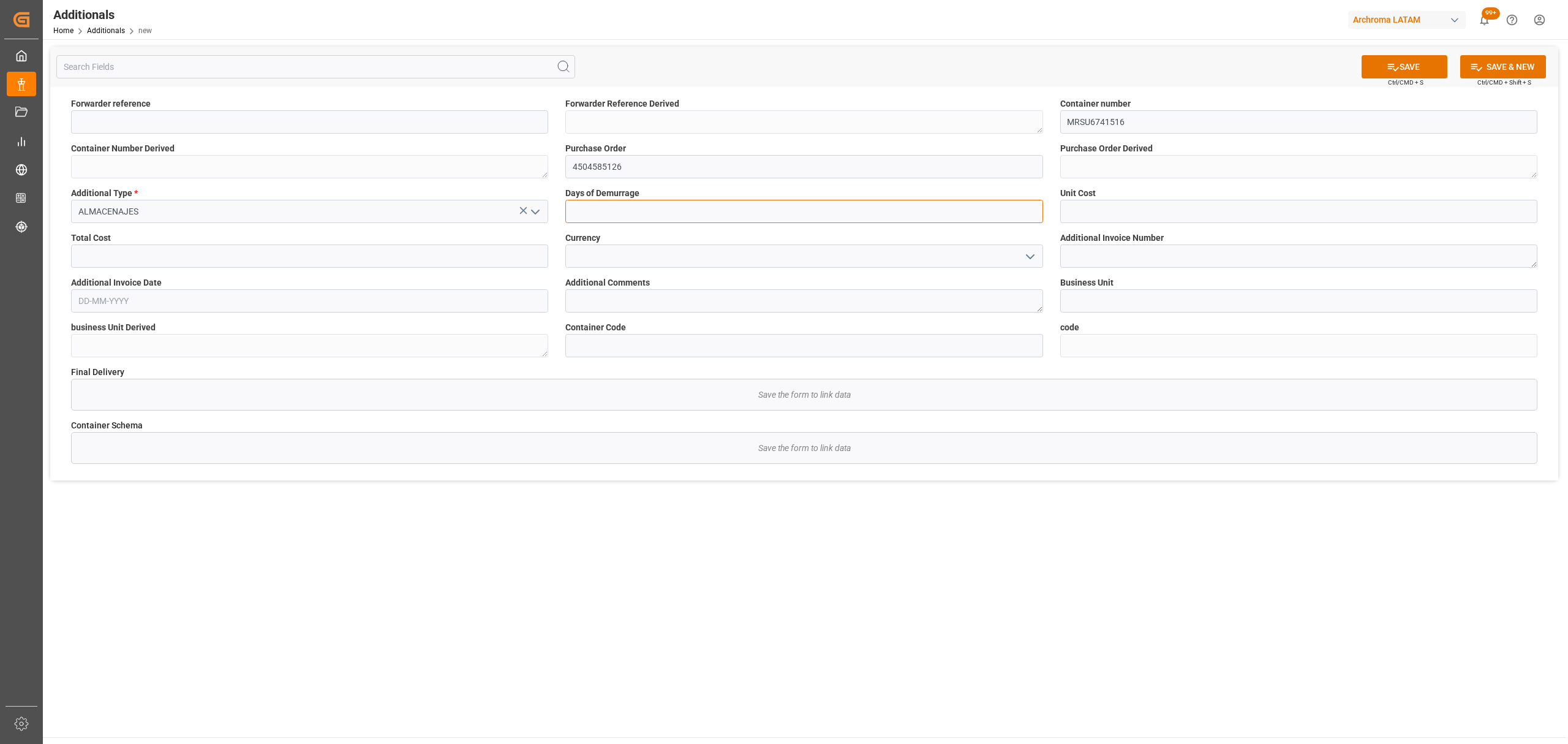
click at [677, 221] on input "text" at bounding box center [804, 211] width 478 height 23
type input "1"
click at [1111, 210] on input "text" at bounding box center [1299, 211] width 478 height 23
type input "4.2"
click at [1030, 261] on icon "open menu" at bounding box center [1030, 257] width 15 height 15
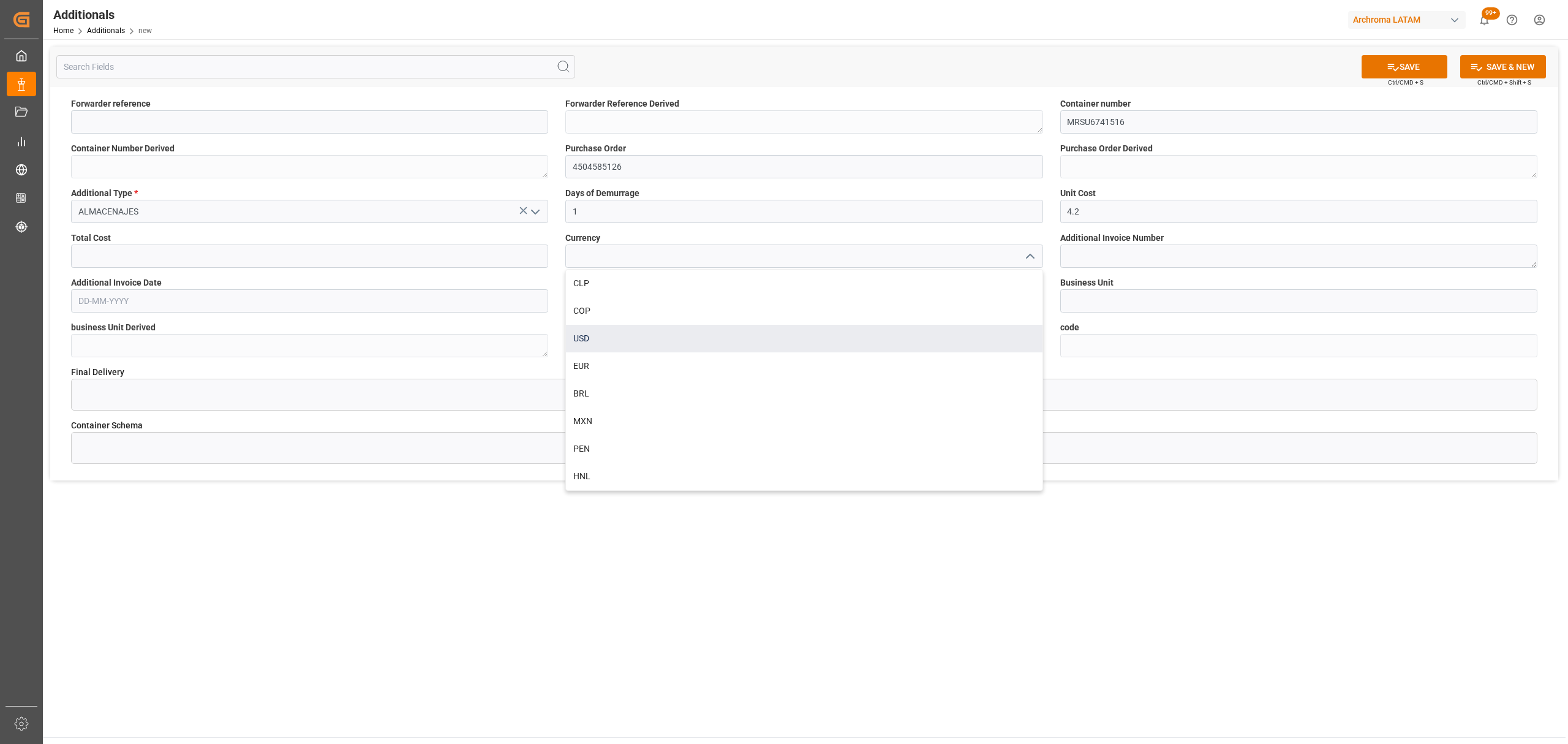
click at [664, 336] on div "USD" at bounding box center [804, 338] width 476 height 28
type input "USD"
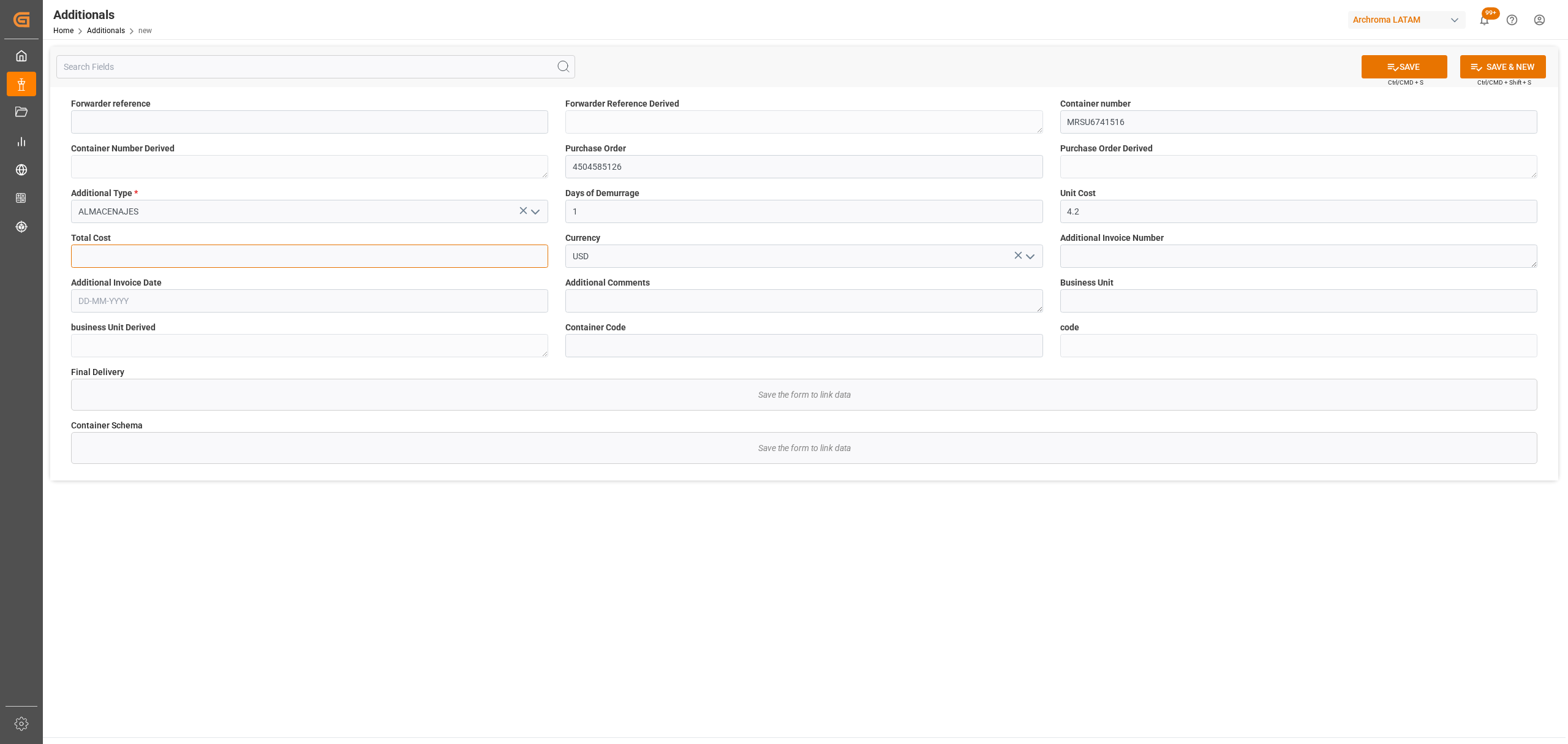
click at [439, 260] on input "text" at bounding box center [310, 256] width 478 height 23
type input "20.63"
click at [669, 289] on textarea at bounding box center [804, 300] width 478 height 23
type textarea "E"
click at [285, 287] on label "Additional Invoice Date" at bounding box center [310, 283] width 478 height 13
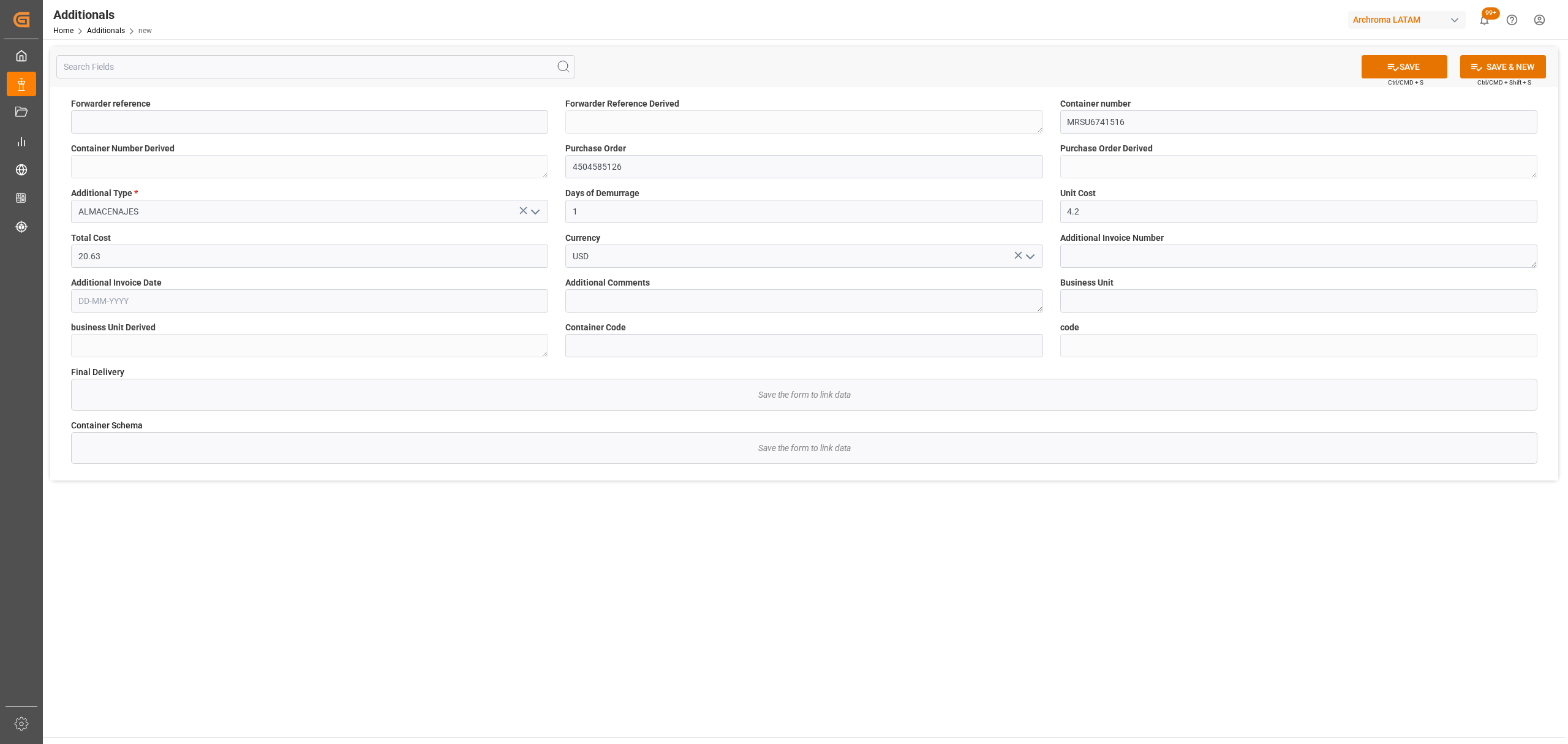
click at [270, 300] on input "text" at bounding box center [310, 300] width 478 height 23
click at [118, 298] on input "text" at bounding box center [310, 300] width 478 height 23
click at [1134, 251] on textarea at bounding box center [1299, 256] width 478 height 23
paste textarea "FESP6898830"
type textarea "FESP6898830"
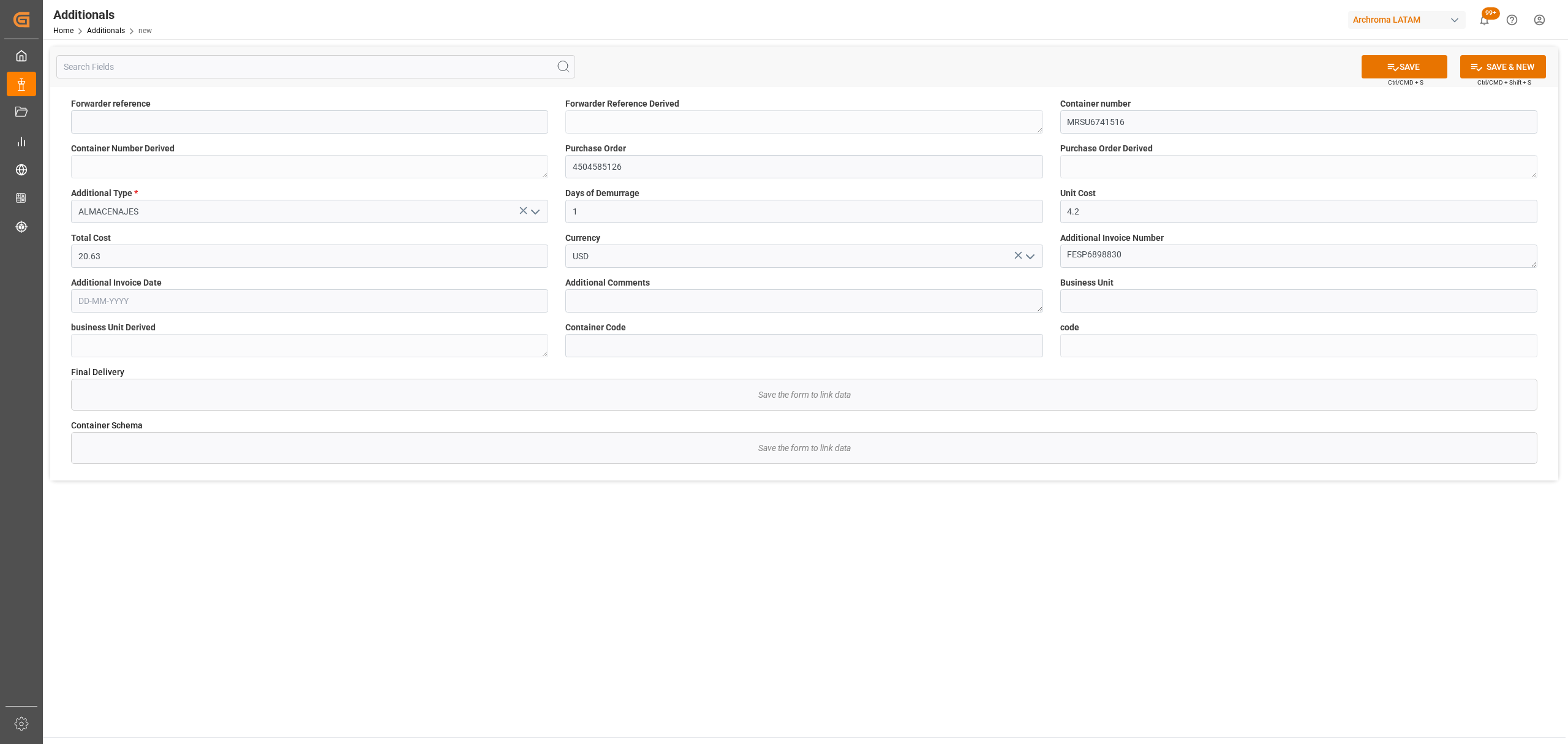
click at [1124, 285] on label "Business Unit" at bounding box center [1299, 283] width 478 height 13
click at [1124, 299] on input at bounding box center [1299, 300] width 478 height 23
type input "TEXTIL"
click at [716, 305] on textarea "E" at bounding box center [804, 300] width 478 height 23
type textarea "CORRESPONDE ALMACENAJES EN PUERTO"
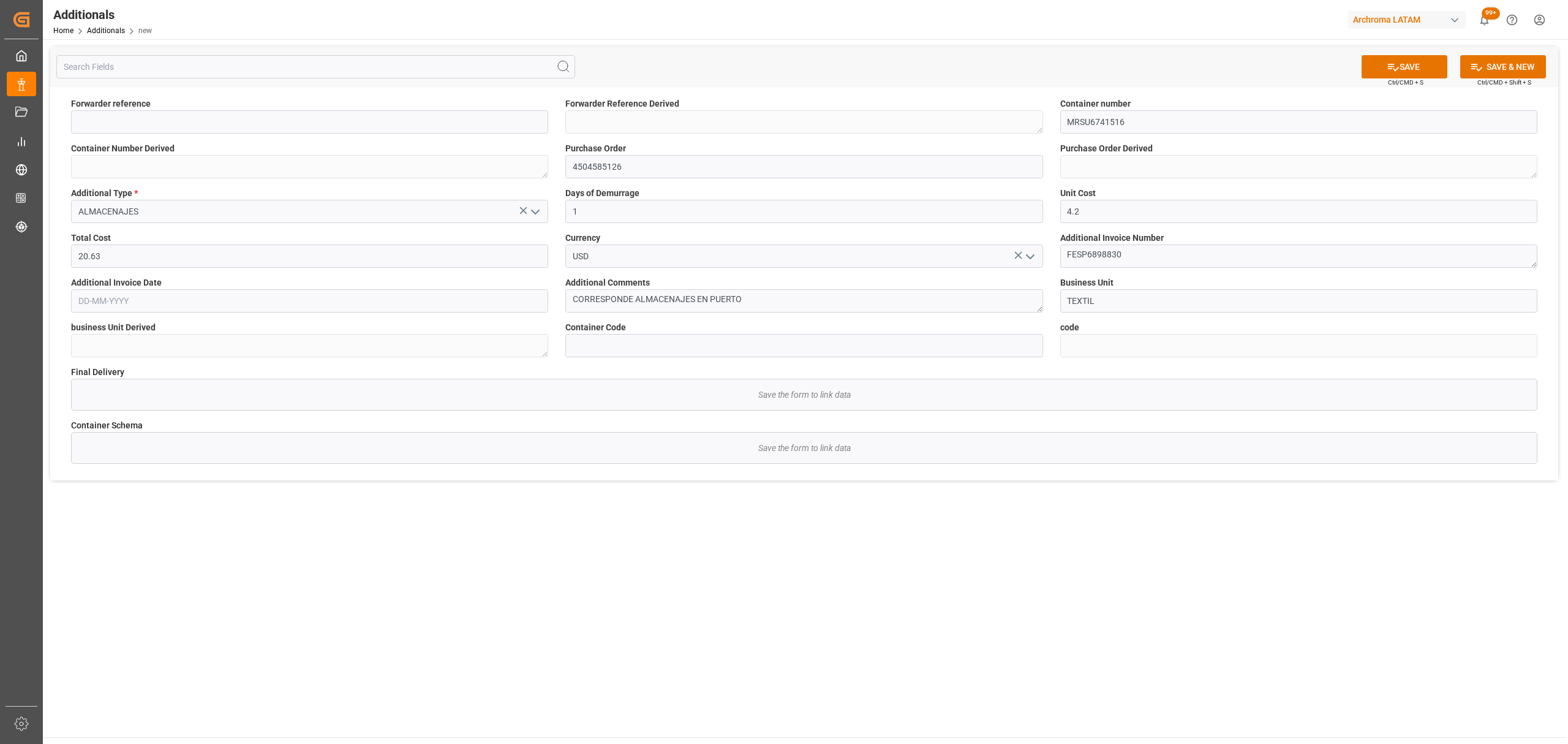
click at [251, 311] on input "text" at bounding box center [310, 300] width 478 height 23
click at [101, 375] on div "28 29 30 31 1 2 3" at bounding box center [159, 375] width 167 height 24
click at [81, 324] on div "August 2025" at bounding box center [159, 330] width 174 height 12
click at [83, 334] on div "August 2025" at bounding box center [159, 330] width 174 height 12
click at [84, 332] on button "Previous Month" at bounding box center [81, 329] width 7 height 7
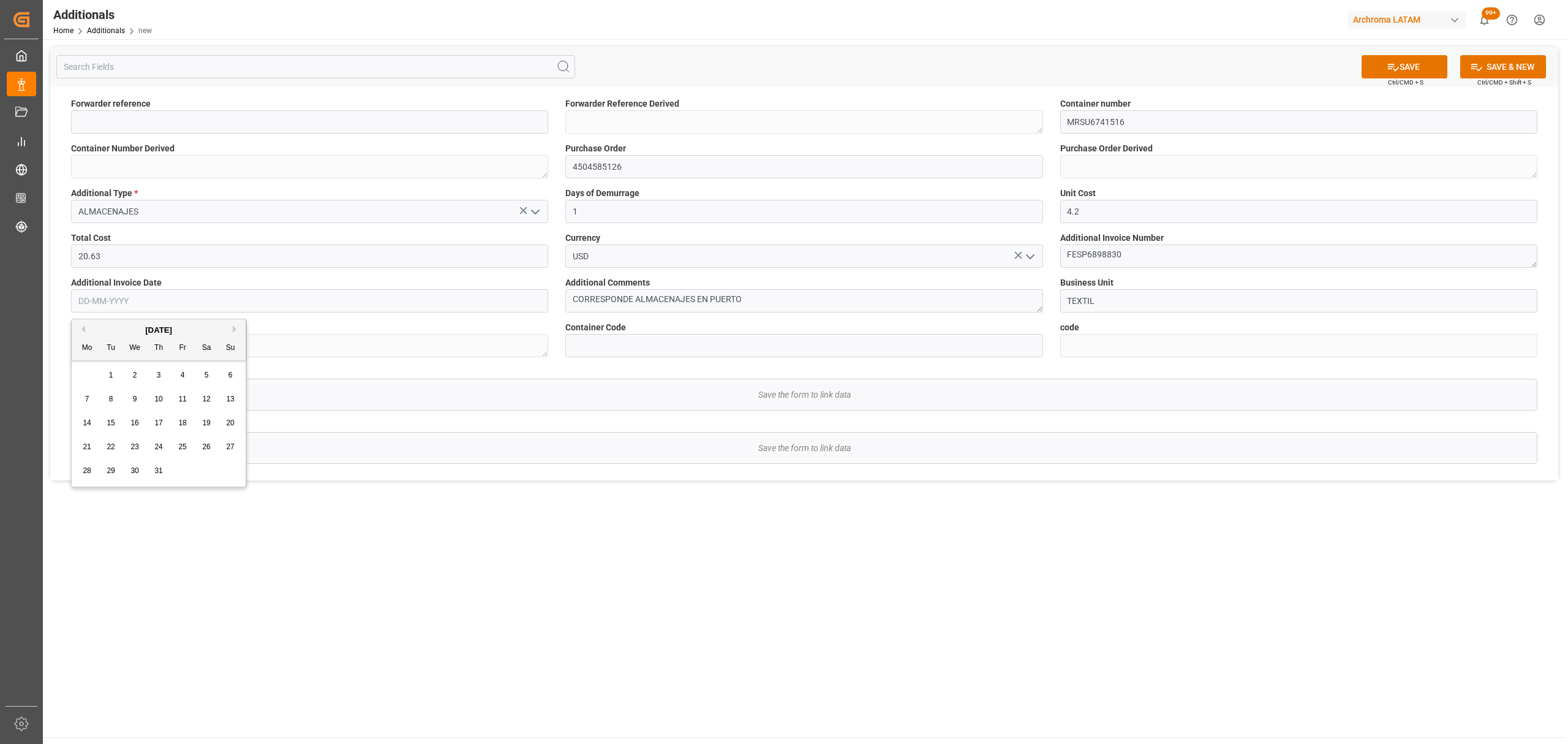
click at [85, 332] on div "July 2025" at bounding box center [159, 330] width 174 height 12
click at [82, 330] on button "Previous Month" at bounding box center [81, 329] width 7 height 7
click at [157, 424] on span "12" at bounding box center [158, 422] width 8 height 8
click at [183, 309] on input "12-06-2025" at bounding box center [310, 300] width 478 height 23
click at [83, 332] on button "Previous Month" at bounding box center [81, 329] width 7 height 7
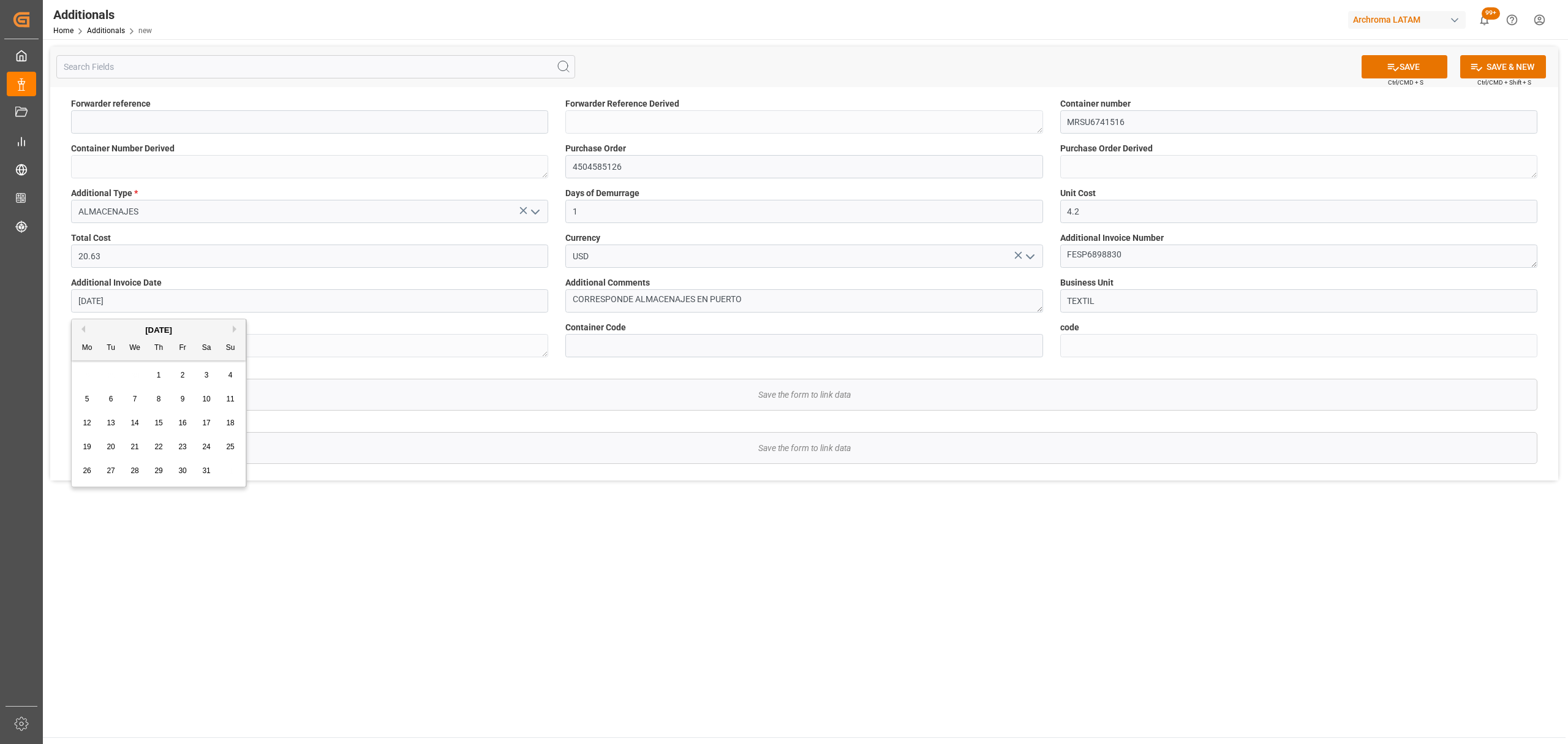
click at [91, 424] on div "12" at bounding box center [87, 423] width 16 height 15
type input "12-05-2025"
click at [650, 350] on input at bounding box center [804, 345] width 478 height 23
paste input "e68e08e7a1b6"
type input "e68e08e7a1b6"
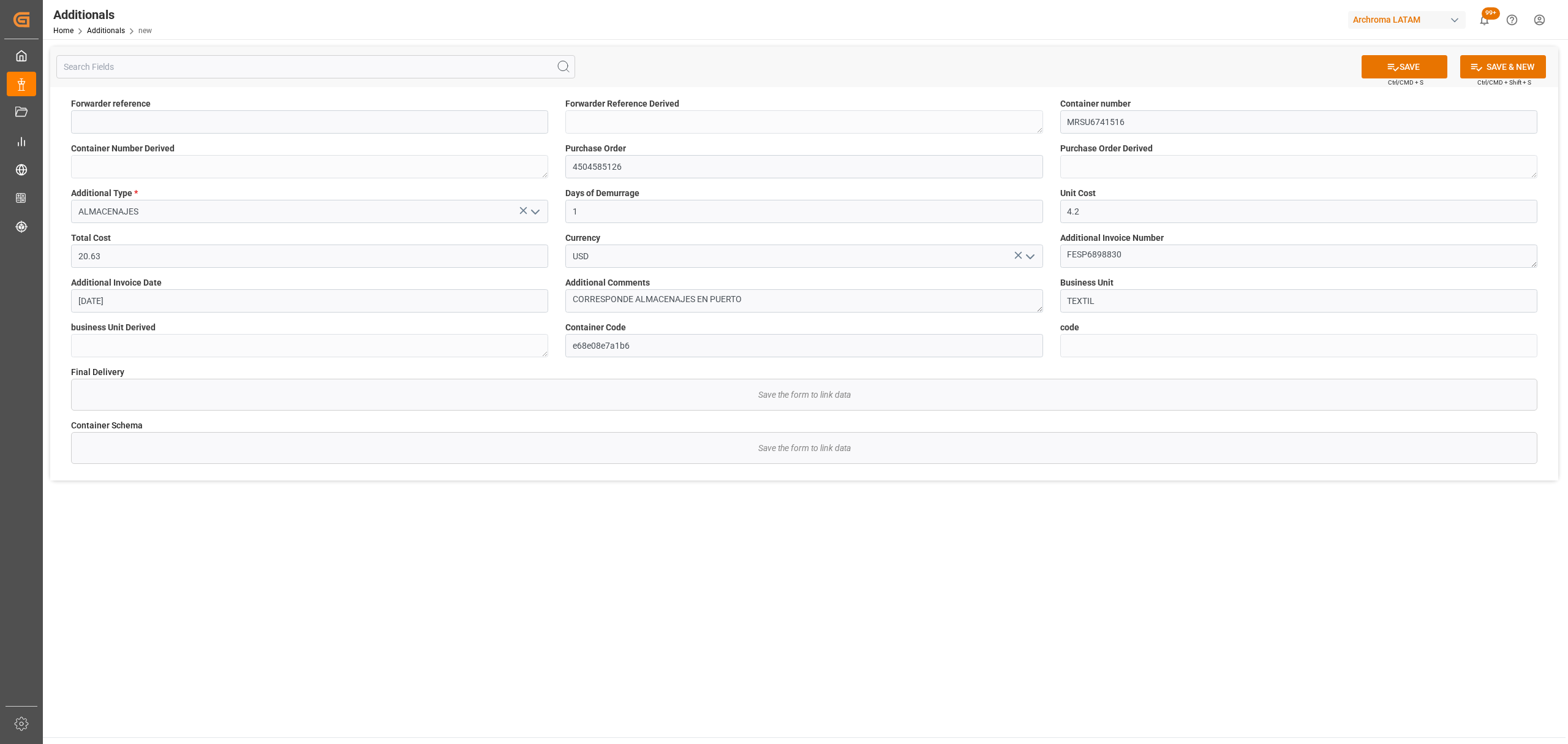
click at [1395, 78] on span "Ctrl/CMD + S" at bounding box center [1405, 82] width 35 height 9
click at [1395, 67] on icon at bounding box center [1393, 67] width 13 height 13
type input "210200409525"
type textarea "210200409525"
type textarea "MRSU6741516"
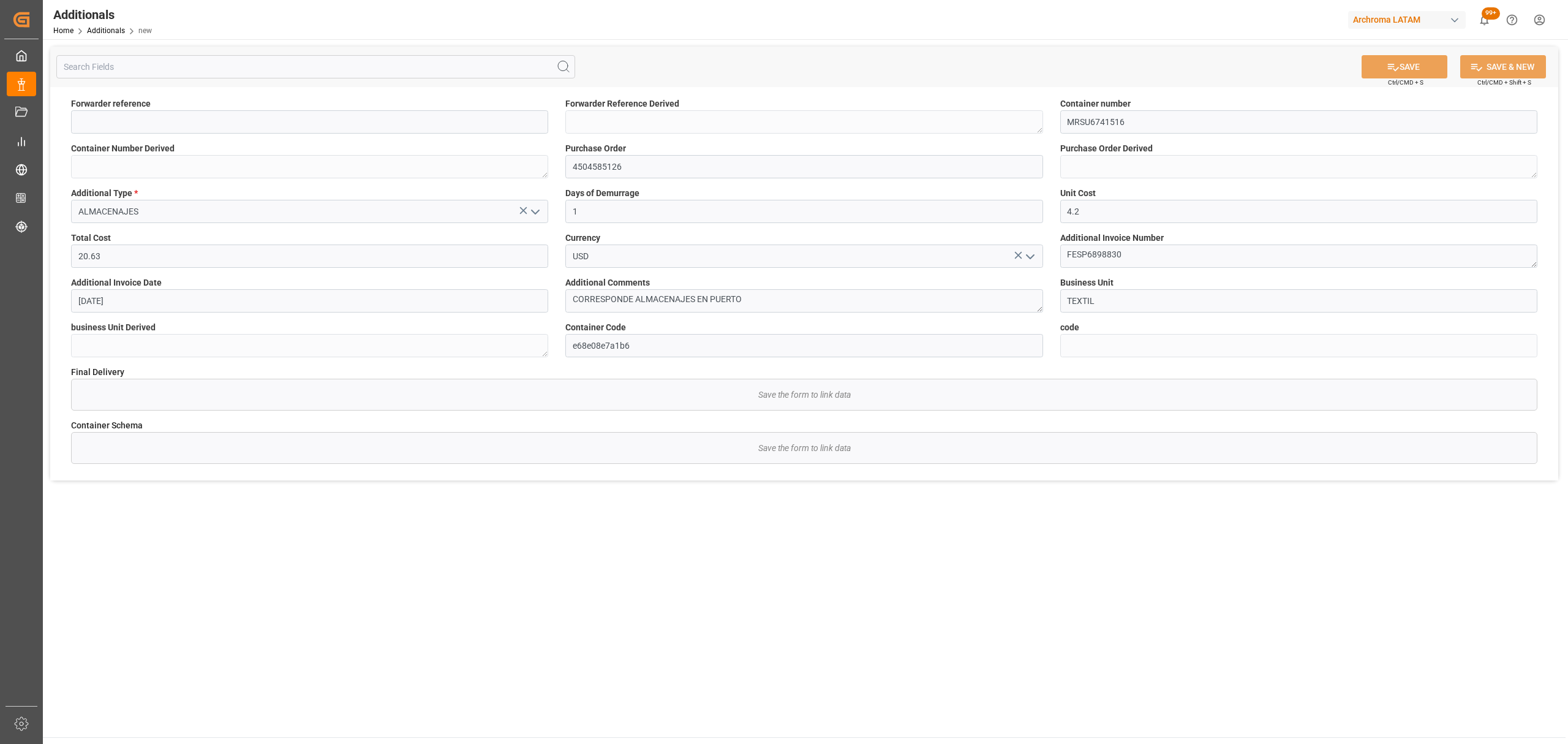
type textarea "4504585126"
type textarea "TEXTIL"
type input "a4f9ad99f71f"
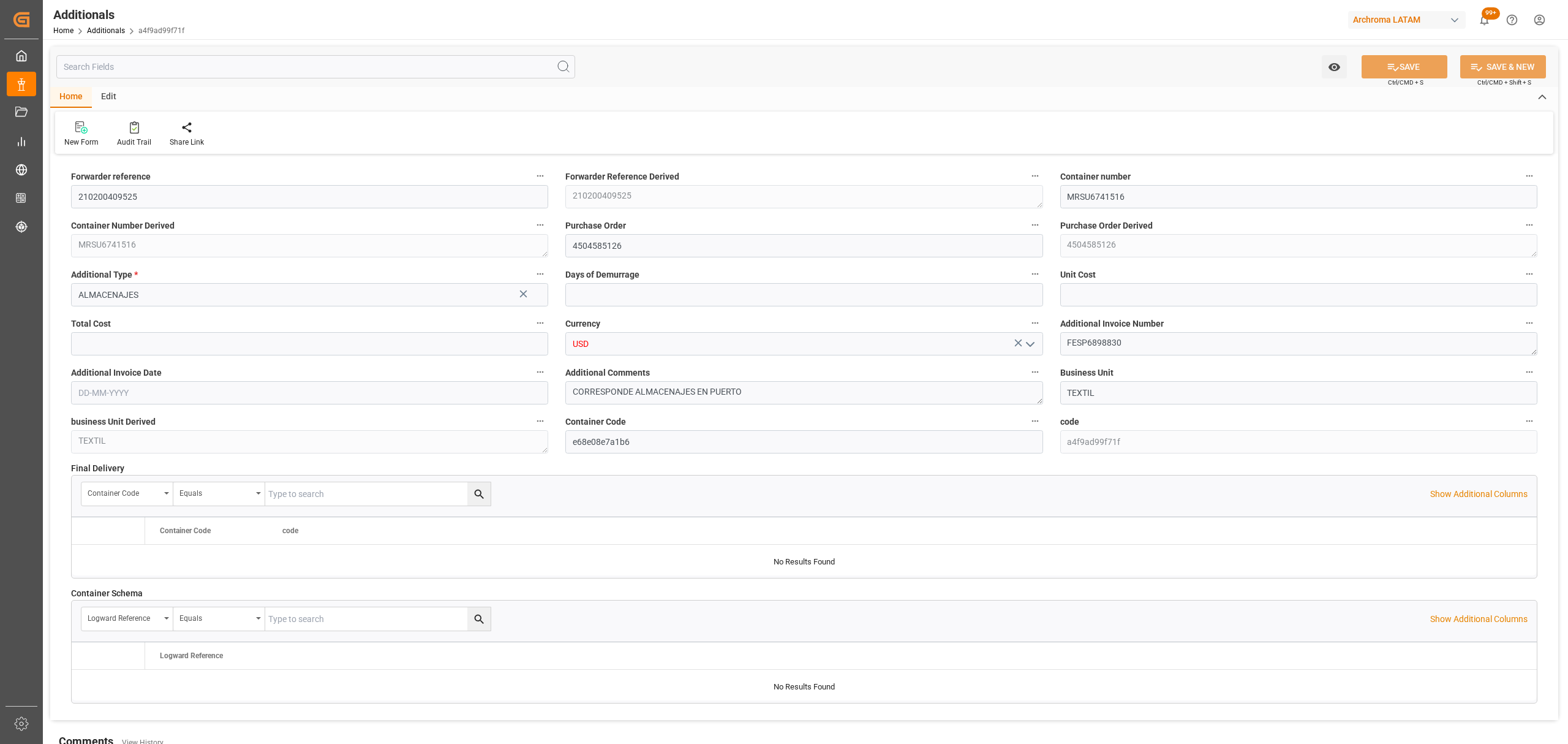
type input "1"
type input "4.2"
type input "20.63"
type input "[DATE]"
click at [94, 138] on div "New Form" at bounding box center [81, 142] width 34 height 11
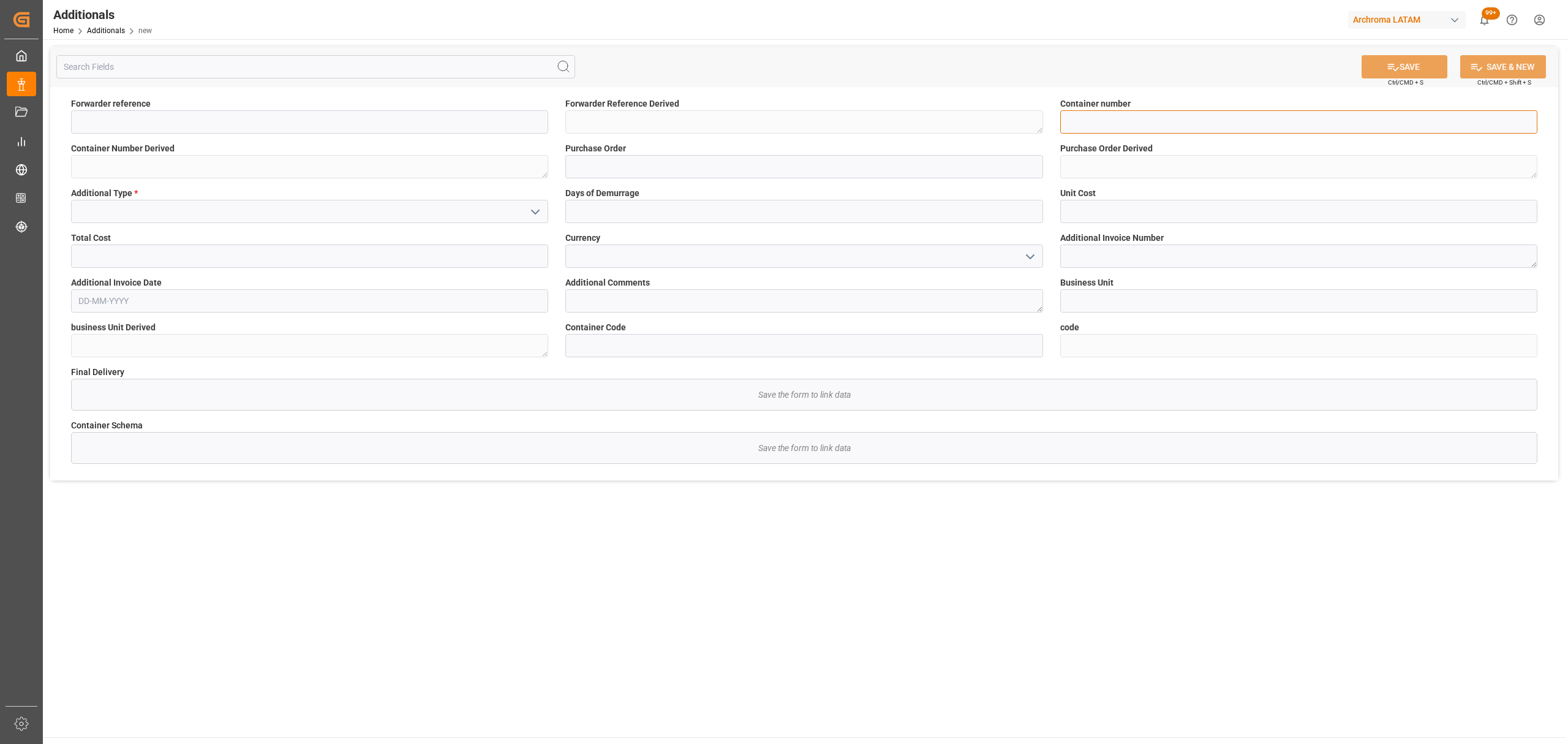
click at [1139, 125] on input at bounding box center [1299, 121] width 478 height 23
paste input "MRSU6741516"
type input "MRSU6741516"
click at [632, 175] on input at bounding box center [804, 166] width 478 height 23
paste input "4504585126"
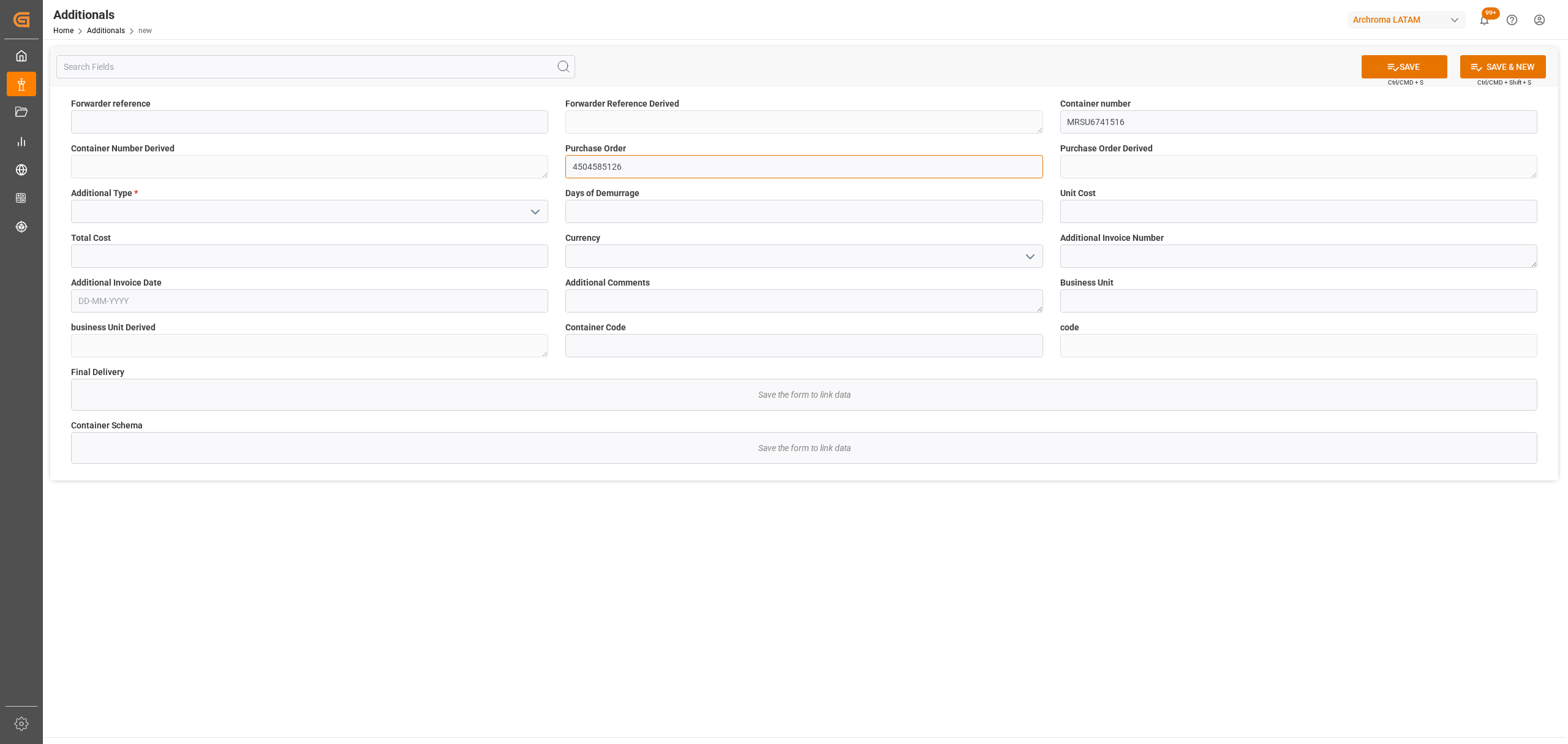
type input "4504585126"
click at [1074, 204] on input "text" at bounding box center [1299, 211] width 478 height 23
type input "4.076"
click at [1091, 232] on span "Additional Invoice Number" at bounding box center [1112, 238] width 103 height 13
click at [1097, 257] on textarea at bounding box center [1299, 256] width 478 height 23
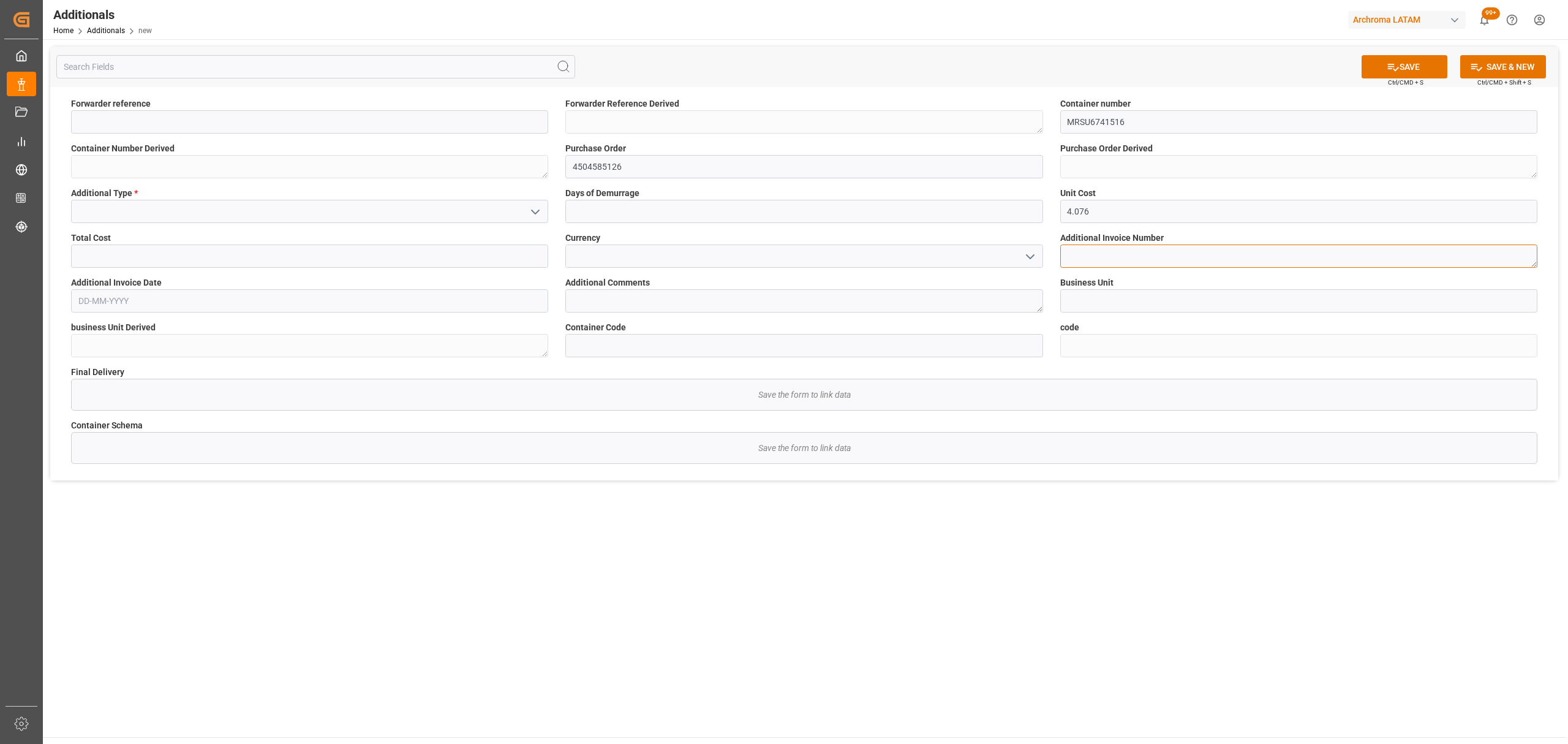
click at [1081, 260] on textarea at bounding box center [1299, 256] width 478 height 23
paste textarea "FESP6950316"
type textarea "FESP6950316"
drag, startPoint x: 677, startPoint y: 258, endPoint x: 746, endPoint y: 253, distance: 69.2
click at [677, 259] on input at bounding box center [804, 256] width 478 height 23
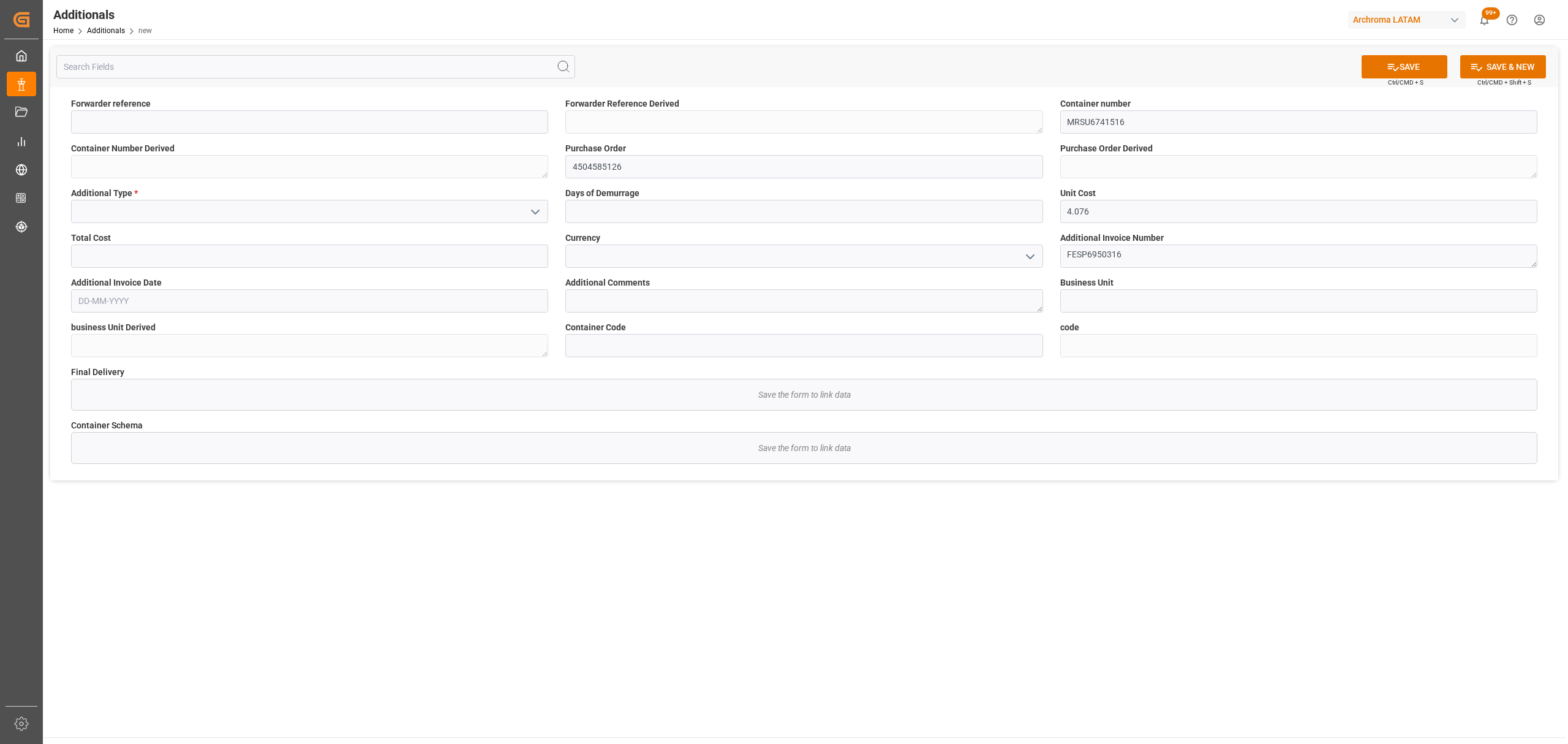
click at [1032, 261] on icon "open menu" at bounding box center [1030, 257] width 15 height 15
click at [732, 314] on div "COP" at bounding box center [804, 311] width 476 height 28
click at [361, 253] on input "text" at bounding box center [310, 256] width 478 height 23
click at [1030, 255] on icon "open menu" at bounding box center [1030, 257] width 15 height 15
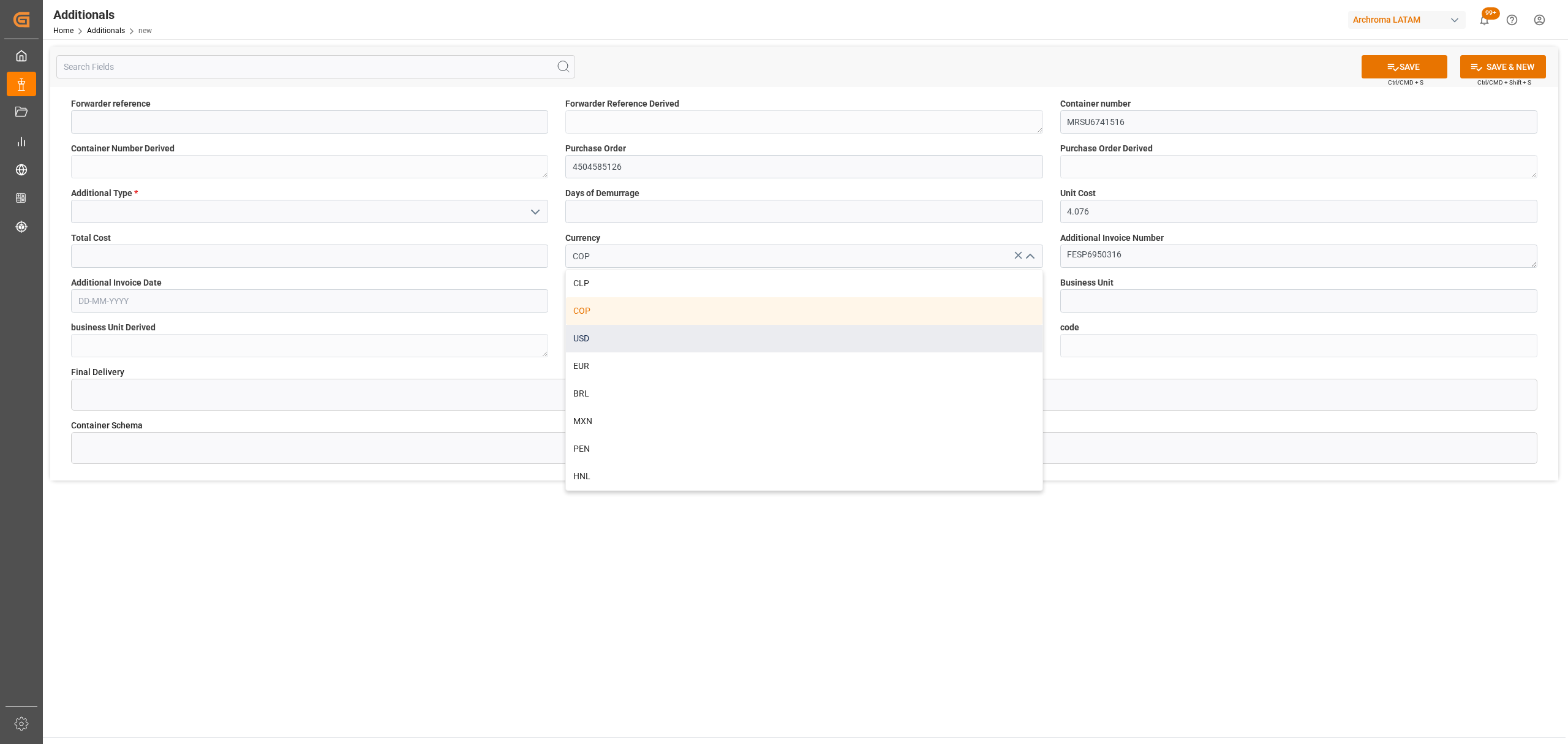
click at [707, 338] on div "USD" at bounding box center [804, 338] width 476 height 28
type input "USD"
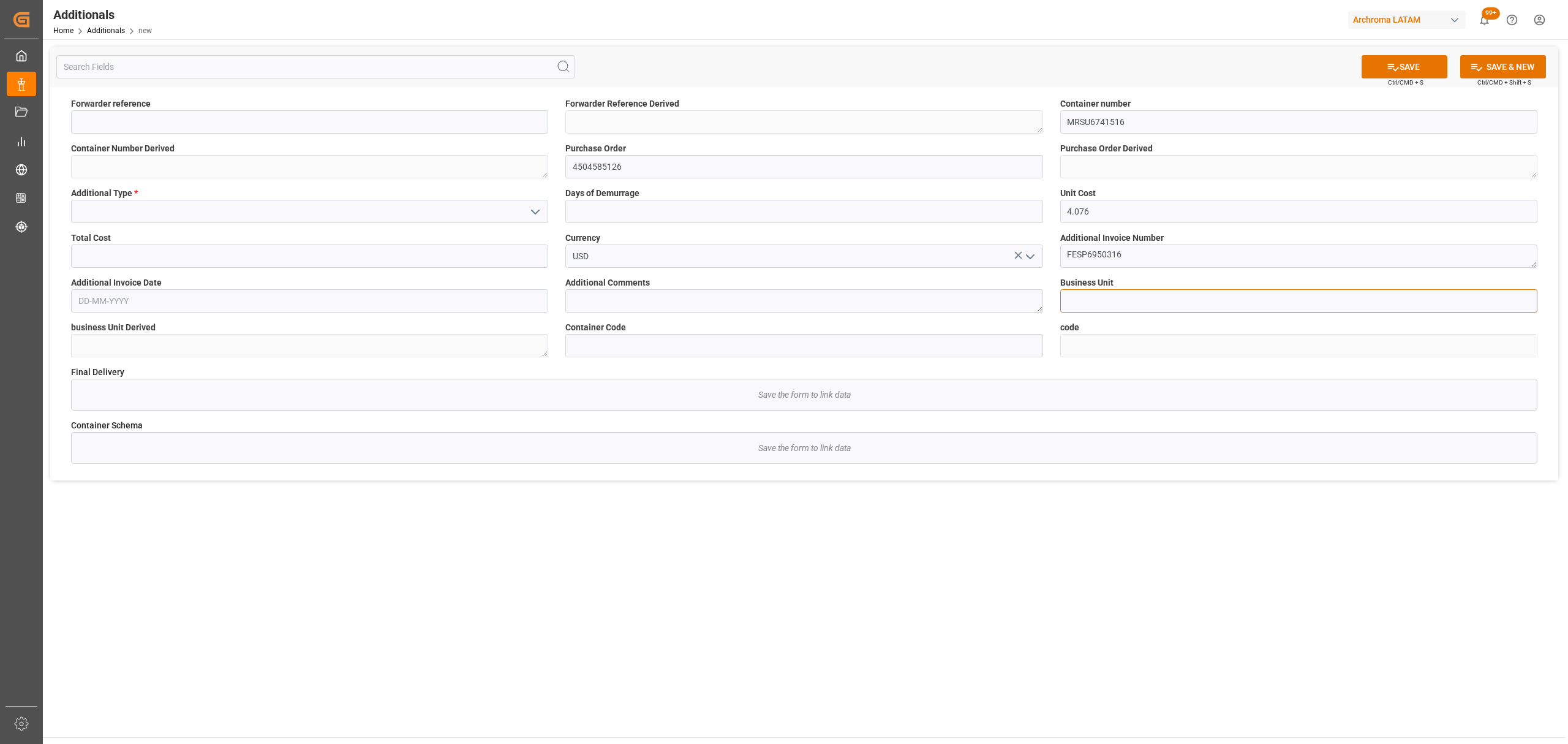
click at [1088, 293] on input at bounding box center [1299, 300] width 478 height 23
type input "TEXTIL"
click at [245, 287] on label "Additional Invoice Date" at bounding box center [310, 283] width 478 height 13
click at [236, 301] on input "text" at bounding box center [310, 300] width 478 height 23
click at [81, 331] on button "Previous Month" at bounding box center [81, 329] width 7 height 7
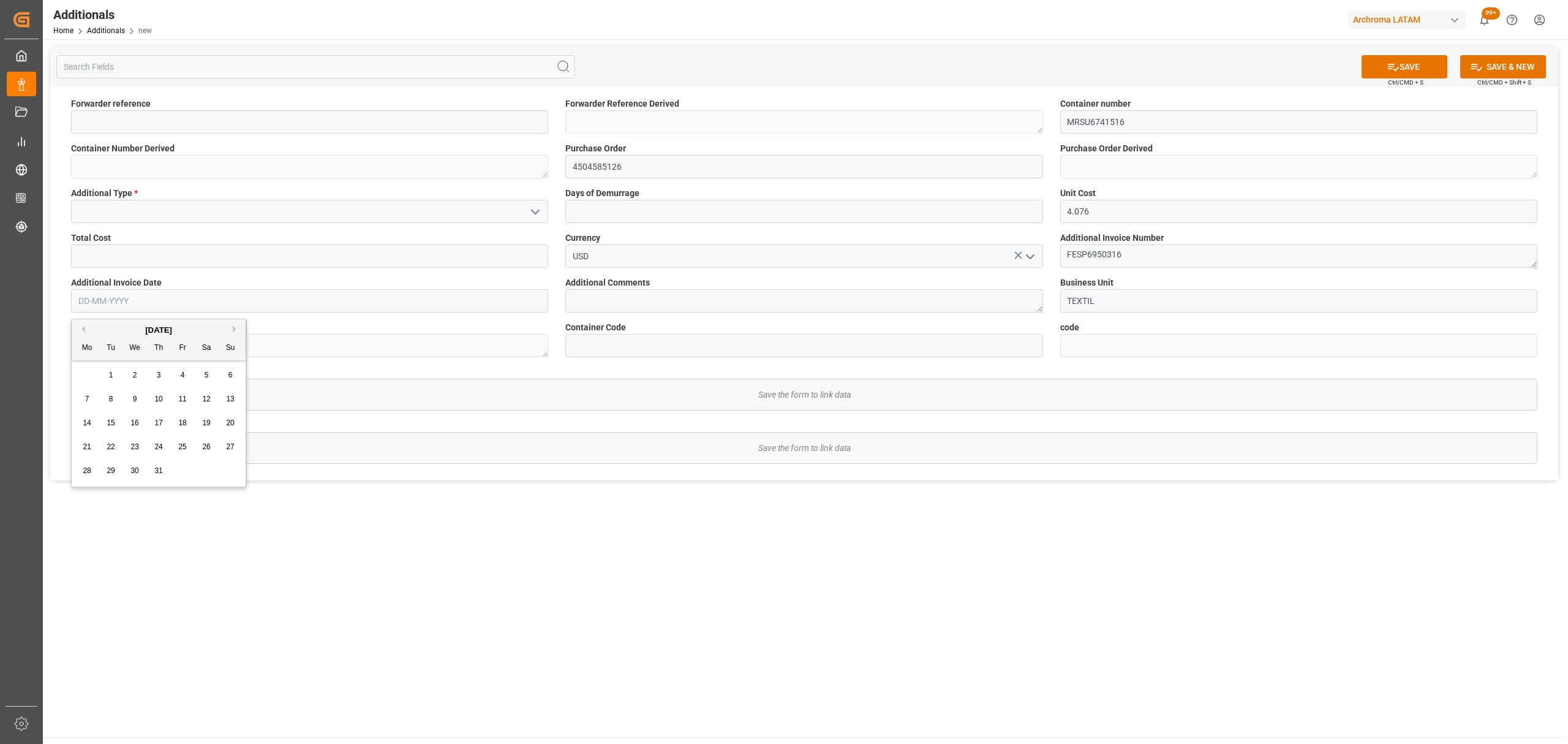
click at [81, 331] on button "Previous Month" at bounding box center [81, 329] width 7 height 7
click at [157, 444] on span "19" at bounding box center [158, 446] width 8 height 8
type input "19-06-2025"
click at [665, 303] on textarea at bounding box center [804, 300] width 478 height 23
type textarea "CORRESPONDE ALMACENAJESEN PUERTO"
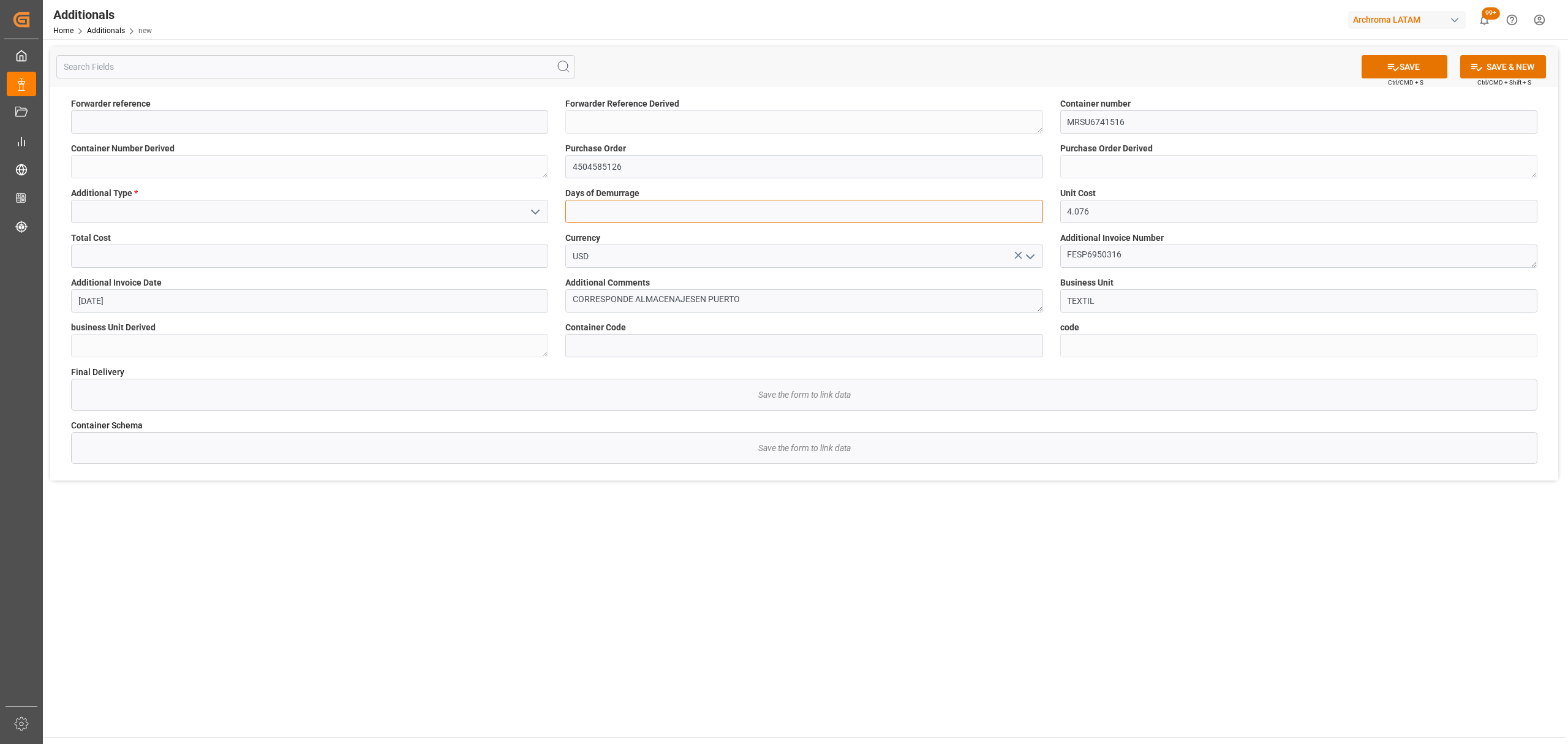
click at [650, 213] on input "text" at bounding box center [804, 211] width 478 height 23
type input "1"
type input "15"
click at [529, 209] on icon "open menu" at bounding box center [536, 212] width 15 height 15
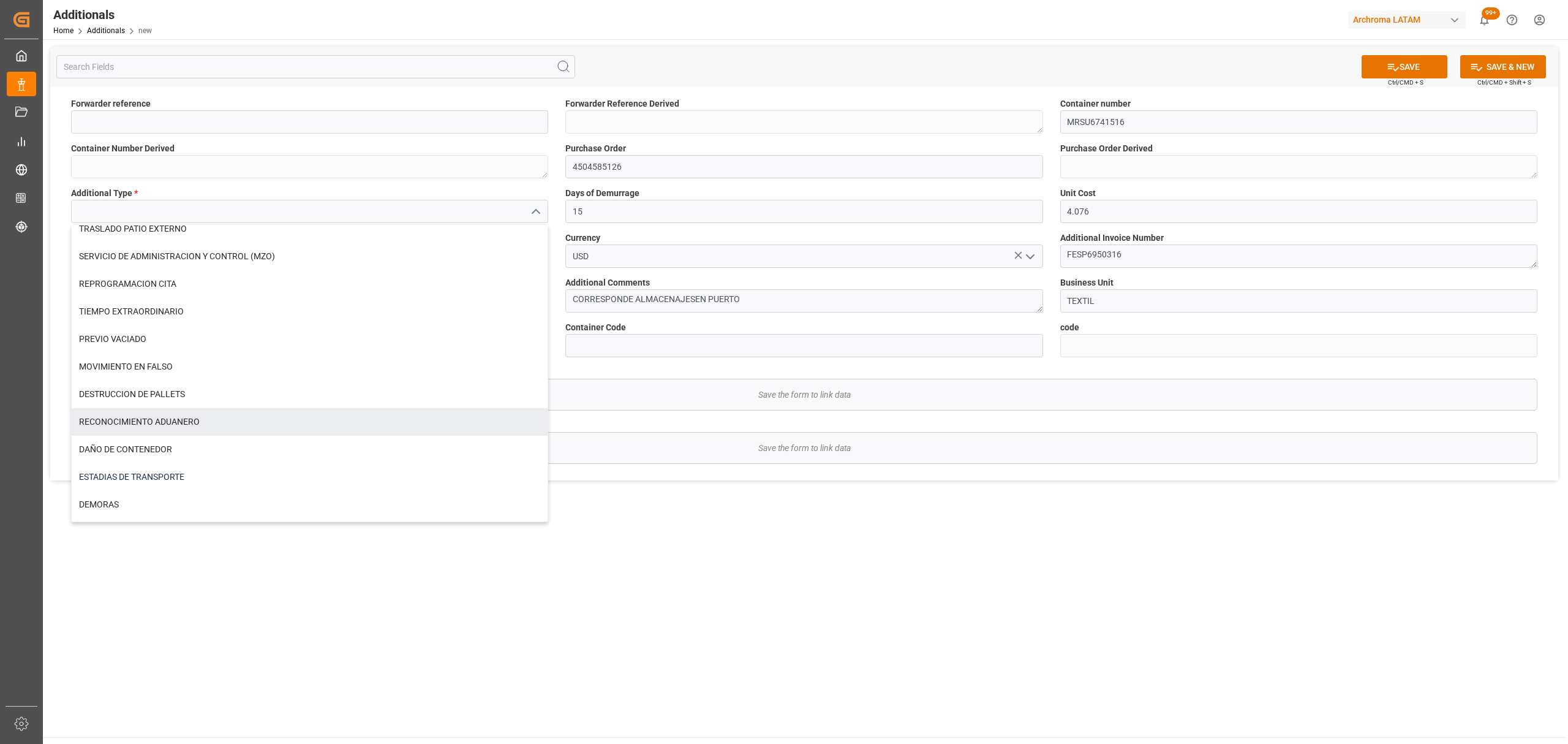
scroll to position [503, 0]
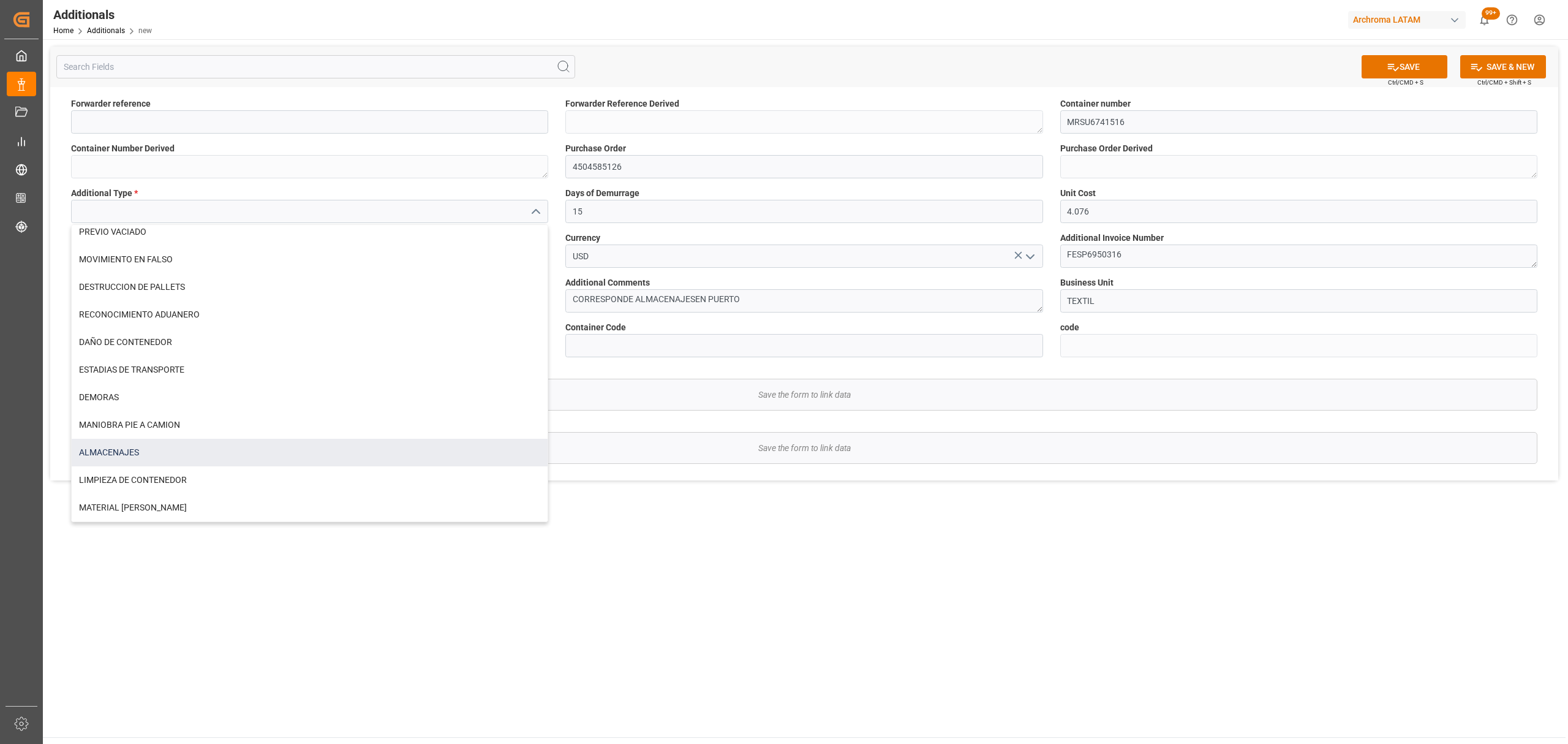
click at [152, 447] on div "ALMACENAJES" at bounding box center [310, 453] width 476 height 28
type input "ALMACENAJES"
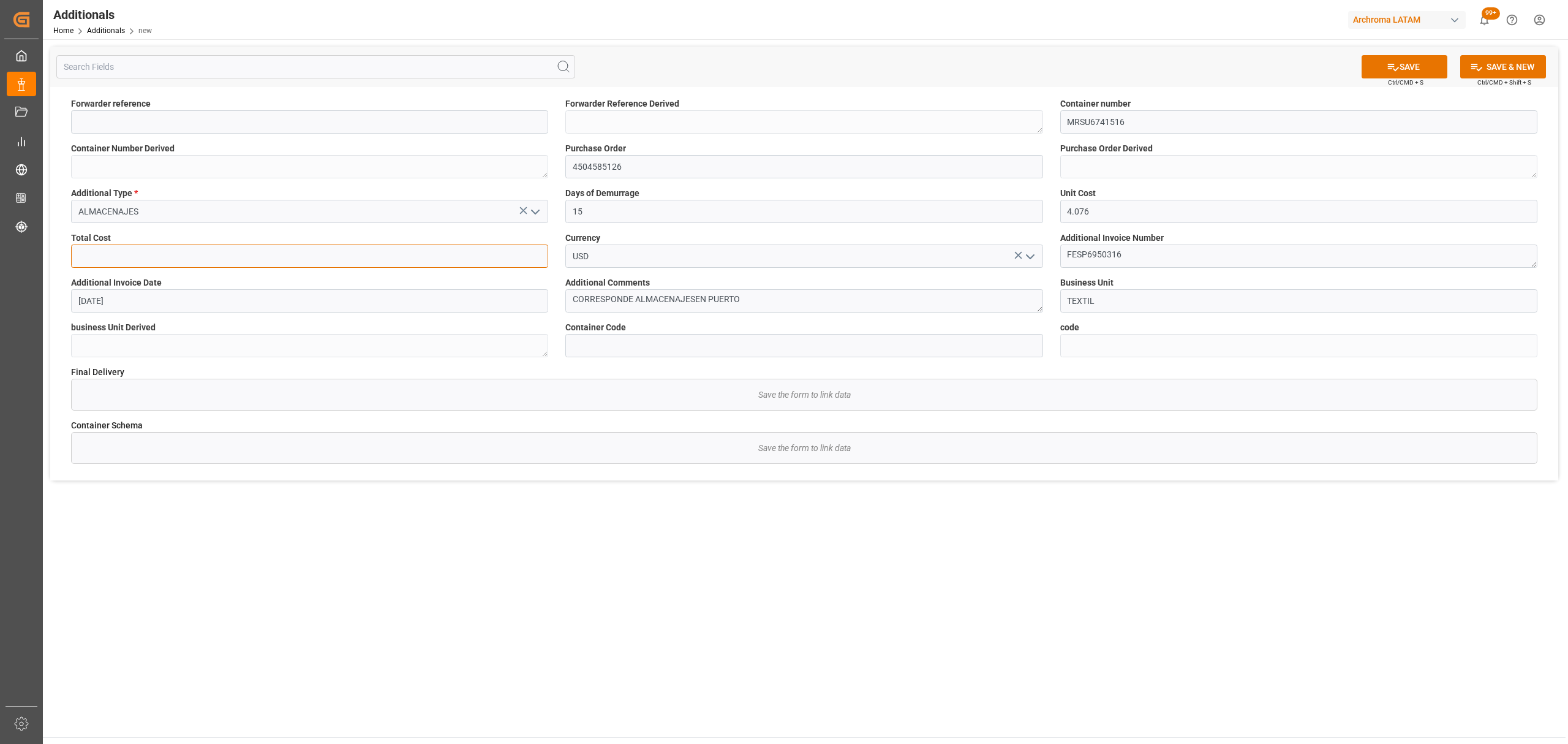
click at [292, 251] on input "text" at bounding box center [310, 256] width 478 height 23
type input "72.26"
click at [698, 349] on input at bounding box center [804, 345] width 478 height 23
paste input "e68e08e7a1b6"
type input "e68e08e7a1b6"
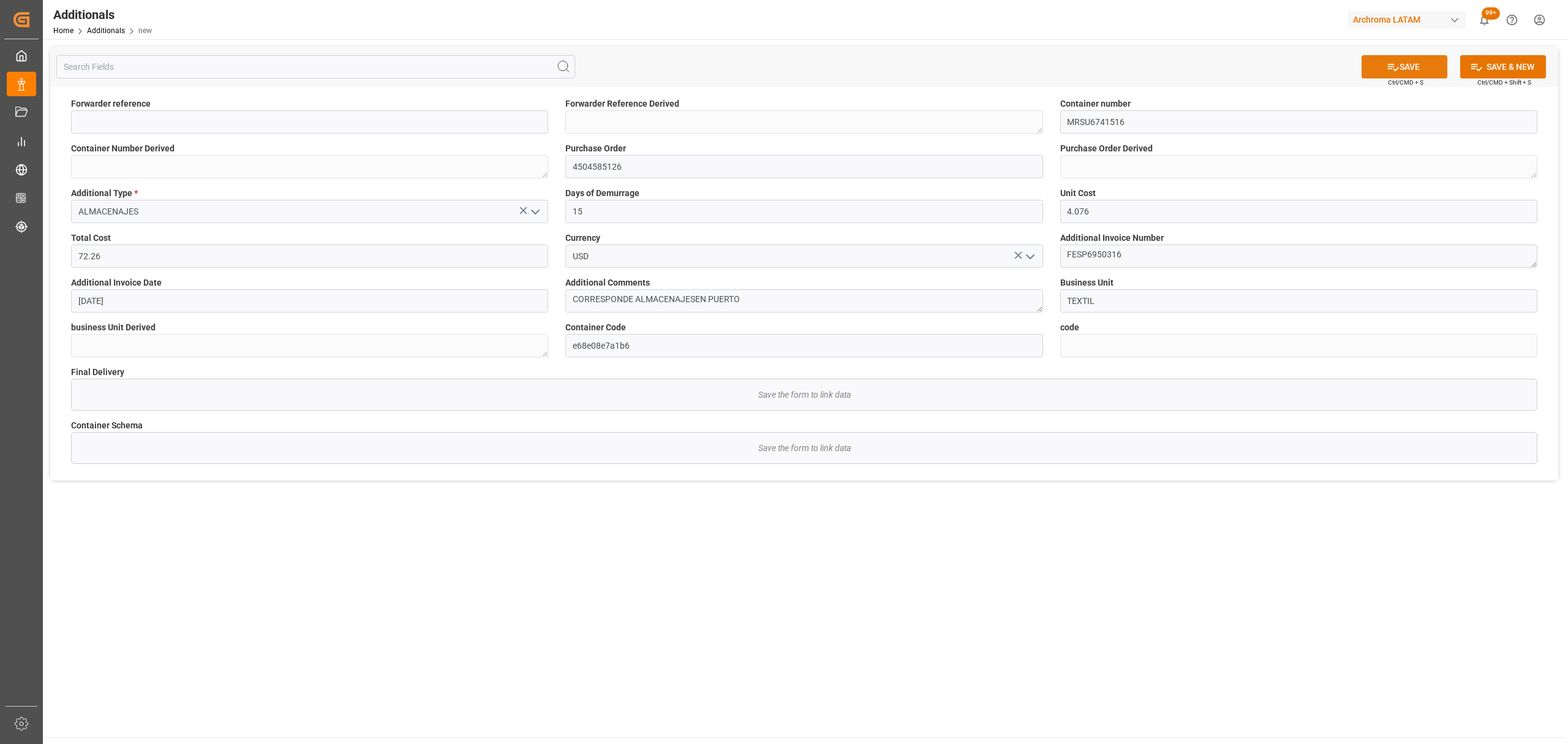
click at [1383, 65] on button "SAVE" at bounding box center [1404, 67] width 86 height 23
type input "210200409525"
type textarea "210200409525"
type textarea "MRSU6741516"
type textarea "4504585126"
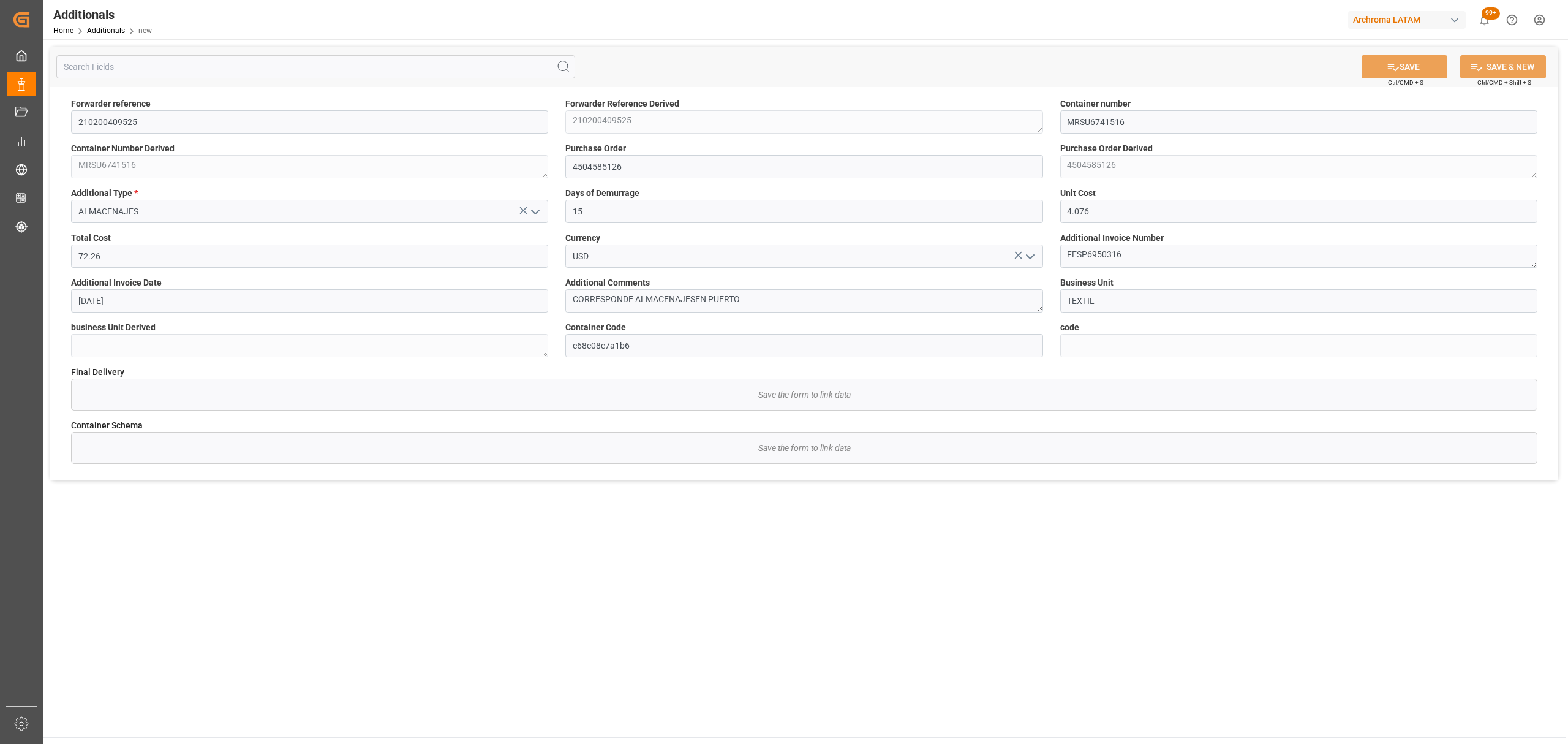
type textarea "TEXTIL"
type input "c1fea3c5b8bf"
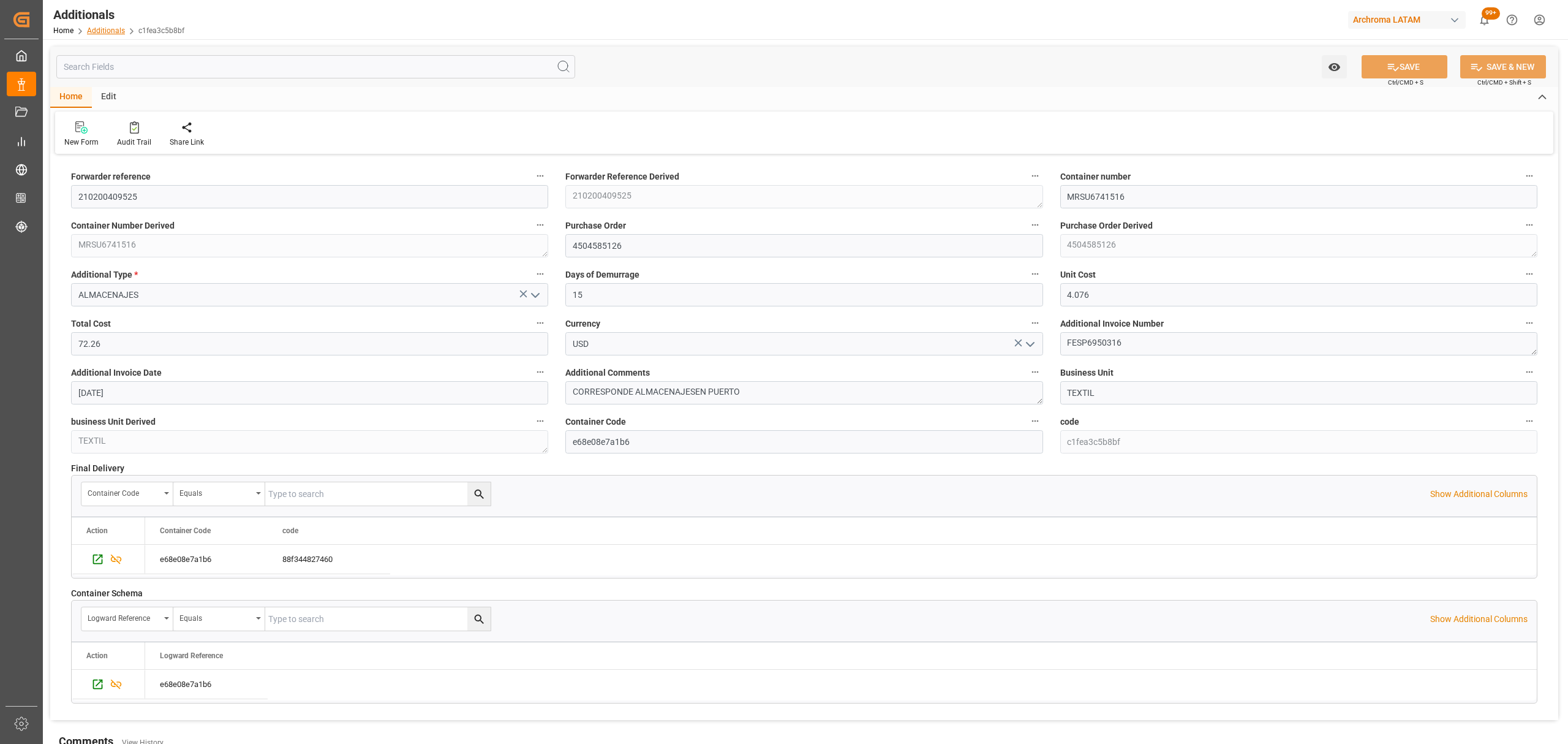
click at [109, 30] on link "Additionals" at bounding box center [105, 30] width 38 height 8
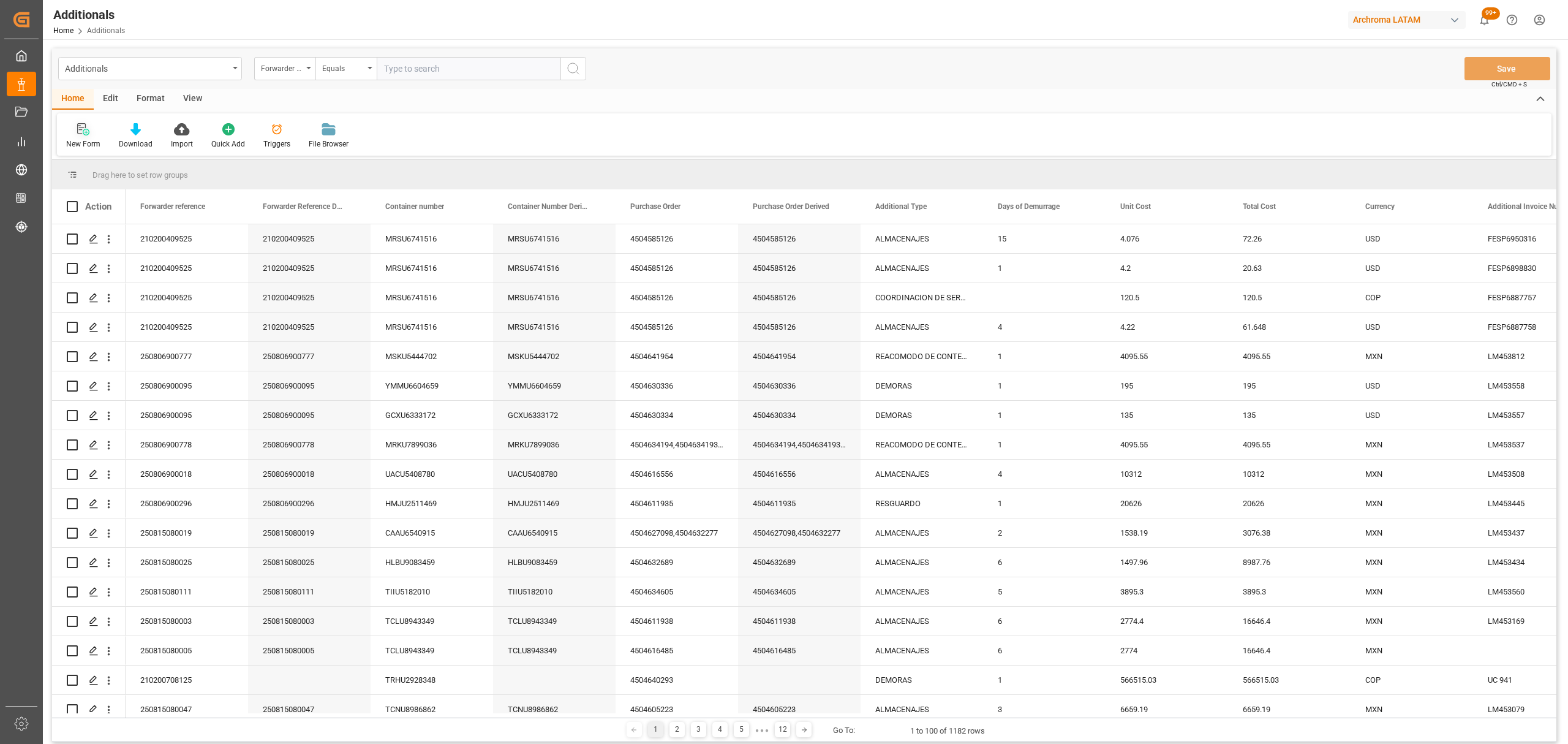
click at [72, 135] on div at bounding box center [83, 129] width 34 height 13
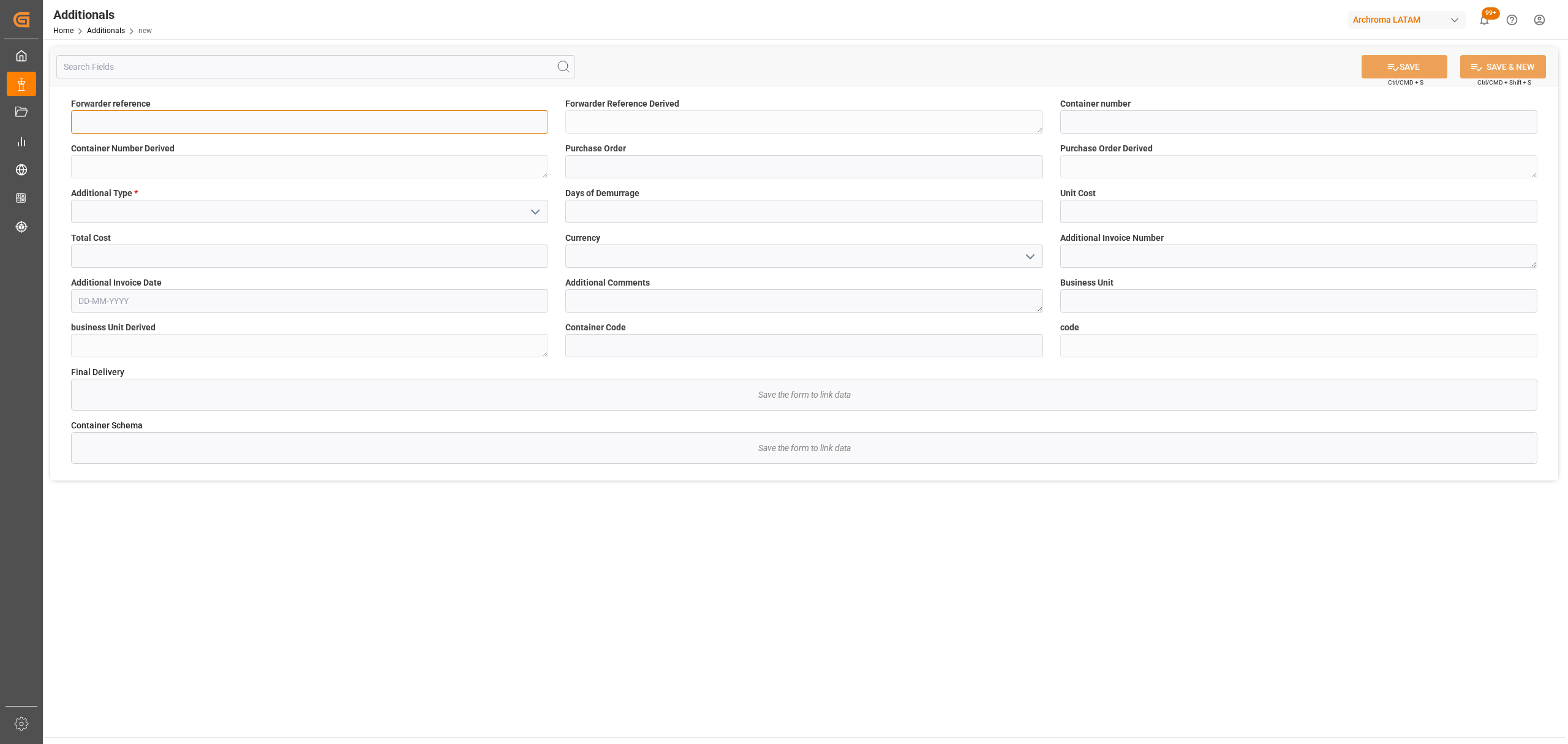
click at [182, 128] on input at bounding box center [310, 121] width 478 height 23
paste input "210200409525"
type input "210200409525"
click at [1069, 128] on input at bounding box center [1299, 121] width 478 height 23
type input "V"
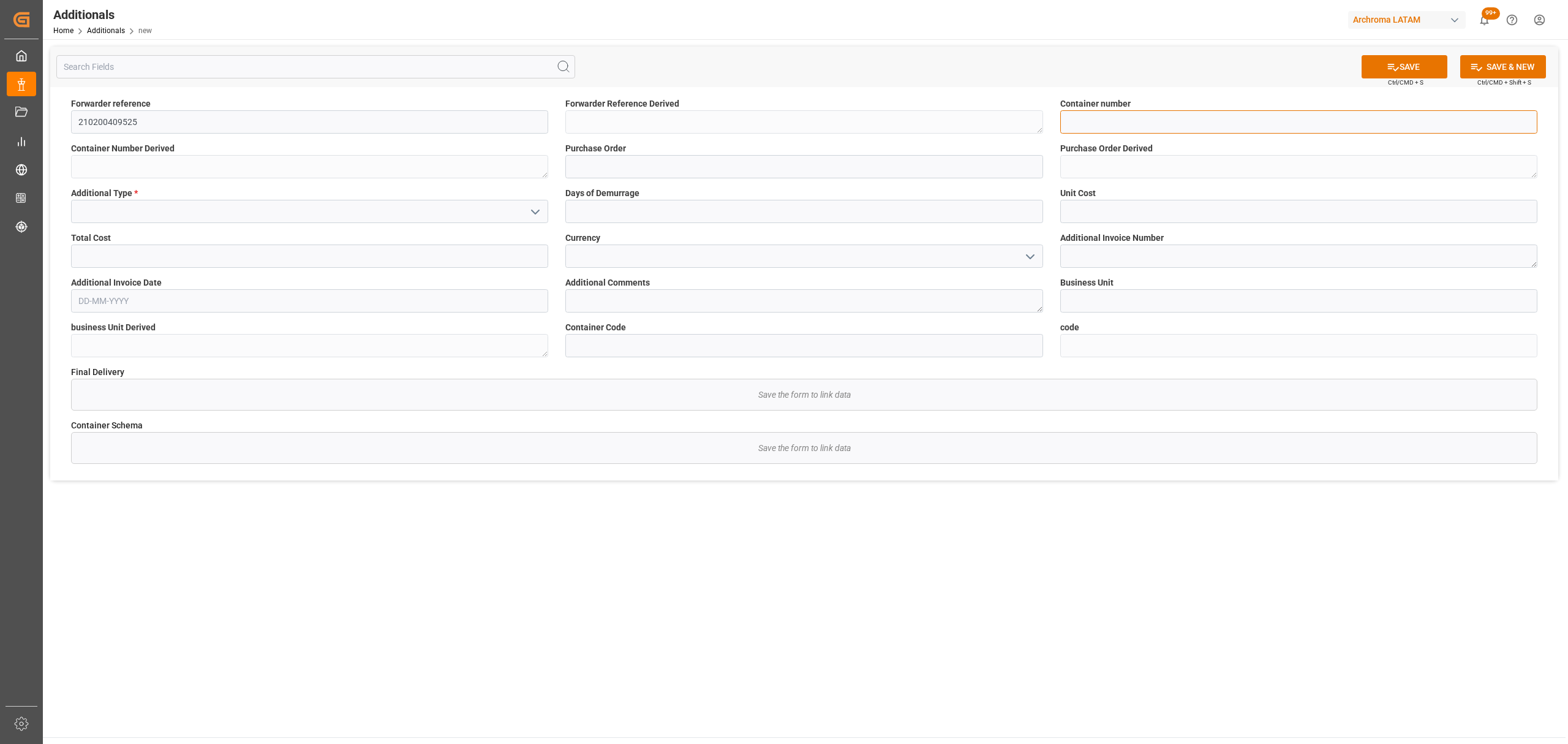
paste input "MRSU6741516"
type input "MRSU6741516"
click at [734, 155] on input at bounding box center [804, 166] width 478 height 23
paste input "4504585126"
type input "4504585126"
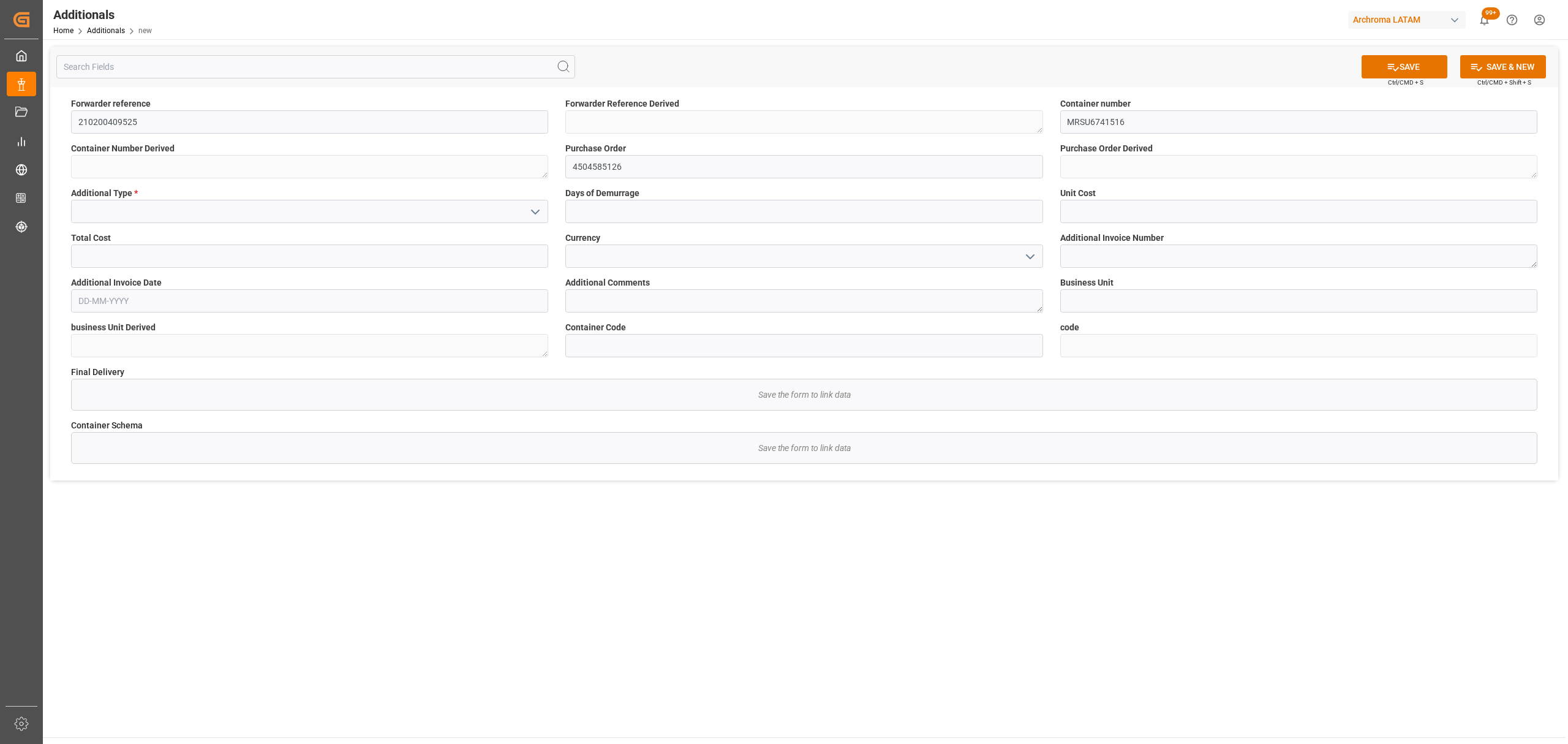
click at [537, 216] on icon "open menu" at bounding box center [536, 212] width 15 height 15
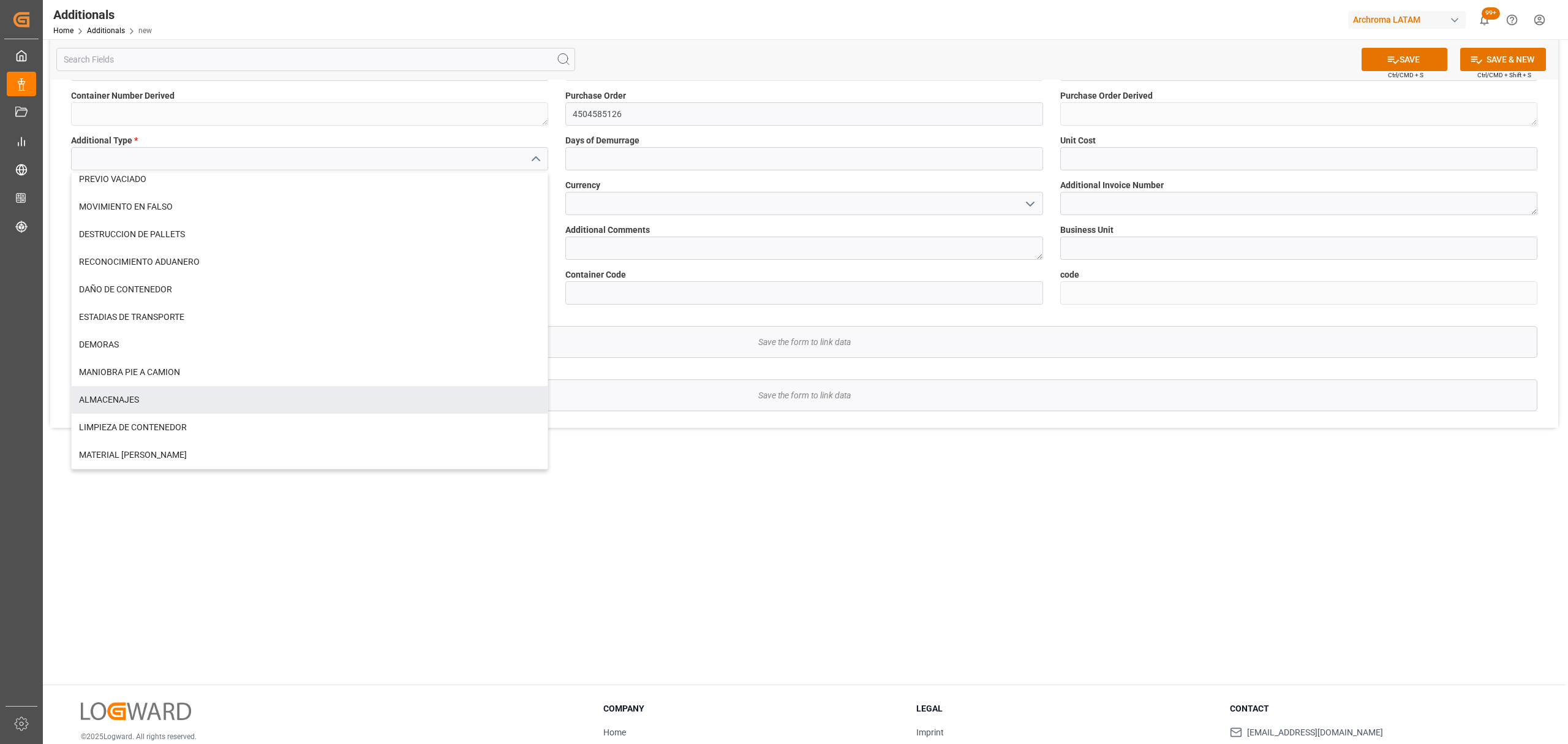
scroll to position [81, 0]
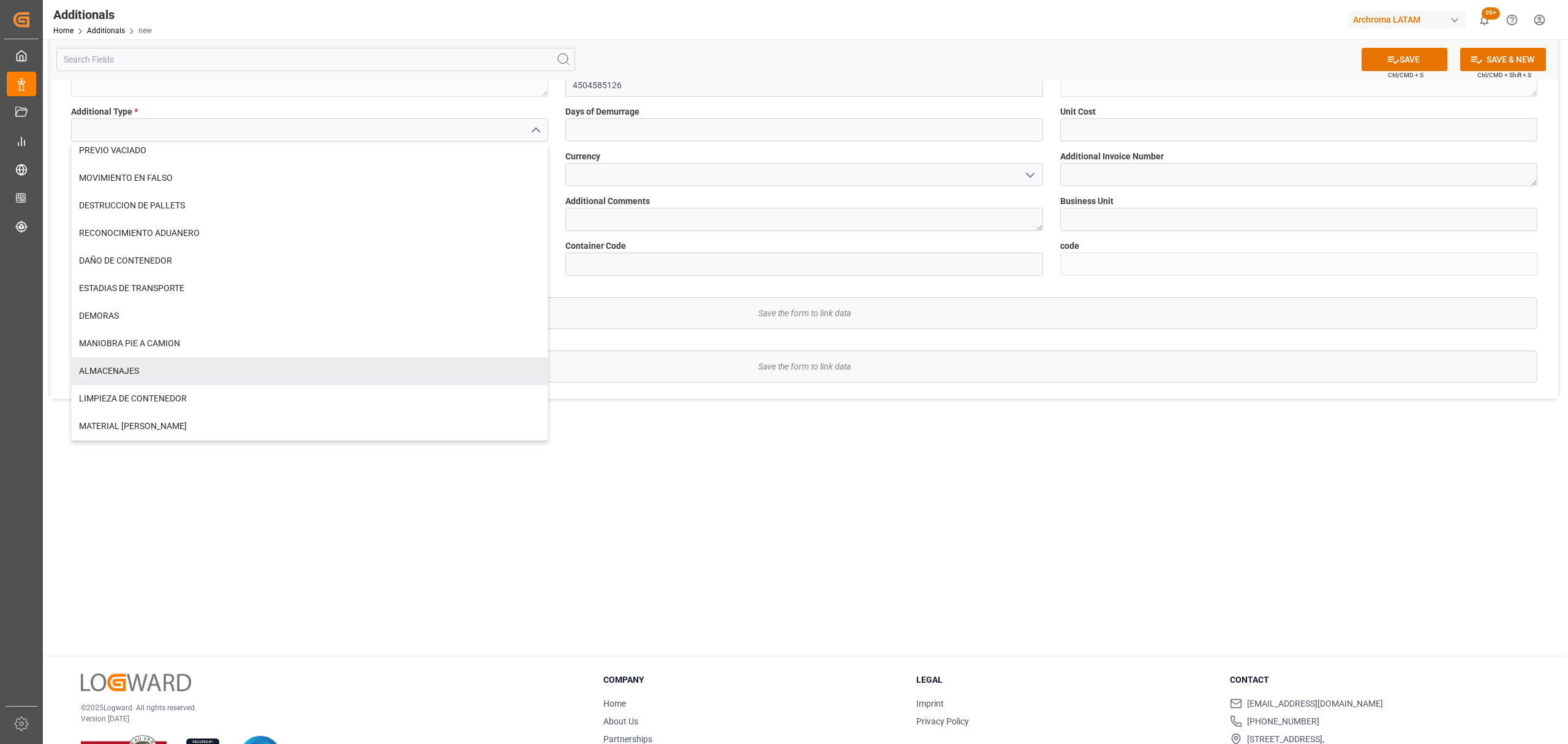
drag, startPoint x: 128, startPoint y: 369, endPoint x: 157, endPoint y: 354, distance: 32.6
click at [128, 370] on div "ALMACENAJES" at bounding box center [310, 372] width 476 height 28
type input "ALMACENAJES"
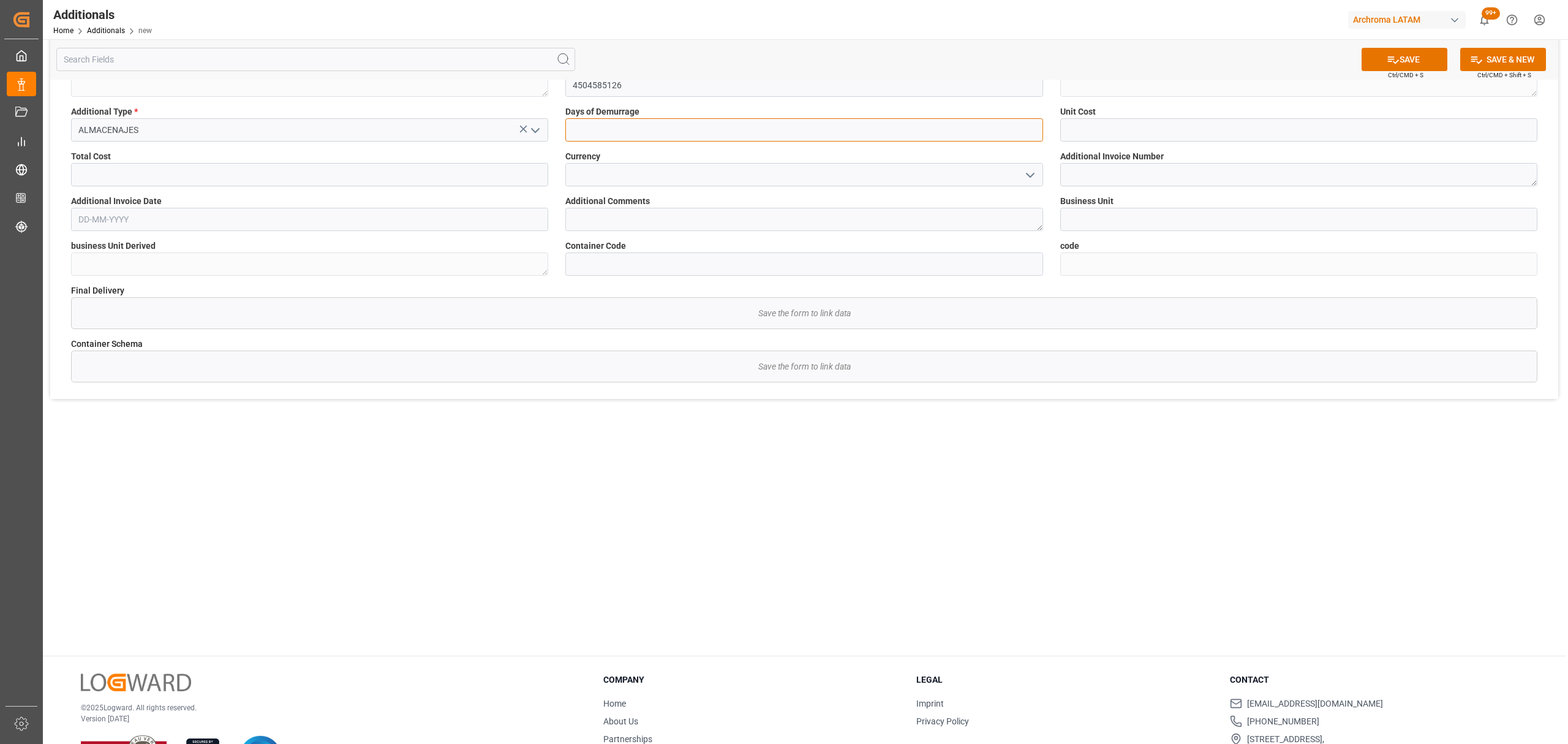
click at [638, 132] on input "text" at bounding box center [804, 129] width 478 height 23
type input "7"
click at [1136, 130] on input "text" at bounding box center [1299, 129] width 478 height 23
type input "3.97"
click at [1020, 176] on button "open menu" at bounding box center [1029, 175] width 18 height 19
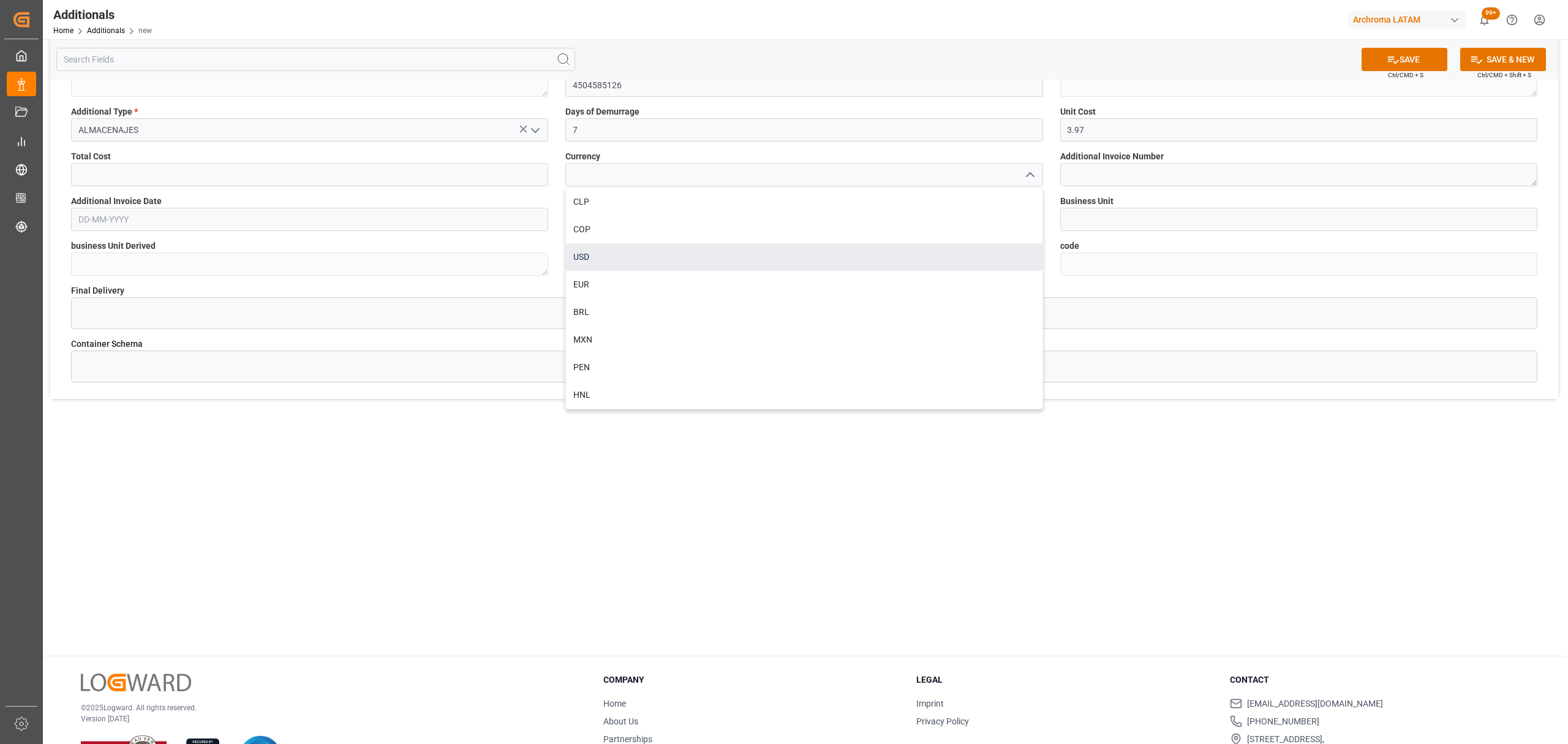
click at [639, 262] on div "USD" at bounding box center [804, 257] width 476 height 28
type input "USD"
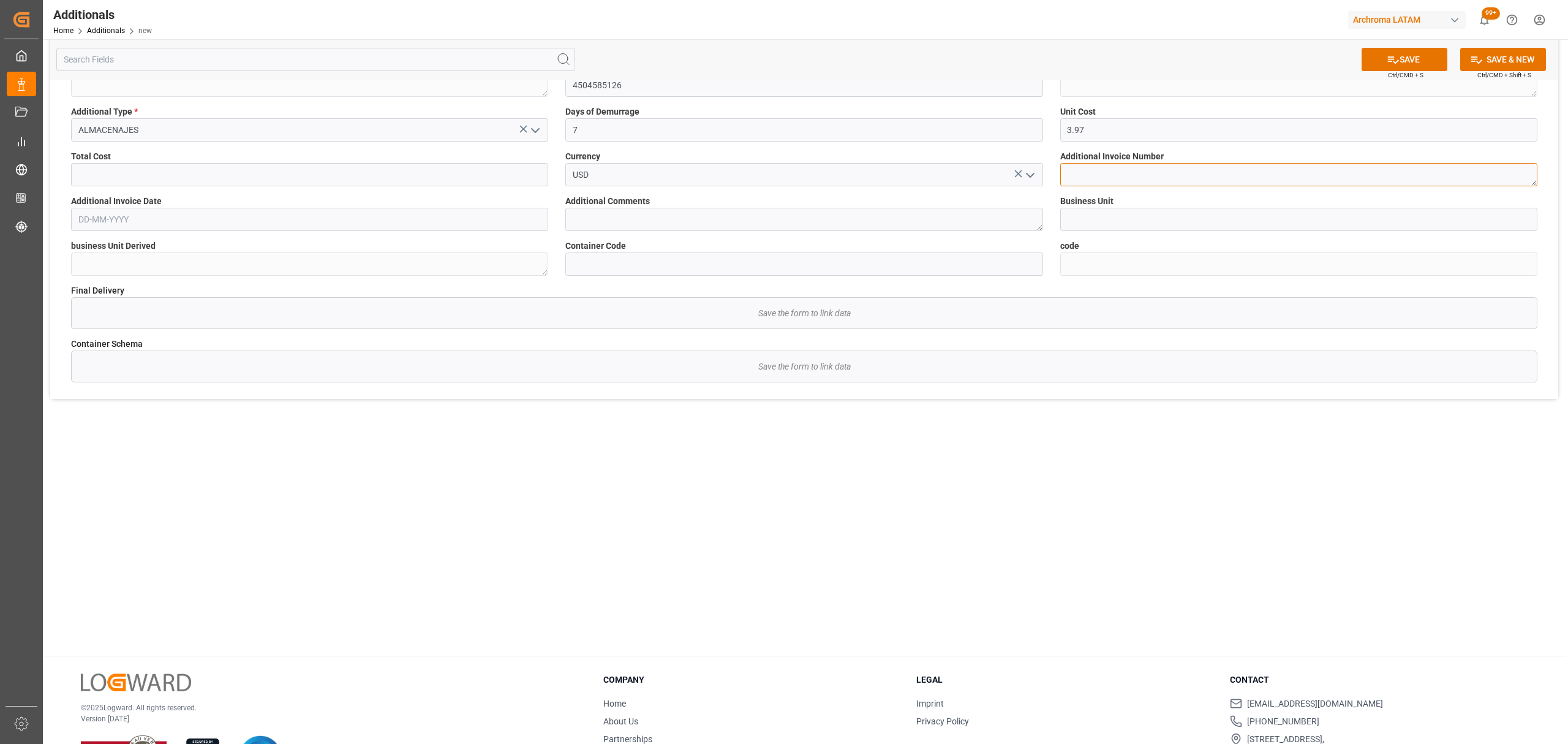
click at [1192, 179] on textarea at bounding box center [1299, 174] width 478 height 23
click at [1143, 177] on textarea at bounding box center [1299, 174] width 478 height 23
paste textarea "FESP6969604"
type textarea "FESP6969604"
click at [1149, 213] on input at bounding box center [1299, 219] width 478 height 23
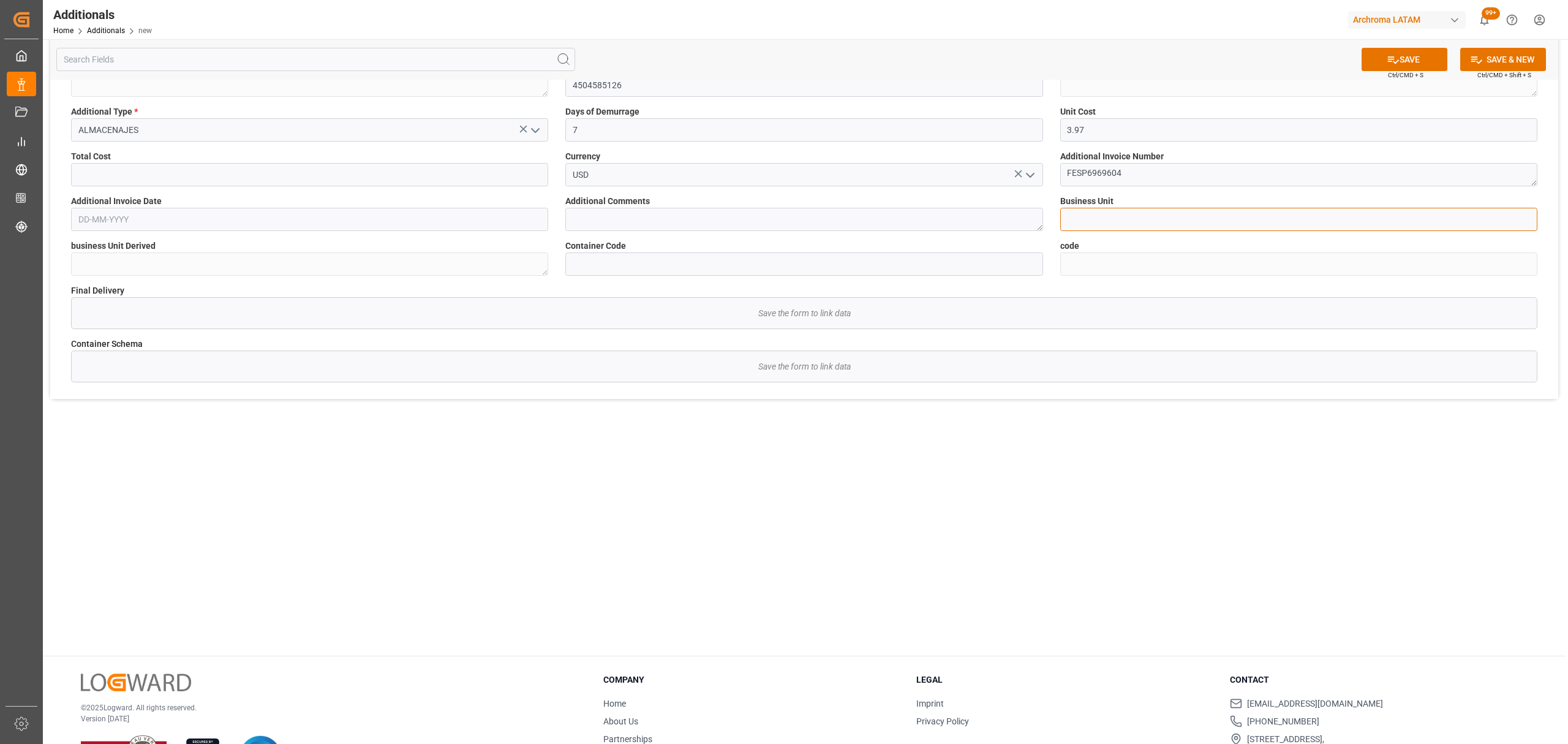
type input "TEXTIL"
click at [266, 228] on input "text" at bounding box center [310, 219] width 478 height 23
click at [119, 281] on div "[DATE] Mo Tu We Th Fr Sa Su 28 29 30 31 1 2 3 4 5 6 7 8 9 10 11 12 13 14 15 16 …" at bounding box center [159, 321] width 175 height 167
click at [81, 250] on button "Previous Month" at bounding box center [81, 248] width 7 height 7
click at [179, 295] on div "4" at bounding box center [183, 294] width 16 height 15
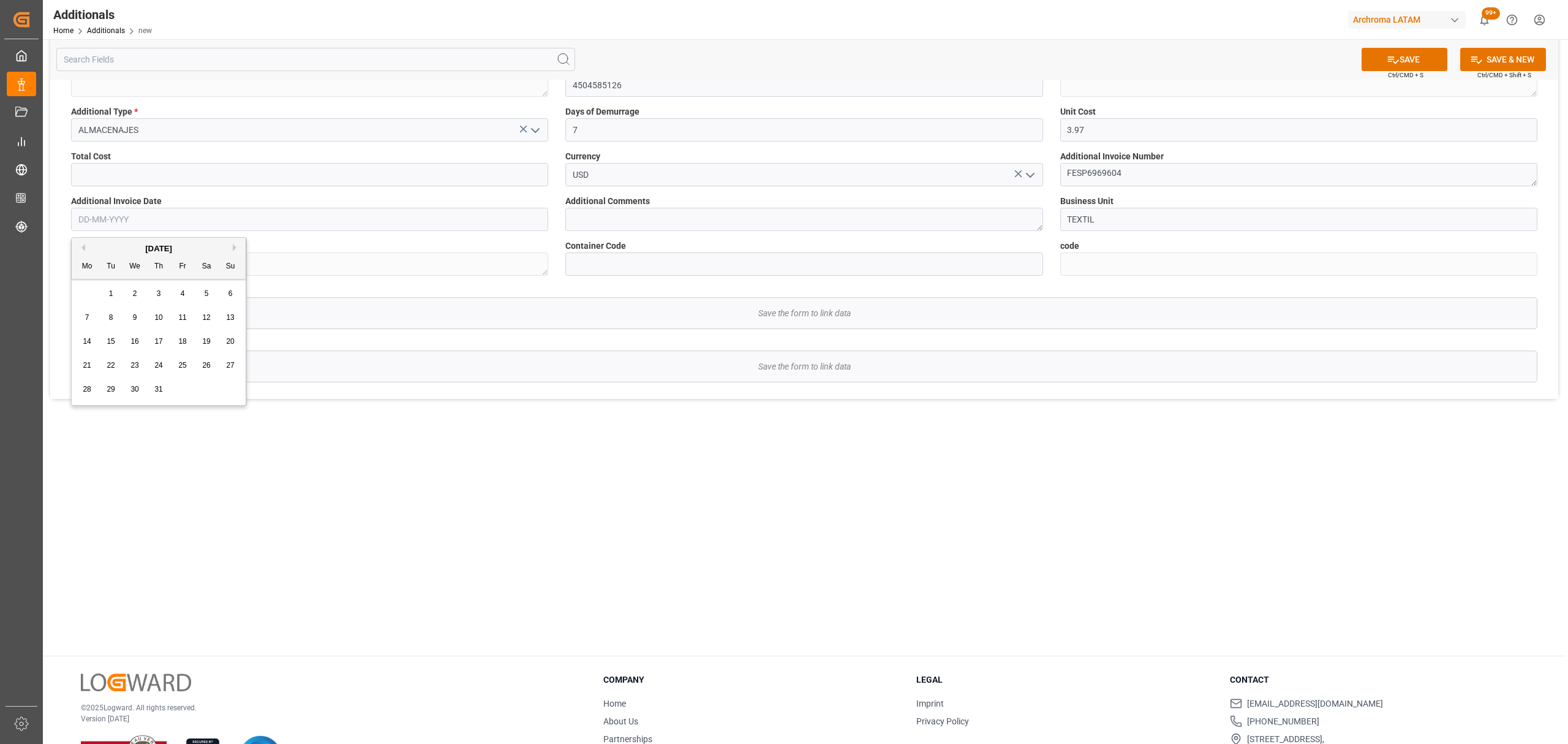
type input "[DATE]"
click at [694, 217] on textarea at bounding box center [804, 219] width 478 height 23
type textarea "CORRESPONDE ALMACENAJES DE PUERTO"
click at [633, 249] on label "Container Code" at bounding box center [804, 246] width 478 height 13
click at [633, 265] on input at bounding box center [804, 263] width 478 height 23
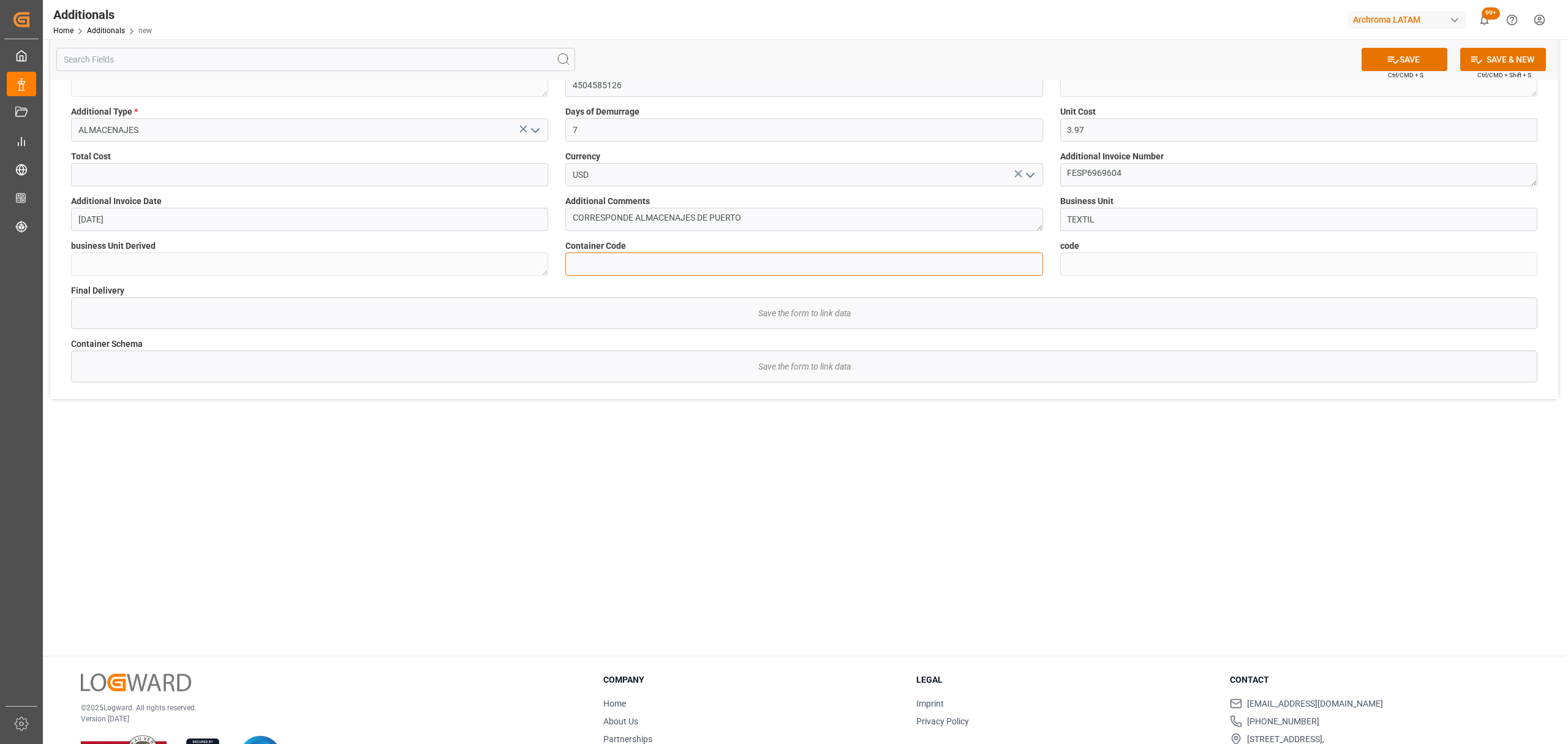
paste input "e68e08e7a1b6"
type input "e68e08e7a1b6"
click at [307, 181] on input "text" at bounding box center [310, 174] width 478 height 23
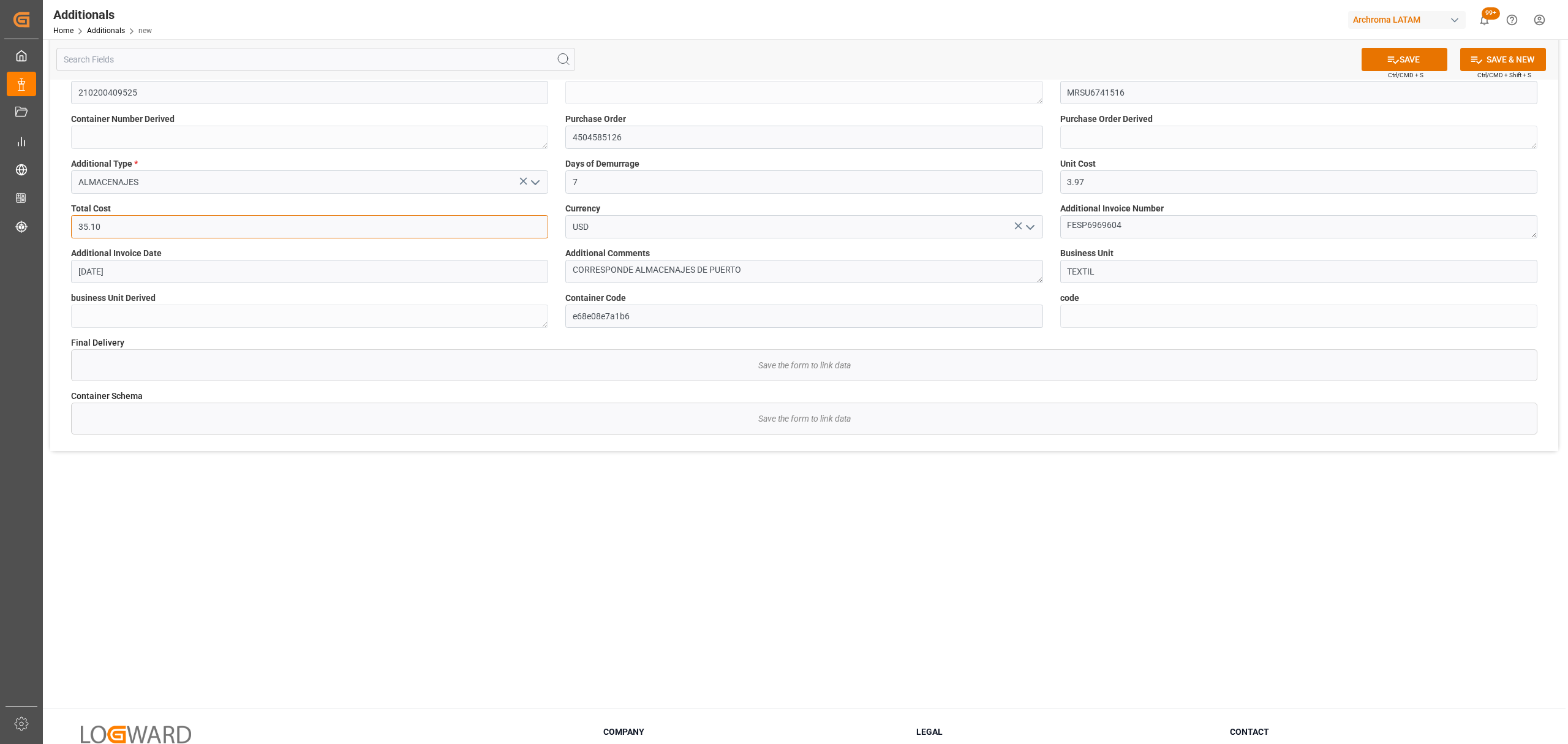
scroll to position [0, 0]
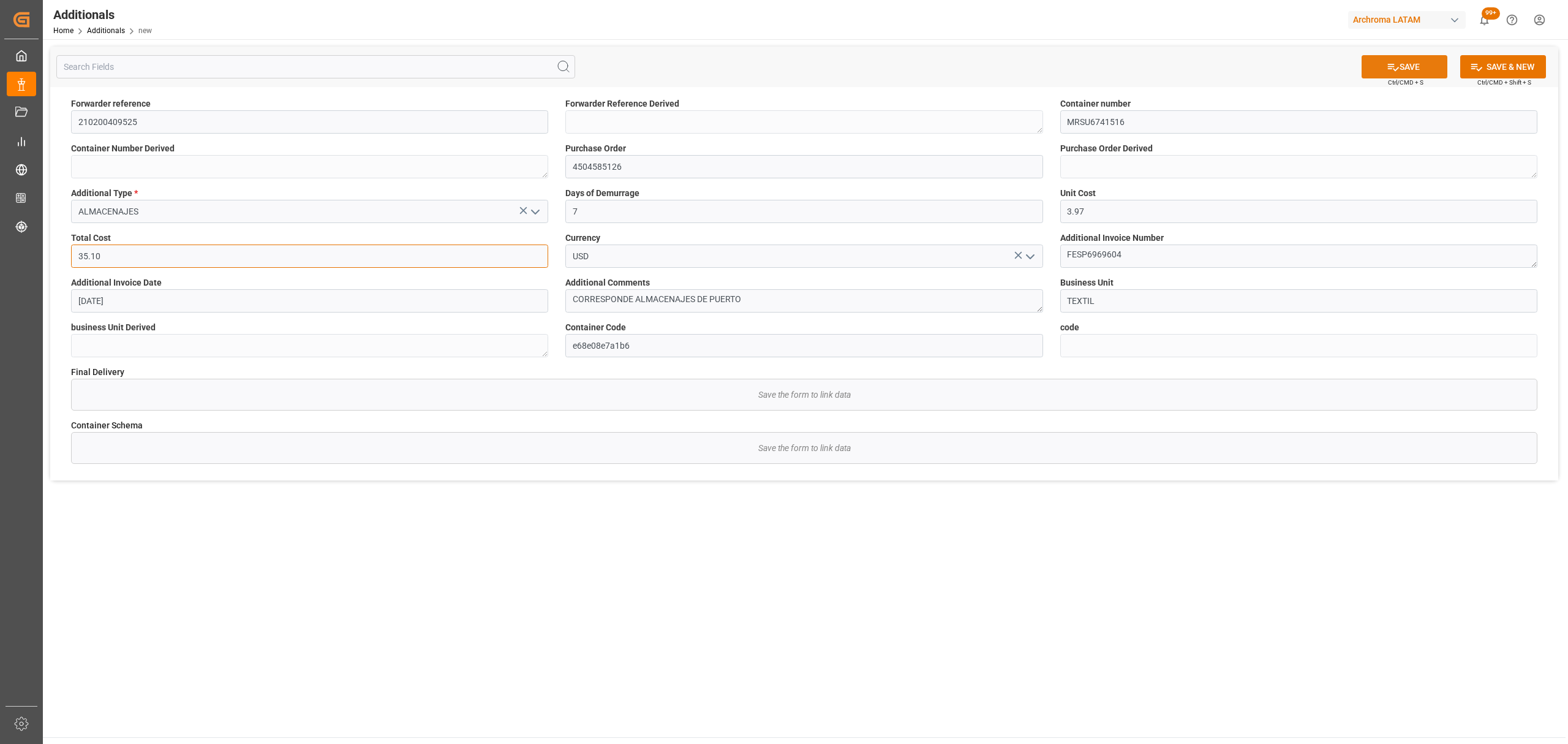
type input "35.10"
click at [1383, 76] on button "SAVE" at bounding box center [1404, 67] width 86 height 23
type textarea "210200409525"
type textarea "MRSU6741516"
type textarea "4504585126"
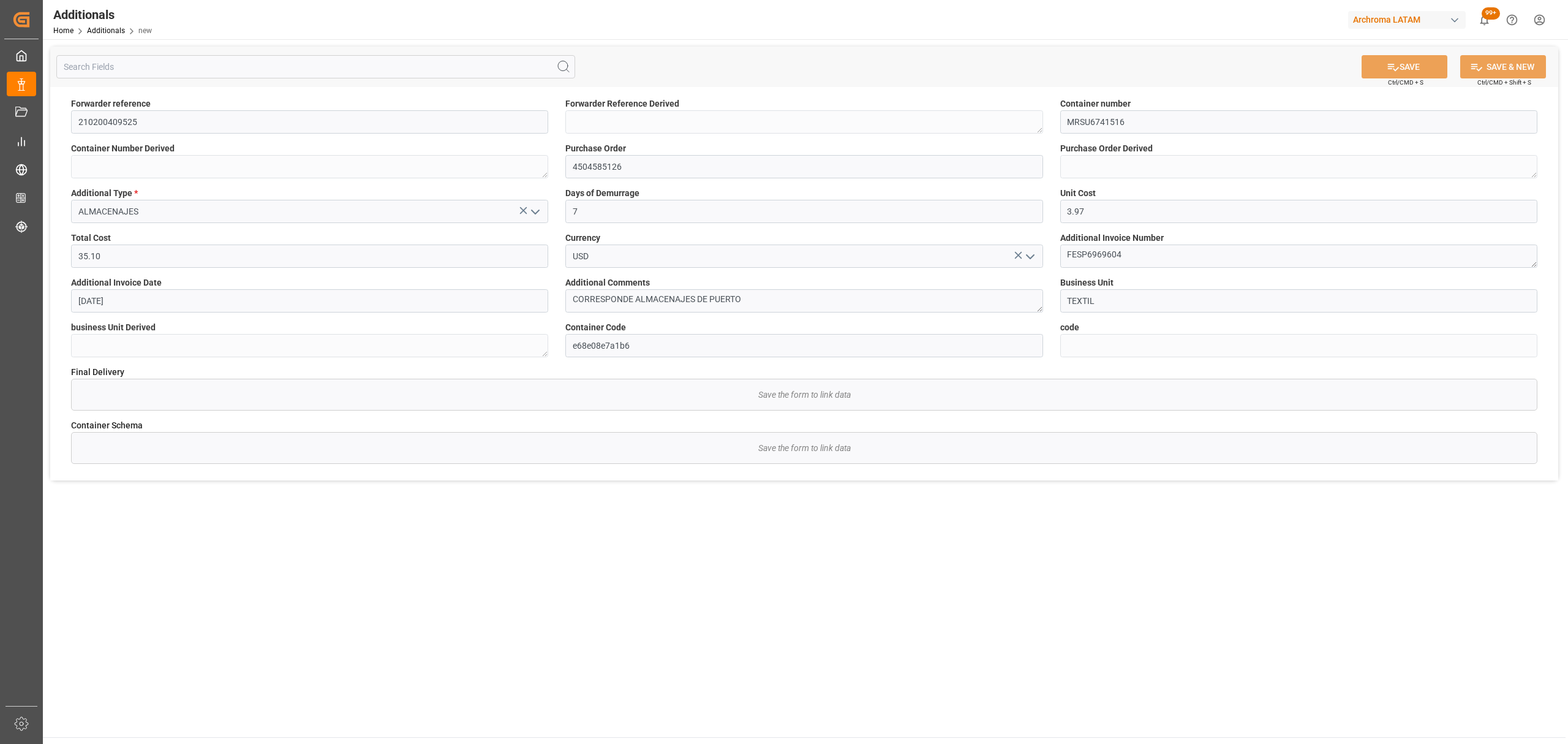
type textarea "TEXTIL"
type input "f1d18d67bed1"
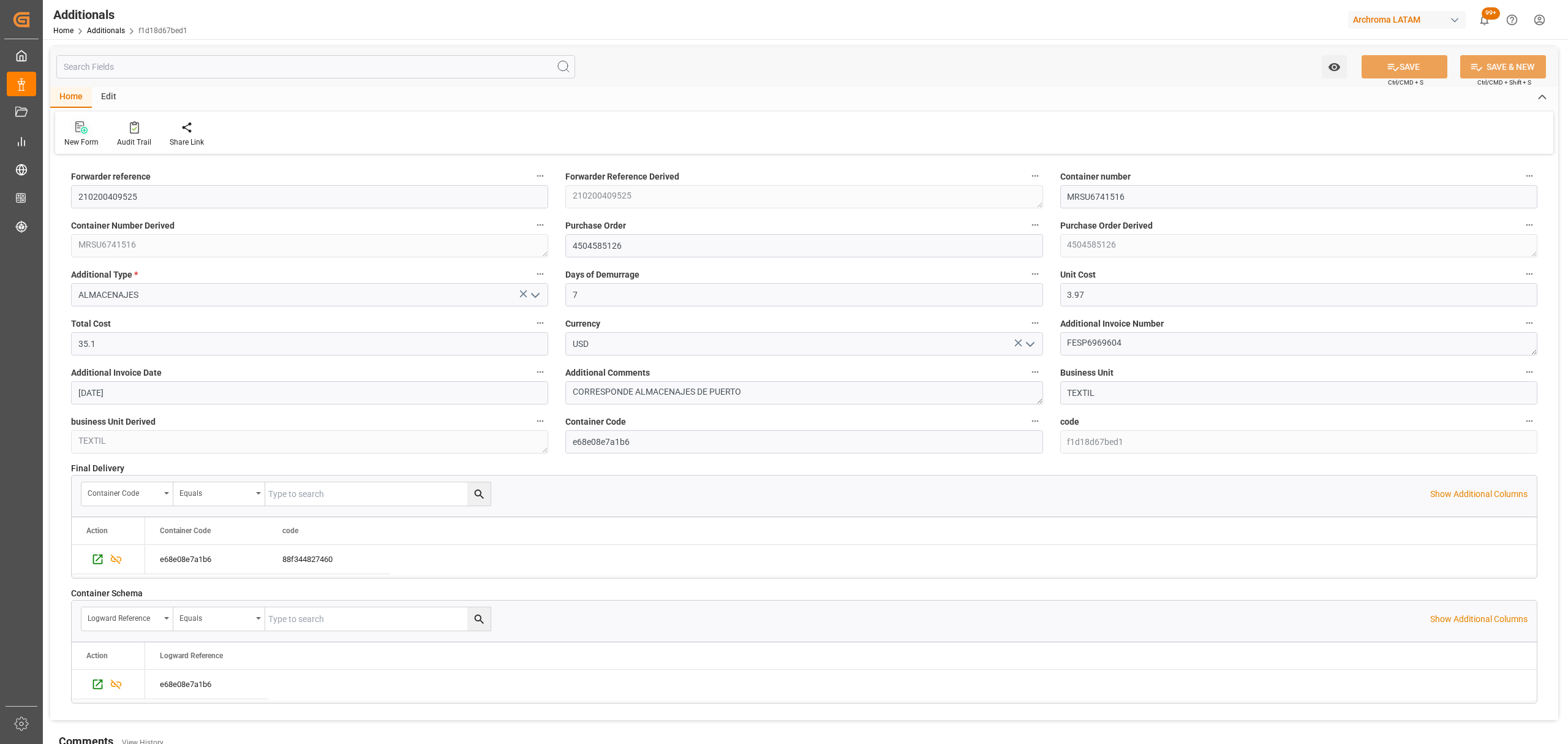
click at [83, 133] on icon at bounding box center [84, 129] width 6 height 6
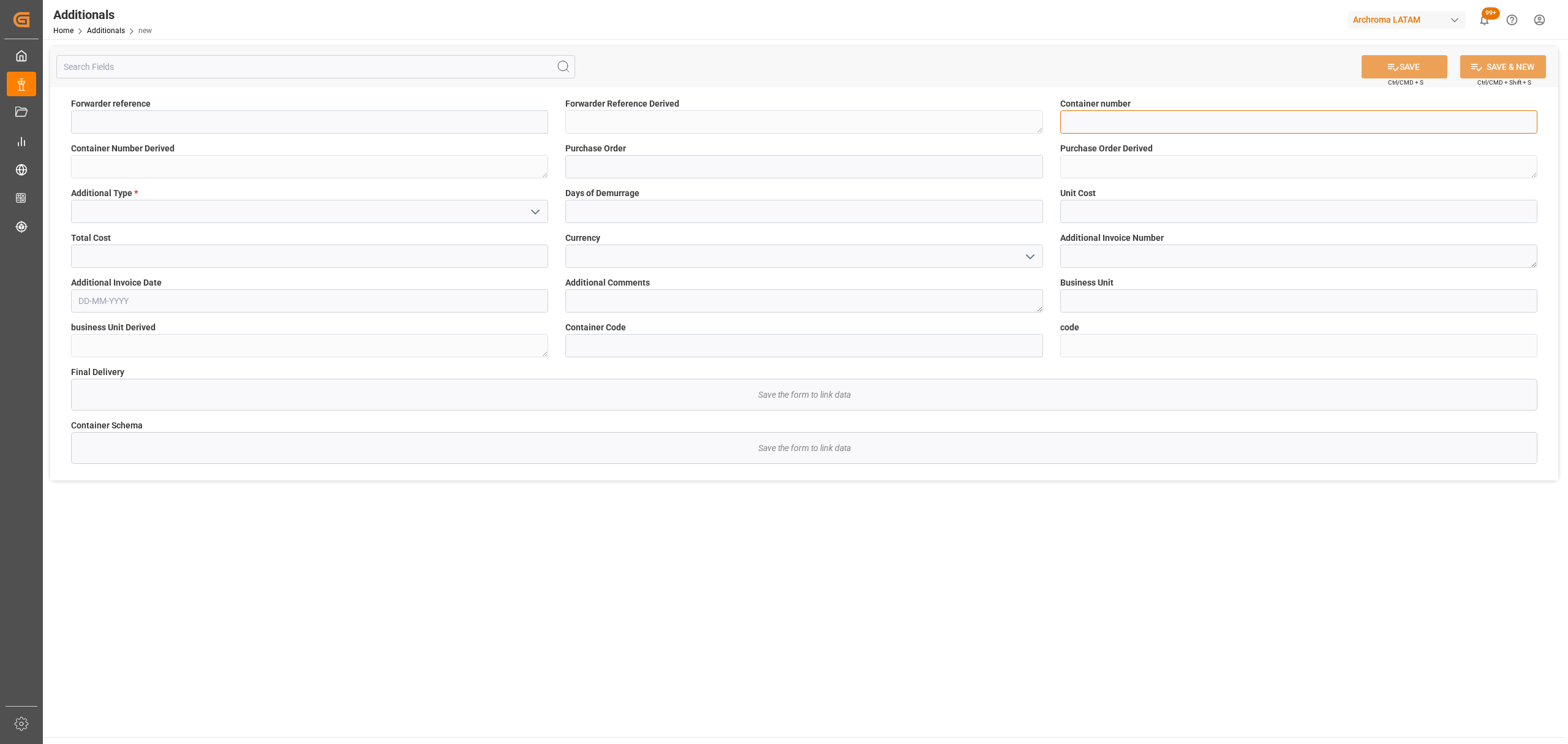
click at [1110, 126] on input at bounding box center [1299, 121] width 478 height 23
paste input "MRSU6741516"
type input "MRSU6741516"
click at [643, 170] on input at bounding box center [804, 166] width 478 height 23
paste input "4504585126"
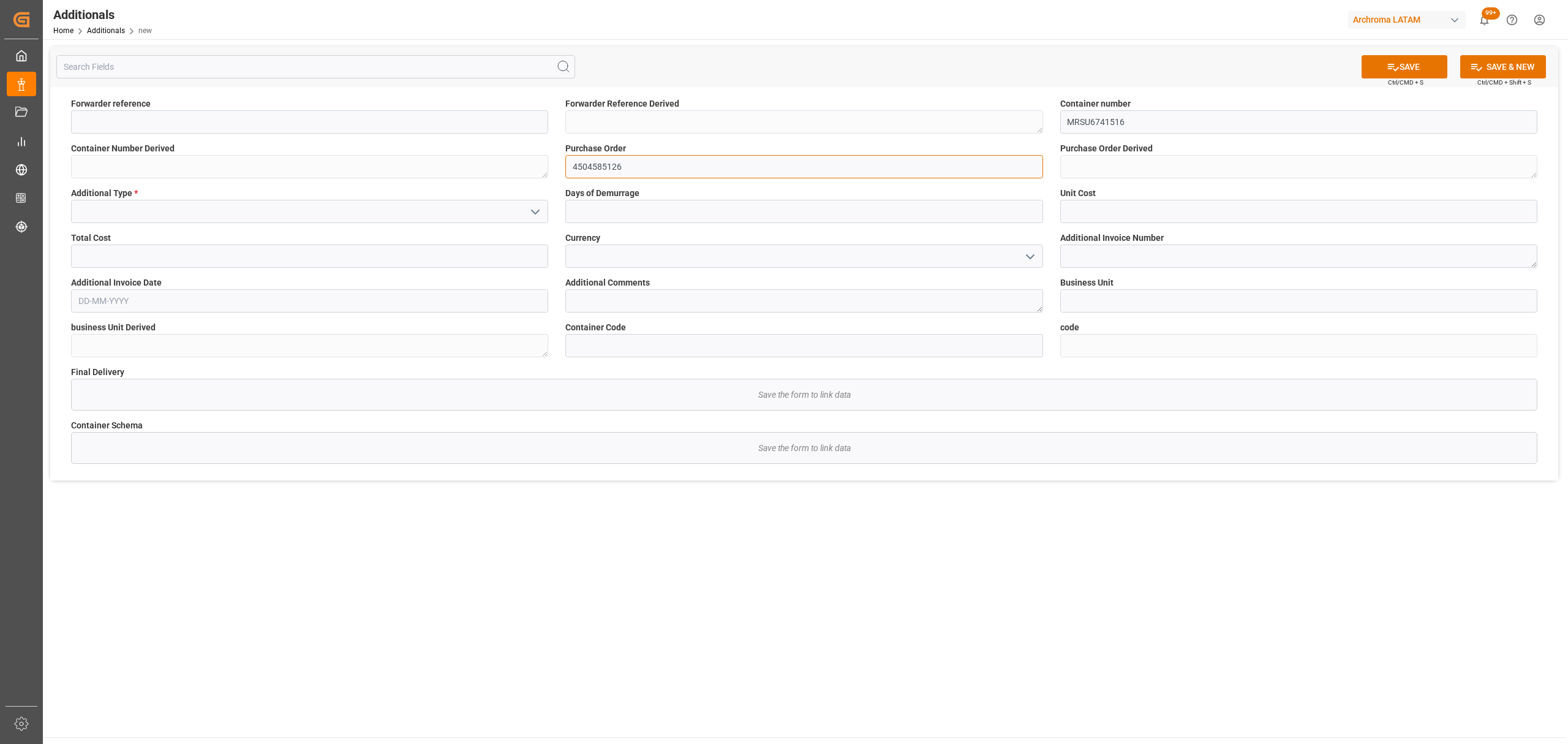
type input "4504585126"
click at [650, 213] on input "text" at bounding box center [804, 211] width 478 height 23
type input "1"
click at [1087, 217] on input "text" at bounding box center [1299, 211] width 478 height 23
type input "4.015"
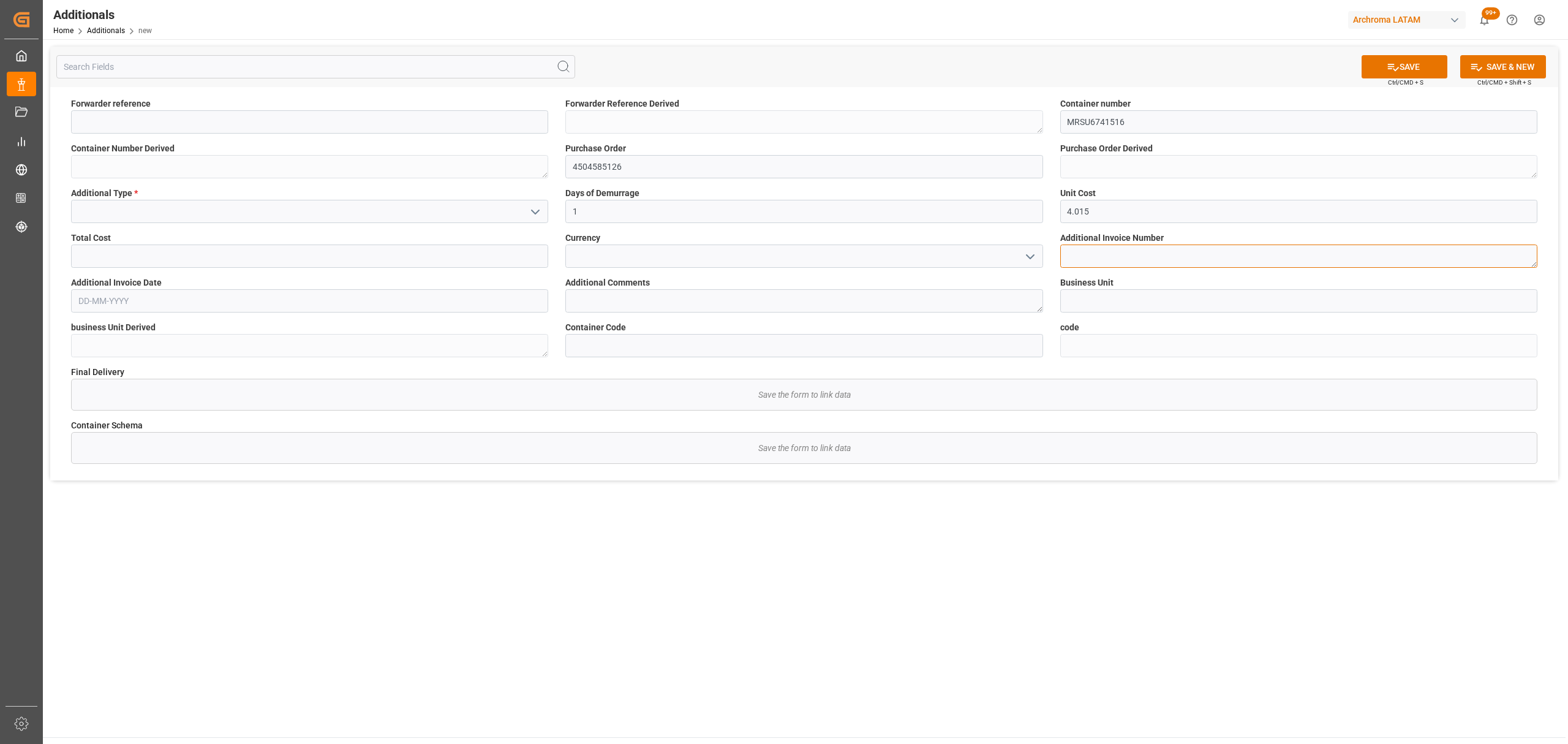
click at [1136, 252] on textarea at bounding box center [1299, 256] width 478 height 23
click at [1087, 252] on textarea at bounding box center [1299, 256] width 478 height 23
paste textarea "FESP6984131"
type textarea "FESP6984131"
click at [1146, 299] on input at bounding box center [1299, 300] width 478 height 23
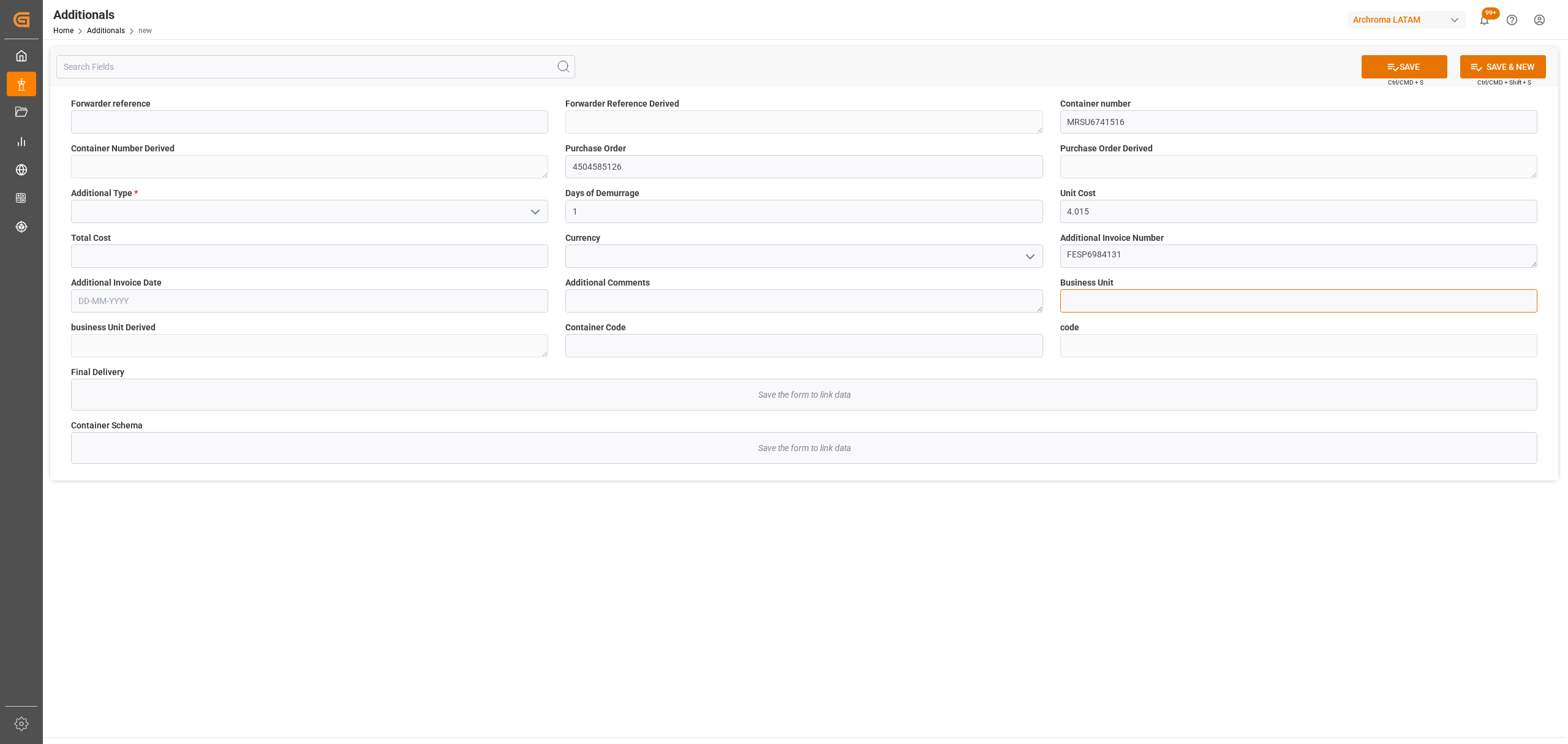
type input "TEXTIL"
click at [1026, 256] on icon "open menu" at bounding box center [1030, 257] width 15 height 15
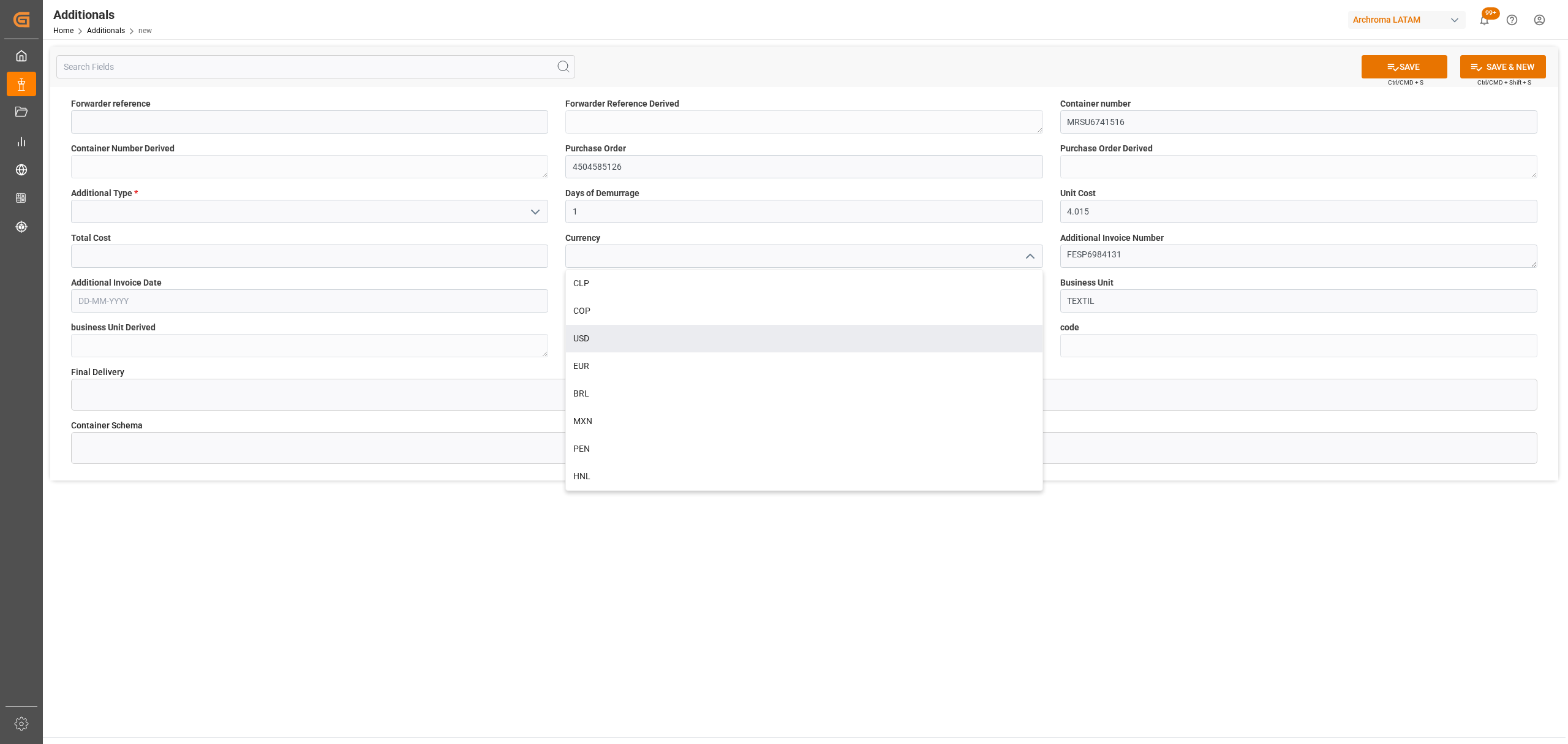
drag, startPoint x: 672, startPoint y: 334, endPoint x: 545, endPoint y: 302, distance: 131.0
click at [670, 334] on div "USD" at bounding box center [804, 338] width 476 height 28
type input "USD"
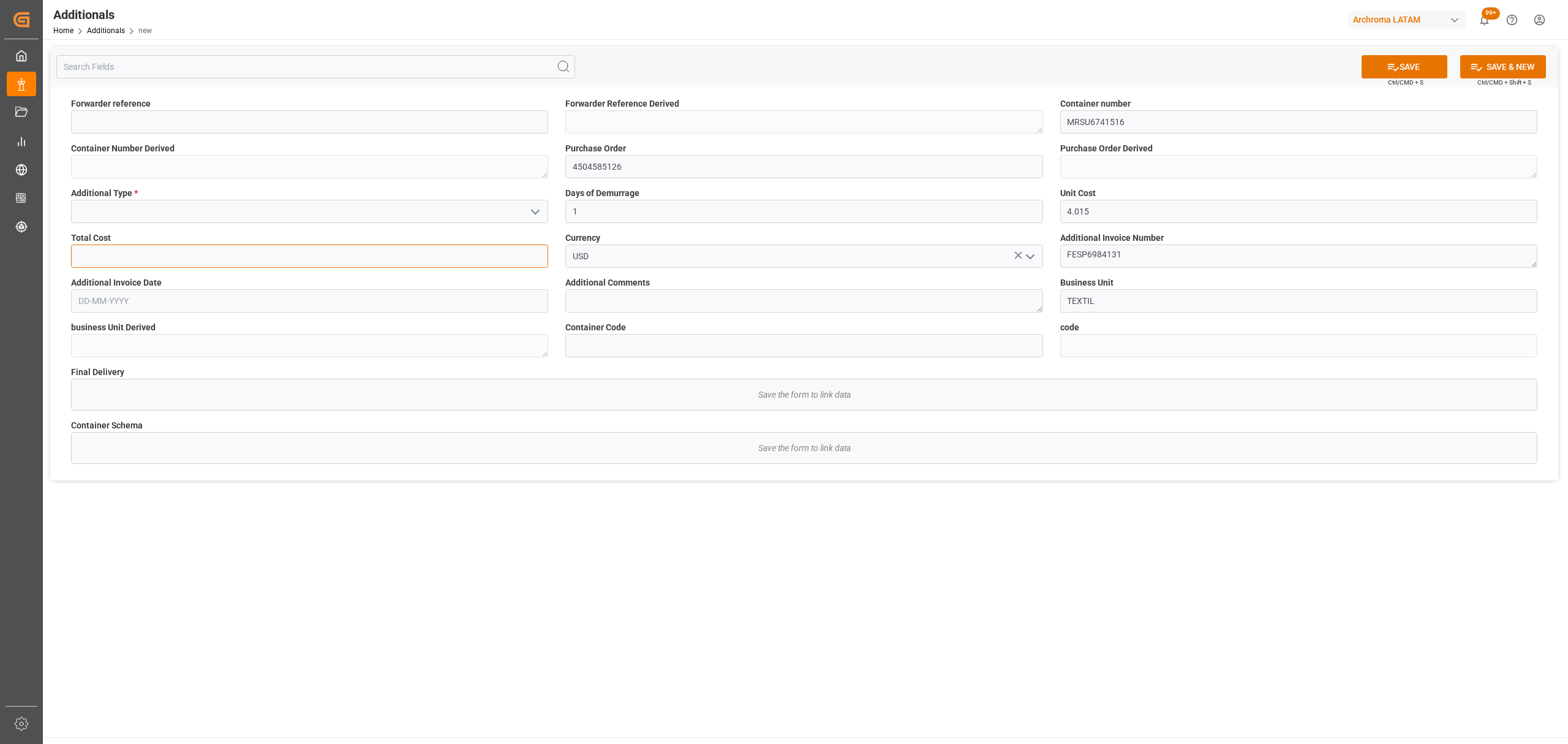
click at [323, 264] on input "text" at bounding box center [310, 256] width 478 height 23
type input "16.584"
click at [202, 310] on input "text" at bounding box center [310, 300] width 478 height 23
click at [120, 361] on div "[DATE] Mo Tu We Th Fr Sa Su 28 29 30 31 1 2 3 4 5 6 7 8 9 10 11 12 13 14 15 16 …" at bounding box center [159, 402] width 175 height 167
click at [81, 327] on button "Previous Month" at bounding box center [81, 329] width 7 height 7
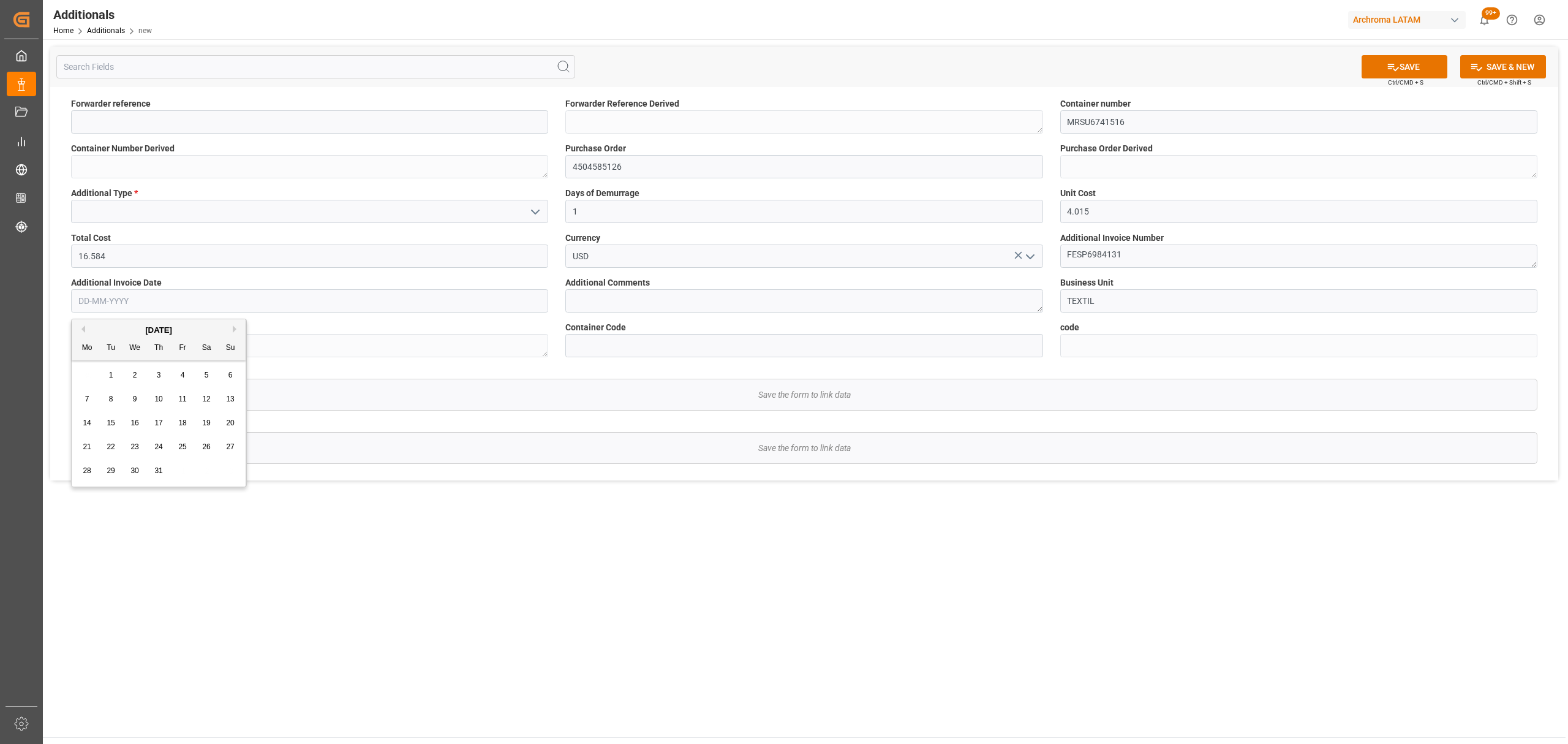
click at [134, 422] on span "16" at bounding box center [134, 422] width 8 height 8
type input "[DATE]"
click at [437, 132] on input at bounding box center [310, 121] width 478 height 23
type input "V"
paste input "210200409525"
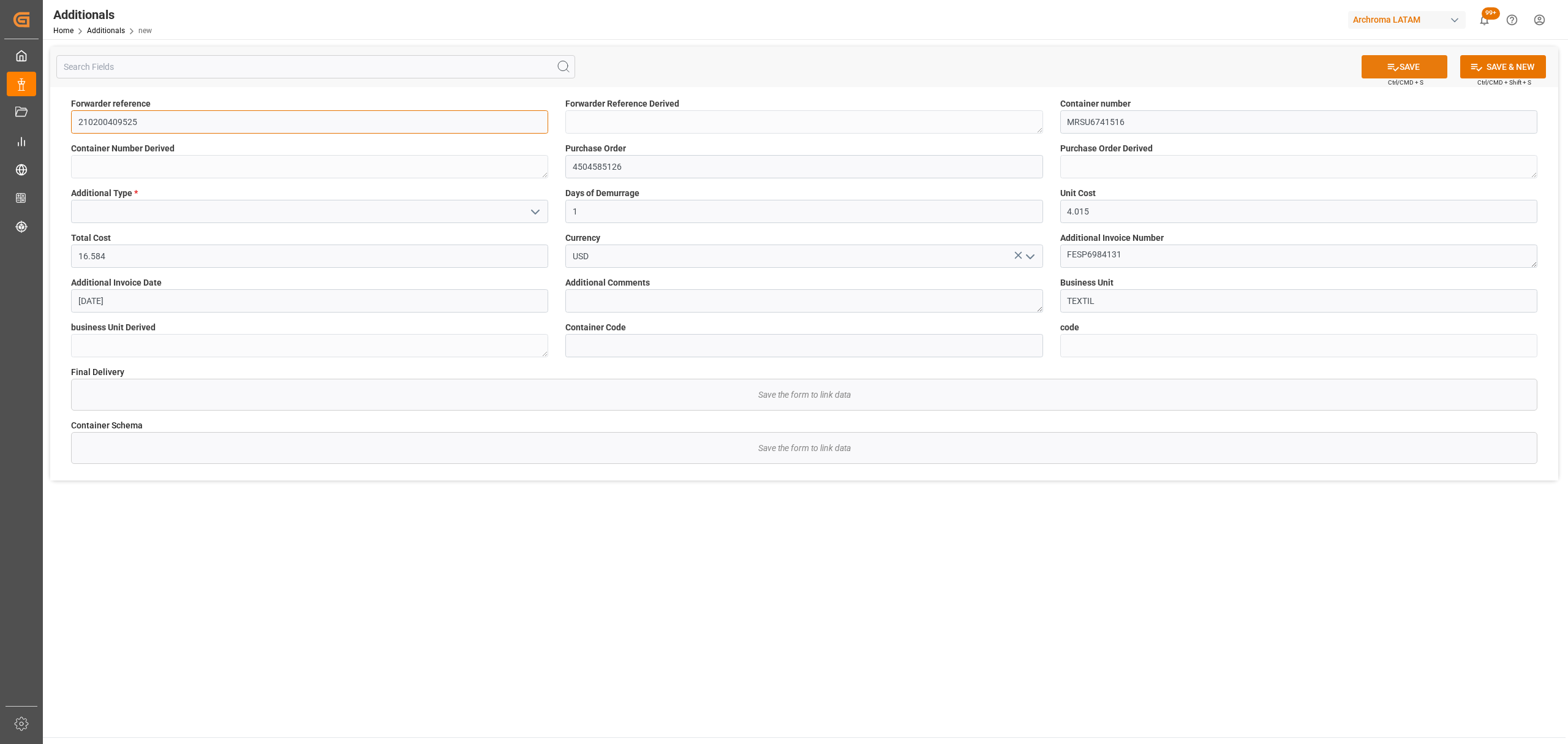
type input "210200409525"
click at [1421, 71] on button "SAVE" at bounding box center [1404, 67] width 86 height 23
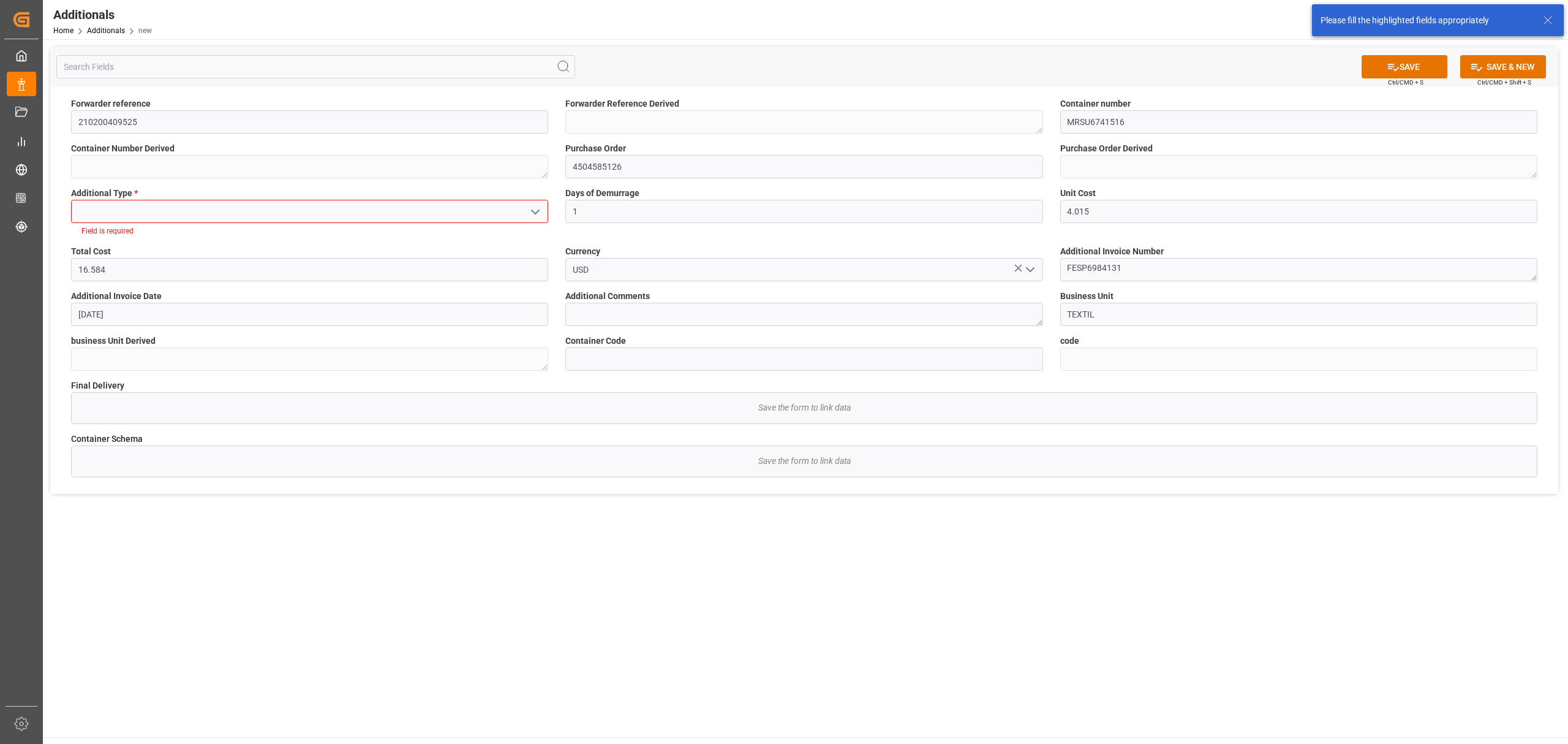
click at [536, 213] on polyline "open menu" at bounding box center [536, 212] width 7 height 4
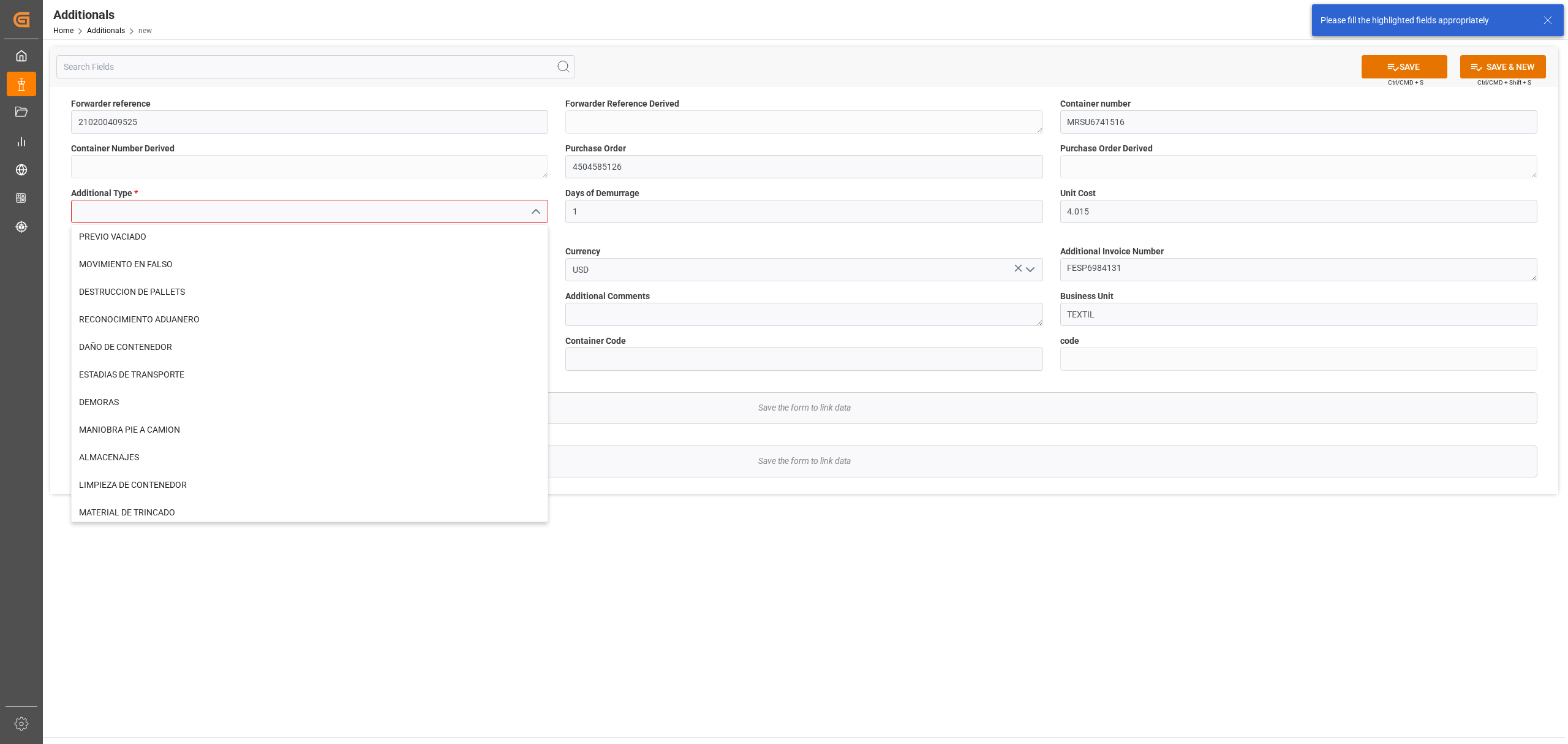
scroll to position [503, 0]
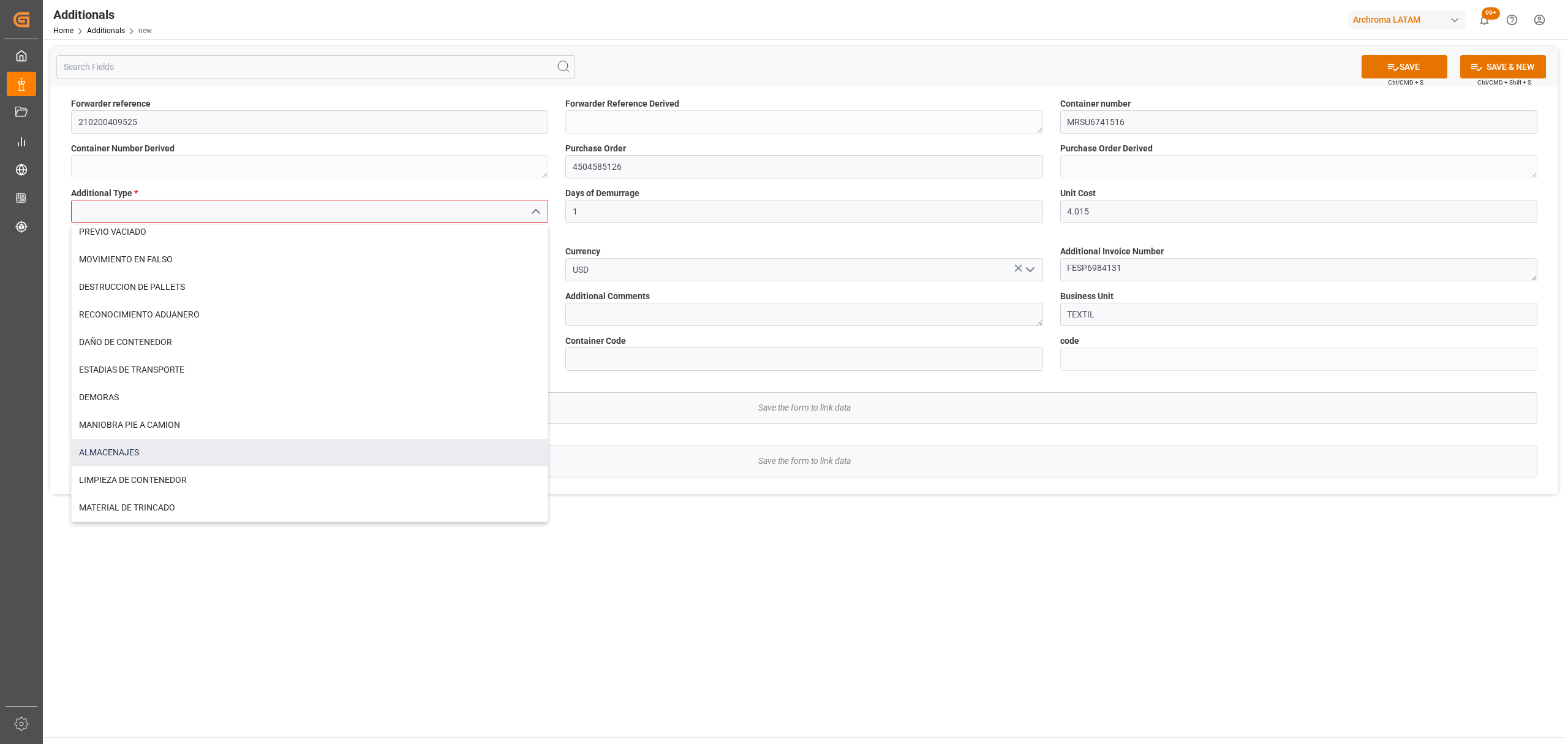
click at [144, 447] on div "ALMACENAJES" at bounding box center [310, 453] width 476 height 28
type input "ALMACENAJES"
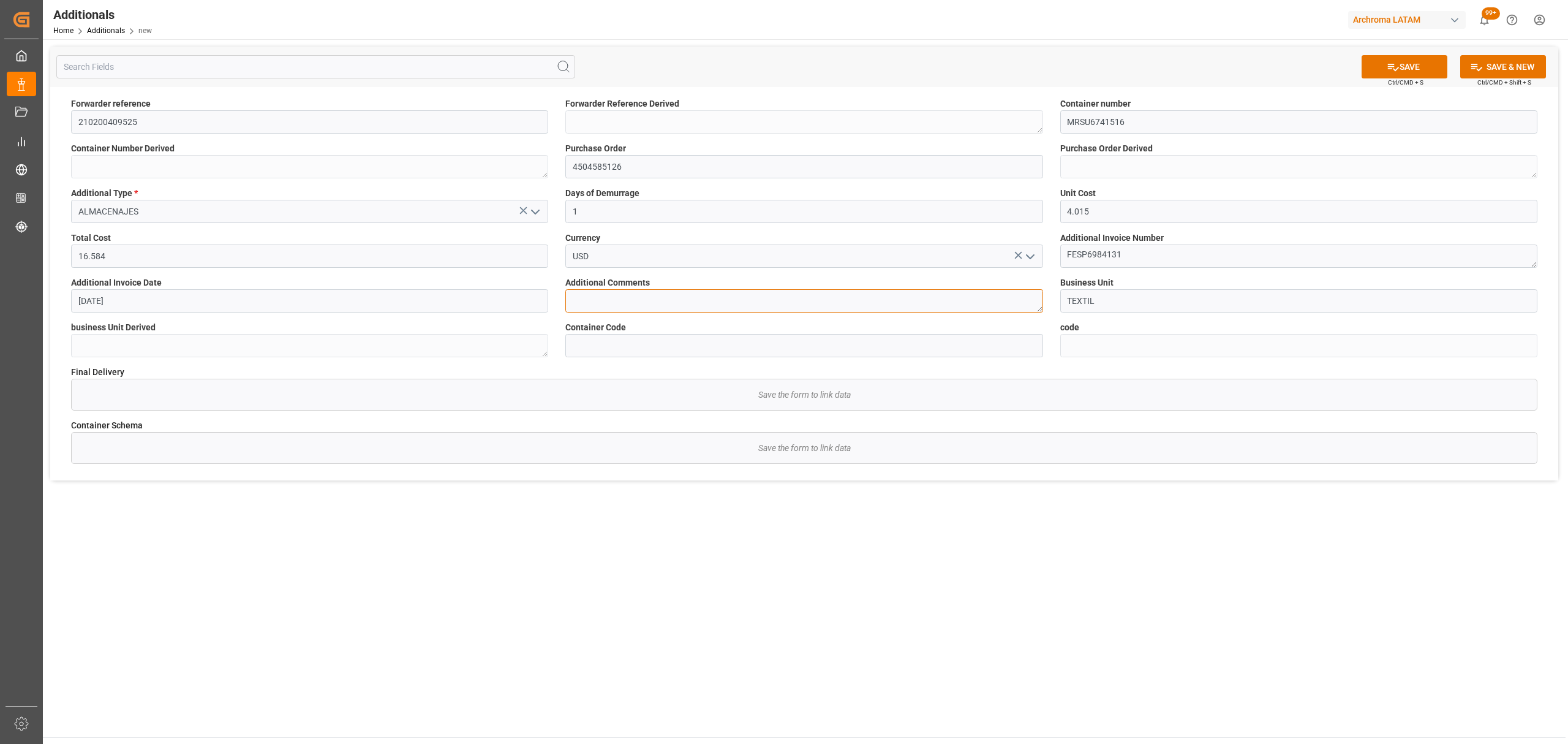
click at [643, 305] on textarea at bounding box center [804, 300] width 478 height 23
type textarea "A"
type textarea "CORRESPONDE A ALMACENAJES DE PUERTO"
click at [1410, 67] on button "SAVE" at bounding box center [1404, 67] width 86 height 23
type input "2b8b6744ee3b"
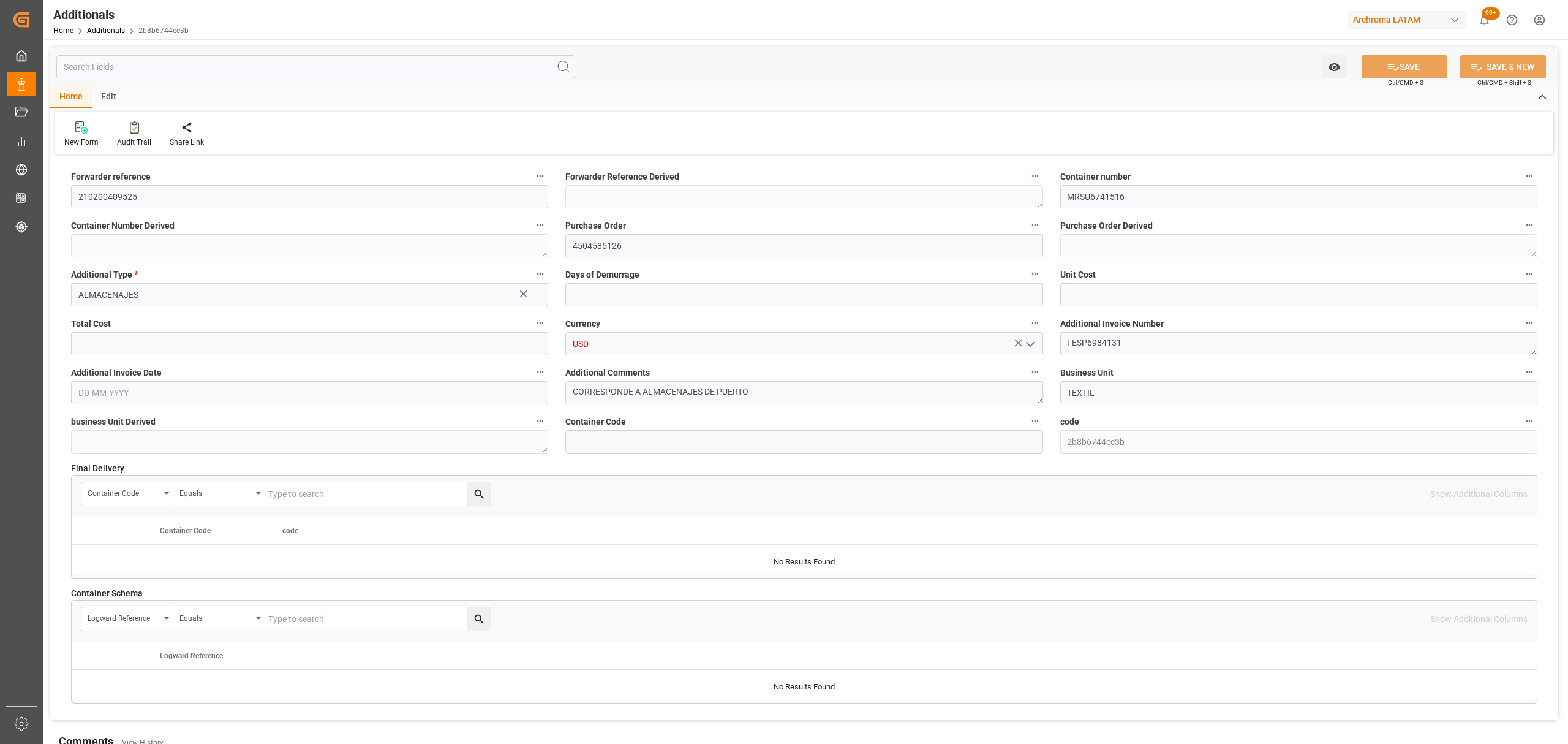
type input "1"
type input "4.015"
type input "16.584"
type input "[DATE]"
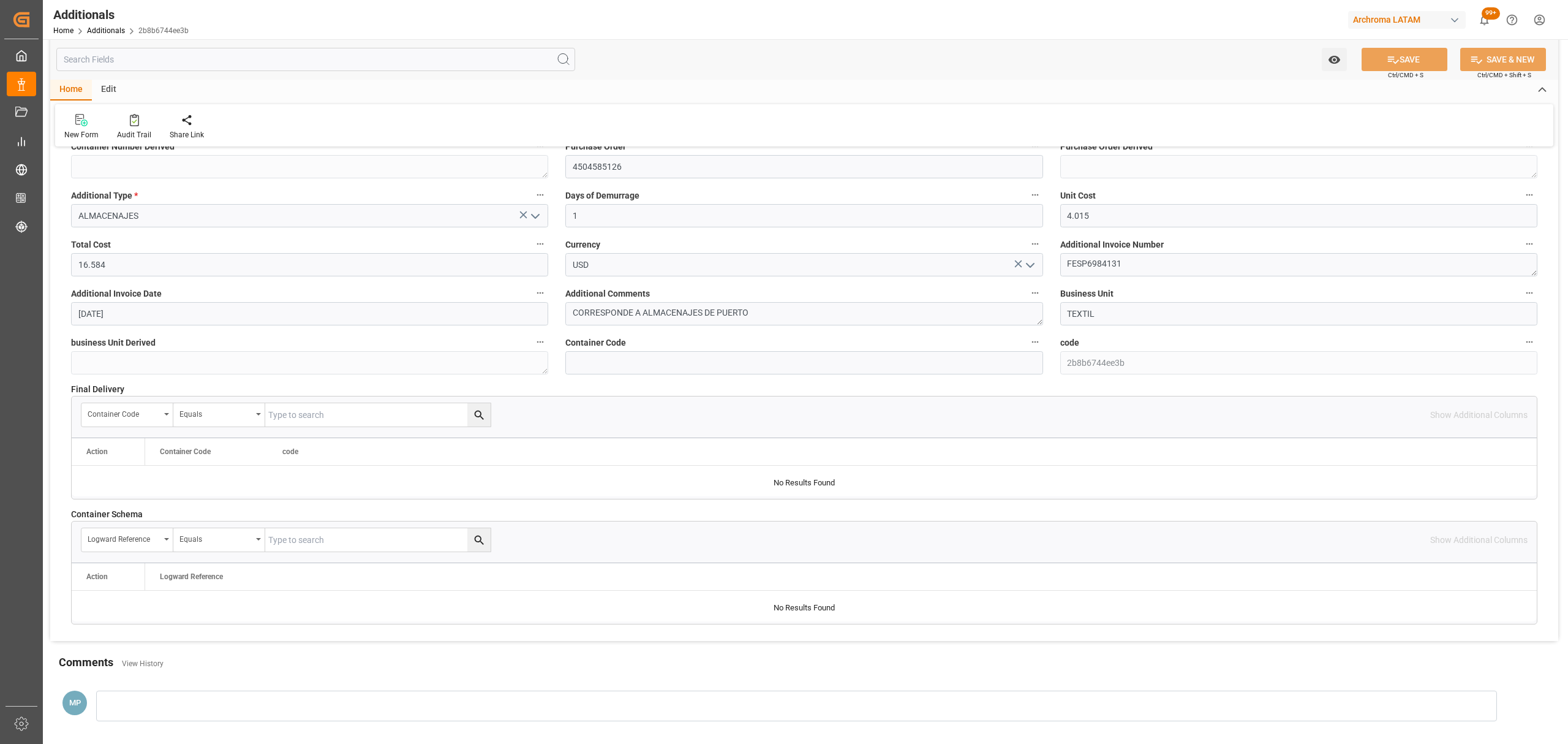
scroll to position [224, 0]
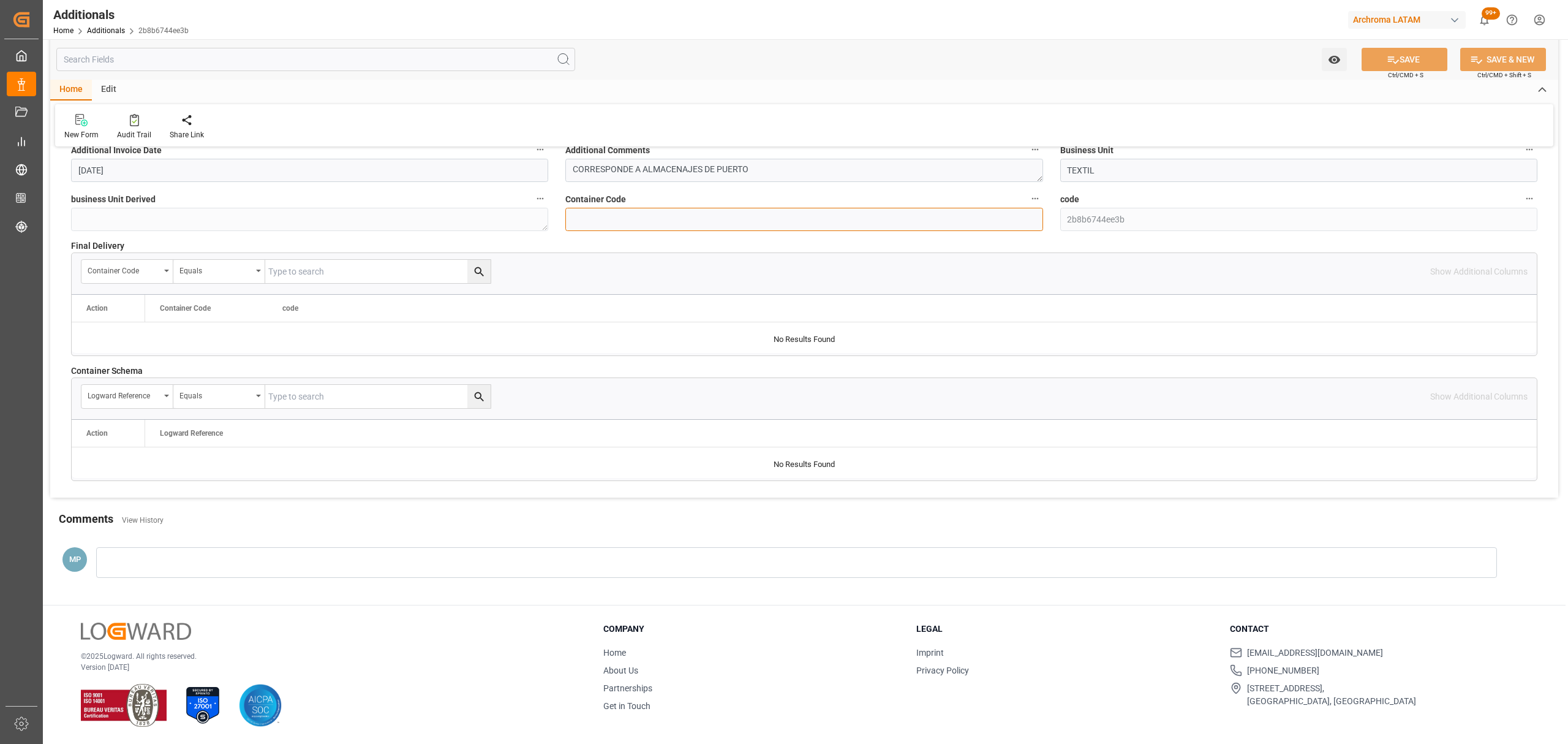
drag, startPoint x: 655, startPoint y: 218, endPoint x: 645, endPoint y: 174, distance: 45.1
click at [655, 218] on input at bounding box center [804, 219] width 478 height 23
paste input "e68e08e7a1b6"
type input "e68e08e7a1b6"
click at [1386, 67] on button "SAVE" at bounding box center [1404, 59] width 86 height 23
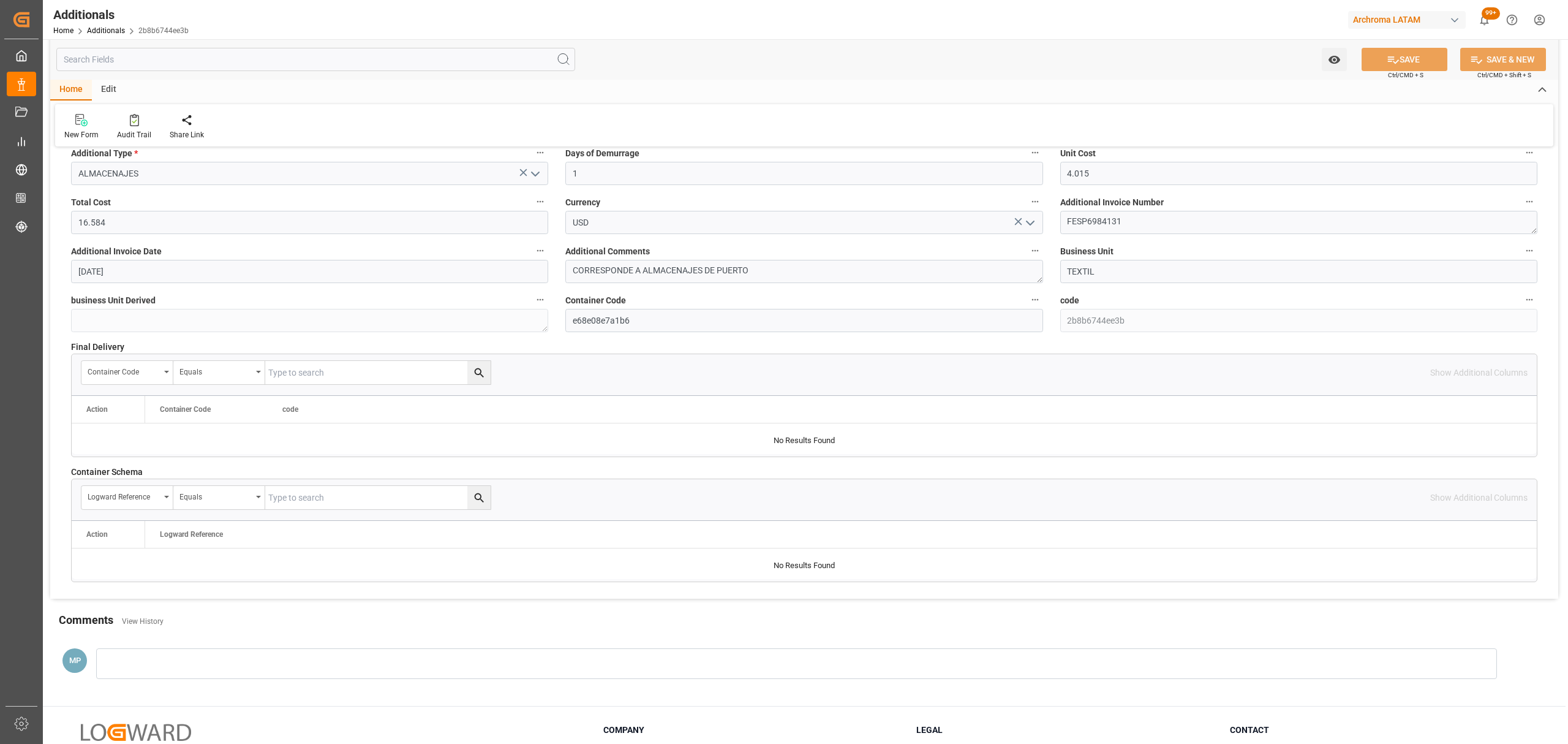
scroll to position [0, 0]
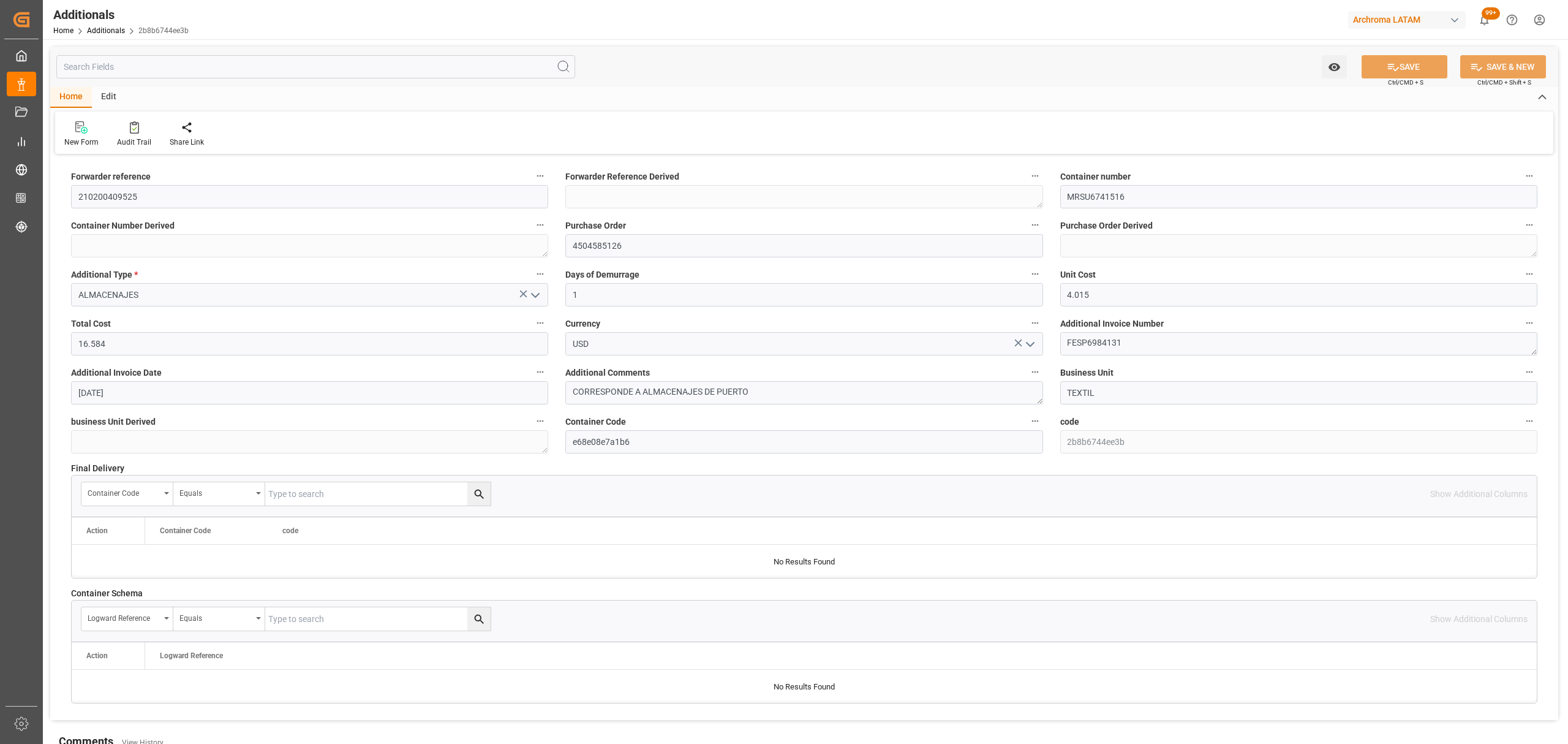
type textarea "210200409525"
type textarea "MRSU6741516"
type textarea "4504585126"
type textarea "TEXTIL"
click at [79, 132] on icon at bounding box center [81, 127] width 12 height 12
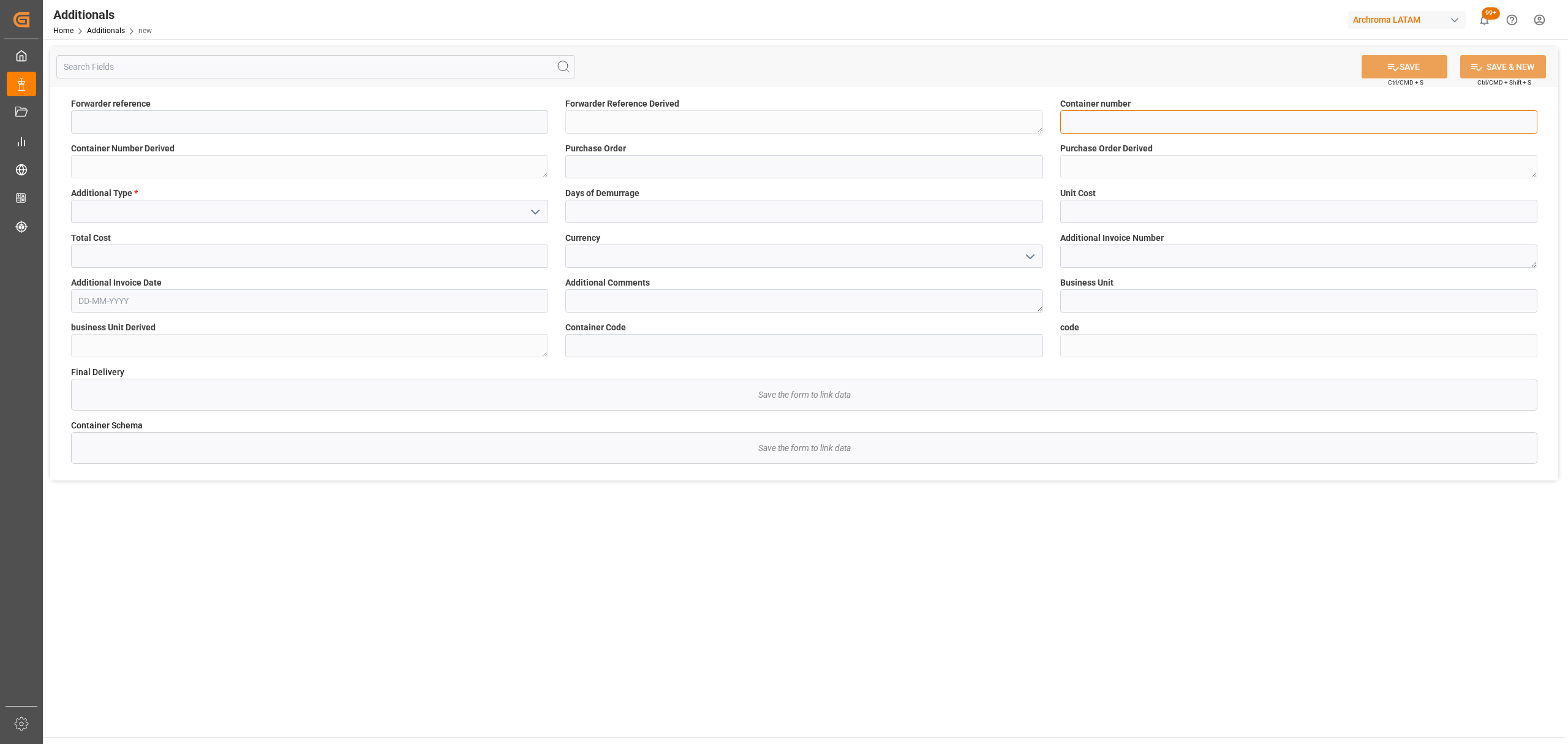
click at [1124, 130] on input at bounding box center [1299, 121] width 478 height 23
click at [1088, 123] on input at bounding box center [1299, 121] width 478 height 23
paste input "MRSU6741516"
type input "MRSU6741516"
click at [375, 116] on input at bounding box center [310, 121] width 478 height 23
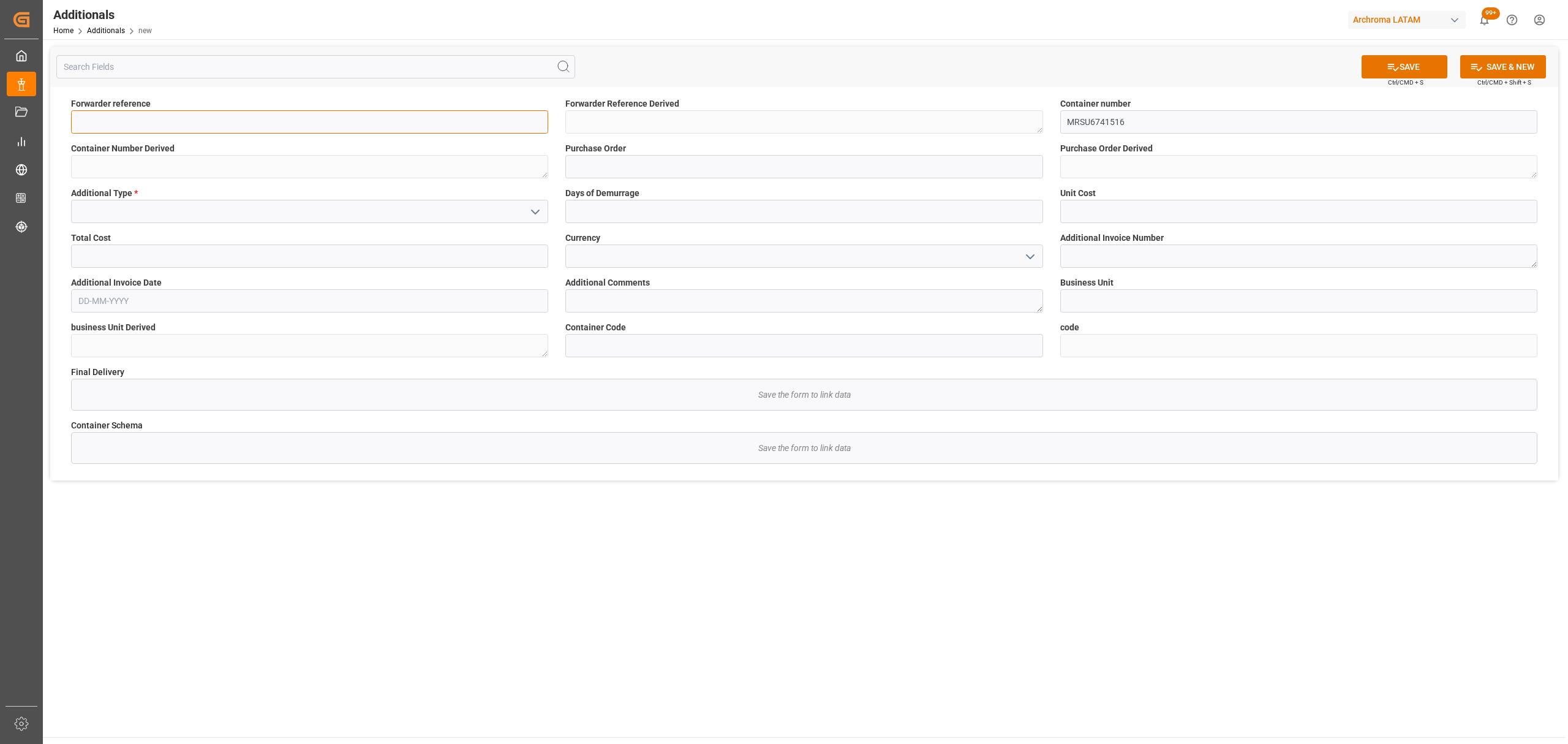
paste input "210200409525"
type input "210200409525"
click at [694, 159] on input at bounding box center [804, 166] width 478 height 23
paste input "4504585126"
type input "4504585126"
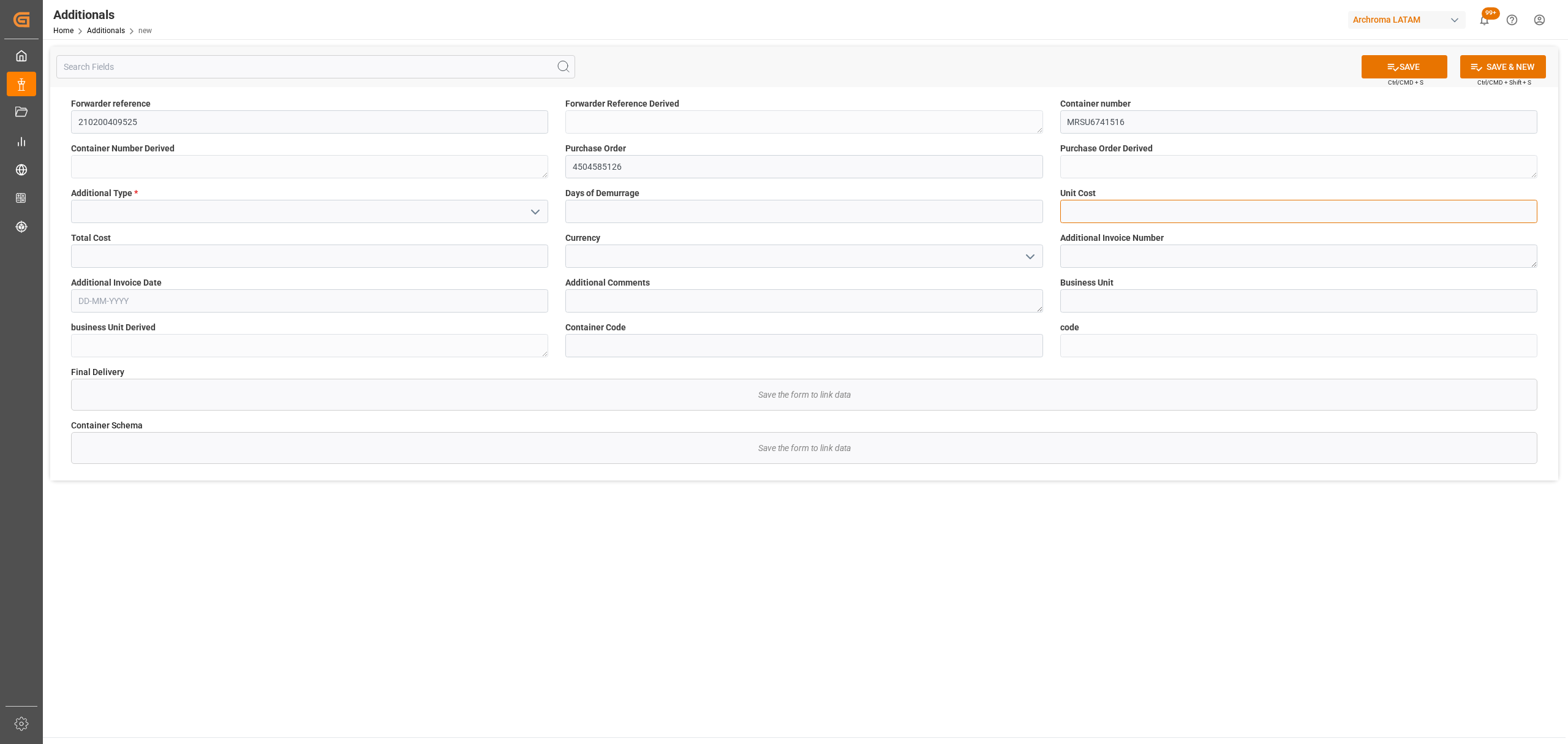
click at [1096, 213] on input "text" at bounding box center [1299, 211] width 478 height 23
type input "4.00"
click at [1106, 259] on textarea at bounding box center [1299, 256] width 478 height 23
click at [1164, 247] on textarea at bounding box center [1299, 256] width 478 height 23
paste textarea "FESP6981171"
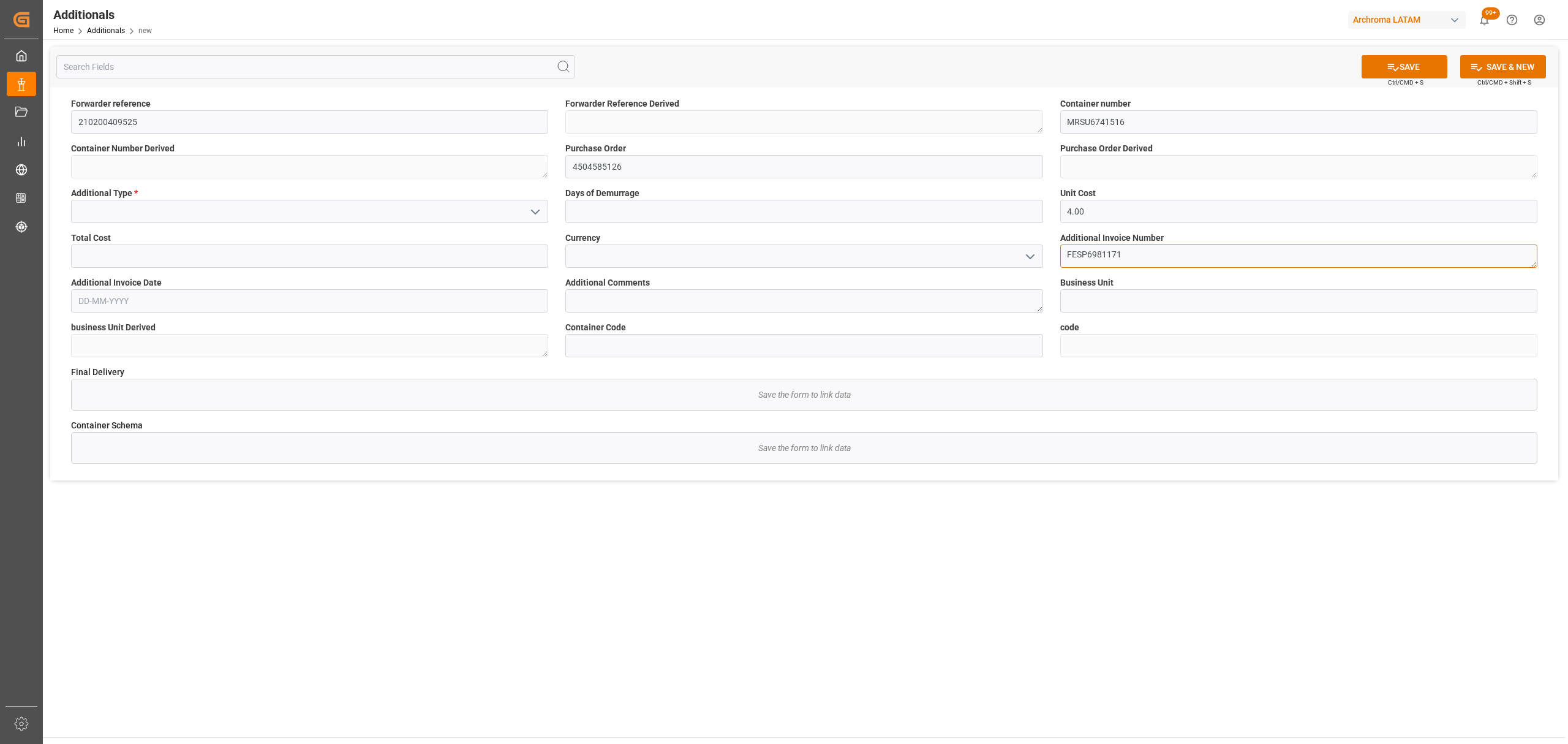
type textarea "FESP6981171"
click at [1030, 251] on icon "open menu" at bounding box center [1030, 257] width 15 height 15
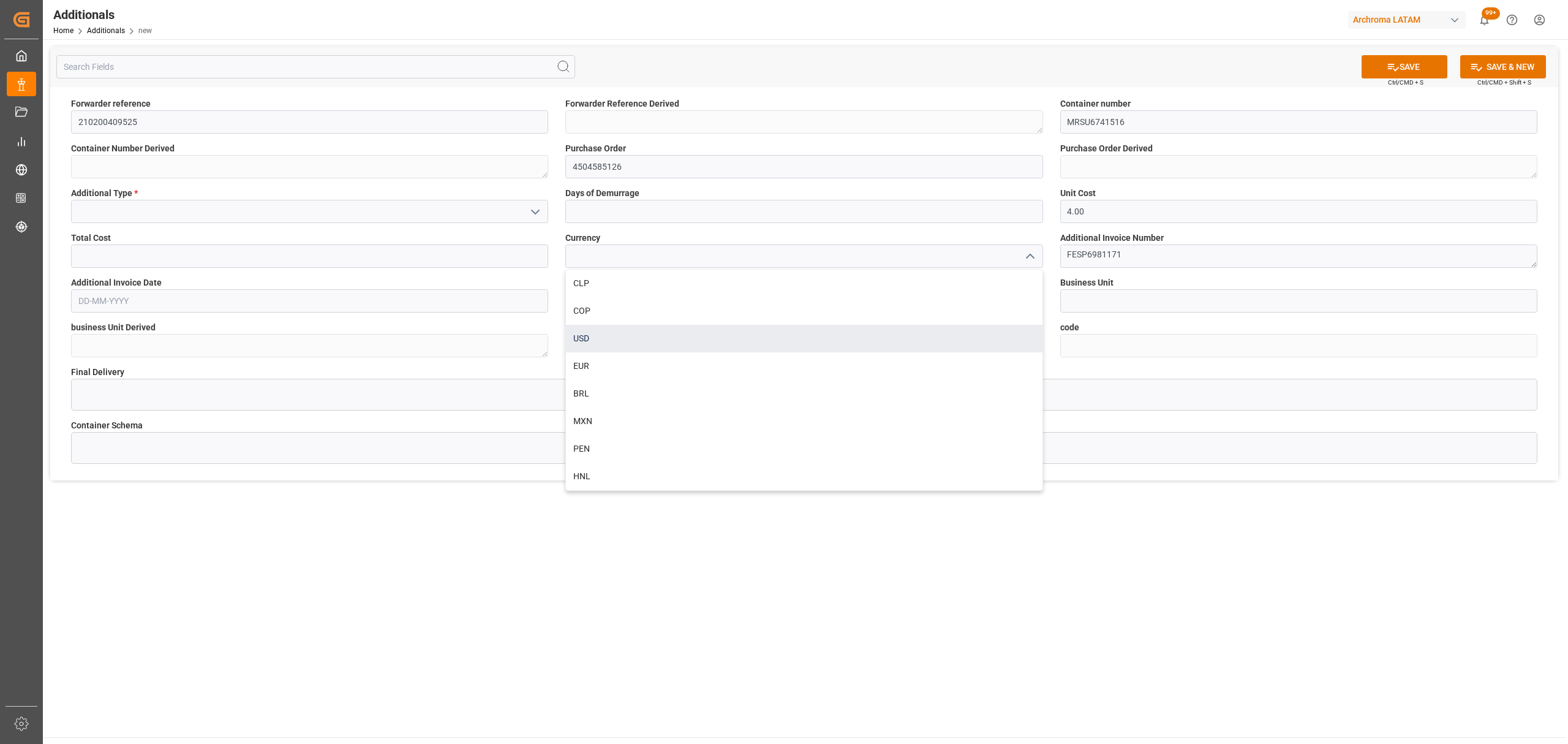
click at [615, 332] on div "USD" at bounding box center [804, 338] width 476 height 28
type input "USD"
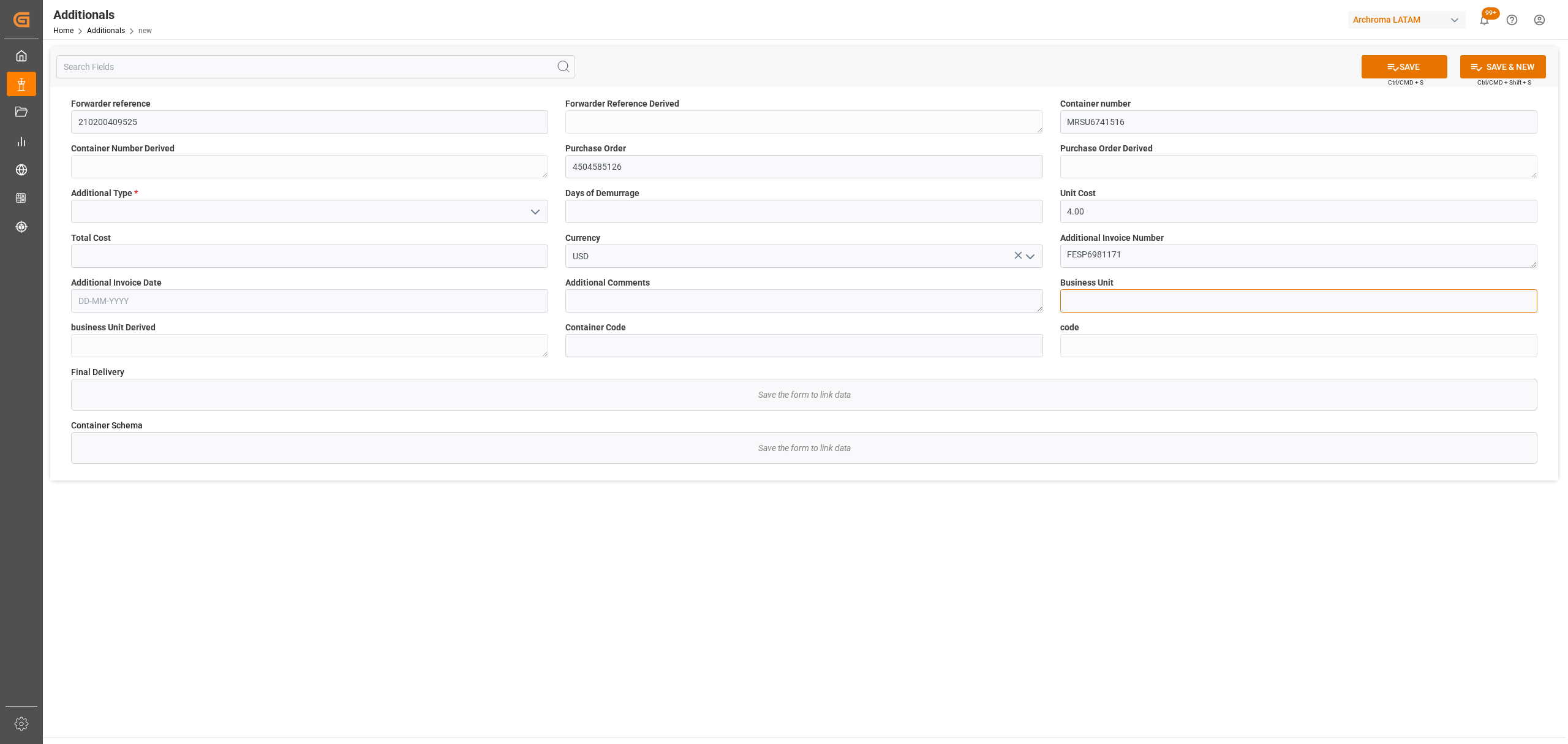
click at [1180, 300] on input at bounding box center [1299, 300] width 478 height 23
type input "TEXTIL"
click at [228, 253] on input "text" at bounding box center [310, 256] width 478 height 23
type input "74.431"
click at [121, 298] on input "text" at bounding box center [310, 300] width 478 height 23
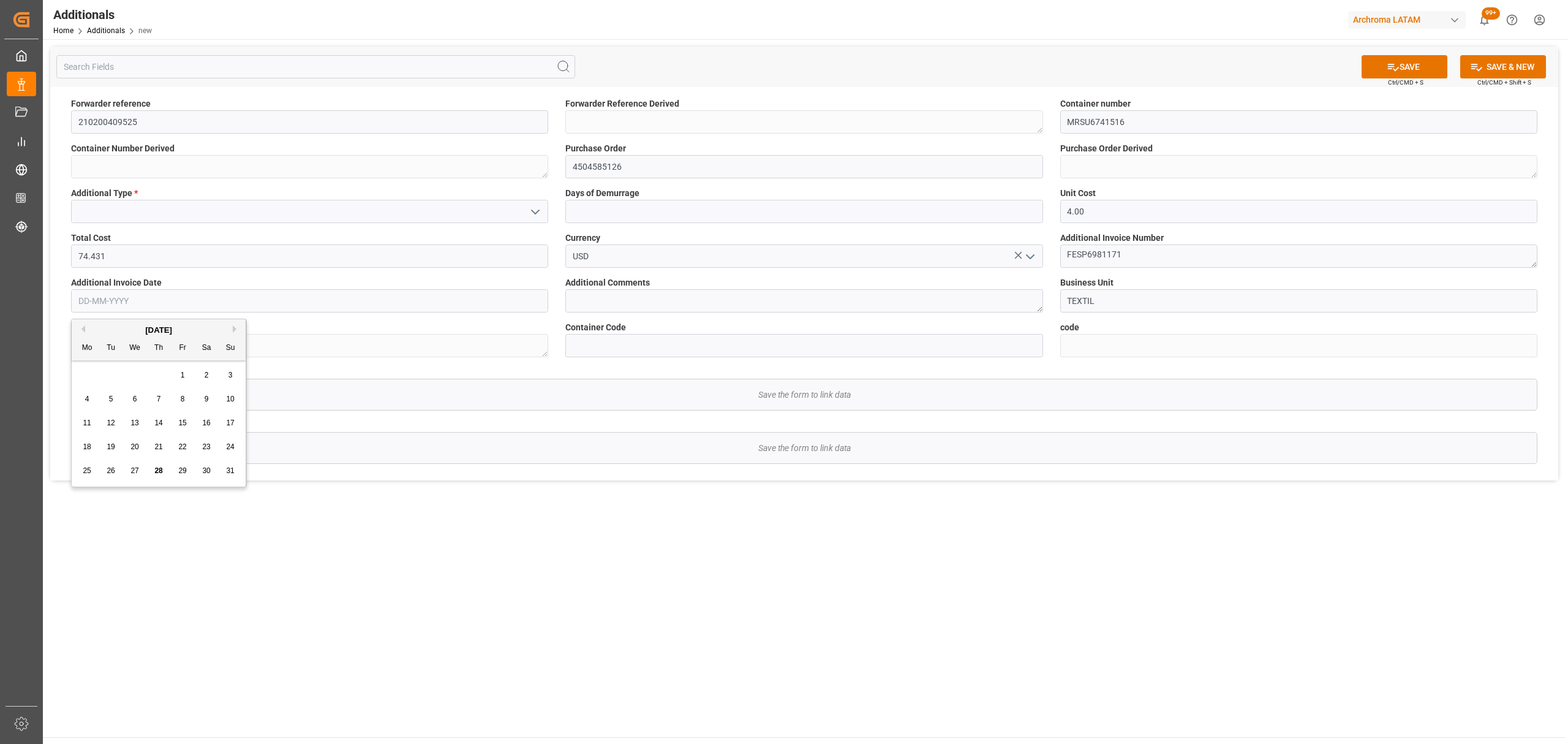
click at [96, 381] on div "28 29 30 31 1 2 3" at bounding box center [159, 375] width 167 height 24
click at [86, 328] on div "August 2025" at bounding box center [159, 330] width 174 height 12
click at [83, 334] on div "August 2025" at bounding box center [159, 330] width 174 height 12
click at [85, 329] on div "August 2025" at bounding box center [159, 330] width 174 height 12
click at [83, 329] on button "Previous Month" at bounding box center [81, 329] width 7 height 7
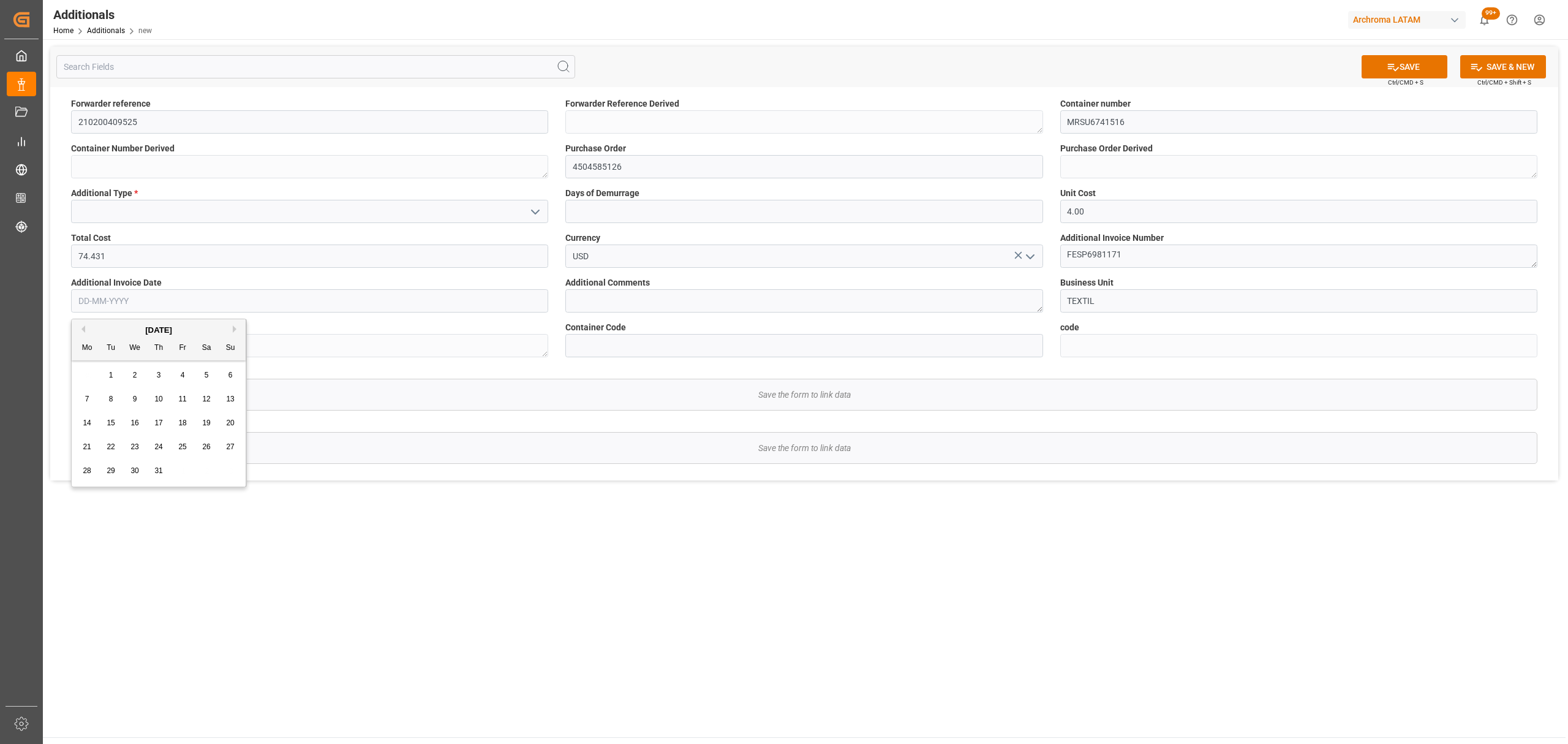
click at [86, 429] on div "14" at bounding box center [87, 423] width 16 height 15
type input "14-07-2025"
click at [694, 344] on input at bounding box center [804, 345] width 478 height 23
paste input "e68e08e7a1b6"
type input "e68e08e7a1b6"
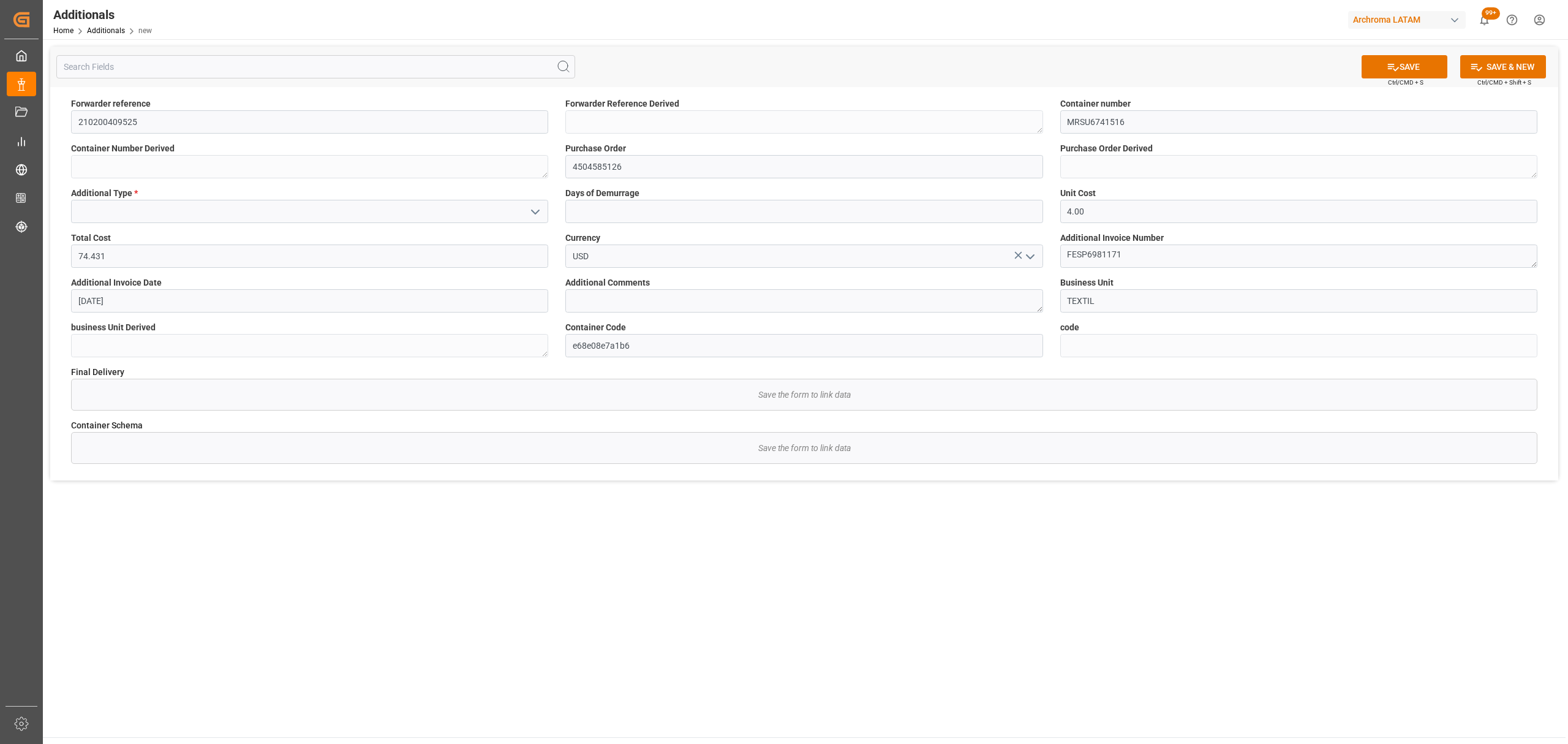
click at [530, 217] on icon "open menu" at bounding box center [536, 212] width 15 height 15
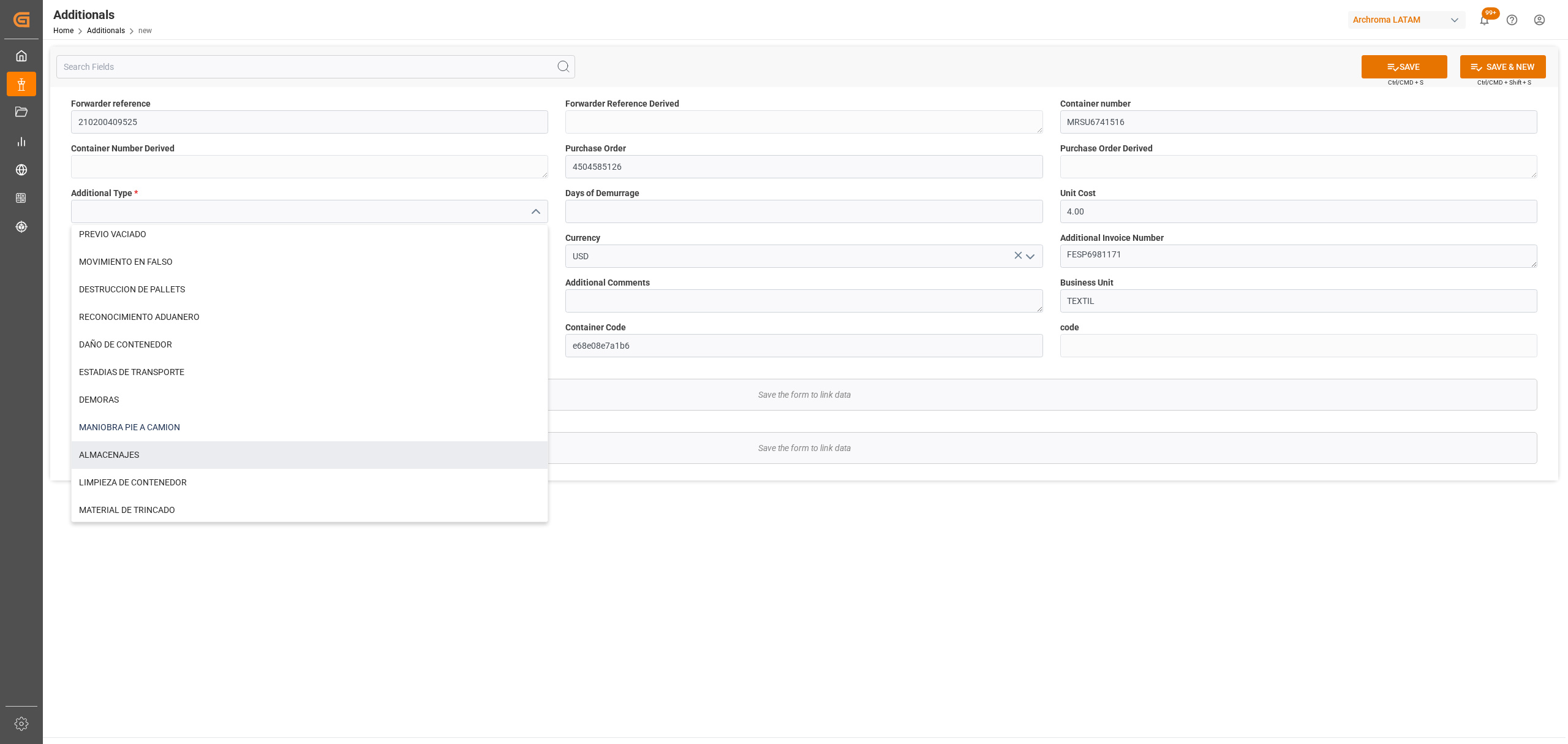
scroll to position [503, 0]
click at [164, 454] on div "ALMACENAJES" at bounding box center [310, 453] width 476 height 28
type input "ALMACENAJES"
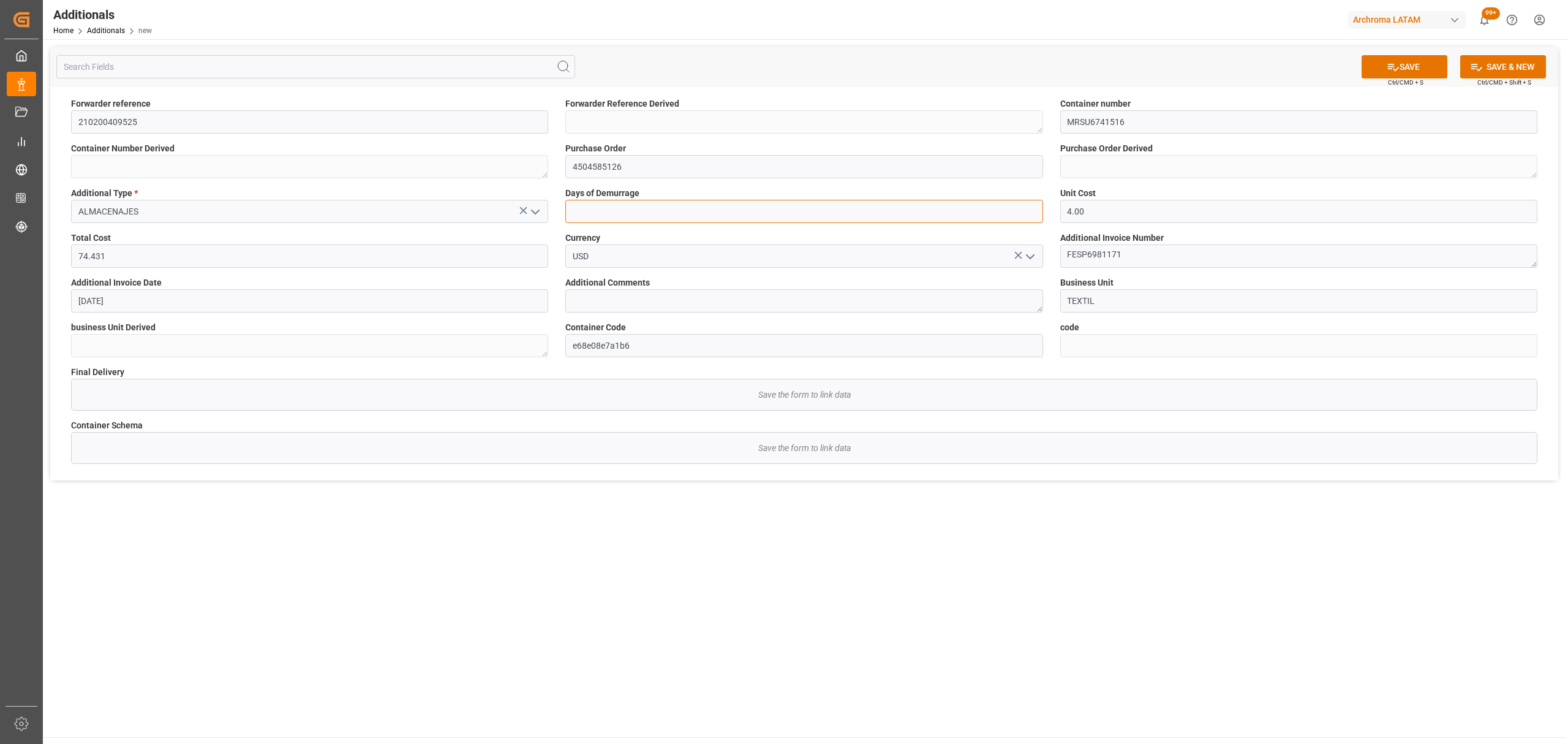
click at [699, 212] on input "text" at bounding box center [804, 211] width 478 height 23
type input "4"
click at [713, 296] on textarea at bounding box center [804, 300] width 478 height 23
type textarea "CORRESPODE A ALMACENAJES DE PUERTO"
click at [1404, 68] on button "SAVE" at bounding box center [1404, 67] width 86 height 23
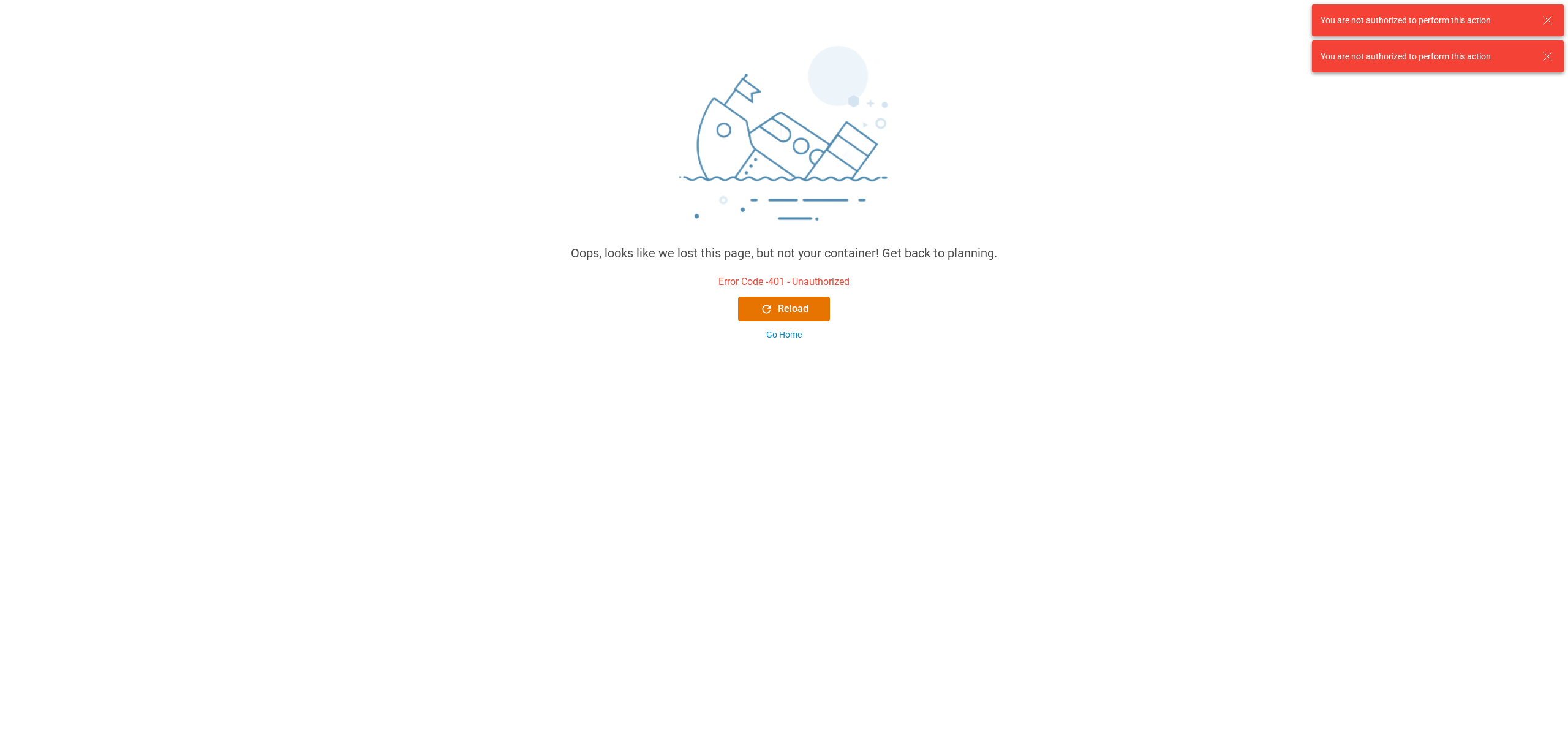
click at [1552, 19] on icon at bounding box center [1549, 20] width 15 height 15
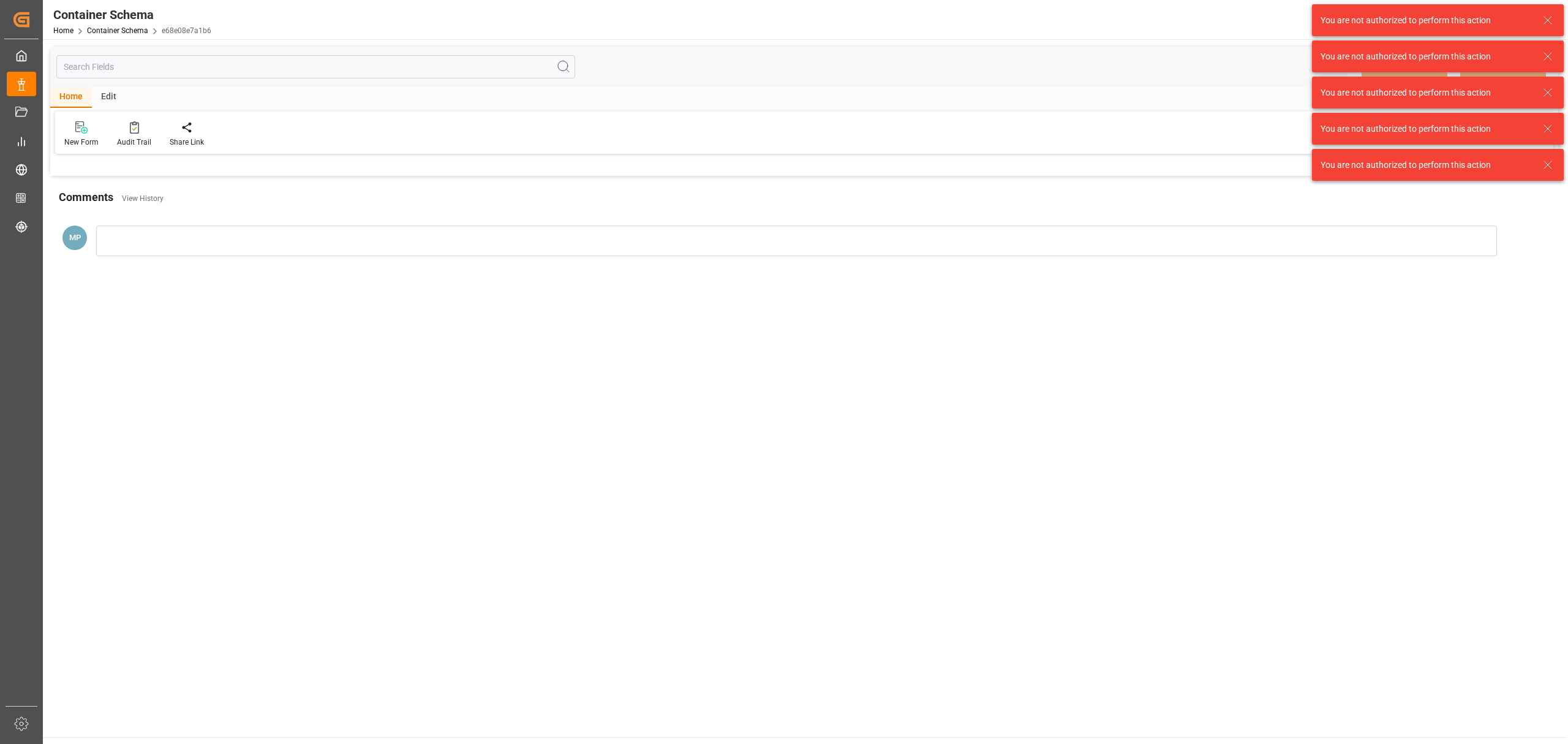
click at [1549, 13] on icon at bounding box center [1549, 20] width 15 height 15
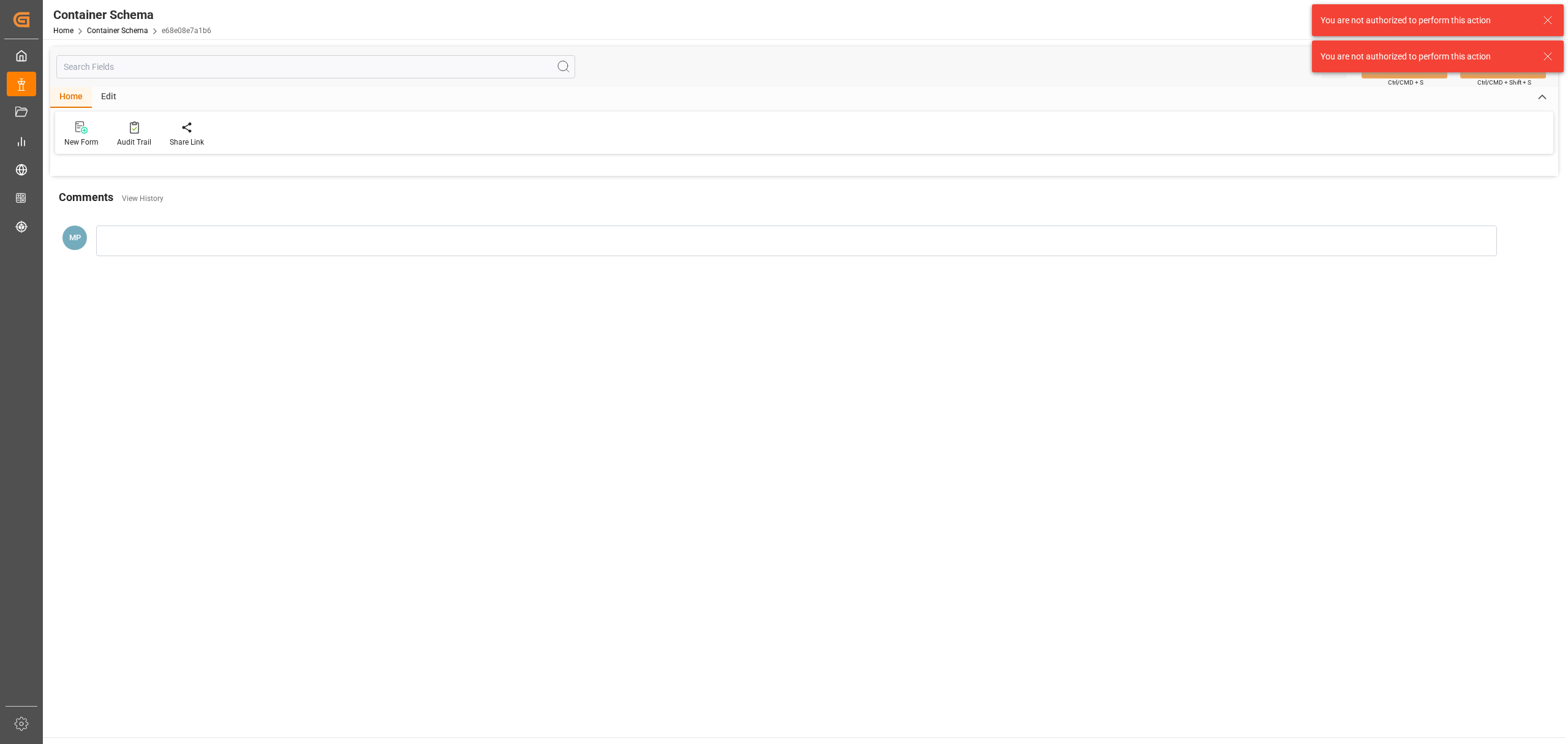
click at [1545, 21] on icon at bounding box center [1549, 20] width 15 height 15
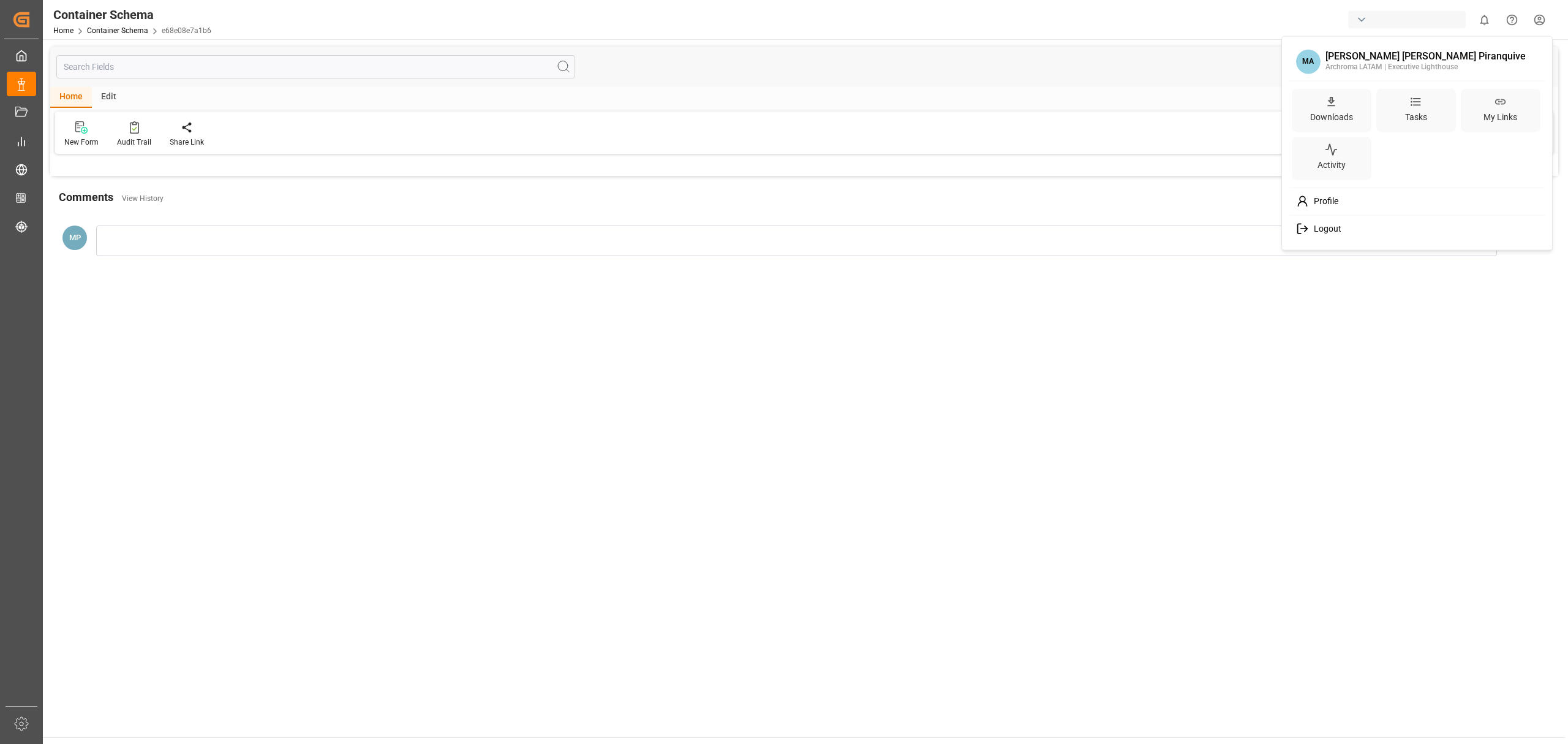
click at [1541, 23] on html "Created by potrace 1.15, written by [PERSON_NAME] [DATE]-[DATE] Created by potr…" at bounding box center [784, 372] width 1568 height 744
click at [1353, 224] on div "Logout" at bounding box center [1417, 228] width 251 height 23
